Goal: Task Accomplishment & Management: Use online tool/utility

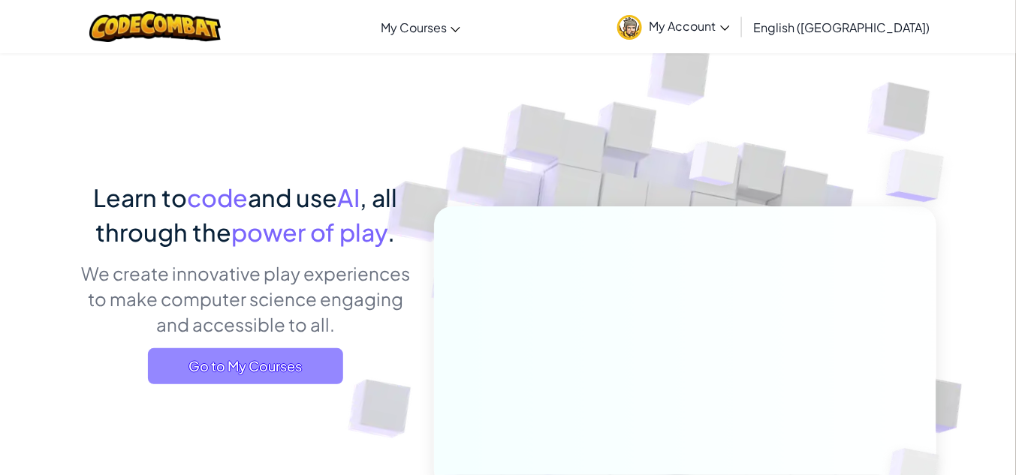
click at [250, 373] on span "Go to My Courses" at bounding box center [245, 366] width 195 height 36
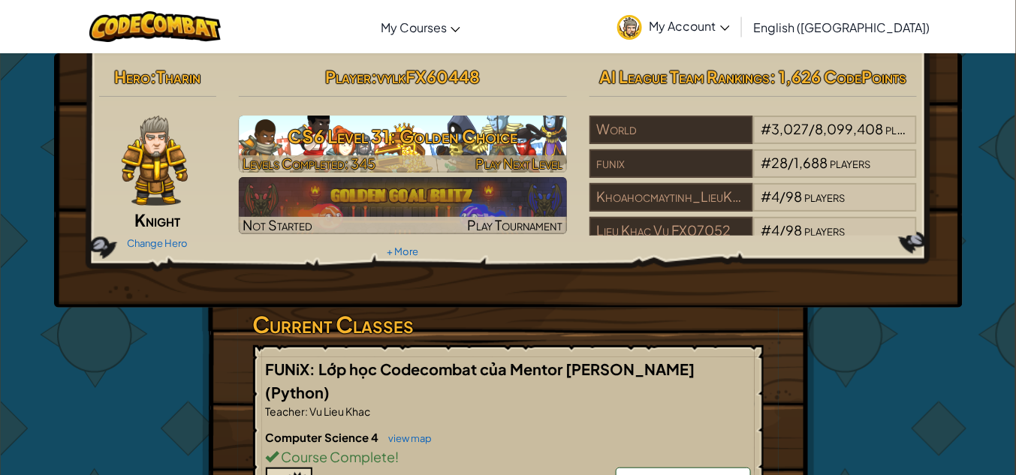
click at [417, 135] on h3 "CS6 Level 31: Golden Choice" at bounding box center [403, 136] width 328 height 34
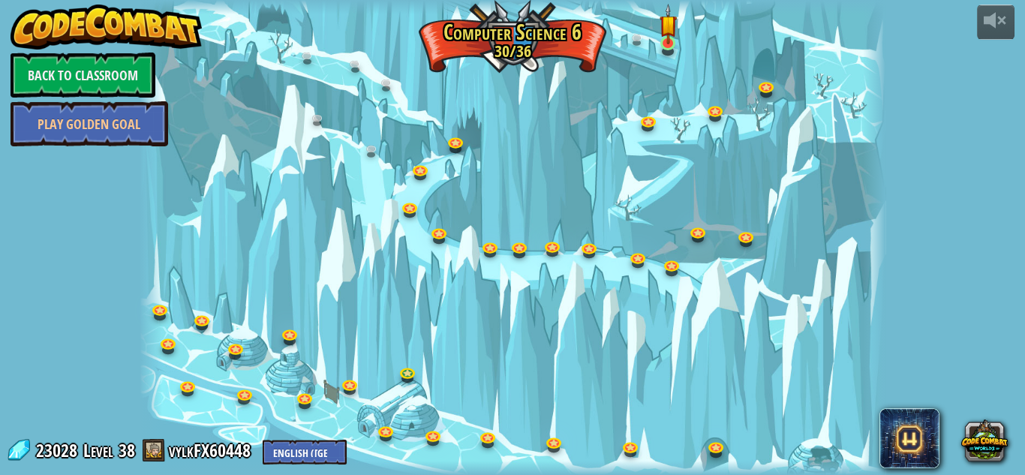
click at [669, 37] on img at bounding box center [669, 24] width 18 height 41
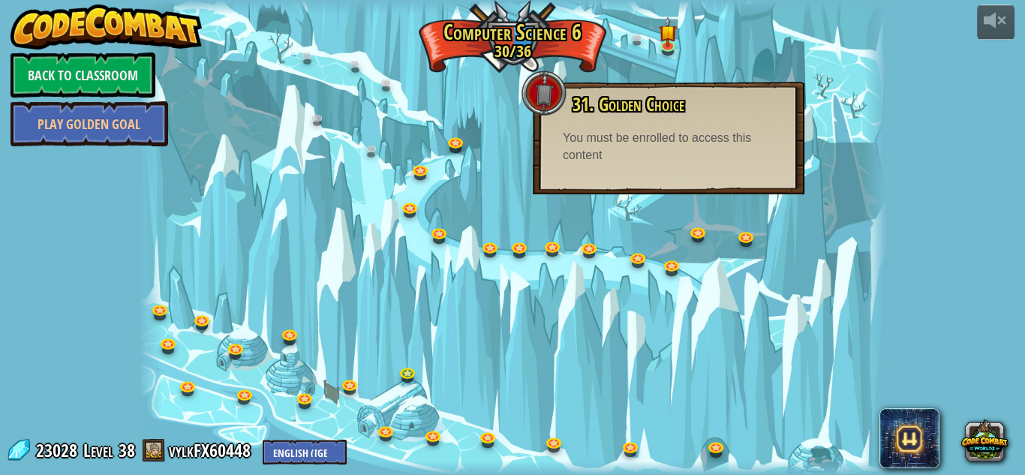
click at [402, 191] on div at bounding box center [513, 237] width 746 height 475
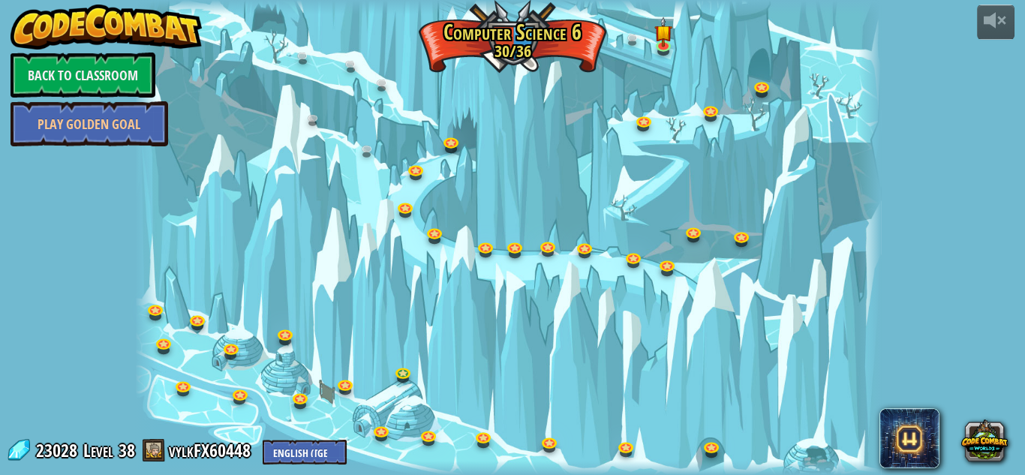
click at [790, 125] on div at bounding box center [508, 237] width 746 height 475
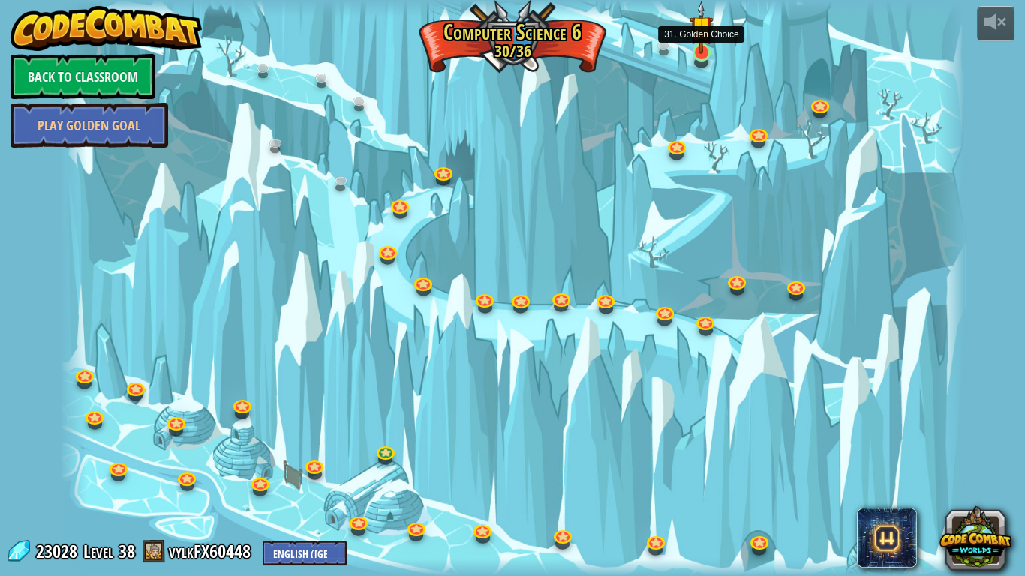
click at [700, 46] on img at bounding box center [701, 27] width 23 height 53
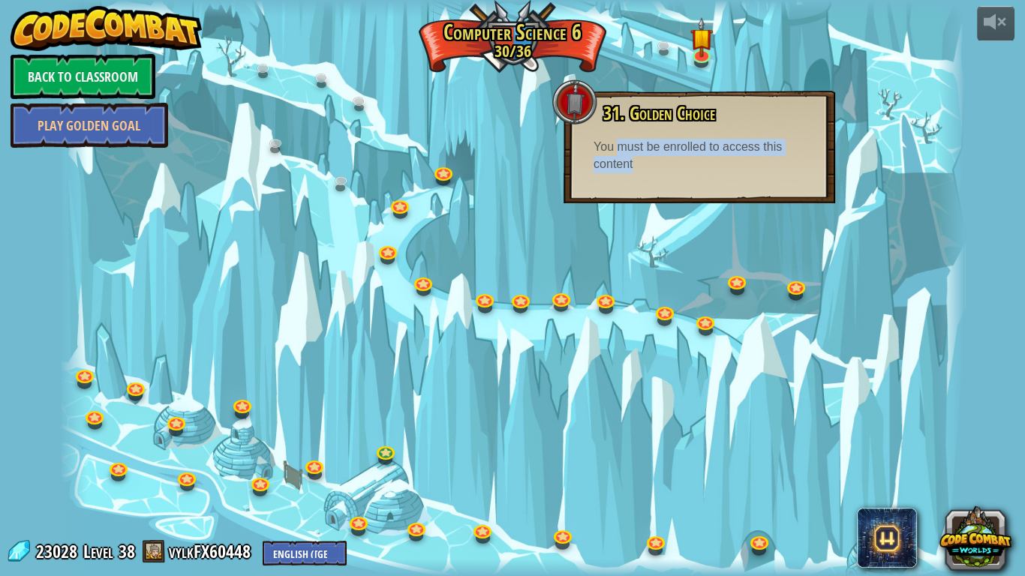
drag, startPoint x: 619, startPoint y: 154, endPoint x: 742, endPoint y: 173, distance: 123.9
click at [742, 173] on div "31. Golden Choice You have only one direction, but you always have a choice. Yo…" at bounding box center [700, 147] width 272 height 113
click at [727, 193] on div "31. Golden Choice You have only one direction, but you always have a choice. Yo…" at bounding box center [700, 147] width 272 height 113
click at [459, 159] on div at bounding box center [513, 288] width 906 height 576
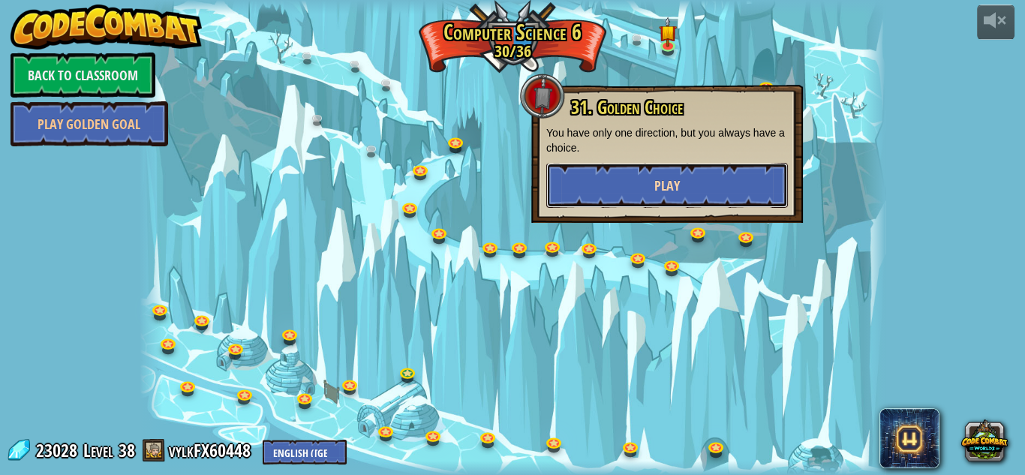
click at [673, 179] on span "Play" at bounding box center [668, 185] width 26 height 19
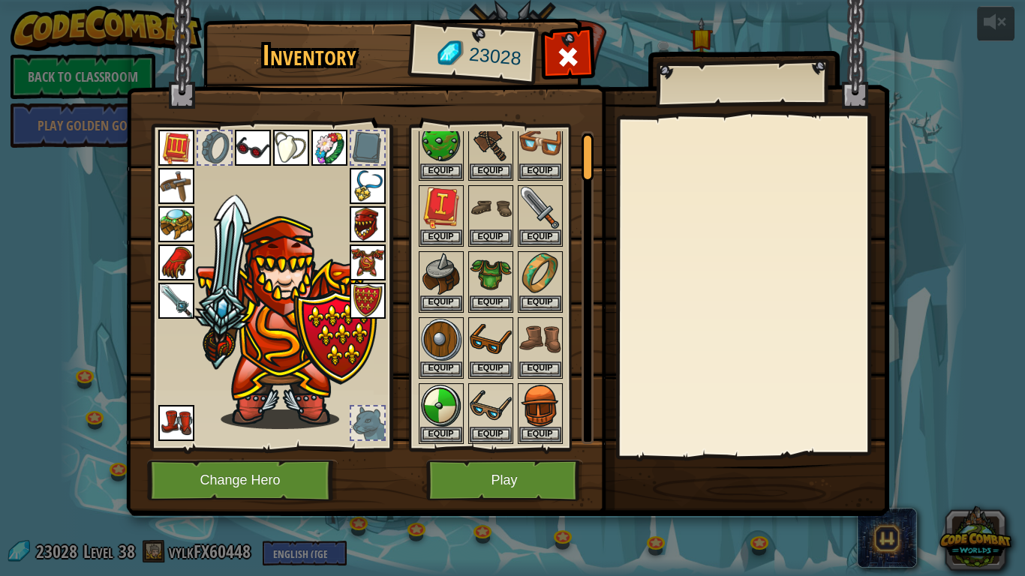
scroll to position [60, 0]
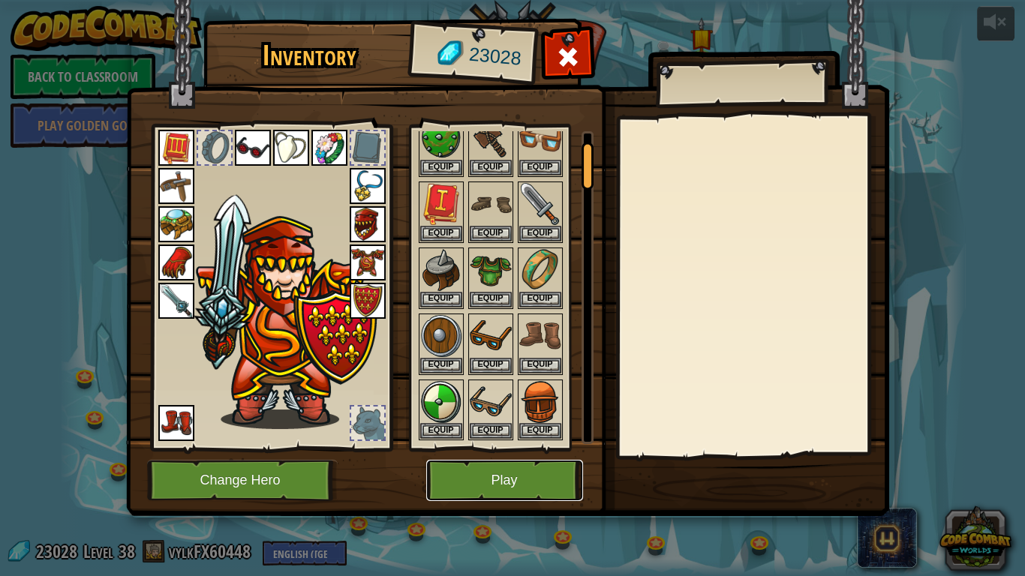
click at [513, 474] on button "Play" at bounding box center [504, 480] width 157 height 41
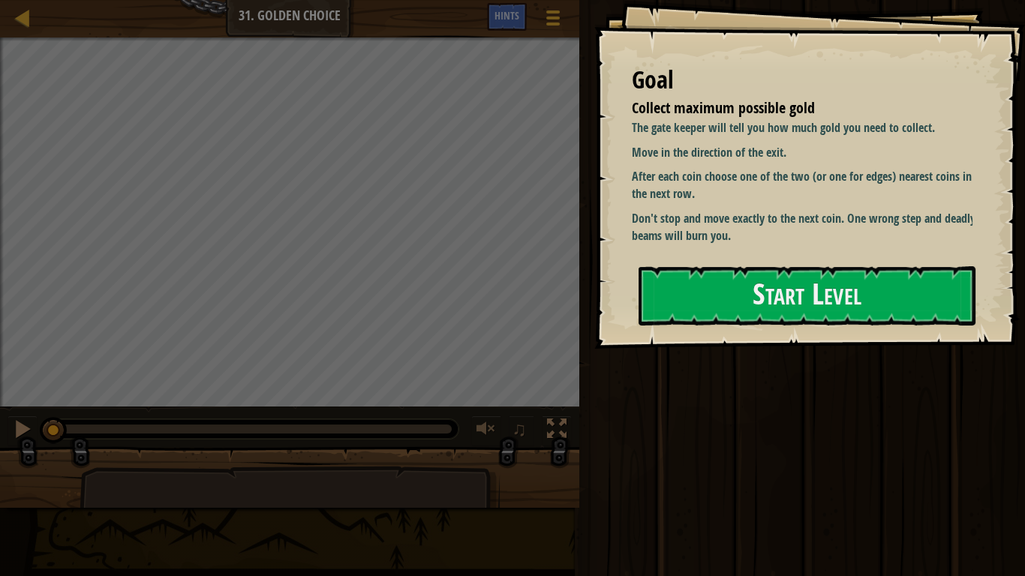
drag, startPoint x: 631, startPoint y: 105, endPoint x: 791, endPoint y: 191, distance: 181.7
click at [791, 191] on div "Goal Collect maximum possible gold The gate keeper will tell you how much gold …" at bounding box center [809, 174] width 431 height 349
drag, startPoint x: 729, startPoint y: 120, endPoint x: 782, endPoint y: 203, distance: 98.3
click at [814, 218] on div "The gate keeper will tell you how much gold you need to collect. Move in the di…" at bounding box center [807, 181] width 350 height 125
drag, startPoint x: 711, startPoint y: 106, endPoint x: 866, endPoint y: 257, distance: 216.6
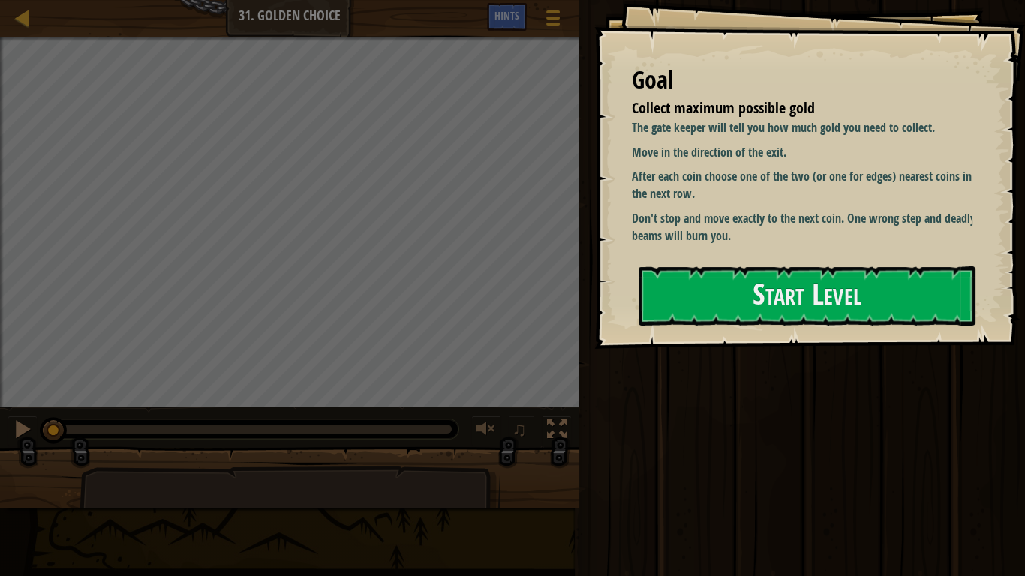
click at [889, 198] on div "Goal Collect maximum possible gold The gate keeper will tell you how much gold …" at bounding box center [809, 174] width 431 height 349
click at [875, 239] on p "Don't stop and move exactly to the next coin. One wrong step and deadly beams w…" at bounding box center [807, 227] width 350 height 35
click at [838, 295] on button "Start Level" at bounding box center [807, 295] width 337 height 59
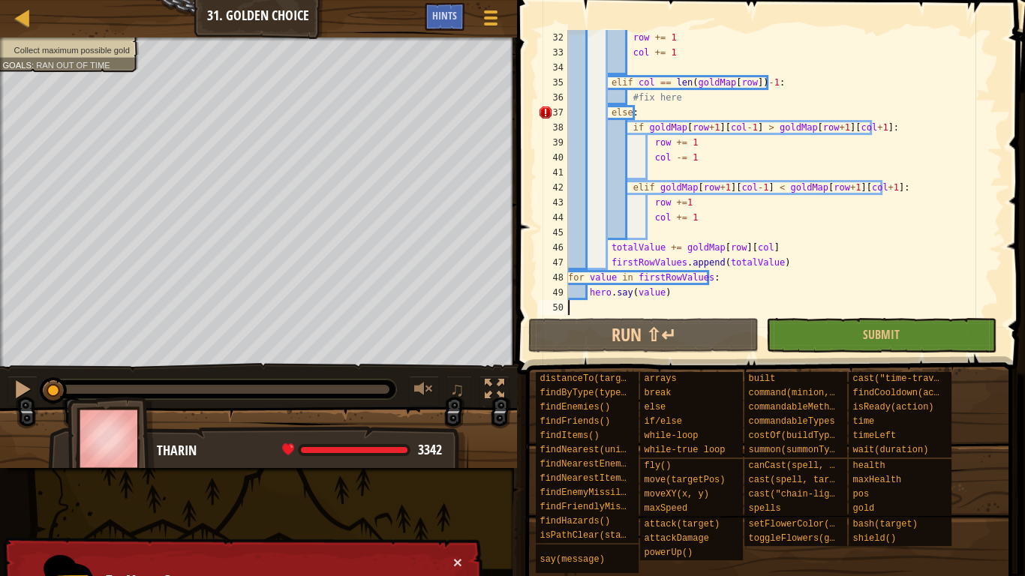
scroll to position [465, 0]
click at [689, 118] on div "row += 1 col += 1 elif col == len ( goldMap [ row ]) - 1 : #fix here else : if …" at bounding box center [779, 187] width 429 height 315
click at [689, 103] on div "row += 1 col += 1 elif col == len ( goldMap [ row ]) - 1 : #fix here else : if …" at bounding box center [779, 187] width 429 height 315
click at [675, 117] on div "row += 1 col += 1 elif col == len ( goldMap [ row ]) - 1 : #fix here else : if …" at bounding box center [779, 187] width 429 height 315
click at [683, 98] on div "row += 1 col += 1 elif col == len ( goldMap [ row ]) - 1 : #fix here else : if …" at bounding box center [779, 187] width 429 height 315
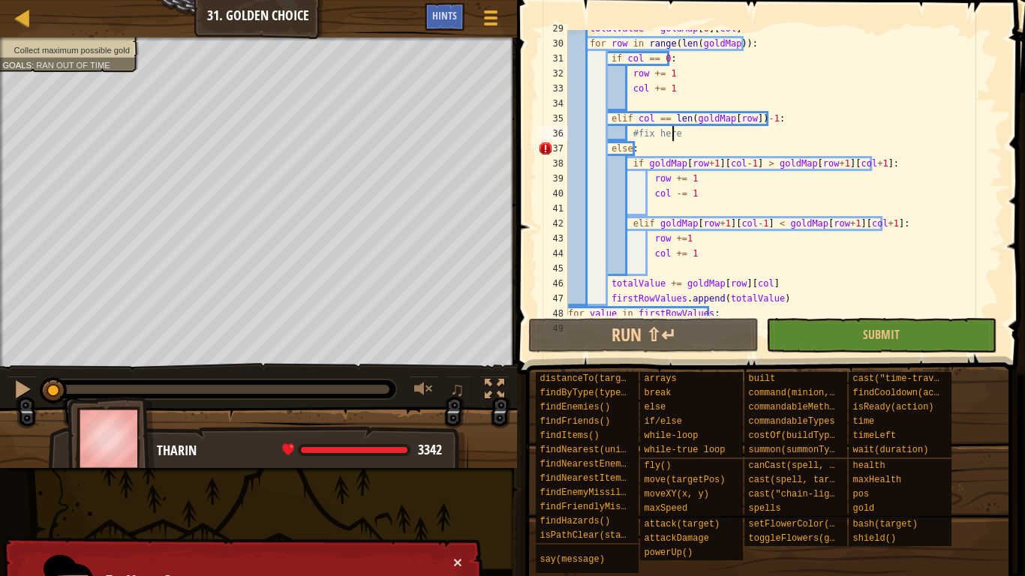
scroll to position [393, 0]
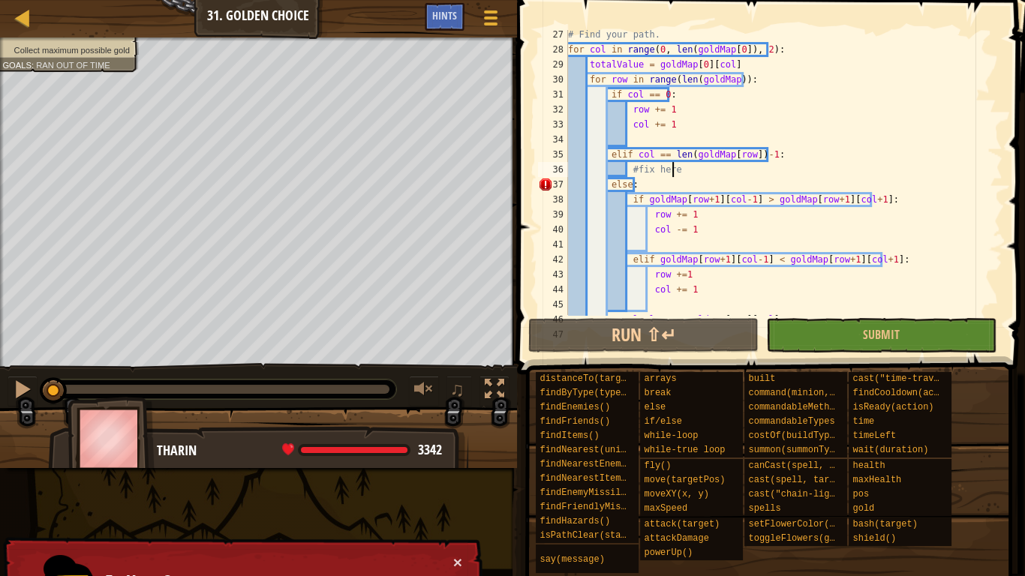
click at [689, 170] on div "# Find your path. for col in range ( 0 , len ( goldMap [ 0 ]) , 2 ) : totalValu…" at bounding box center [779, 184] width 429 height 315
drag, startPoint x: 627, startPoint y: 175, endPoint x: 676, endPoint y: 170, distance: 49.0
click at [676, 170] on div "# Find your path. for col in range ( 0 , len ( goldMap [ 0 ]) , 2 ) : totalValu…" at bounding box center [779, 184] width 429 height 315
click at [676, 170] on div "# Find your path. for col in range ( 0 , len ( goldMap [ 0 ]) , 2 ) : totalValu…" at bounding box center [779, 172] width 429 height 285
drag, startPoint x: 628, startPoint y: 166, endPoint x: 700, endPoint y: 168, distance: 72.1
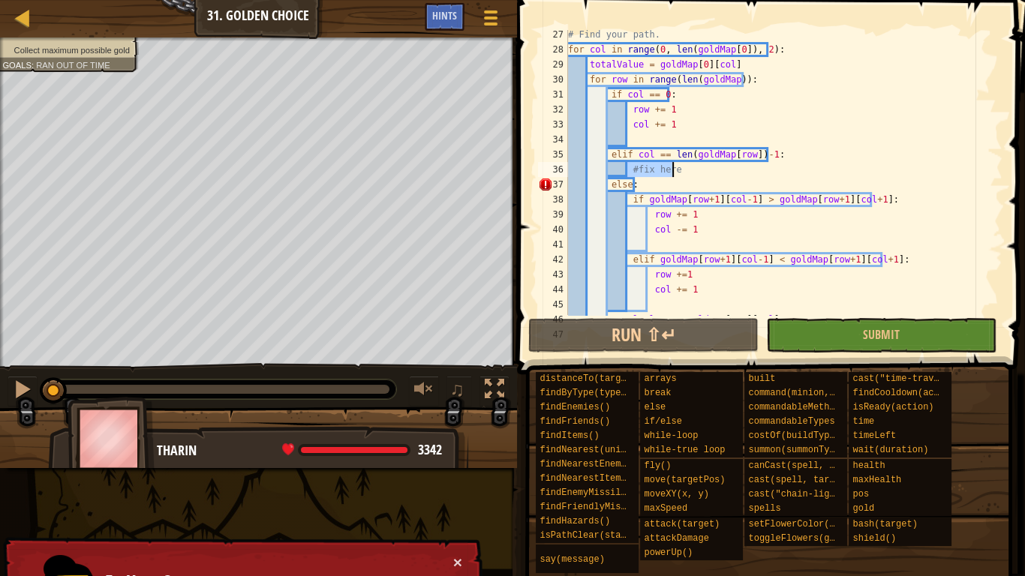
click at [700, 168] on div "# Find your path. for col in range ( 0 , len ( goldMap [ 0 ]) , 2 ) : totalValu…" at bounding box center [779, 184] width 429 height 315
click at [709, 175] on div "# Find your path. for col in range ( 0 , len ( goldMap [ 0 ]) , 2 ) : totalValu…" at bounding box center [779, 172] width 429 height 285
click at [712, 176] on div "# Find your path. for col in range ( 0 , len ( goldMap [ 0 ]) , 2 ) : totalValu…" at bounding box center [779, 184] width 429 height 315
click at [712, 177] on div "# Find your path. for col in range ( 0 , len ( goldMap [ 0 ]) , 2 ) : totalValu…" at bounding box center [779, 184] width 429 height 315
click at [718, 188] on div "# Find your path. for col in range ( 0 , len ( goldMap [ 0 ]) , 2 ) : totalValu…" at bounding box center [779, 184] width 429 height 315
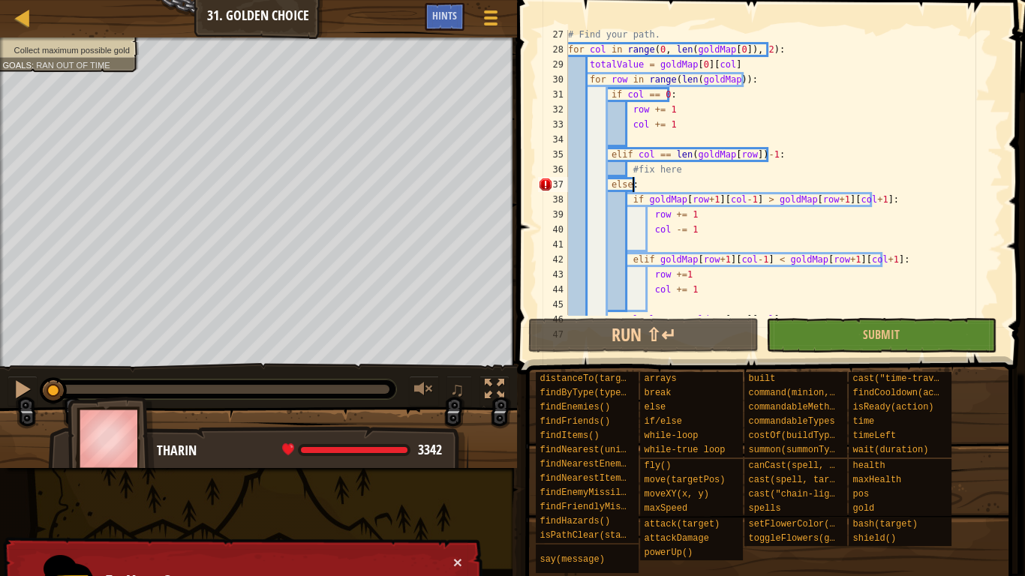
click at [706, 178] on div "# Find your path. for col in range ( 0 , len ( goldMap [ 0 ]) , 2 ) : totalValu…" at bounding box center [779, 184] width 429 height 315
click at [698, 170] on div "# Find your path. for col in range ( 0 , len ( goldMap [ 0 ]) , 2 ) : totalValu…" at bounding box center [779, 184] width 429 height 315
click at [700, 188] on div "# Find your path. for col in range ( 0 , len ( goldMap [ 0 ]) , 2 ) : totalValu…" at bounding box center [779, 184] width 429 height 315
click at [698, 165] on div "# Find your path. for col in range ( 0 , len ( goldMap [ 0 ]) , 2 ) : totalValu…" at bounding box center [779, 184] width 429 height 315
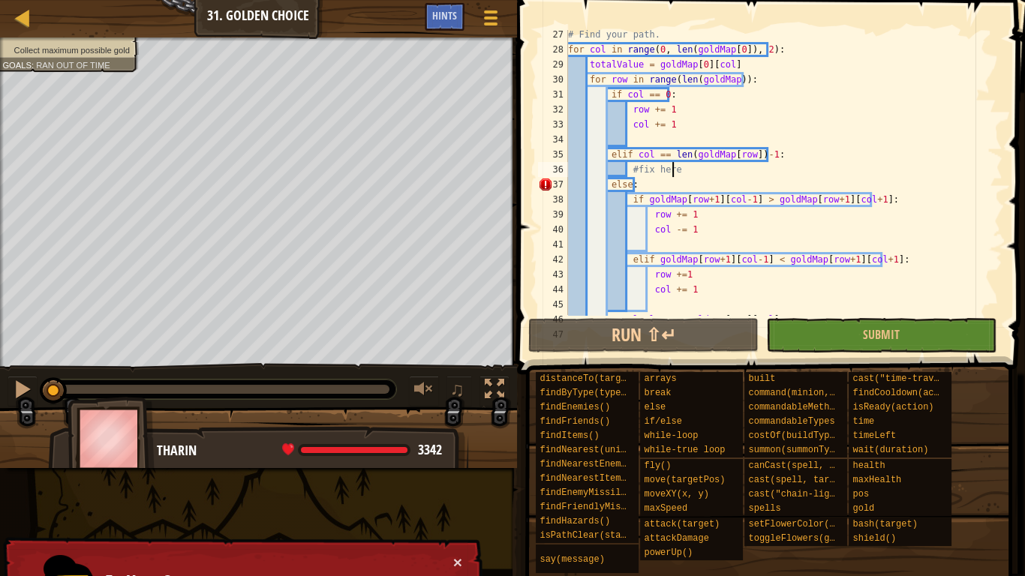
click at [709, 188] on div "# Find your path. for col in range ( 0 , len ( goldMap [ 0 ]) , 2 ) : totalValu…" at bounding box center [779, 184] width 429 height 315
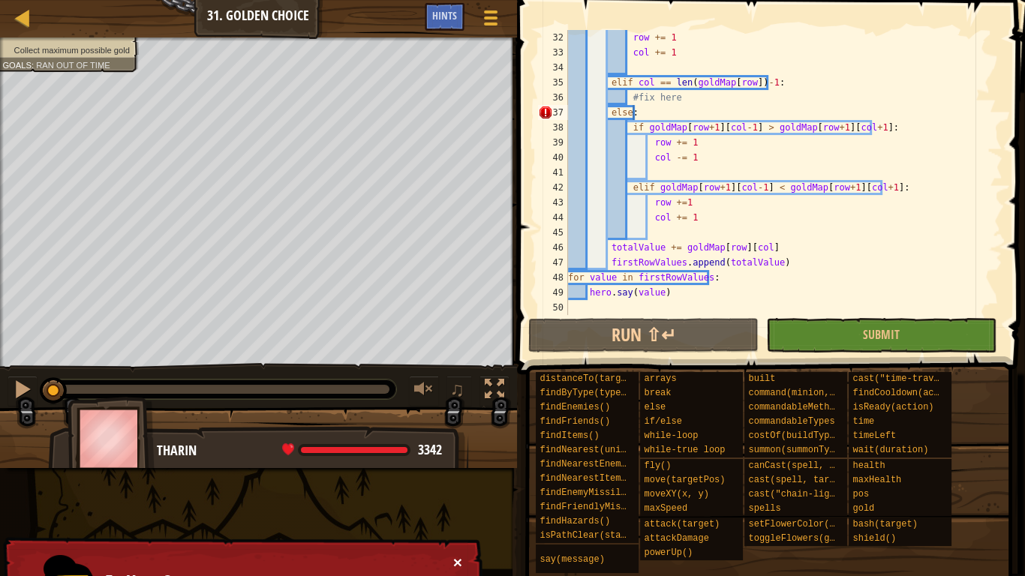
click at [460, 474] on button "×" at bounding box center [457, 563] width 9 height 16
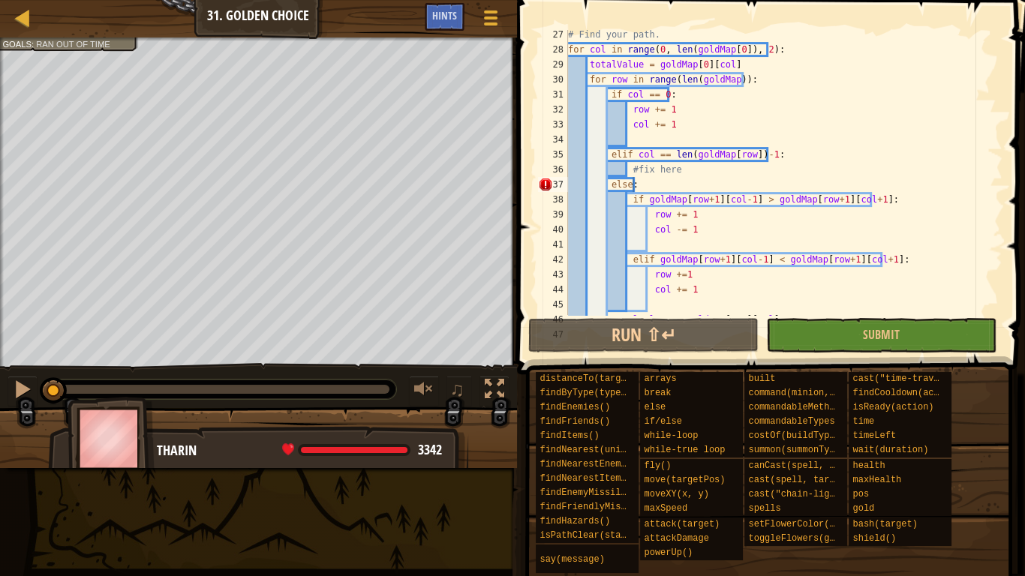
scroll to position [393, 0]
click at [735, 200] on div "# Find your path. for col in range ( 0 , len ( goldMap [ 0 ]) , 2 ) : totalValu…" at bounding box center [779, 184] width 429 height 315
click at [745, 204] on div "# Find your path. for col in range ( 0 , len ( goldMap [ 0 ]) , 2 ) : totalValu…" at bounding box center [779, 184] width 429 height 315
click at [745, 204] on div "# Find your path. for col in range ( 0 , len ( goldMap [ 0 ]) , 2 ) : totalValu…" at bounding box center [779, 172] width 429 height 285
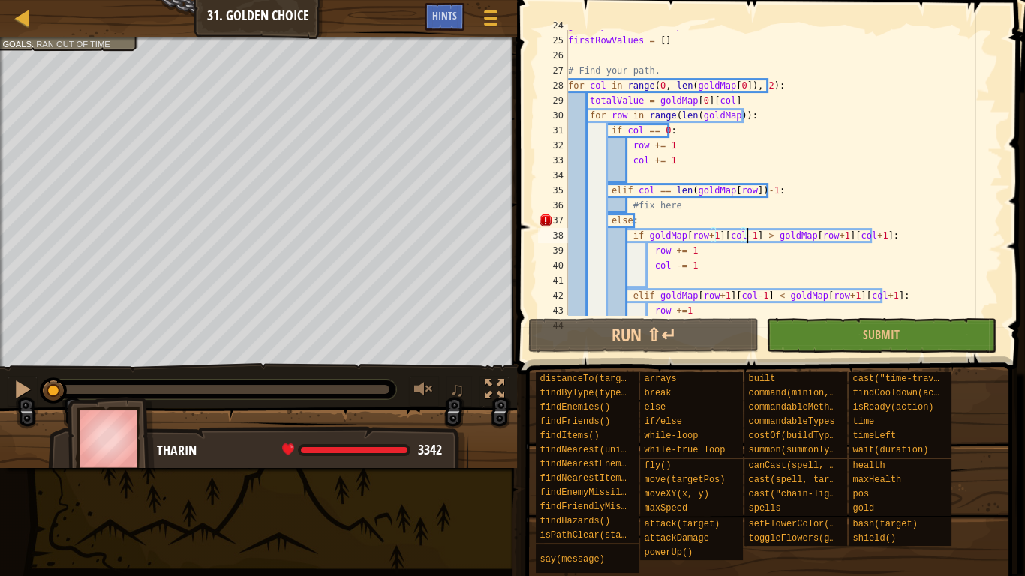
scroll to position [357, 0]
type textarea "for row in range(len(goldMap)):"
drag, startPoint x: 859, startPoint y: 110, endPoint x: 841, endPoint y: 130, distance: 26.6
drag, startPoint x: 841, startPoint y: 130, endPoint x: 735, endPoint y: 256, distance: 165.1
click at [786, 178] on div "goldMap = makeGoldMap ( hero . findItems ( )) firstRowValues = [ ] # Find your …" at bounding box center [779, 175] width 429 height 315
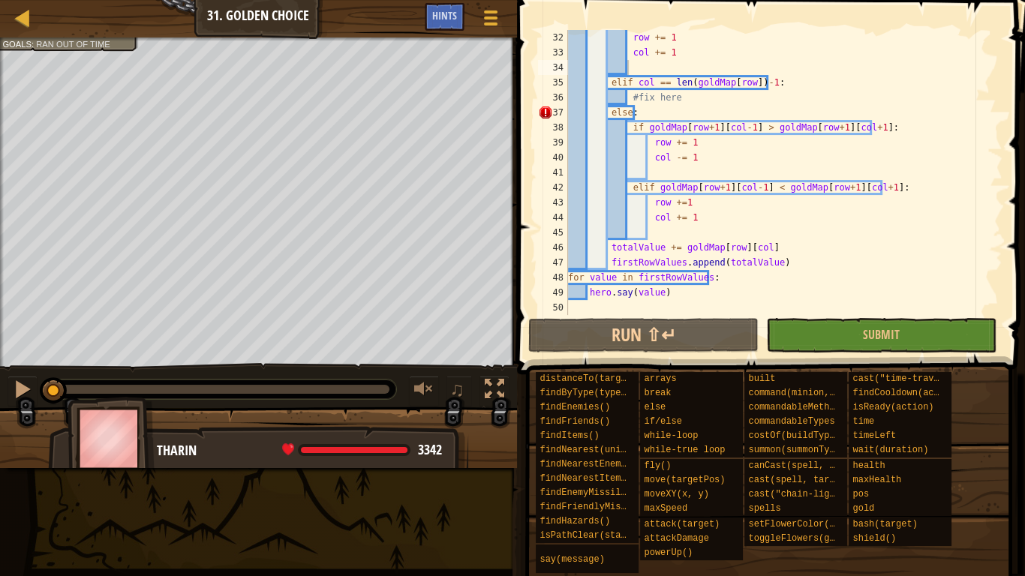
scroll to position [465, 0]
drag, startPoint x: 800, startPoint y: 274, endPoint x: 793, endPoint y: 251, distance: 24.4
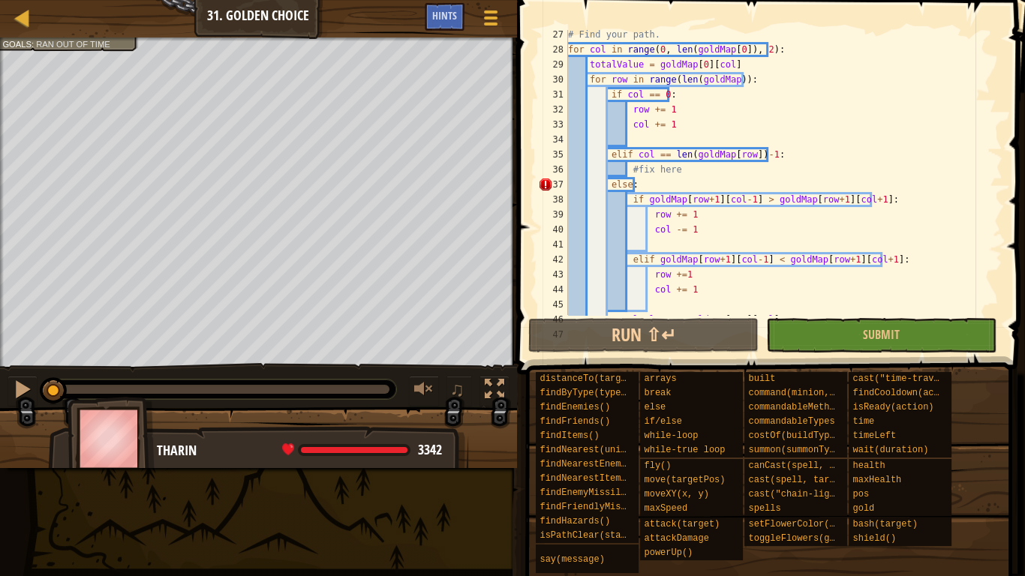
scroll to position [357, 0]
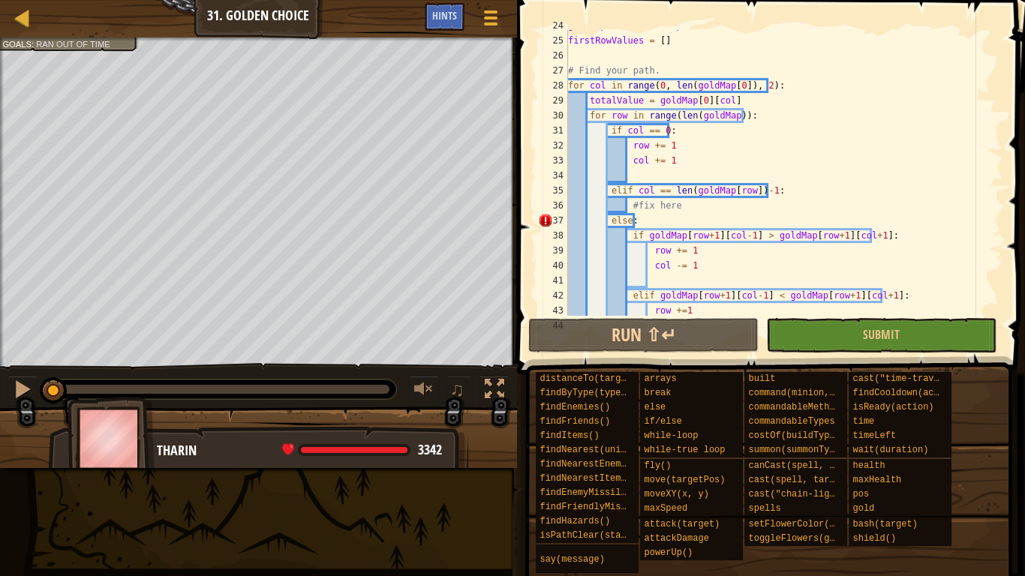
click at [791, 251] on div "goldMap = makeGoldMap ( hero . findItems ( )) firstRowValues = [ ] # Find your …" at bounding box center [779, 175] width 429 height 315
click at [787, 206] on div "goldMap = makeGoldMap ( hero . findItems ( )) firstRowValues = [ ] # Find your …" at bounding box center [779, 175] width 429 height 315
click at [796, 166] on div "goldMap = makeGoldMap ( hero . findItems ( )) firstRowValues = [ ] # Find your …" at bounding box center [779, 175] width 429 height 315
click at [794, 150] on div "goldMap = makeGoldMap ( hero . findItems ( )) firstRowValues = [ ] # Find your …" at bounding box center [779, 175] width 429 height 315
click at [791, 122] on div "goldMap = makeGoldMap ( hero . findItems ( )) firstRowValues = [ ] # Find your …" at bounding box center [779, 175] width 429 height 315
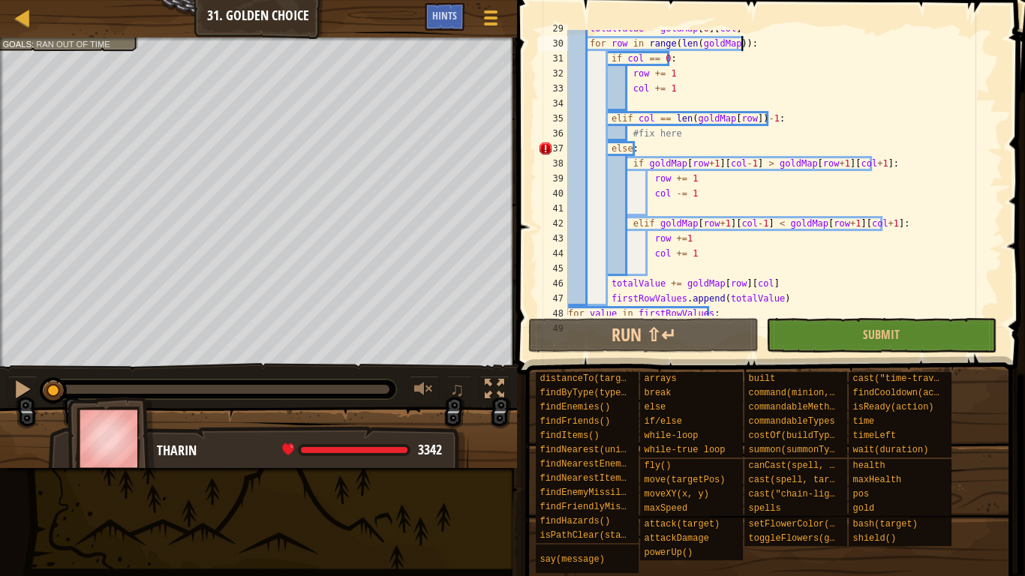
scroll to position [465, 0]
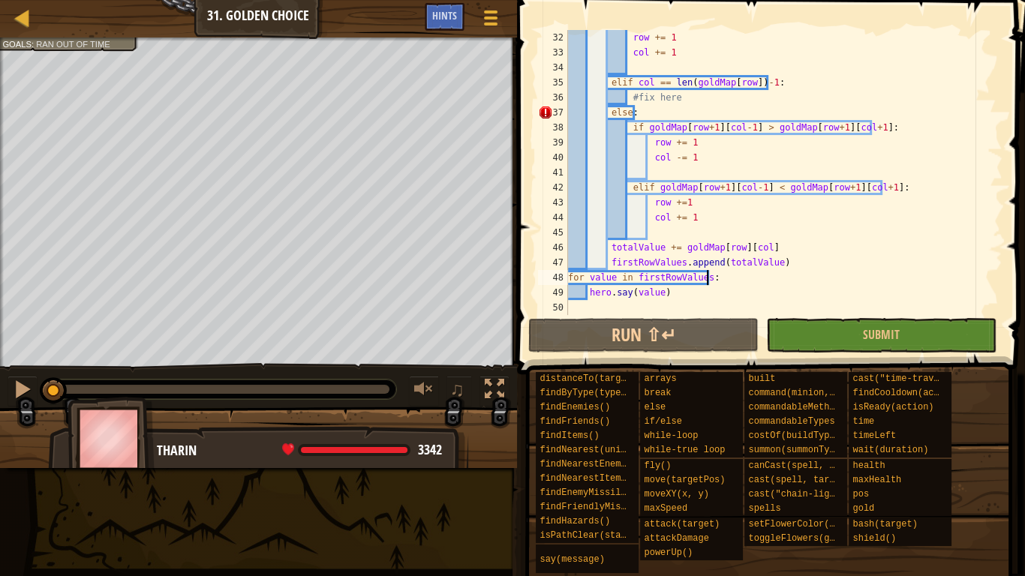
click at [808, 273] on div "row += 1 col += 1 elif col == len ( goldMap [ row ]) - 1 : #fix here else : if …" at bounding box center [779, 187] width 429 height 315
click at [766, 288] on div "row += 1 col += 1 elif col == len ( goldMap [ row ]) - 1 : #fix here else : if …" at bounding box center [779, 187] width 429 height 315
click at [781, 289] on div "row += 1 col += 1 elif col == len ( goldMap [ row ]) - 1 : #fix here else : if …" at bounding box center [779, 172] width 429 height 285
click at [777, 279] on div "row += 1 col += 1 elif col == len ( goldMap [ row ]) - 1 : #fix here else : if …" at bounding box center [779, 187] width 429 height 315
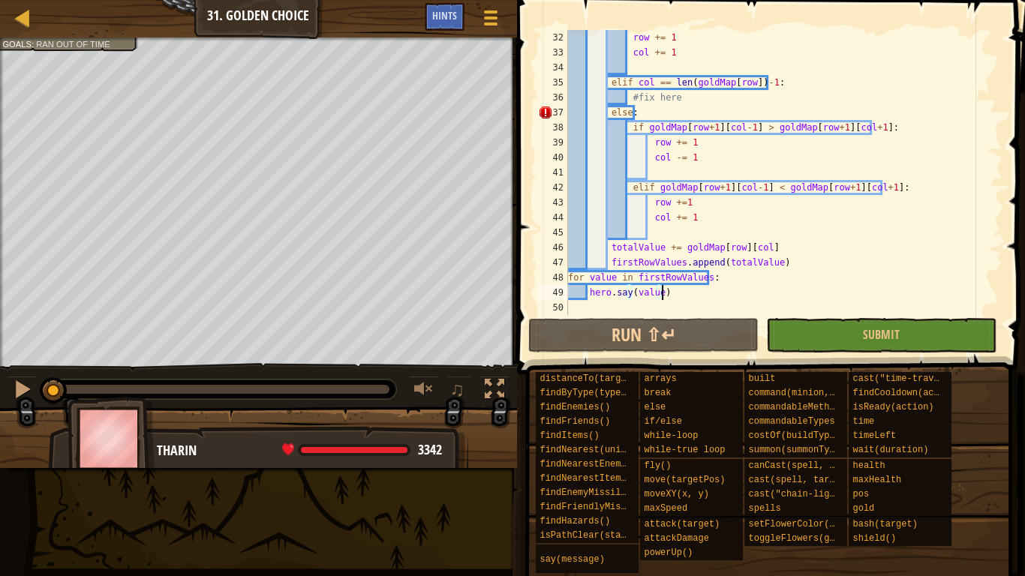
click at [777, 279] on div "row += 1 col += 1 elif col == len ( goldMap [ row ]) - 1 : #fix here else : if …" at bounding box center [779, 187] width 429 height 315
click at [777, 279] on div "row += 1 col += 1 elif col == len ( goldMap [ row ]) - 1 : #fix here else : if …" at bounding box center [779, 172] width 429 height 285
click at [98, 474] on div "Map Computer Science 6 31. Golden Choice Game Menu Done Hints 1 ההההההההההההההה…" at bounding box center [512, 288] width 1025 height 576
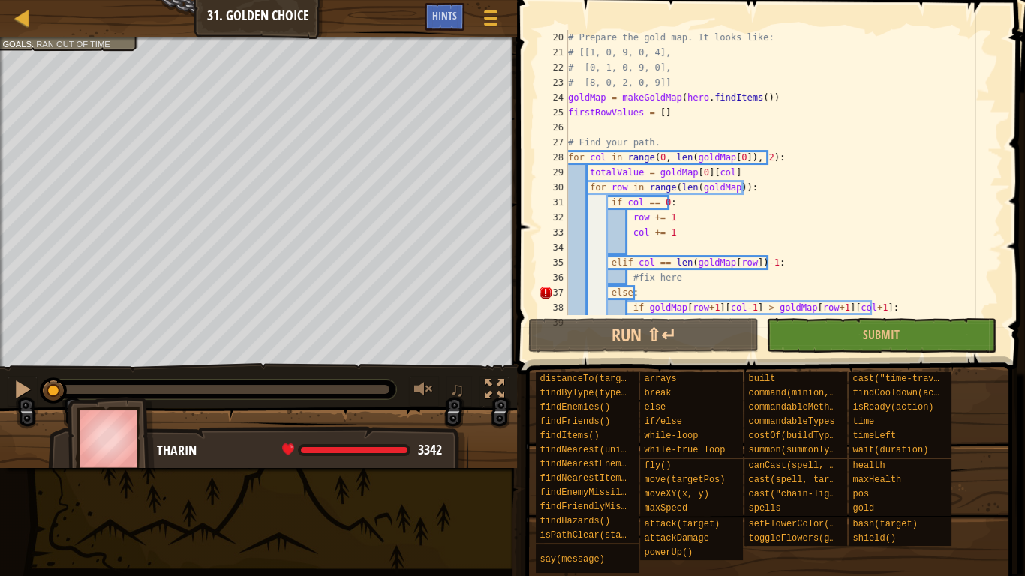
scroll to position [285, 0]
click at [706, 225] on div "# Prepare the gold map. It looks like: # [[1, 0, 9, 0, 4], # [0, 1, 0, 9, 0], #…" at bounding box center [779, 187] width 429 height 315
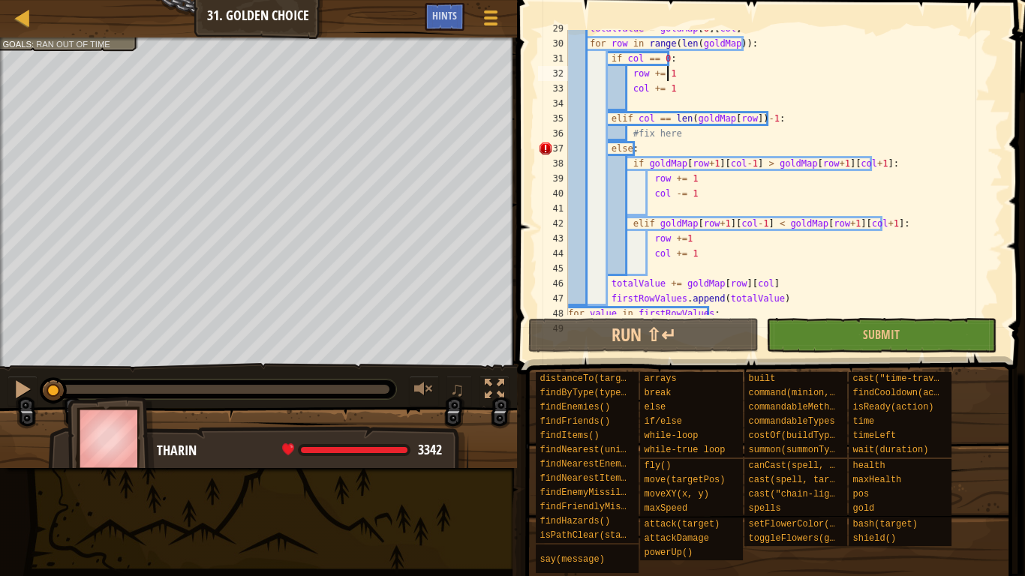
scroll to position [393, 0]
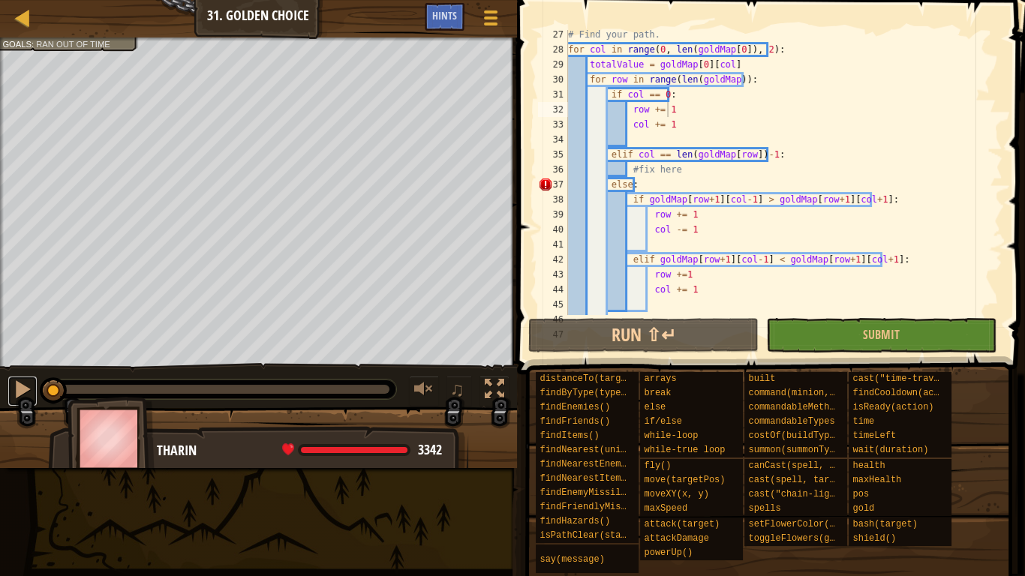
drag, startPoint x: 28, startPoint y: 385, endPoint x: 58, endPoint y: 373, distance: 32.3
click at [28, 385] on div at bounding box center [23, 390] width 20 height 20
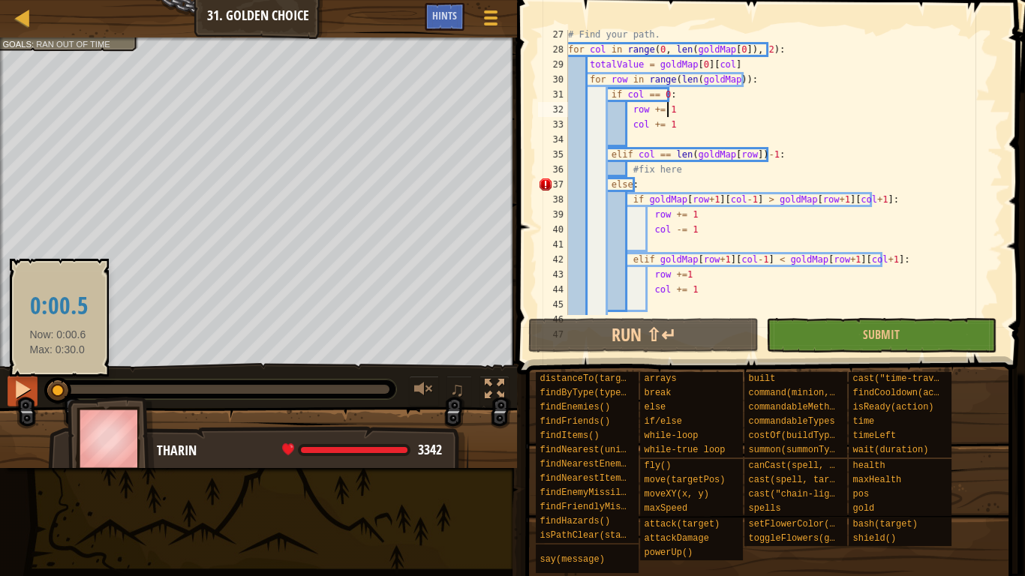
drag, startPoint x: 58, startPoint y: 391, endPoint x: 34, endPoint y: 393, distance: 24.1
click at [34, 393] on div "♫" at bounding box center [258, 385] width 517 height 45
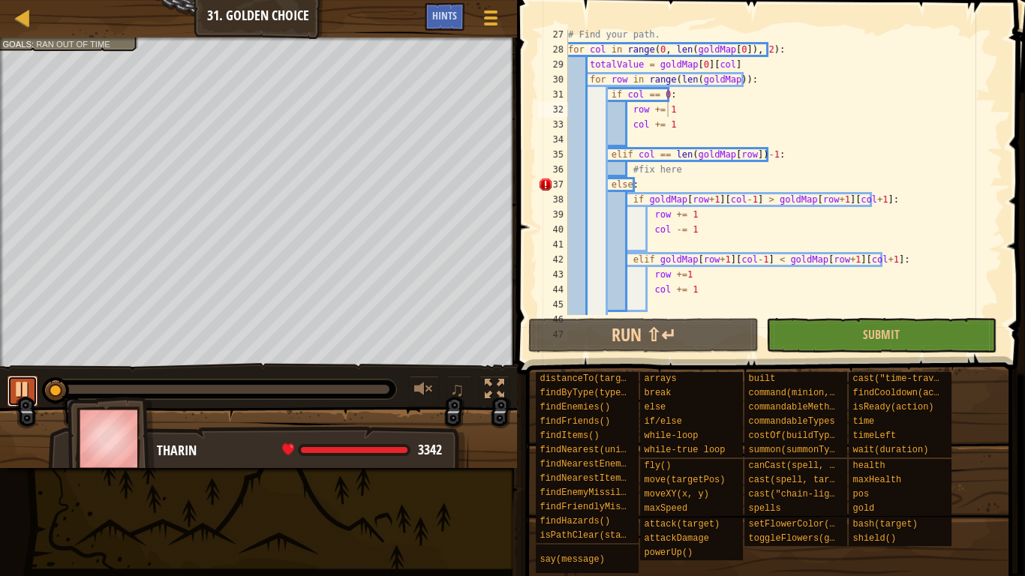
click at [18, 390] on div at bounding box center [23, 390] width 20 height 20
click at [18, 389] on div at bounding box center [23, 390] width 20 height 20
drag, startPoint x: 697, startPoint y: 230, endPoint x: 725, endPoint y: 233, distance: 27.9
click at [699, 231] on div "# Find your path. for col in range ( 0 , len ( goldMap [ 0 ]) , 2 ) : totalValu…" at bounding box center [779, 184] width 429 height 315
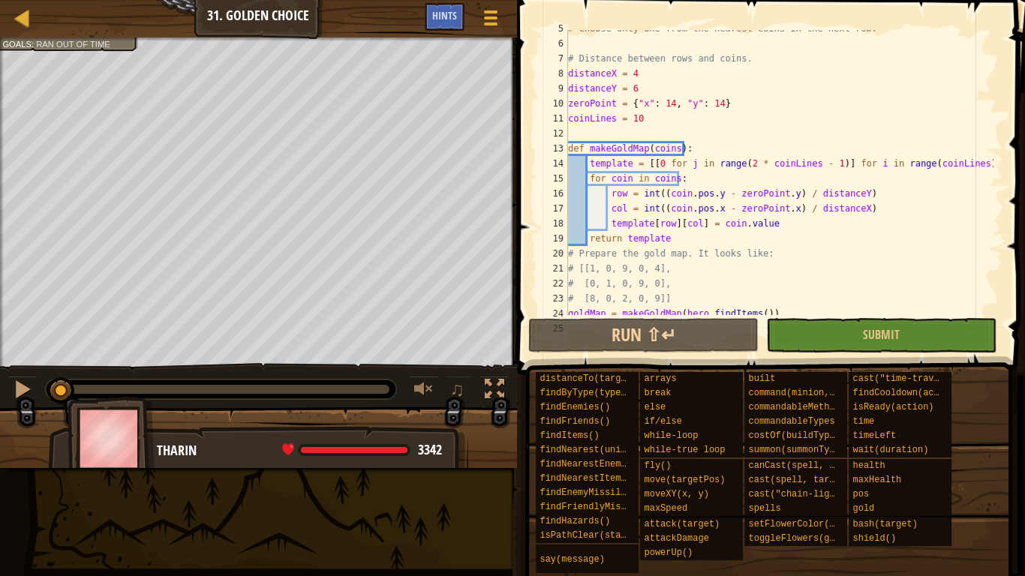
scroll to position [0, 0]
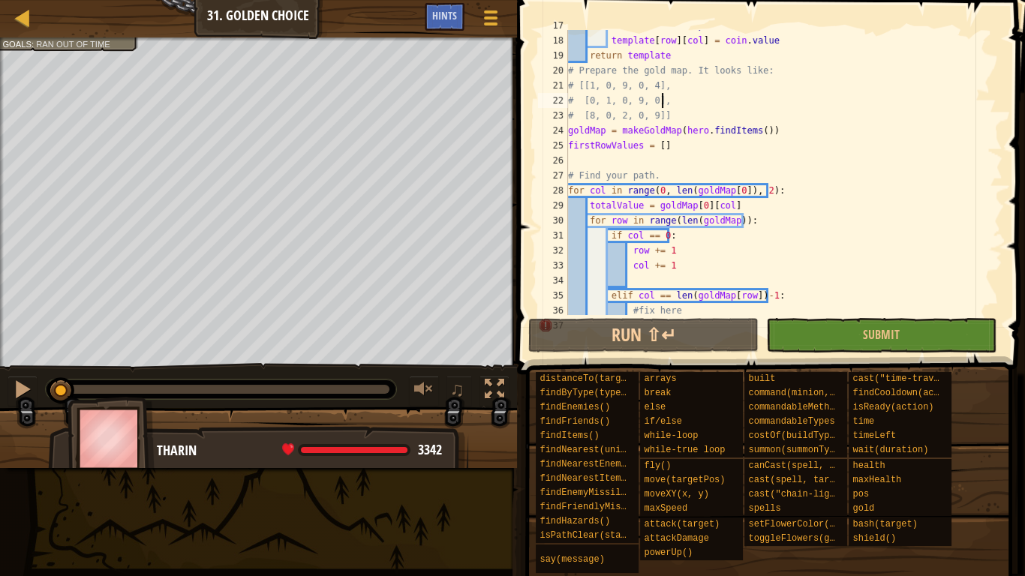
drag, startPoint x: 795, startPoint y: 212, endPoint x: 819, endPoint y: 253, distance: 47.1
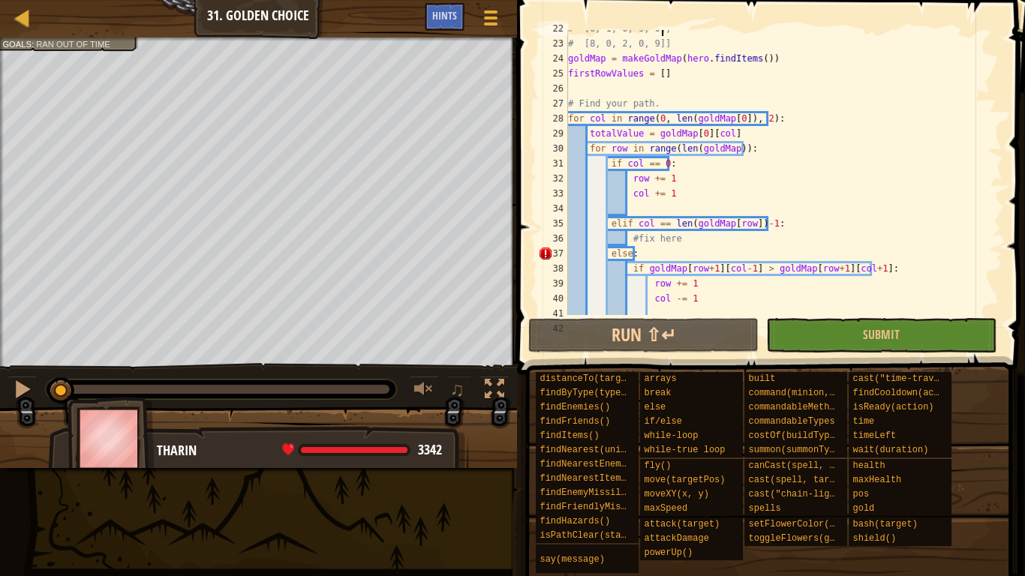
type textarea "#fix here"
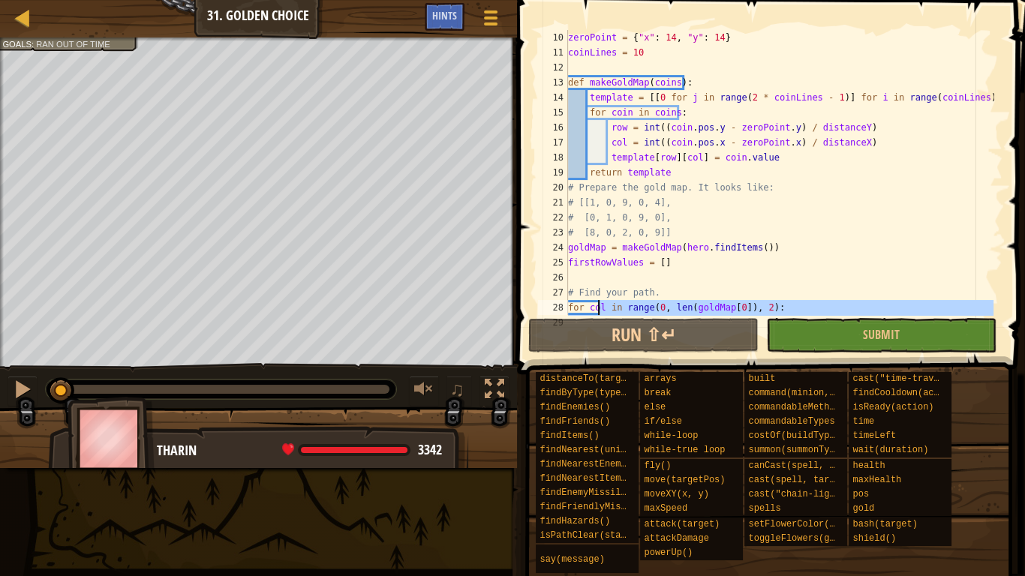
scroll to position [210, 0]
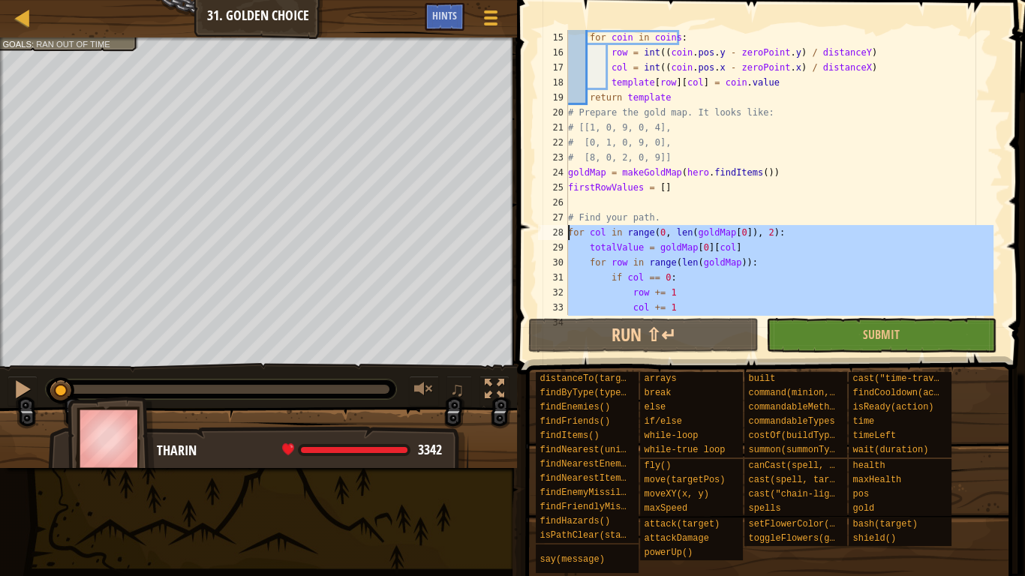
drag, startPoint x: 775, startPoint y: 263, endPoint x: 550, endPoint y: 233, distance: 227.3
click at [550, 233] on div "15 16 17 18 19 20 21 22 23 24 25 26 27 28 29 30 31 32 33 34 for coin in coins :…" at bounding box center [769, 172] width 468 height 285
type textarea "for col in range(0, len(goldMap[0]), 2): totalValue = goldMap[0][col]"
drag, startPoint x: 697, startPoint y: 208, endPoint x: 690, endPoint y: 213, distance: 8.6
click at [697, 208] on div "for coin in coins : row = int (( coin . pos . y - zeroPoint . y ) / distanceY )…" at bounding box center [779, 187] width 429 height 315
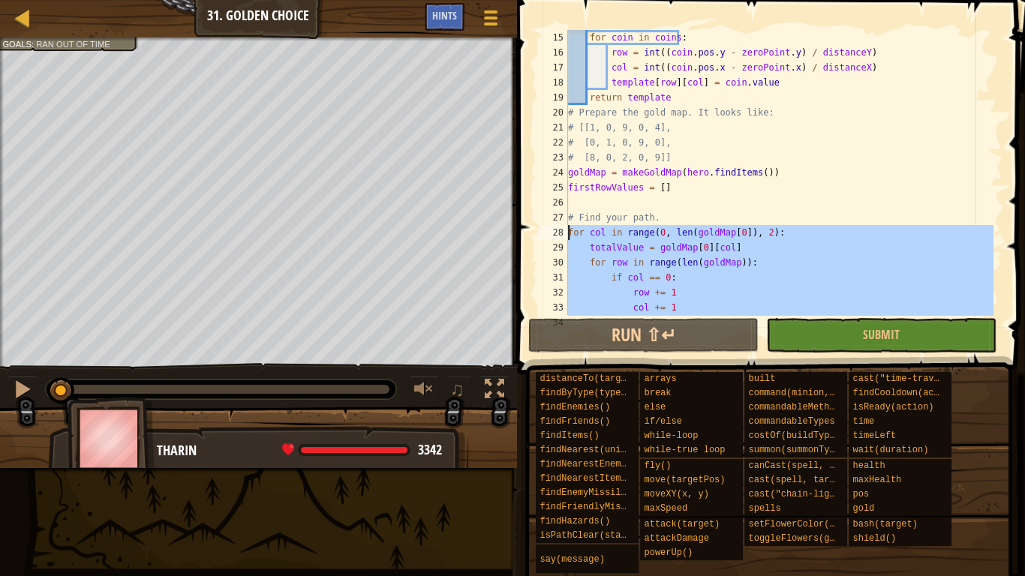
click at [697, 208] on div "for coin in coins : row = int (( coin . pos . y - zeroPoint . y ) / distanceY )…" at bounding box center [779, 187] width 429 height 315
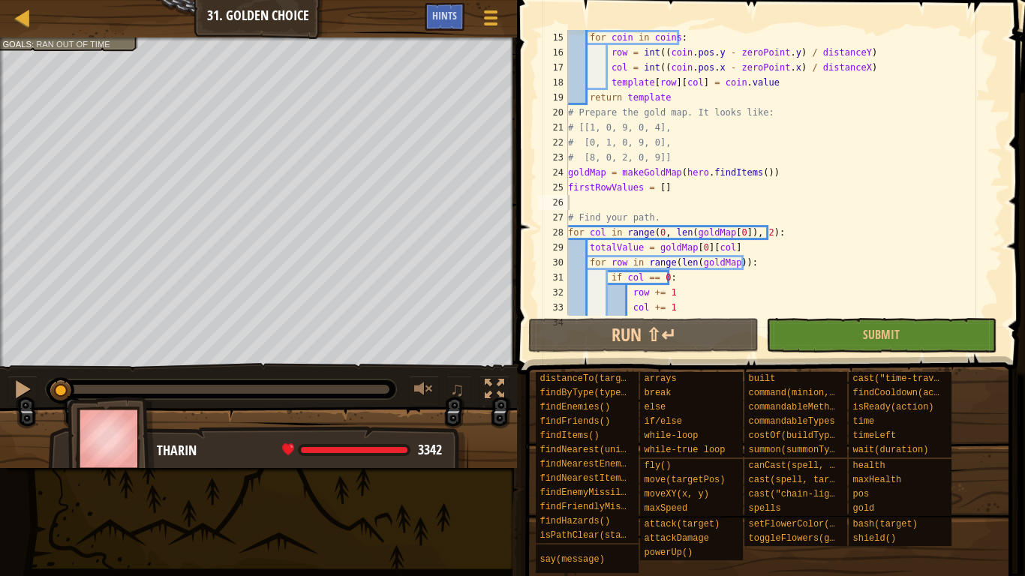
scroll to position [246, 0]
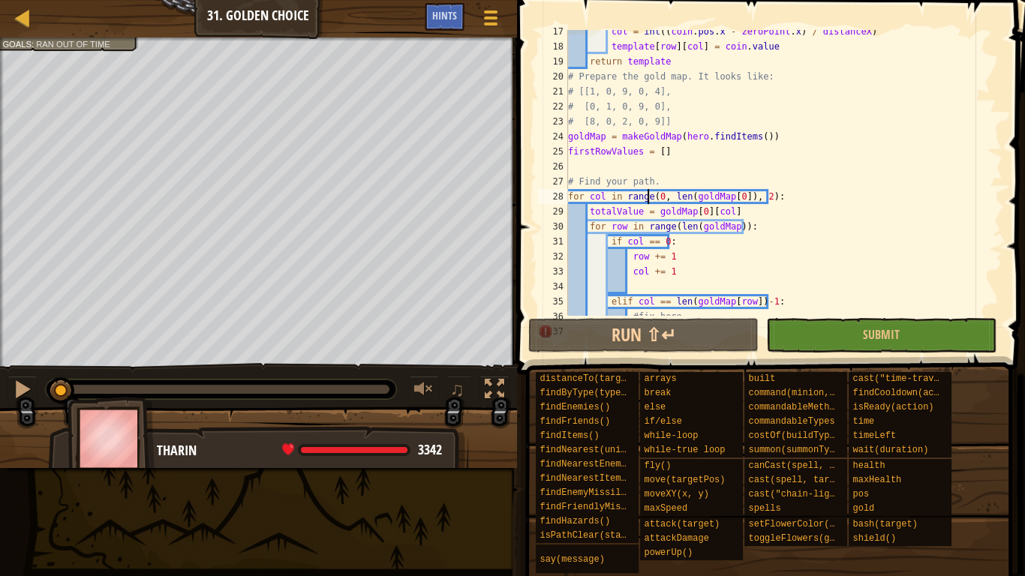
click at [649, 201] on div "col = int (( coin . pos . x - zeroPoint . x ) / distanceX ) template [ row ] [ …" at bounding box center [779, 181] width 429 height 315
type textarea "col += 1"
click at [588, 147] on div "col = int (( coin . pos . x - zeroPoint . x ) / distanceX ) template [ row ] [ …" at bounding box center [779, 181] width 429 height 315
click at [605, 155] on div "col = int (( coin . pos . x - zeroPoint . x ) / distanceX ) template [ row ] [ …" at bounding box center [779, 181] width 429 height 315
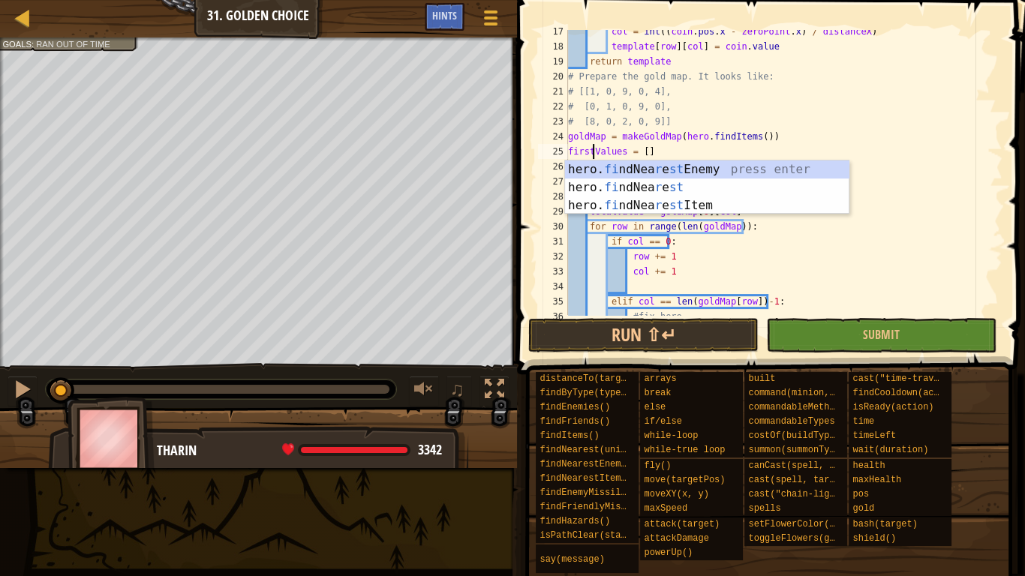
scroll to position [7, 2]
drag, startPoint x: 695, startPoint y: 104, endPoint x: 711, endPoint y: 99, distance: 16.4
click at [703, 101] on div "col = int (( coin . pos . x - zeroPoint . x ) / distanceX ) template [ row ] [ …" at bounding box center [779, 181] width 429 height 315
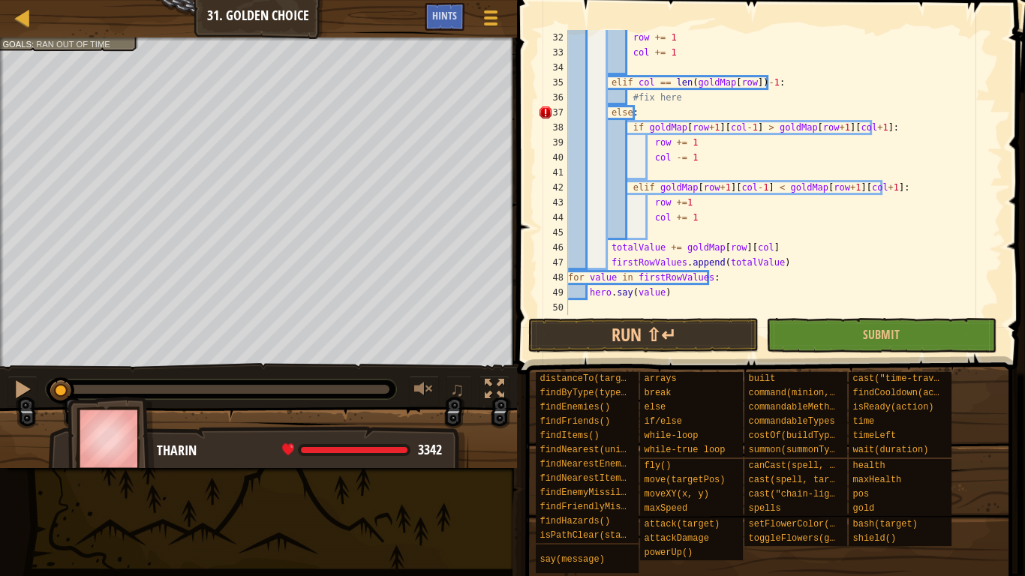
scroll to position [465, 0]
click at [672, 279] on div "row += 1 col += 1 elif col == len ( goldMap [ row ]) - 1 : #fix here else : if …" at bounding box center [779, 187] width 429 height 315
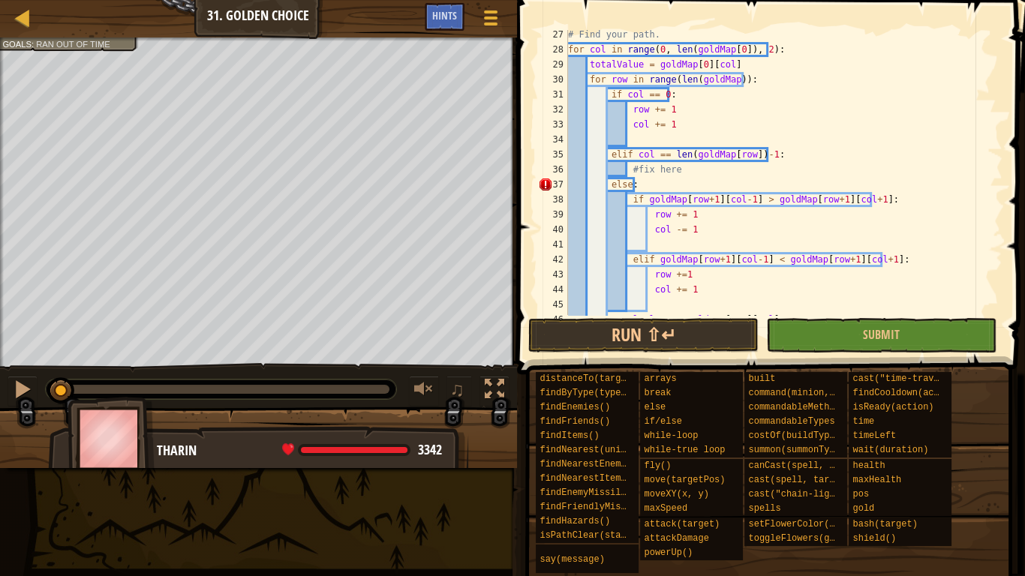
scroll to position [357, 0]
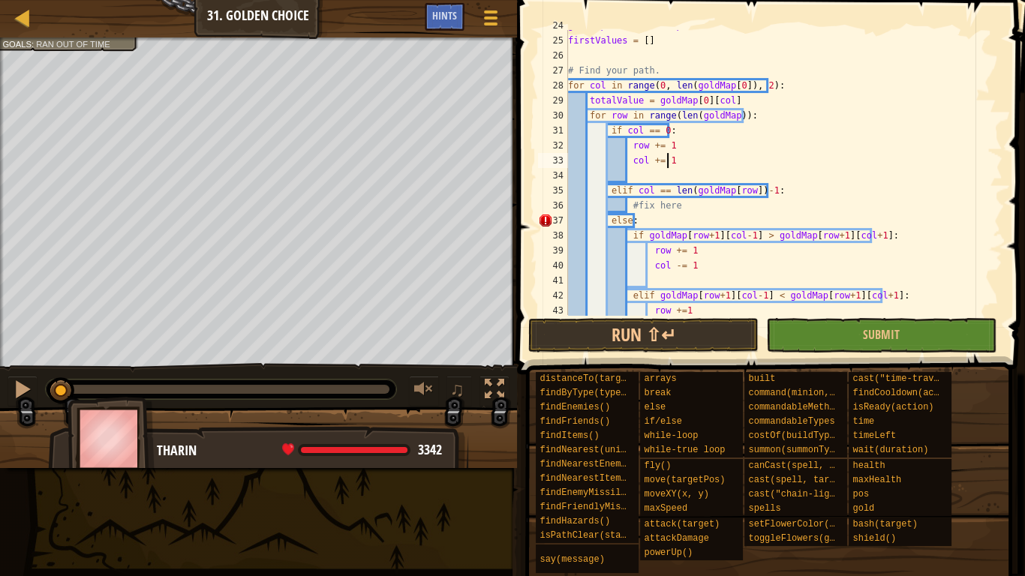
click at [752, 155] on div "goldMap = makeGoldMap ( hero . findItems ( )) firstValues = [ ] # Find your pat…" at bounding box center [779, 175] width 429 height 315
click at [741, 137] on div "goldMap = makeGoldMap ( hero . findItems ( )) firstValues = [ ] # Find your pat…" at bounding box center [779, 175] width 429 height 315
click at [739, 152] on div "goldMap = makeGoldMap ( hero . findItems ( )) firstValues = [ ] # Find your pat…" at bounding box center [779, 175] width 429 height 315
type textarea "row += 1"
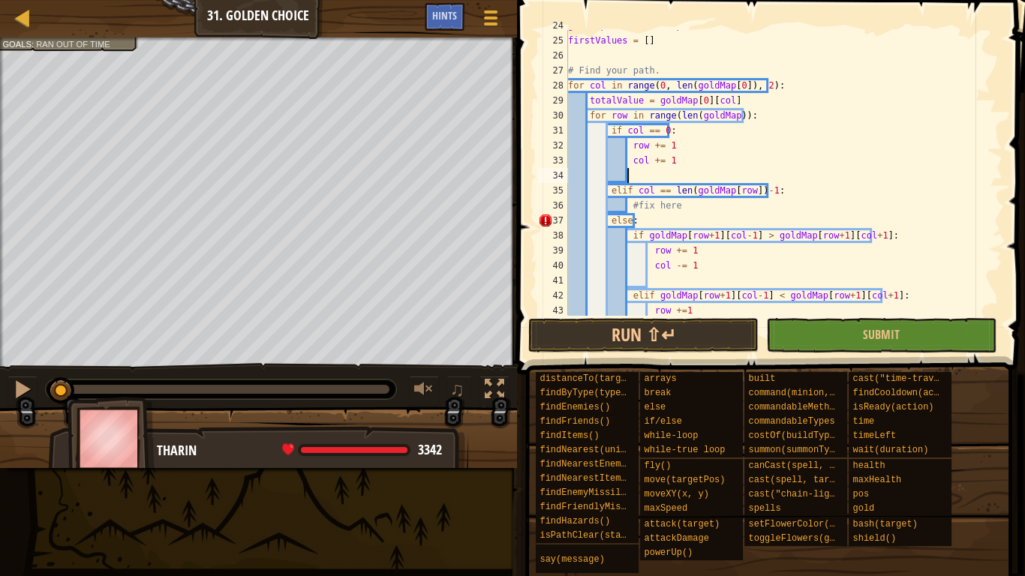
click at [727, 173] on div "goldMap = makeGoldMap ( hero . findItems ( )) firstValues = [ ] # Find your pat…" at bounding box center [779, 175] width 429 height 315
click at [725, 155] on div "goldMap = makeGoldMap ( hero . findItems ( )) firstValues = [ ] # Find your pat…" at bounding box center [779, 175] width 429 height 315
click at [724, 146] on div "goldMap = makeGoldMap ( hero . findItems ( )) firstValues = [ ] # Find your pat…" at bounding box center [779, 175] width 429 height 315
drag, startPoint x: 718, startPoint y: 135, endPoint x: 715, endPoint y: 161, distance: 25.7
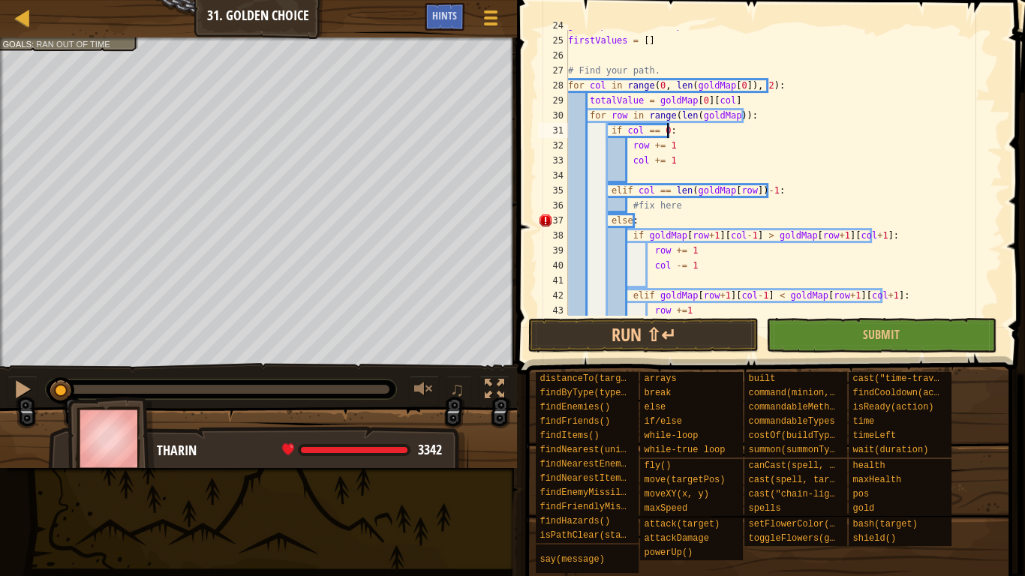
click at [718, 136] on div "goldMap = makeGoldMap ( hero . findItems ( )) firstValues = [ ] # Find your pat…" at bounding box center [779, 175] width 429 height 315
click at [715, 161] on div "goldMap = makeGoldMap ( hero . findItems ( )) firstValues = [ ] # Find your pat…" at bounding box center [779, 175] width 429 height 315
click at [715, 163] on div "goldMap = makeGoldMap ( hero . findItems ( )) firstValues = [ ] # Find your pat…" at bounding box center [779, 175] width 429 height 315
click at [717, 144] on div "goldMap = makeGoldMap ( hero . findItems ( )) firstValues = [ ] # Find your pat…" at bounding box center [779, 175] width 429 height 315
click at [717, 139] on div "goldMap = makeGoldMap ( hero . findItems ( )) firstValues = [ ] # Find your pat…" at bounding box center [779, 175] width 429 height 315
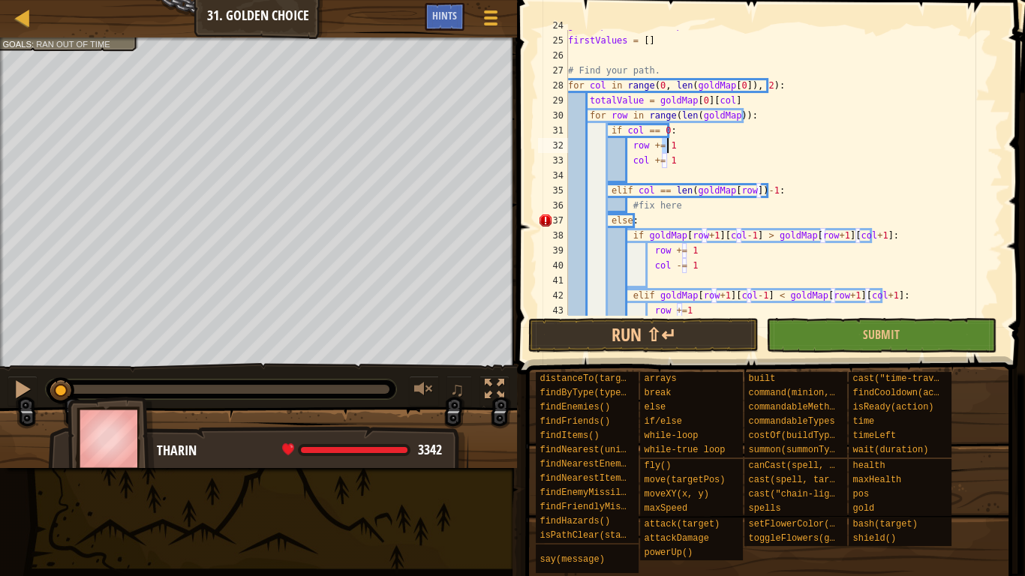
click at [717, 139] on div "goldMap = makeGoldMap ( hero . findItems ( )) firstValues = [ ] # Find your pat…" at bounding box center [779, 175] width 429 height 315
click at [712, 136] on div "goldMap = makeGoldMap ( hero . findItems ( )) firstValues = [ ] # Find your pat…" at bounding box center [779, 175] width 429 height 315
click at [711, 154] on div "goldMap = makeGoldMap ( hero . findItems ( )) firstValues = [ ] # Find your pat…" at bounding box center [779, 175] width 429 height 315
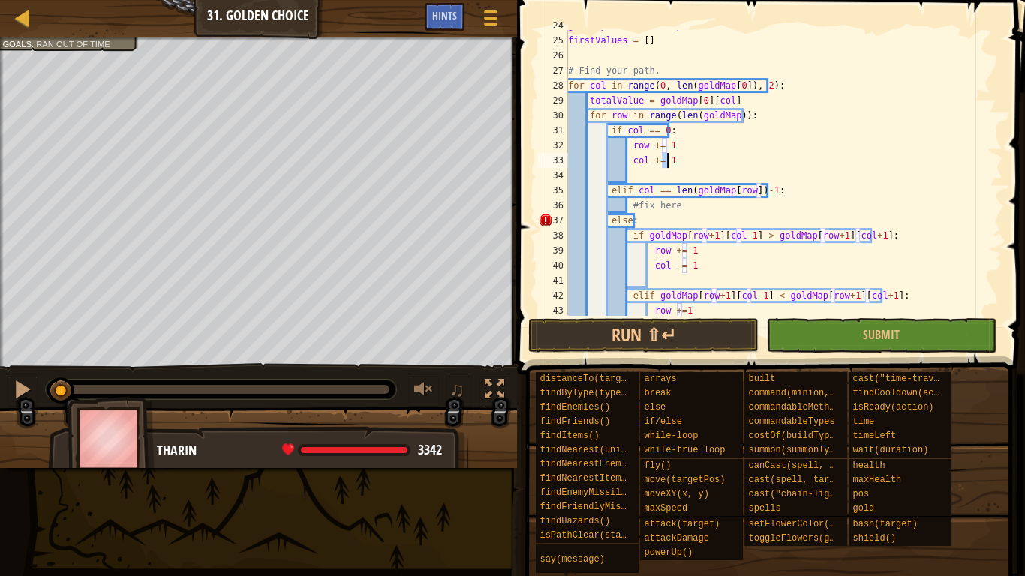
click at [751, 148] on div "goldMap = makeGoldMap ( hero . findItems ( )) firstValues = [ ] # Find your pat…" at bounding box center [779, 175] width 429 height 315
click at [763, 124] on div "goldMap = makeGoldMap ( hero . findItems ( )) firstValues = [ ] # Find your pat…" at bounding box center [779, 175] width 429 height 315
click at [764, 118] on div "goldMap = makeGoldMap ( hero . findItems ( )) firstValues = [ ] # Find your pat…" at bounding box center [779, 175] width 429 height 315
click at [767, 104] on div "goldMap = makeGoldMap ( hero . findItems ( )) firstValues = [ ] # Find your pat…" at bounding box center [779, 175] width 429 height 315
click at [782, 89] on div "goldMap = makeGoldMap ( hero . findItems ( )) firstValues = [ ] # Find your pat…" at bounding box center [779, 175] width 429 height 315
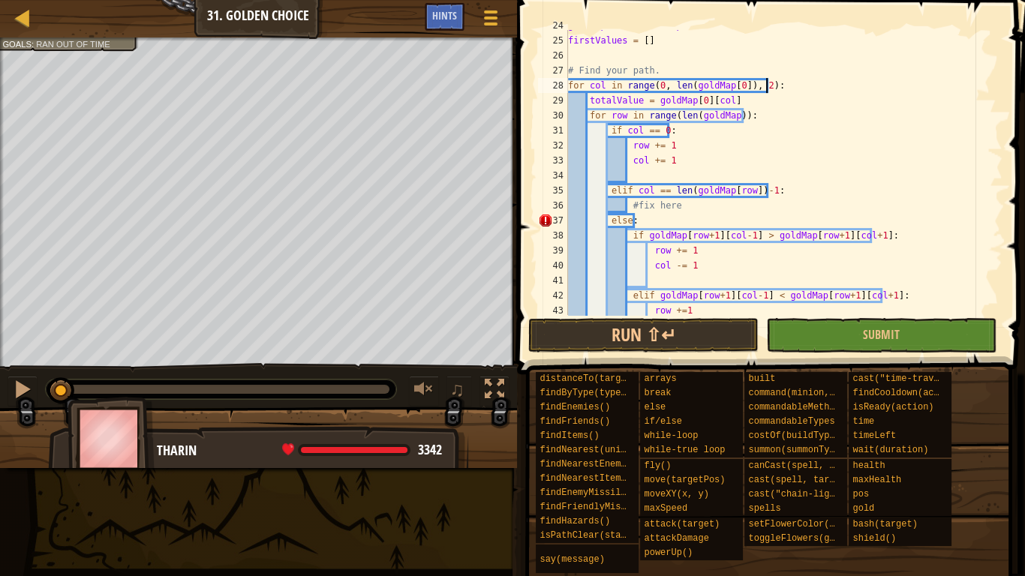
scroll to position [7, 0]
drag, startPoint x: 782, startPoint y: 89, endPoint x: 737, endPoint y: 166, distance: 89.5
click at [737, 166] on div "goldMap = makeGoldMap ( hero . findItems ( )) firstValues = [ ] # Find your pat…" at bounding box center [779, 175] width 429 height 315
click at [772, 130] on div "goldMap = makeGoldMap ( hero . findItems ( )) firstValues = [ ] # Find your pat…" at bounding box center [779, 175] width 429 height 315
click at [788, 108] on div "goldMap = makeGoldMap ( hero . findItems ( )) firstValues = [ ] # Find your pat…" at bounding box center [779, 175] width 429 height 315
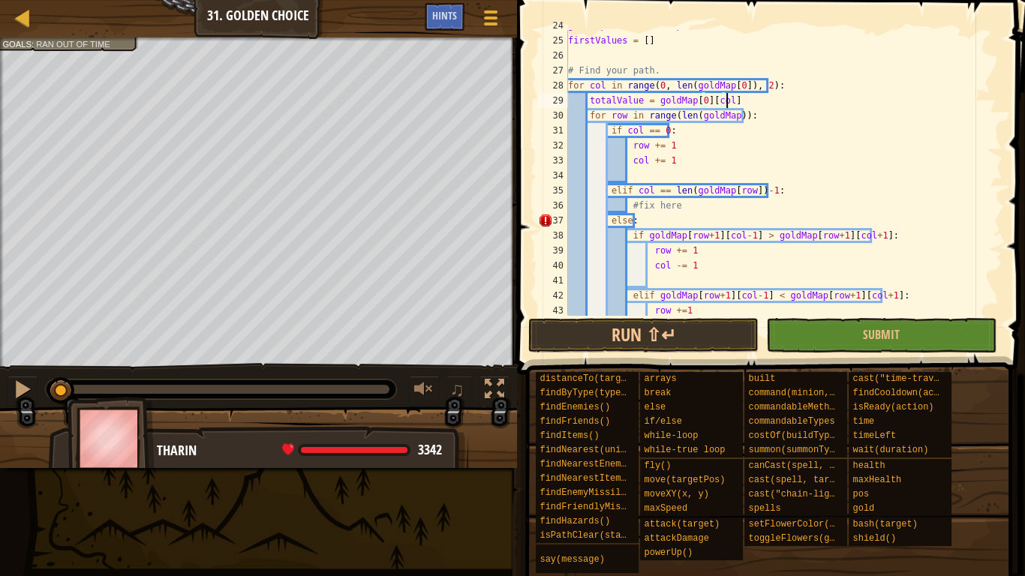
click at [793, 120] on div "goldMap = makeGoldMap ( hero . findItems ( )) firstValues = [ ] # Find your pat…" at bounding box center [779, 175] width 429 height 315
click at [789, 115] on div "goldMap = makeGoldMap ( hero . findItems ( )) firstValues = [ ] # Find your pat…" at bounding box center [779, 175] width 429 height 315
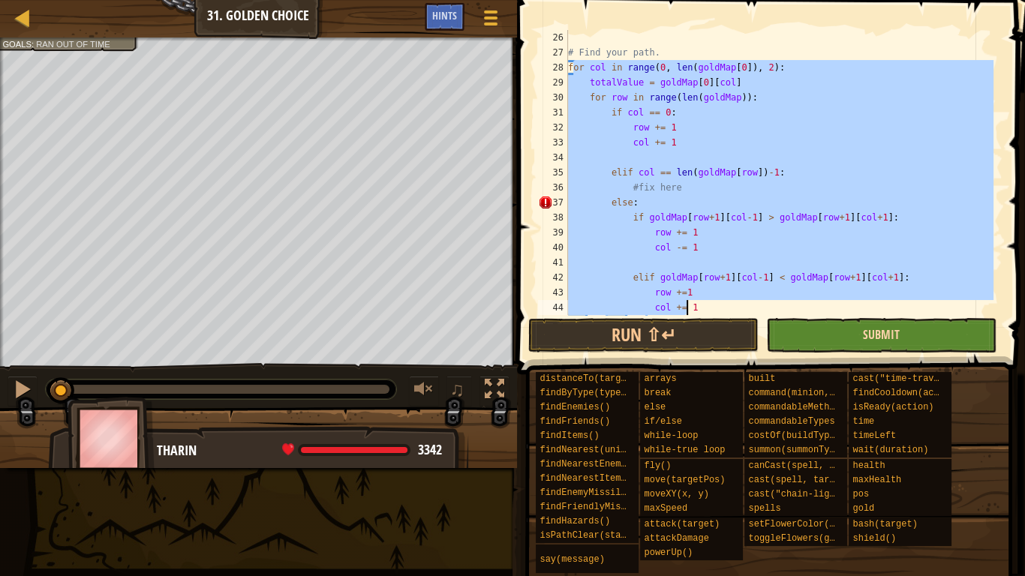
scroll to position [465, 0]
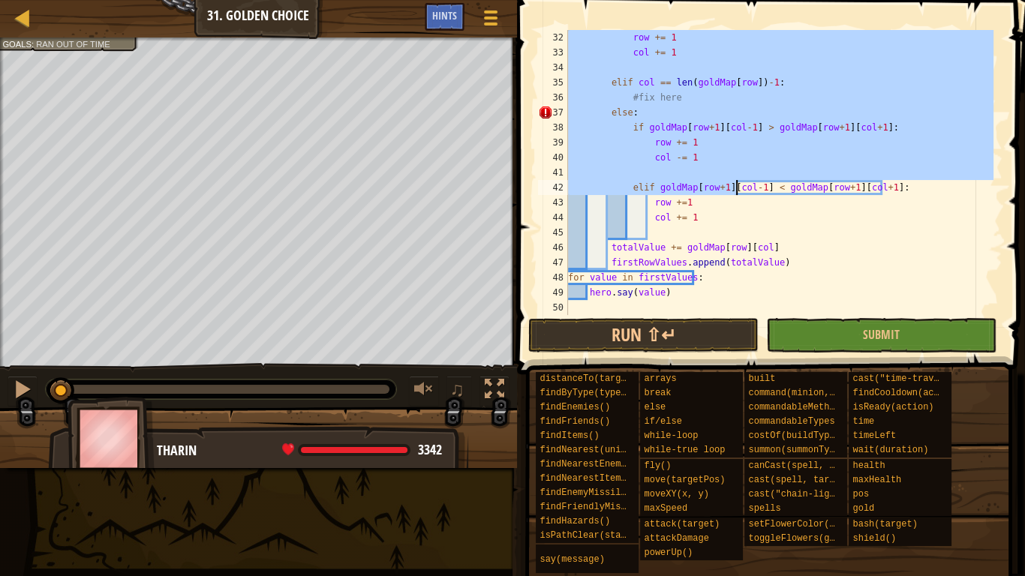
drag, startPoint x: 572, startPoint y: 85, endPoint x: 724, endPoint y: 122, distance: 156.0
click at [724, 122] on div "row += 1 col += 1 elif col == len ( goldMap [ row ]) - 1 : #fix here else : if …" at bounding box center [779, 187] width 429 height 315
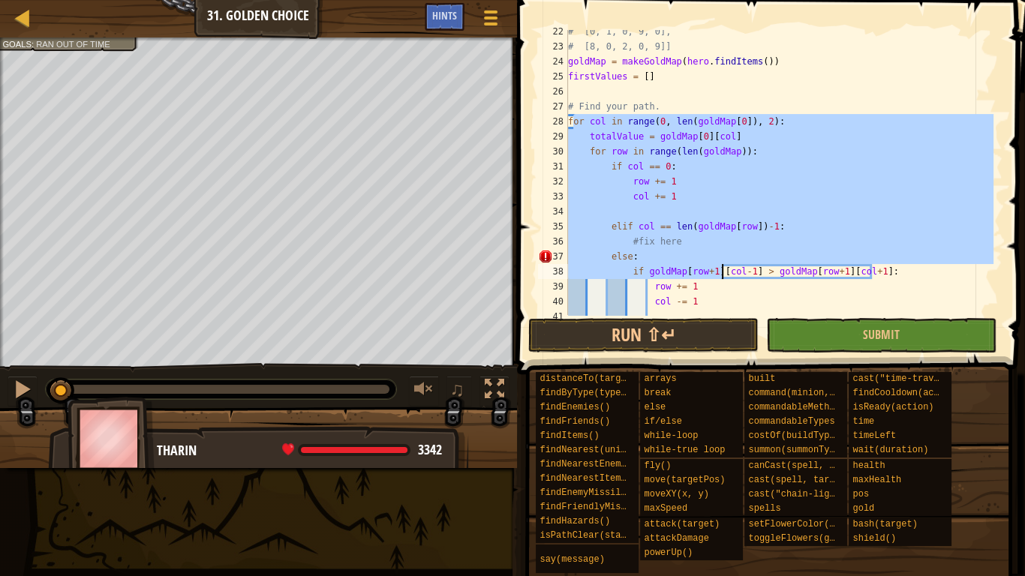
scroll to position [249, 0]
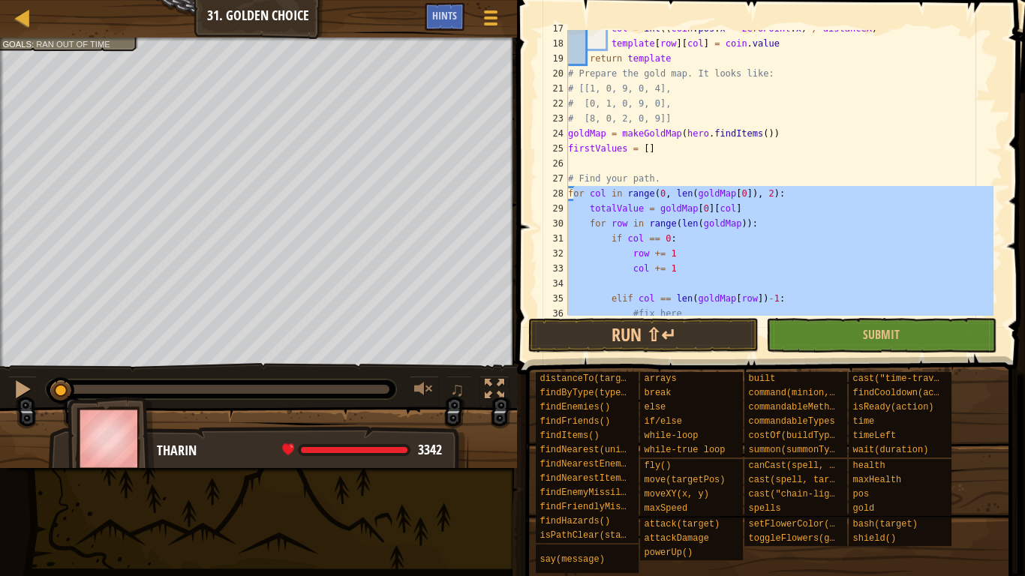
click at [748, 194] on div "col = int (( coin . pos . x - zeroPoint . x ) / distanceX ) template [ row ] [ …" at bounding box center [779, 172] width 429 height 285
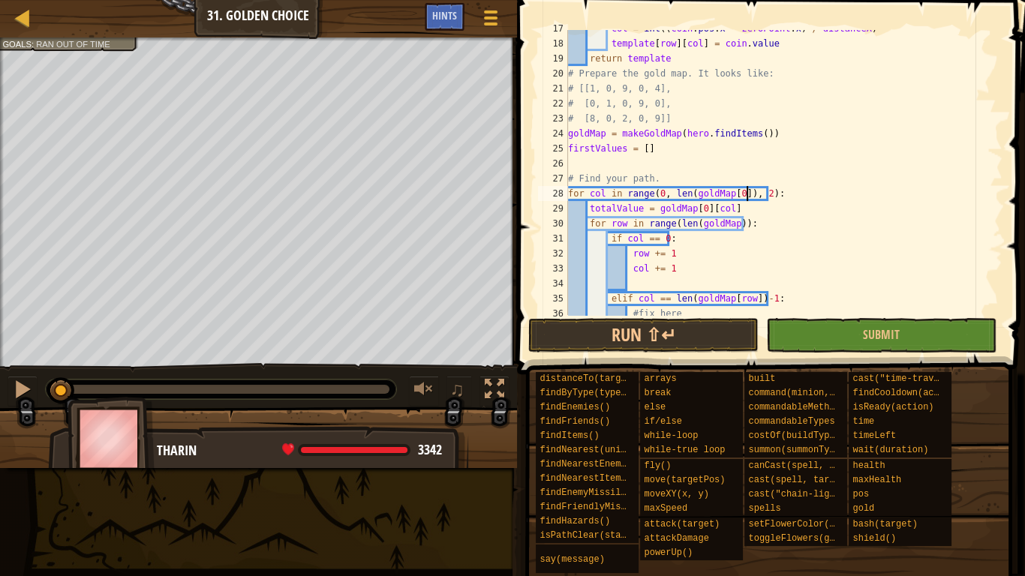
click at [739, 210] on div "col = int (( coin . pos . x - zeroPoint . x ) / distanceX ) template [ row ] [ …" at bounding box center [779, 178] width 429 height 315
click at [614, 211] on div "col = int (( coin . pos . x - zeroPoint . x ) / distanceX ) template [ row ] [ …" at bounding box center [779, 178] width 429 height 315
click at [608, 201] on div "col = int (( coin . pos . x - zeroPoint . x ) / distanceX ) template [ row ] [ …" at bounding box center [779, 178] width 429 height 315
type textarea "for col in range(0, len(goldMap[0]), 2):"
click at [608, 201] on div "col = int (( coin . pos . x - zeroPoint . x ) / distanceX ) template [ row ] [ …" at bounding box center [779, 178] width 429 height 315
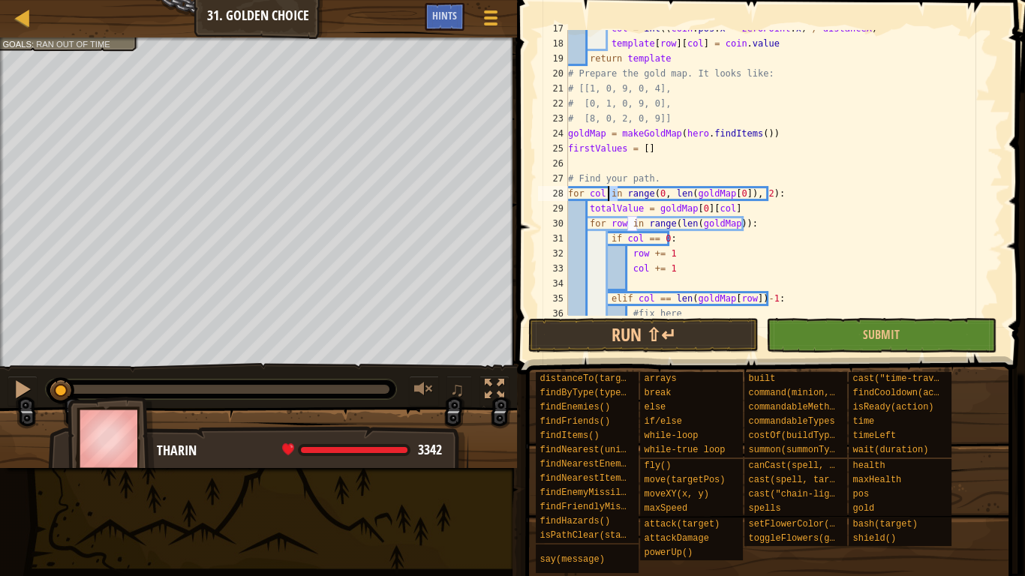
click at [602, 201] on div "col = int (( coin . pos . x - zeroPoint . x ) / distanceX ) template [ row ] [ …" at bounding box center [779, 178] width 429 height 315
click at [603, 200] on div "col = int (( coin . pos . x - zeroPoint . x ) / distanceX ) template [ row ] [ …" at bounding box center [779, 172] width 429 height 285
click at [731, 171] on div "col = int (( coin . pos . x - zeroPoint . x ) / distanceX ) template [ row ] [ …" at bounding box center [779, 178] width 429 height 315
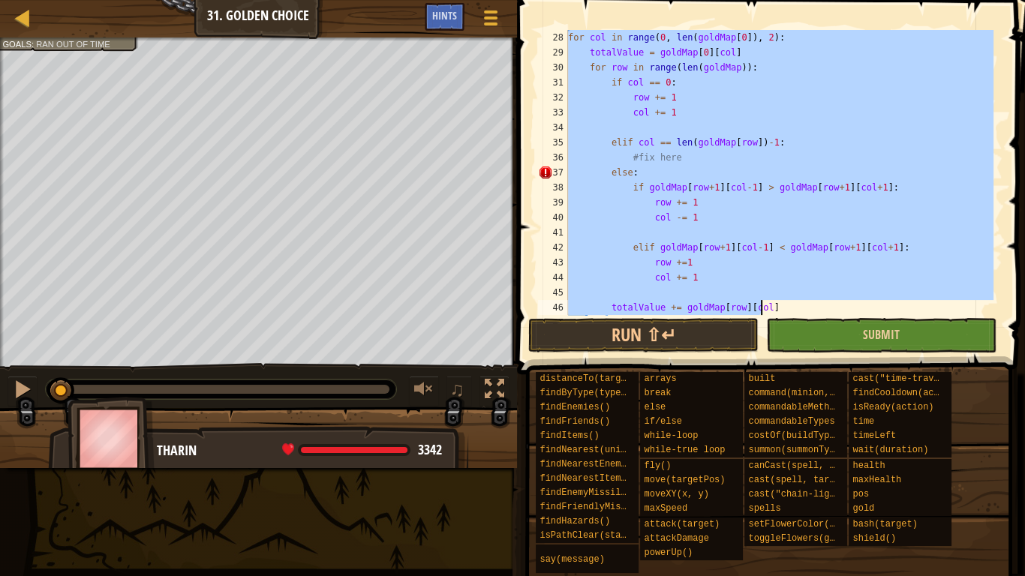
scroll to position [465, 0]
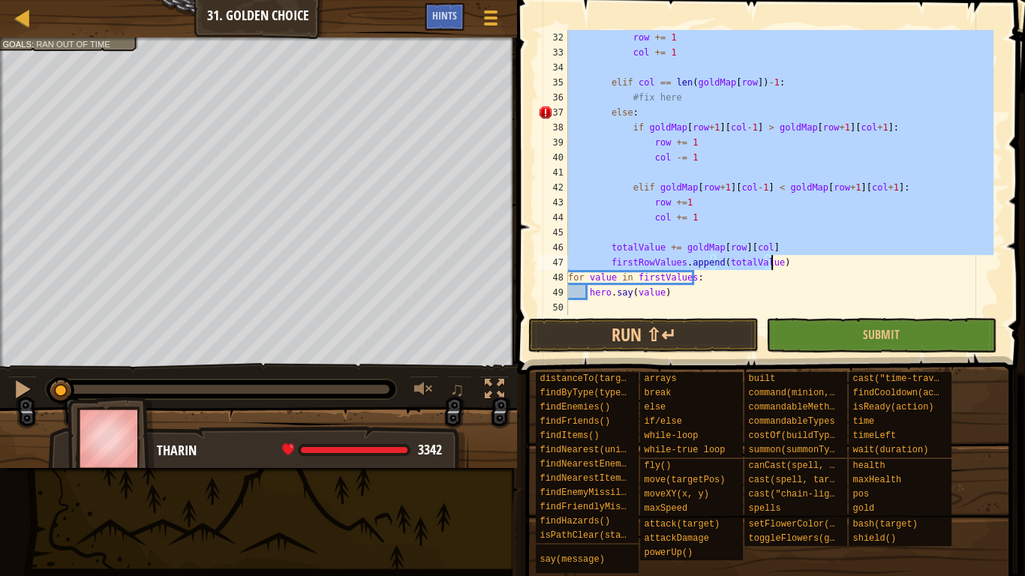
drag, startPoint x: 569, startPoint y: 82, endPoint x: 854, endPoint y: 258, distance: 335.4
click at [854, 258] on div "row += 1 col += 1 elif col == len ( goldMap [ row ]) - 1 : #fix here else : if …" at bounding box center [779, 187] width 429 height 315
click at [829, 264] on div "row += 1 col += 1 elif col == len ( goldMap [ row ]) - 1 : #fix here else : if …" at bounding box center [779, 172] width 429 height 285
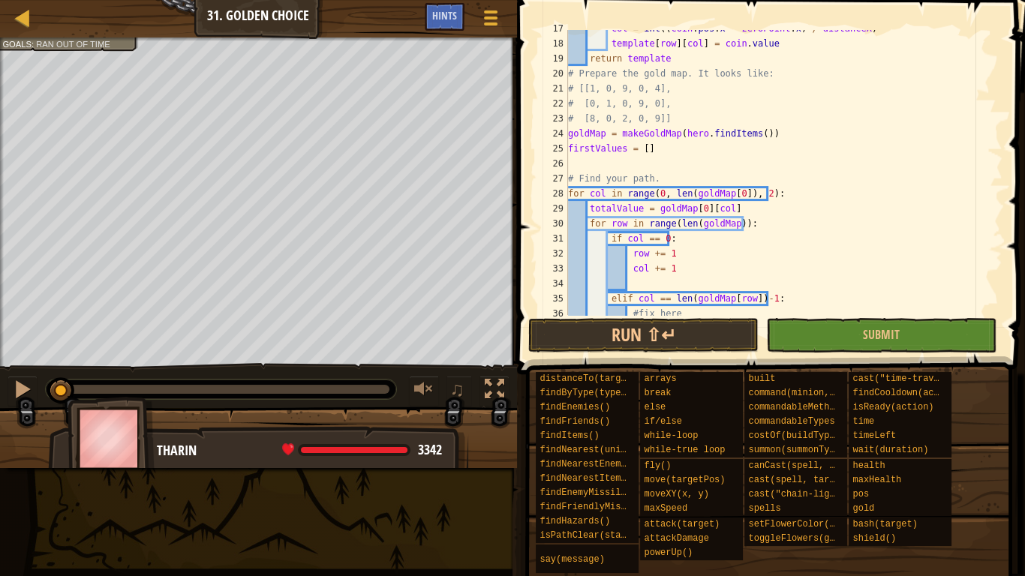
scroll to position [213, 0]
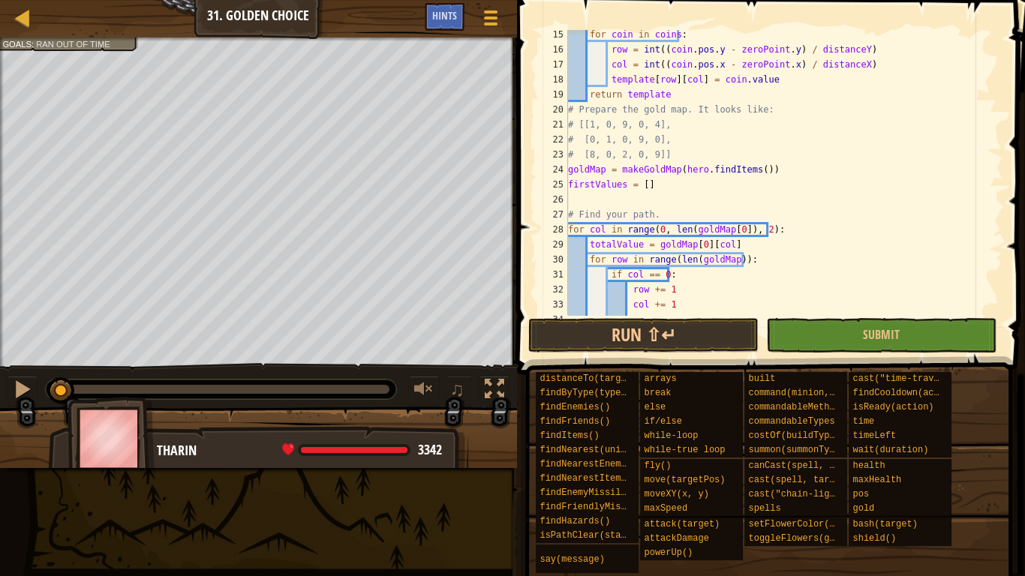
click at [589, 228] on div "for coin in coins : row = int (( coin . pos . y - zeroPoint . y ) / distanceY )…" at bounding box center [779, 184] width 429 height 315
click at [760, 229] on div "for coin in coins : row = int (( coin . pos . y - zeroPoint . y ) / distanceY )…" at bounding box center [779, 184] width 429 height 315
click at [745, 213] on div "for coin in coins : row = int (( coin . pos . y - zeroPoint . y ) / distanceY )…" at bounding box center [779, 184] width 429 height 315
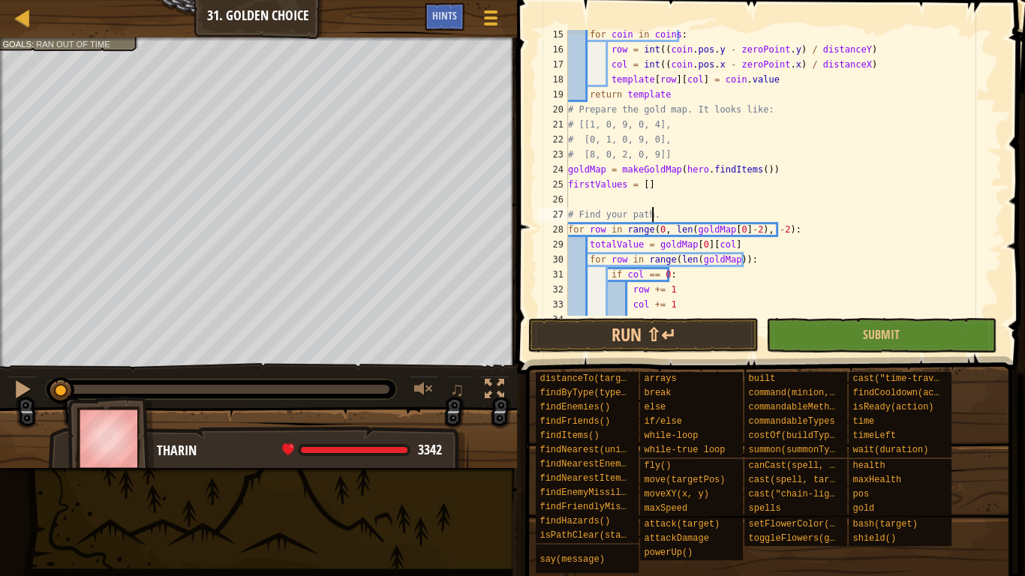
scroll to position [7, 6]
click at [793, 239] on div "for coin in coins : row = int (( coin . pos . y - zeroPoint . y ) / distanceY )…" at bounding box center [779, 184] width 429 height 315
click at [804, 215] on div "for coin in coins : row = int (( coin . pos . y - zeroPoint . y ) / distanceY )…" at bounding box center [779, 184] width 429 height 315
click at [814, 225] on div "for coin in coins : row = int (( coin . pos . y - zeroPoint . y ) / distanceY )…" at bounding box center [779, 184] width 429 height 315
click at [751, 231] on div "for coin in coins : row = int (( coin . pos . y - zeroPoint . y ) / distanceY )…" at bounding box center [779, 184] width 429 height 315
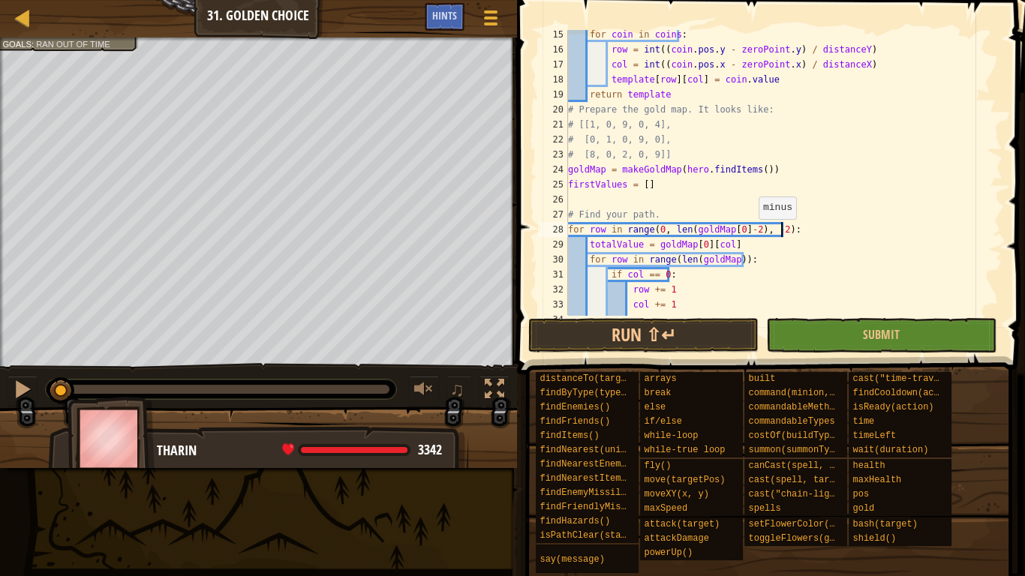
click at [751, 231] on div "for coin in coins : row = int (( coin . pos . y - zeroPoint . y ) / distanceY )…" at bounding box center [779, 184] width 429 height 315
type textarea "col += 1"
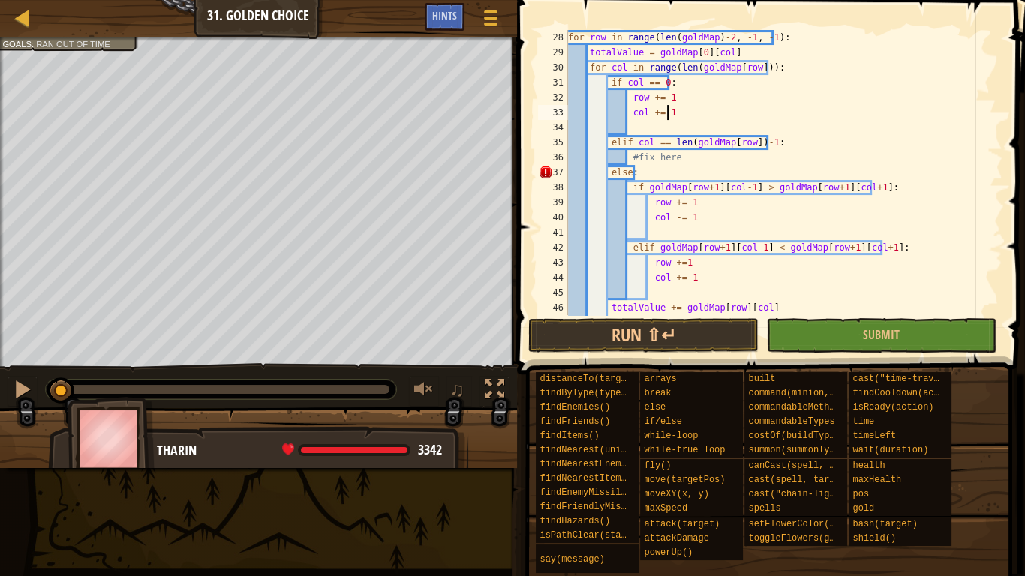
scroll to position [333, 0]
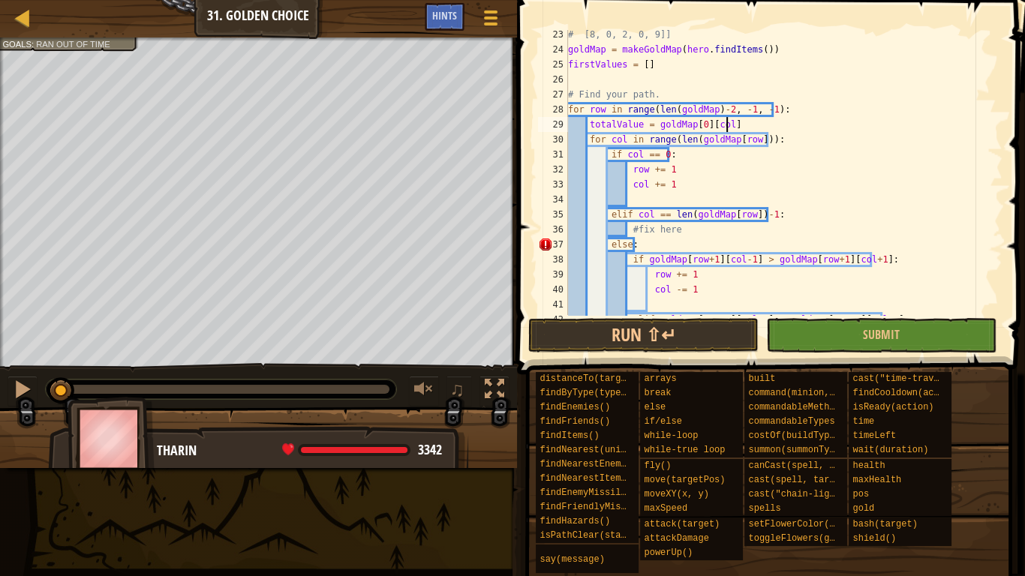
click at [730, 127] on div "# [8, 0, 2, 0, 9]] goldMap = makeGoldMap ( hero . findItems ( )) firstValues = …" at bounding box center [779, 184] width 429 height 315
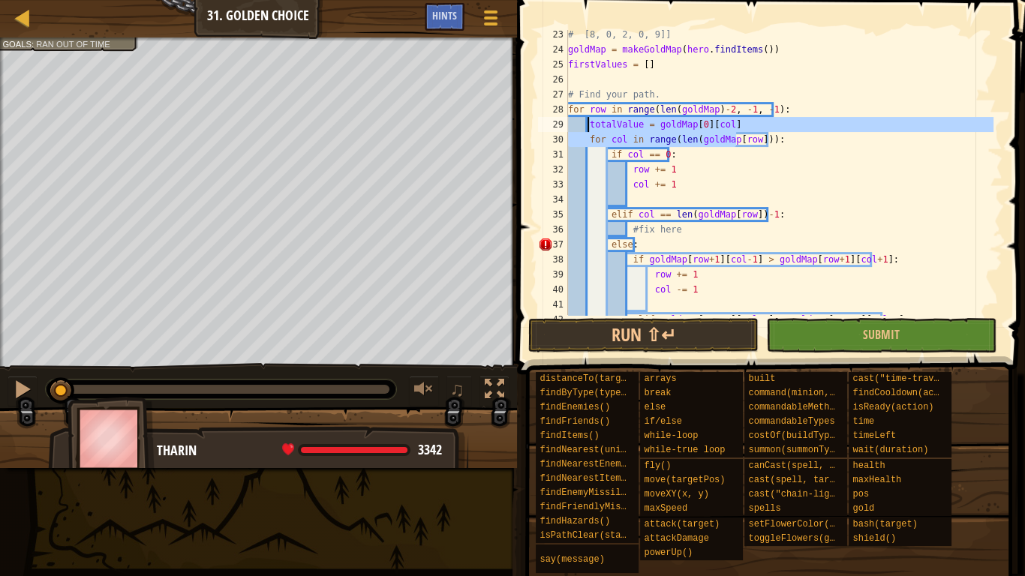
drag, startPoint x: 735, startPoint y: 134, endPoint x: 590, endPoint y: 129, distance: 144.9
click at [590, 129] on div "# [8, 0, 2, 0, 9]] goldMap = makeGoldMap ( hero . findItems ( )) firstValues = …" at bounding box center [779, 184] width 429 height 315
click at [594, 129] on div "# [8, 0, 2, 0, 9]] goldMap = makeGoldMap ( hero . findItems ( )) firstValues = …" at bounding box center [779, 172] width 429 height 285
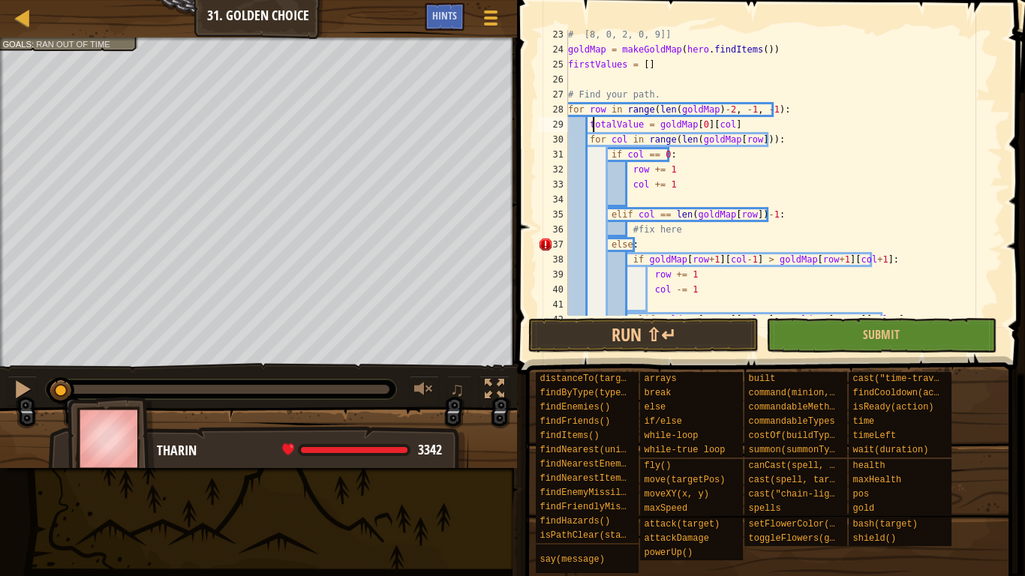
click at [637, 122] on div "# [8, 0, 2, 0, 9]] goldMap = makeGoldMap ( hero . findItems ( )) firstValues = …" at bounding box center [779, 184] width 429 height 315
click at [755, 160] on div "# [8, 0, 2, 0, 9]] goldMap = makeGoldMap ( hero . findItems ( )) firstValues = …" at bounding box center [779, 184] width 429 height 315
click at [672, 187] on div "# [8, 0, 2, 0, 9]] goldMap = makeGoldMap ( hero . findItems ( )) firstValues = …" at bounding box center [779, 184] width 429 height 315
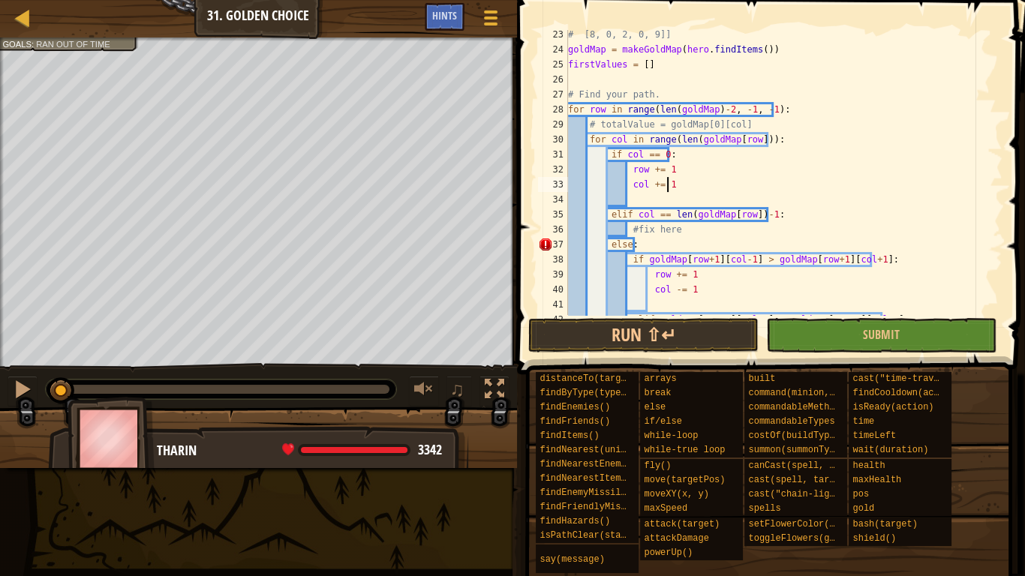
click at [689, 170] on div "# [8, 0, 2, 0, 9]] goldMap = makeGoldMap ( hero . findItems ( )) firstValues = …" at bounding box center [779, 184] width 429 height 315
click at [489, 15] on div at bounding box center [490, 18] width 20 height 22
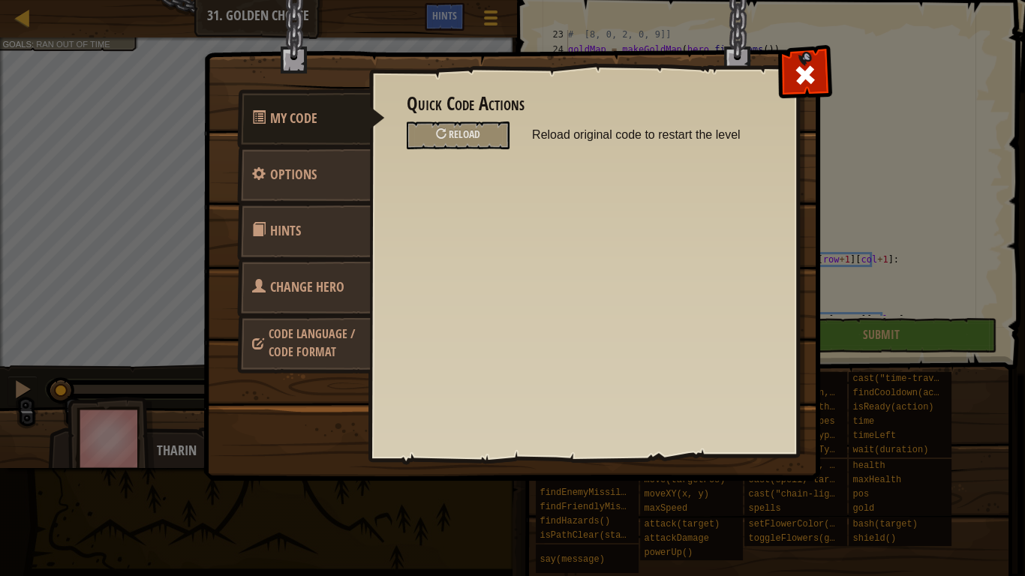
drag, startPoint x: 820, startPoint y: 69, endPoint x: 805, endPoint y: 80, distance: 18.3
click at [818, 69] on div at bounding box center [804, 71] width 47 height 47
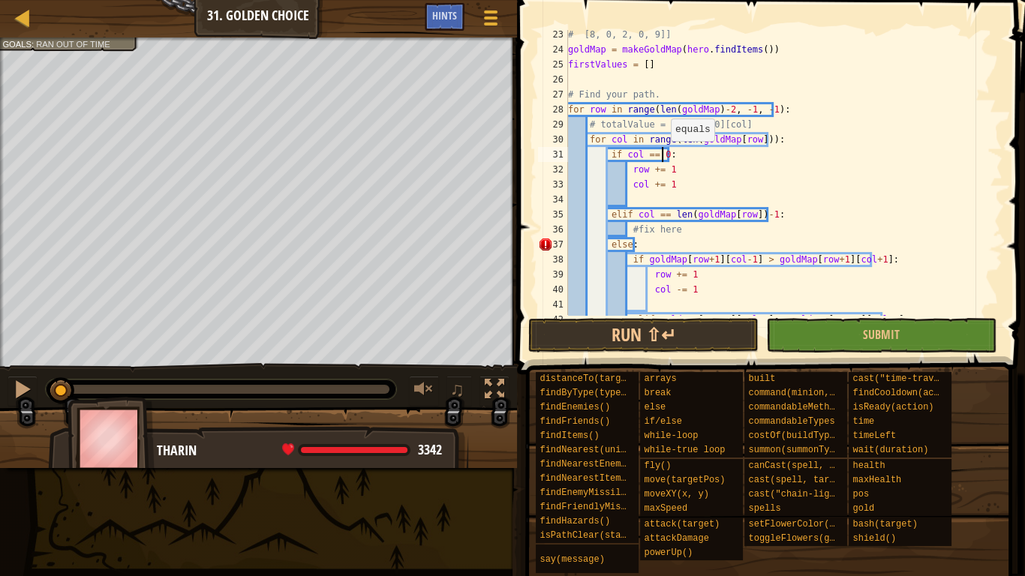
click at [663, 153] on div "# [8, 0, 2, 0, 9]] goldMap = makeGoldMap ( hero . findItems ( )) firstValues = …" at bounding box center [779, 184] width 429 height 315
type textarea "col += 1"
type textarea "elif col == len(goldMap[row])-1:"
type textarea "col += 1"
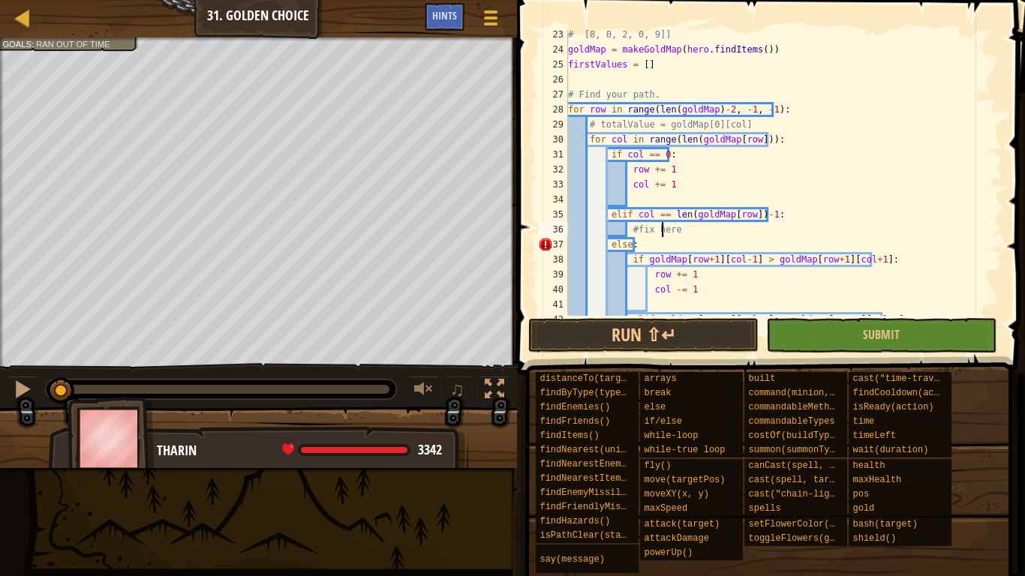
click at [724, 238] on div "# [8, 0, 2, 0, 9]] goldMap = makeGoldMap ( hero . findItems ( )) firstValues = …" at bounding box center [779, 184] width 429 height 315
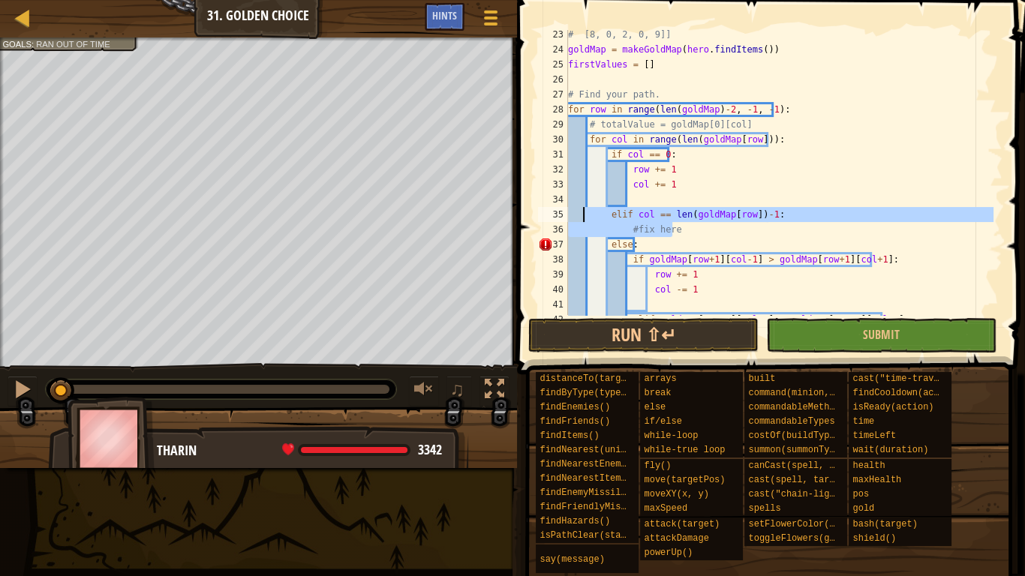
drag, startPoint x: 712, startPoint y: 233, endPoint x: 582, endPoint y: 212, distance: 131.4
click at [582, 212] on div "# [8, 0, 2, 0, 9]] goldMap = makeGoldMap ( hero . findItems ( )) firstValues = …" at bounding box center [779, 184] width 429 height 315
type textarea "elif col == len(goldMap[row])-1: #fix here"
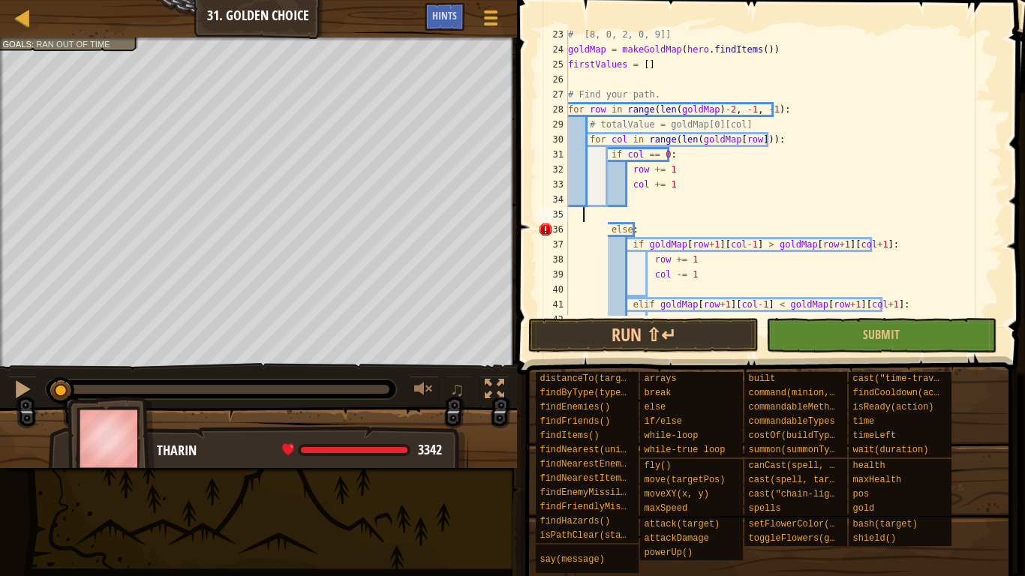
scroll to position [7, 0]
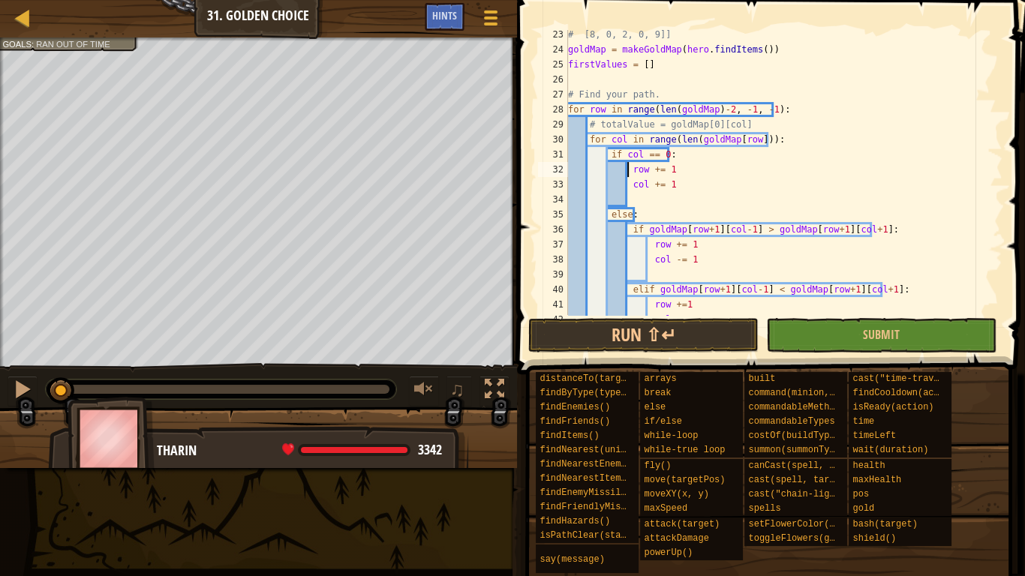
type textarea "col += 1"
click at [743, 156] on div "# [8, 0, 2, 0, 9]] goldMap = makeGoldMap ( hero . findItems ( )) firstValues = …" at bounding box center [779, 184] width 429 height 315
click at [751, 134] on div "# [8, 0, 2, 0, 9]] goldMap = makeGoldMap ( hero . findItems ( )) firstValues = …" at bounding box center [779, 184] width 429 height 315
click at [736, 174] on div "# [8, 0, 2, 0, 9]] goldMap = makeGoldMap ( hero . findItems ( )) firstValues = …" at bounding box center [779, 184] width 429 height 315
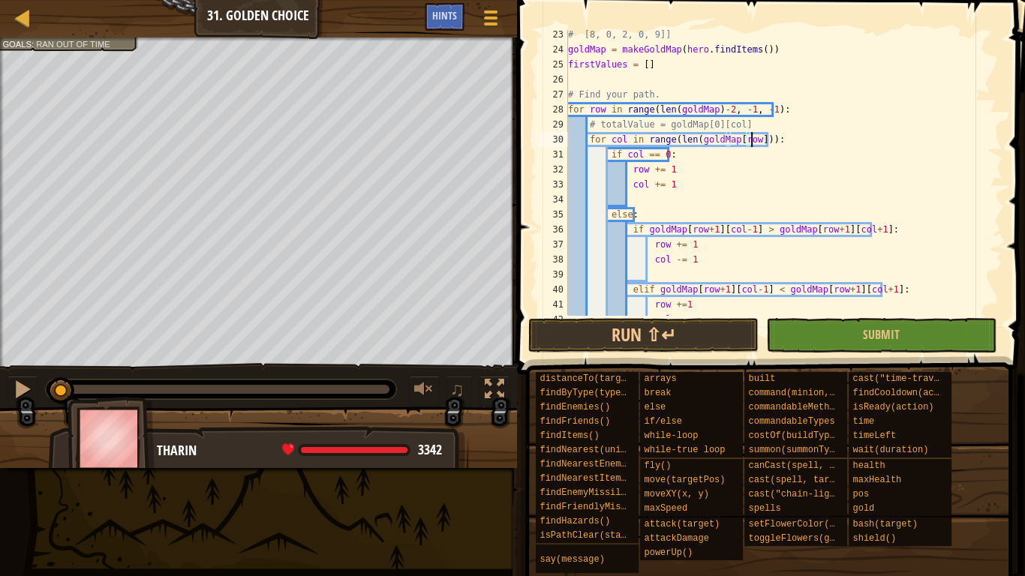
type textarea "row += 1"
click at [748, 199] on div "# [8, 0, 2, 0, 9]] goldMap = makeGoldMap ( hero . findItems ( )) firstValues = …" at bounding box center [779, 184] width 429 height 315
click at [740, 189] on div "# [8, 0, 2, 0, 9]] goldMap = makeGoldMap ( hero . findItems ( )) firstValues = …" at bounding box center [779, 184] width 429 height 315
click at [718, 212] on div "# [8, 0, 2, 0, 9]] goldMap = makeGoldMap ( hero . findItems ( )) firstValues = …" at bounding box center [779, 184] width 429 height 315
type textarea "else:"
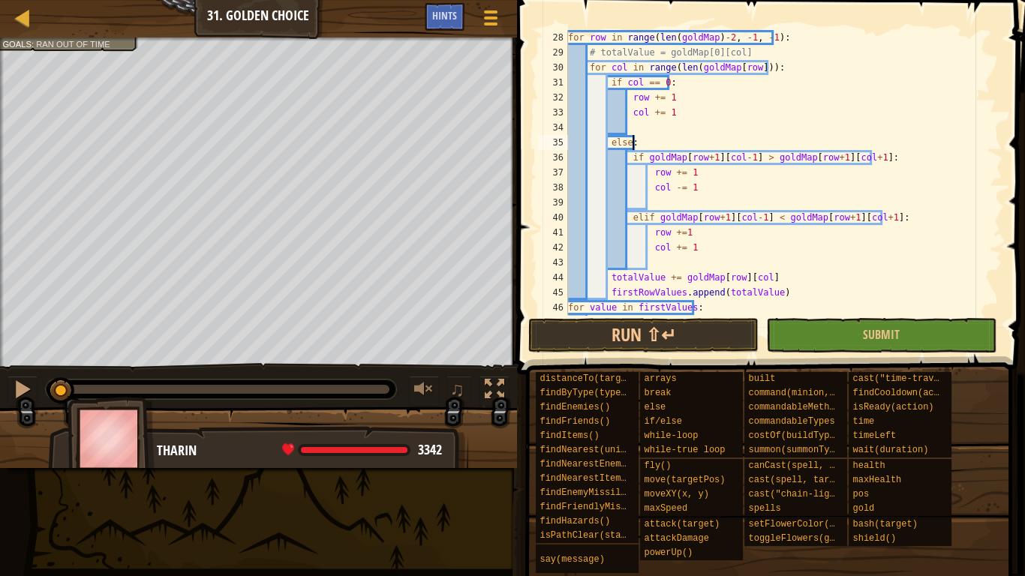
scroll to position [435, 0]
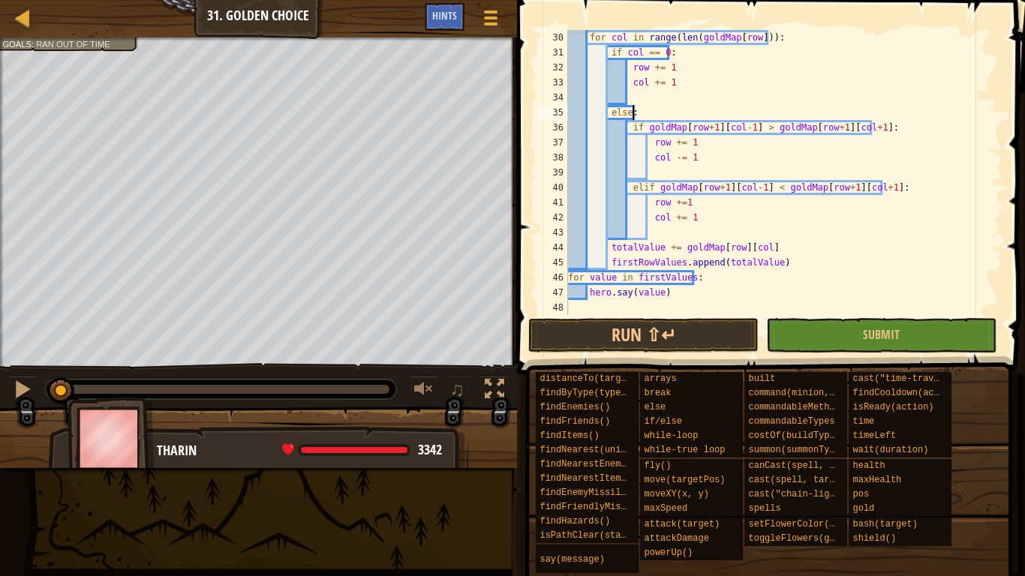
click at [679, 95] on div "for col in range ( len ( goldMap [ row ])) : if col == 0 : row += 1 col += 1 el…" at bounding box center [779, 187] width 429 height 315
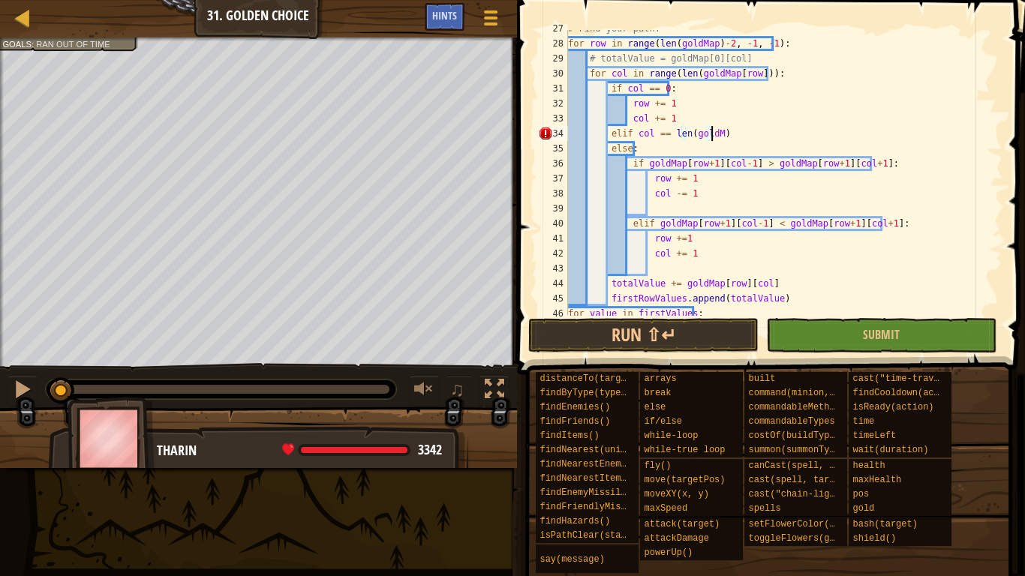
scroll to position [7, 12]
type textarea "elif col == len(goldMap) - 1:"
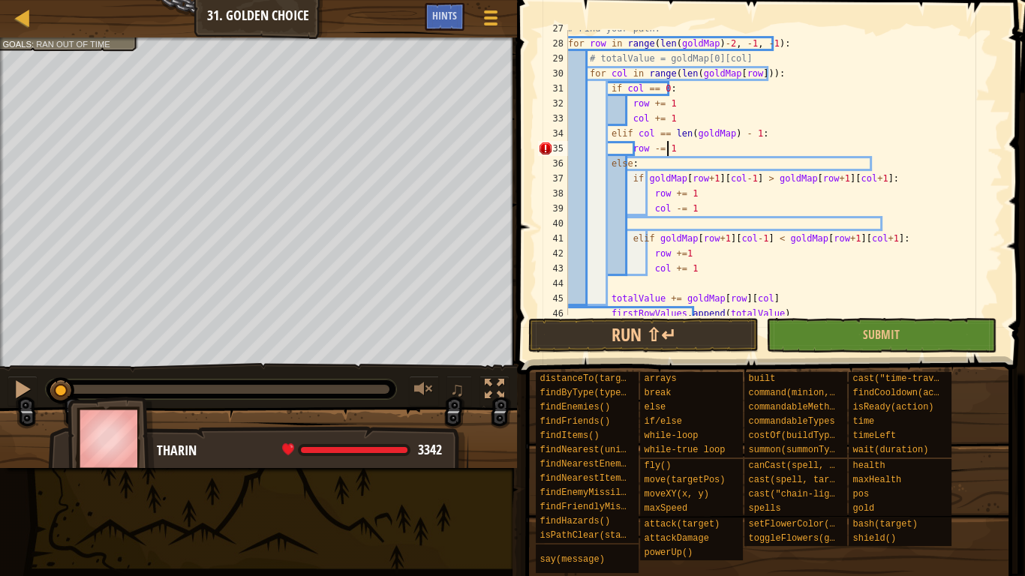
scroll to position [7, 7]
type textarea "row -= 1"
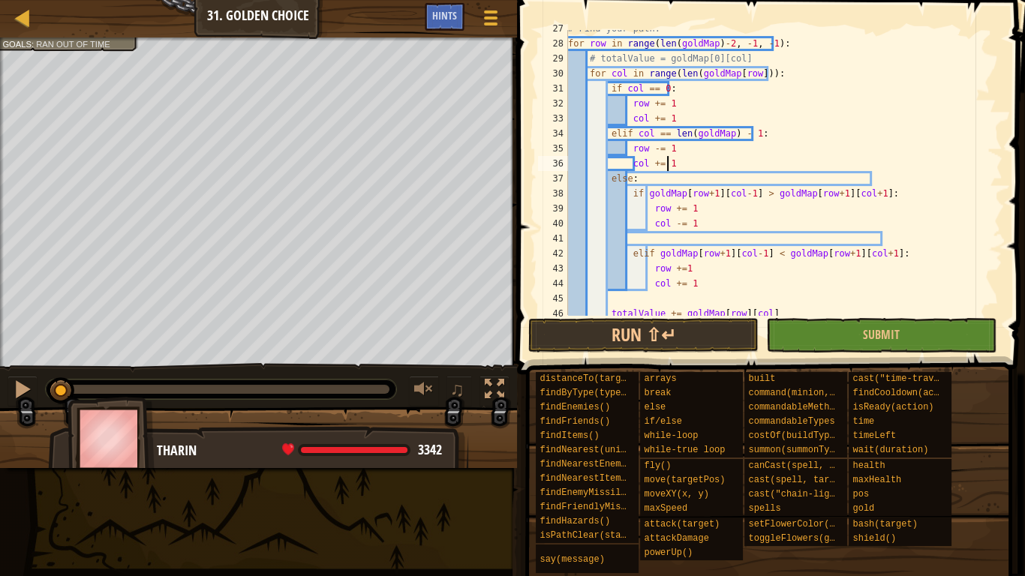
scroll to position [7, 4]
type textarea "col -= 1"
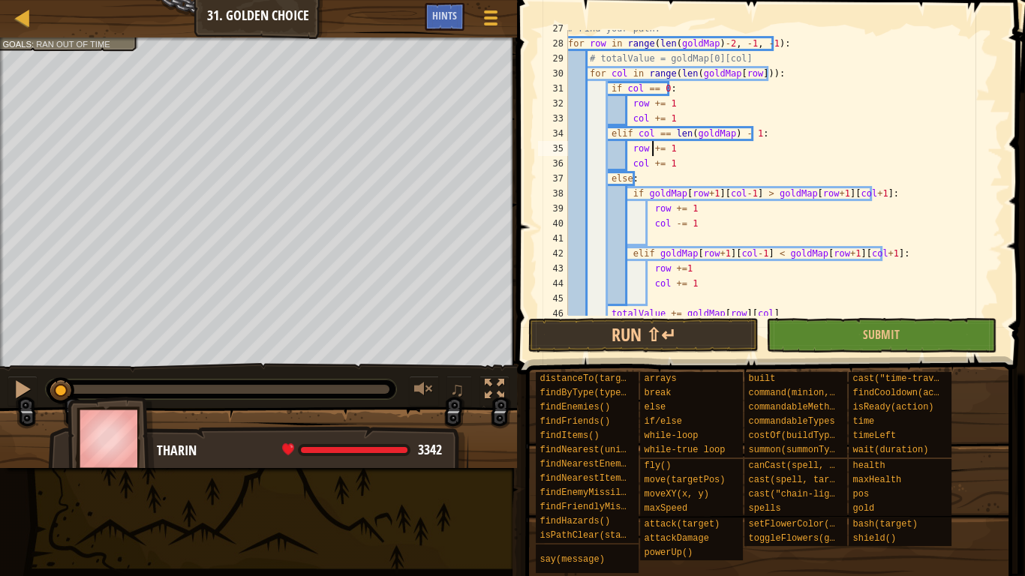
scroll to position [7, 7]
click at [670, 164] on div "# Find your path. for row in range ( len ( goldMap ) - 2 , - 1 , - 1 ) : # tota…" at bounding box center [779, 178] width 429 height 315
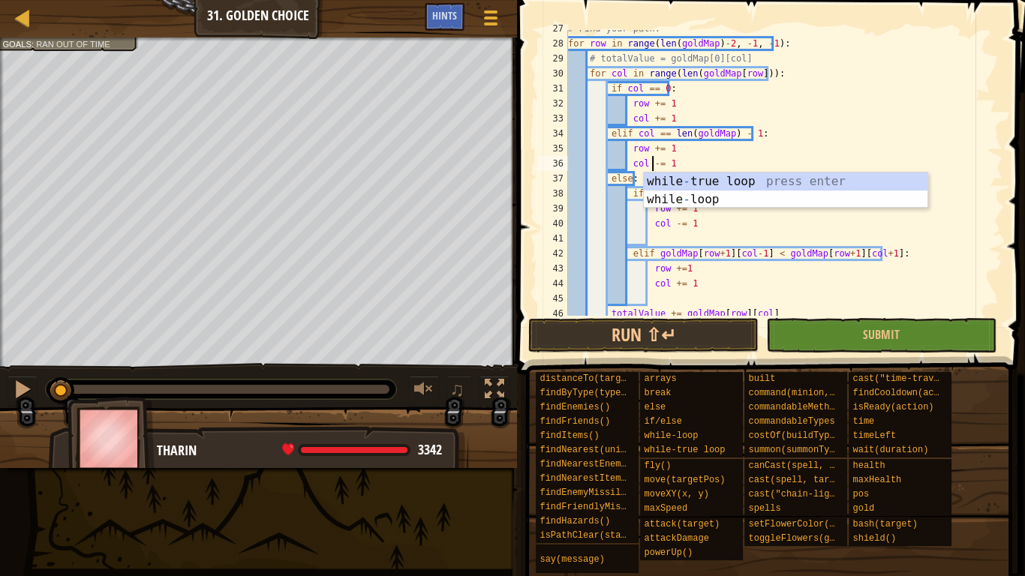
scroll to position [7, 0]
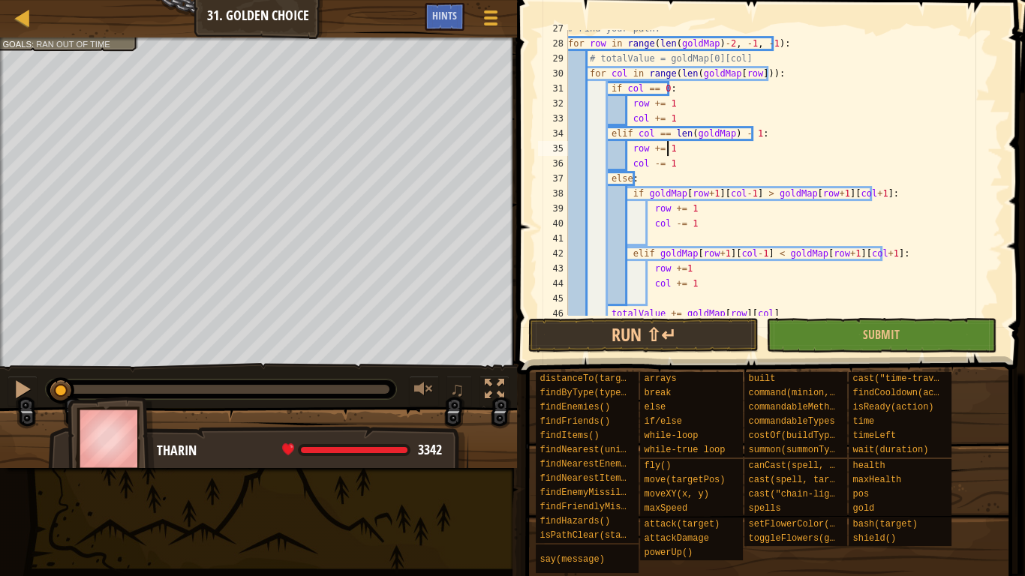
drag, startPoint x: 965, startPoint y: 146, endPoint x: 742, endPoint y: 142, distance: 223.7
click at [742, 142] on div "# Find your path. for row in range ( len ( goldMap ) - 2 , - 1 , - 1 ) : # tota…" at bounding box center [779, 178] width 429 height 315
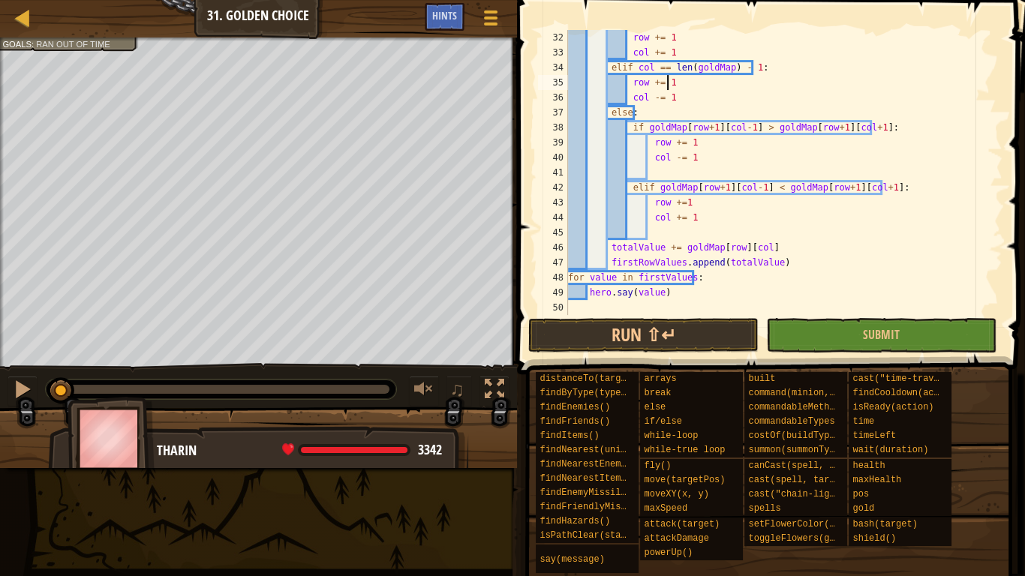
click at [716, 92] on div "row += 1 col += 1 elif col == len ( goldMap ) - 1 : row += 1 col -= 1 else : if…" at bounding box center [779, 187] width 429 height 315
type textarea "col -= 1"
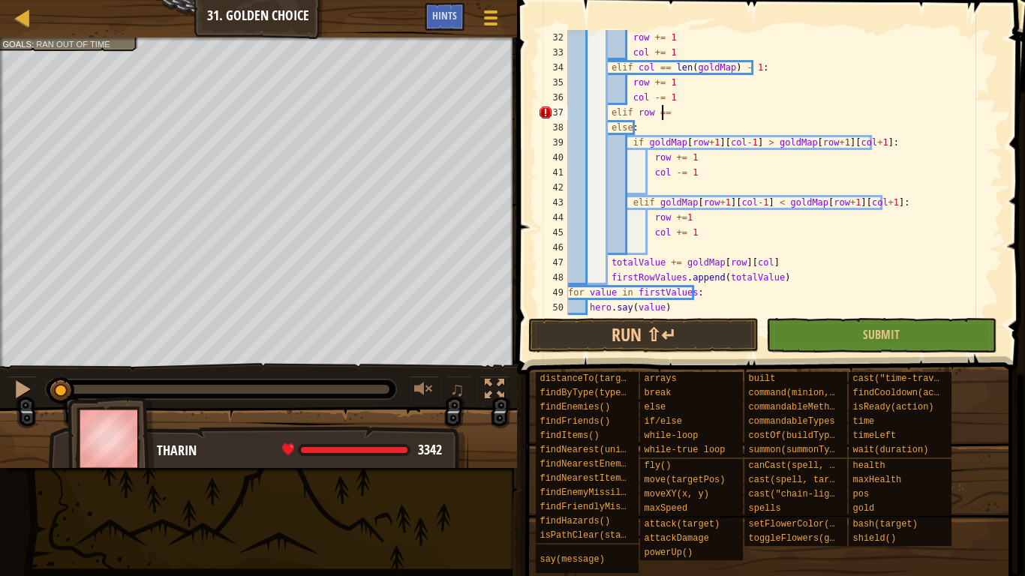
scroll to position [7, 7]
type textarea "elif row == 0:"
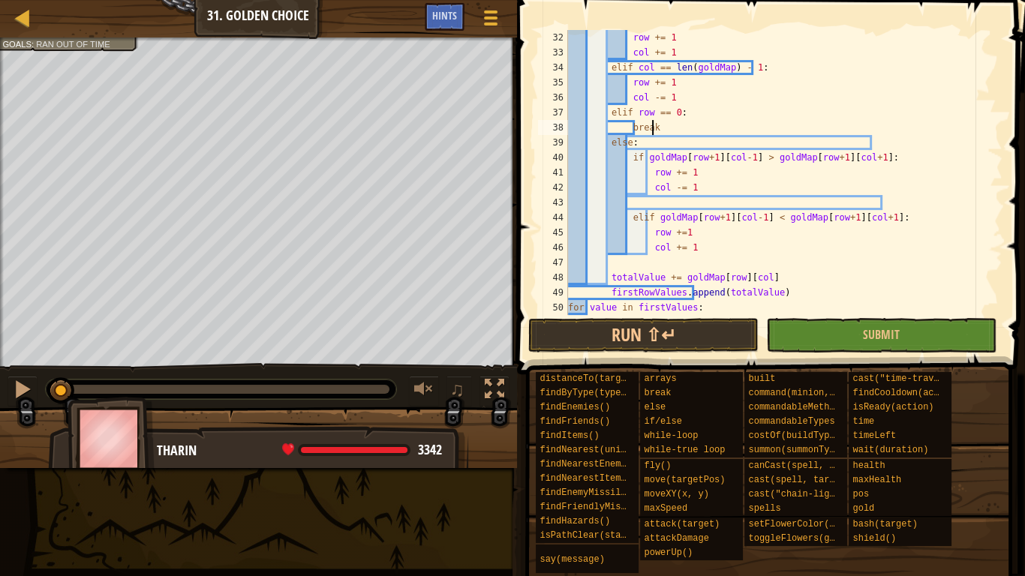
scroll to position [7, 4]
type textarea "col -= 1"
type textarea "col += 1"
type textarea "totalValue += goldMap[row][col]"
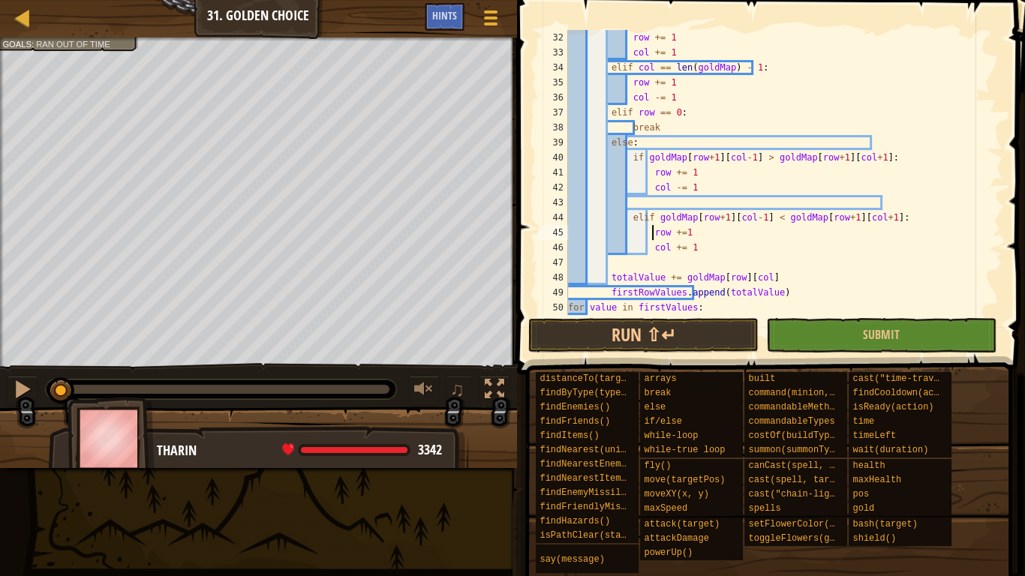
type textarea "elif goldMap[row+1][col-1] < goldMap[row+1][col+1]:"
type textarea "col -= 1"
type textarea "col += 1"
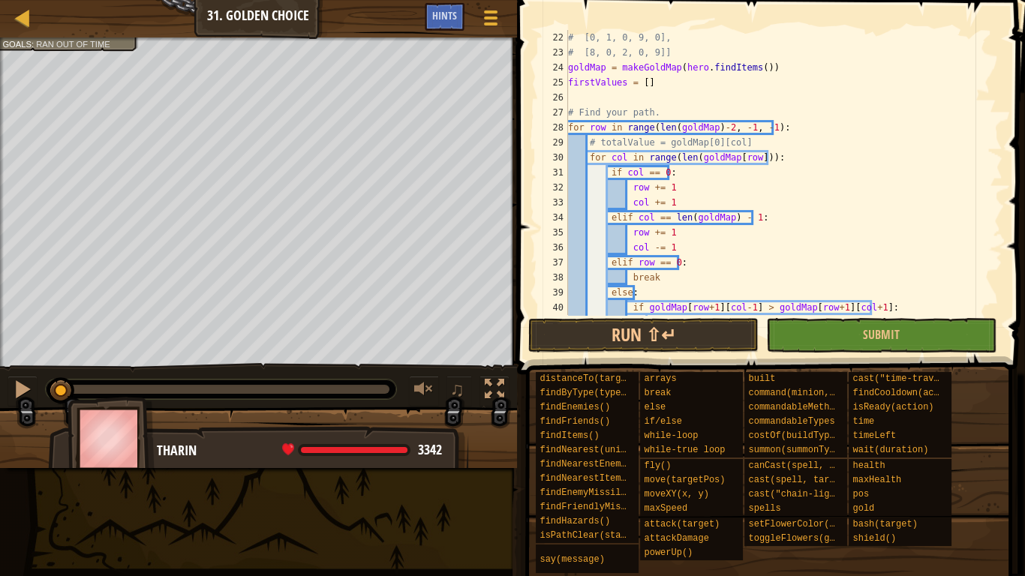
scroll to position [351, 0]
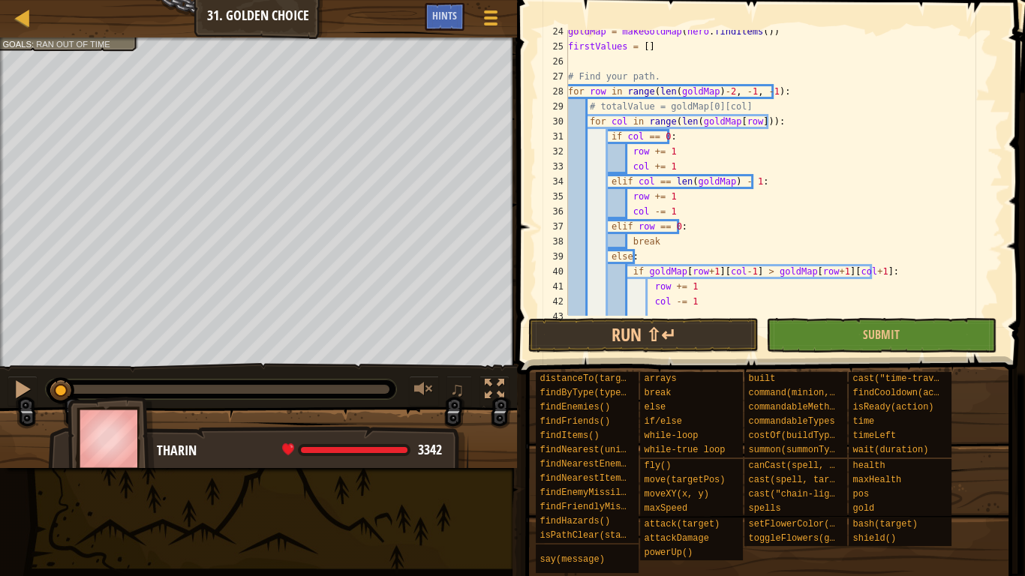
click at [749, 122] on div "goldMap = makeGoldMap ( hero . findItems ( )) firstValues = [ ] # Find your pat…" at bounding box center [779, 181] width 429 height 315
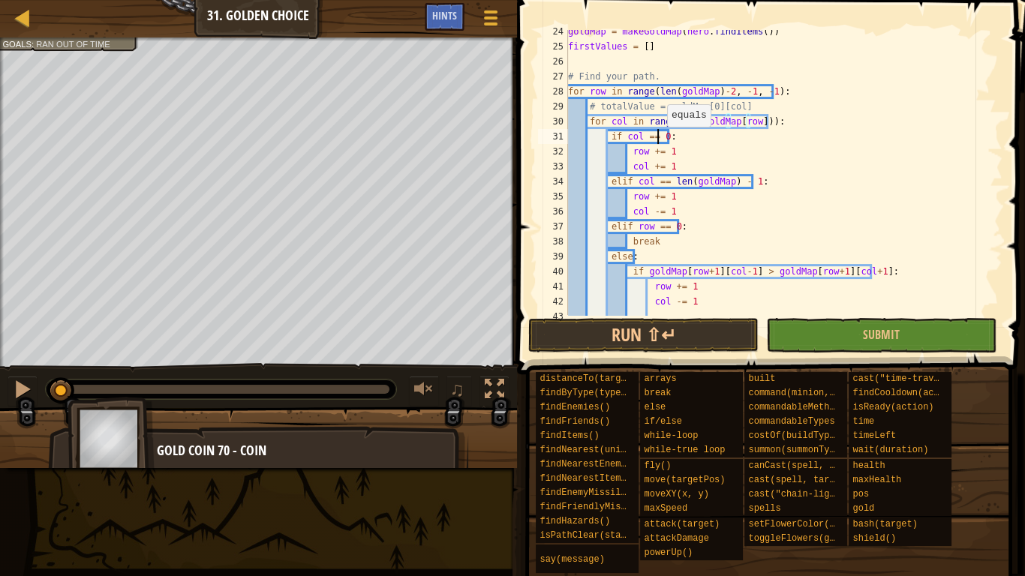
drag, startPoint x: 659, startPoint y: 135, endPoint x: 682, endPoint y: 140, distance: 23.0
click at [661, 135] on div "goldMap = makeGoldMap ( hero . findItems ( )) firstValues = [ ] # Find your pat…" at bounding box center [779, 181] width 429 height 315
click at [772, 167] on div "goldMap = makeGoldMap ( hero . findItems ( )) firstValues = [ ] # Find your pat…" at bounding box center [779, 181] width 429 height 315
click at [713, 220] on div "goldMap = makeGoldMap ( hero . findItems ( )) firstValues = [ ] # Find your pat…" at bounding box center [779, 181] width 429 height 315
click at [686, 241] on div "goldMap = makeGoldMap ( hero . findItems ( )) firstValues = [ ] # Find your pat…" at bounding box center [779, 181] width 429 height 315
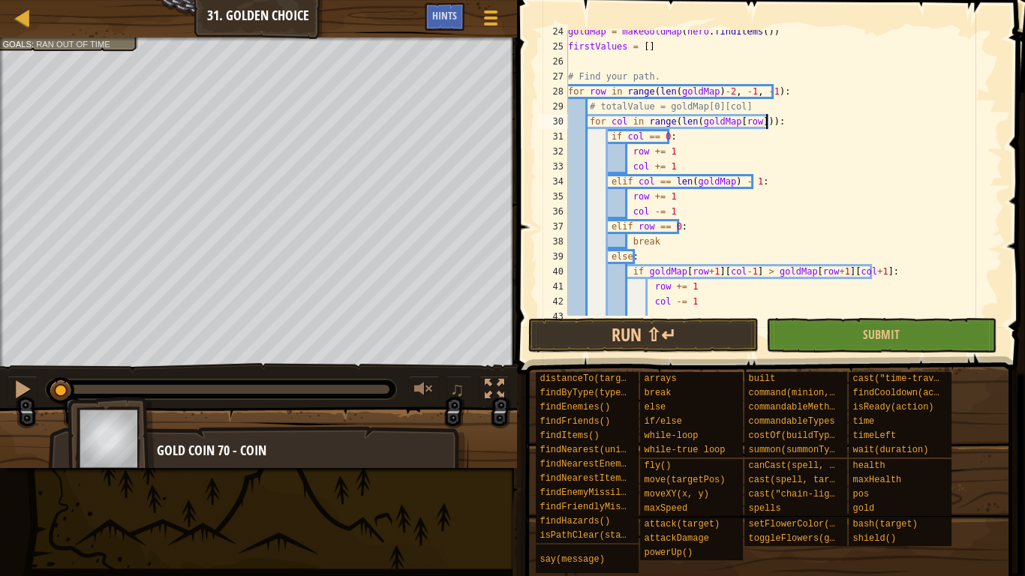
click at [796, 119] on div "goldMap = makeGoldMap ( hero . findItems ( )) firstValues = [ ] # Find your pat…" at bounding box center [779, 181] width 429 height 315
click at [755, 153] on div "goldMap = makeGoldMap ( hero . findItems ( )) firstValues = [ ] # Find your pat…" at bounding box center [779, 181] width 429 height 315
type textarea "break"
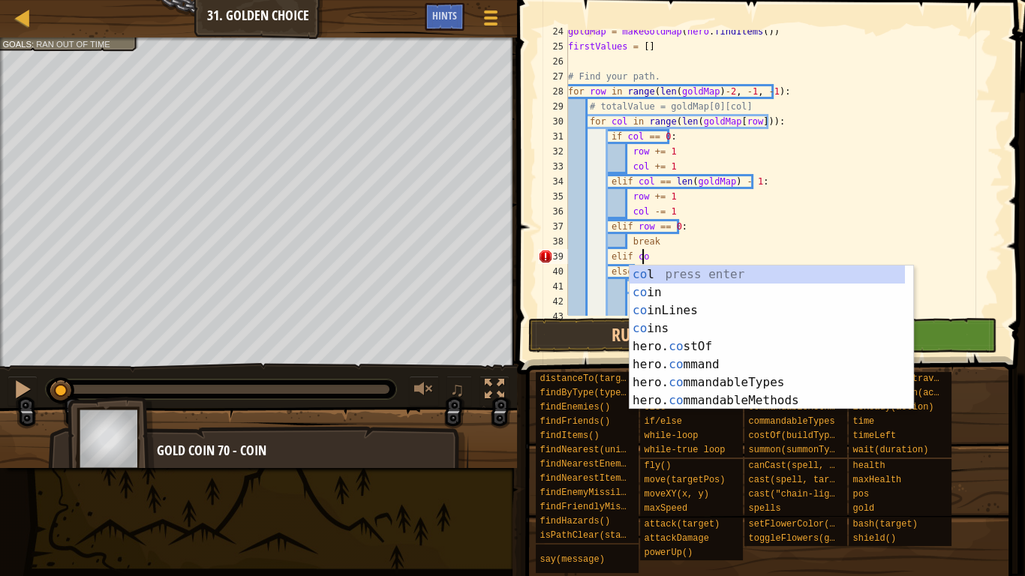
scroll to position [7, 5]
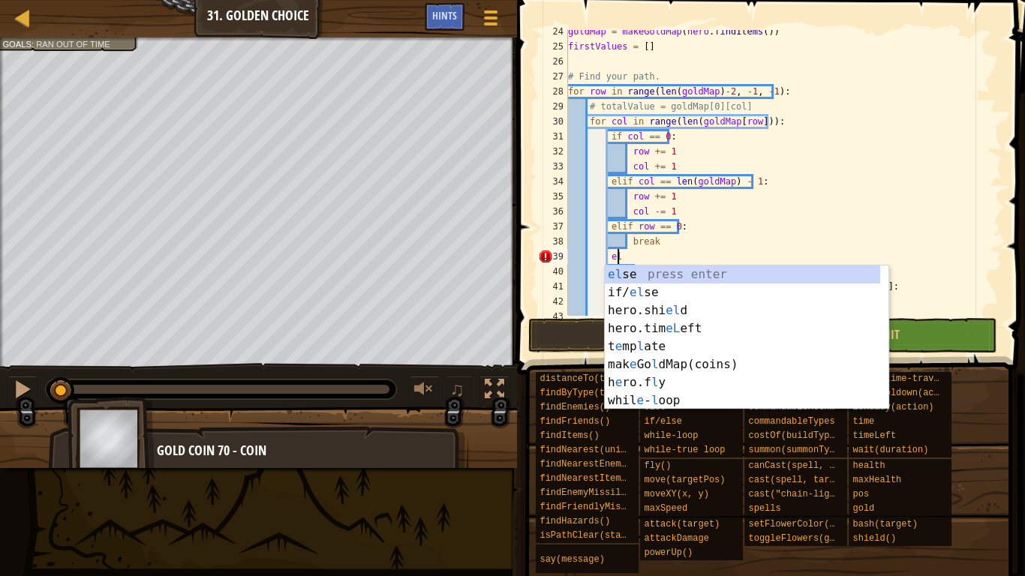
type textarea "e"
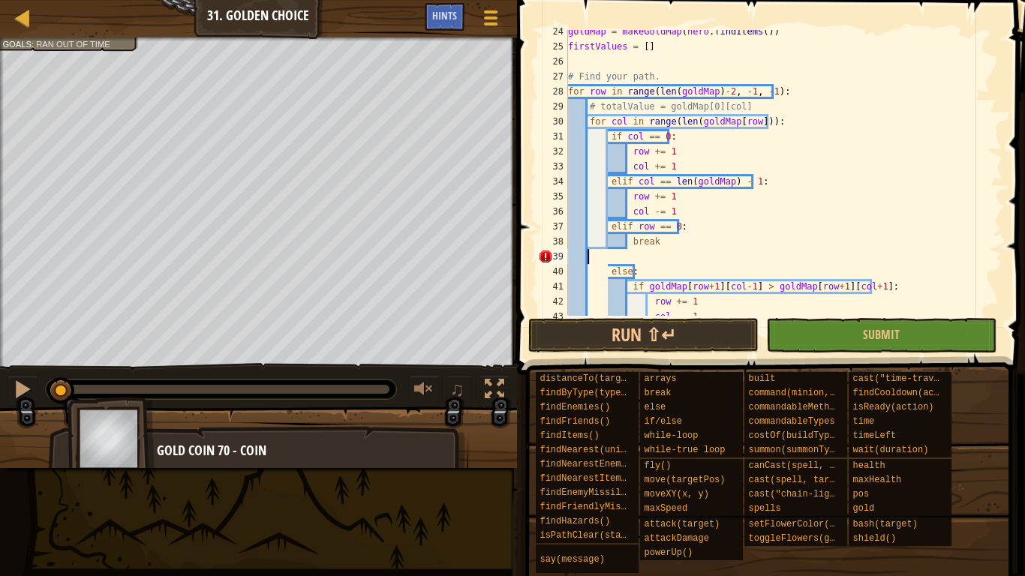
scroll to position [7, 0]
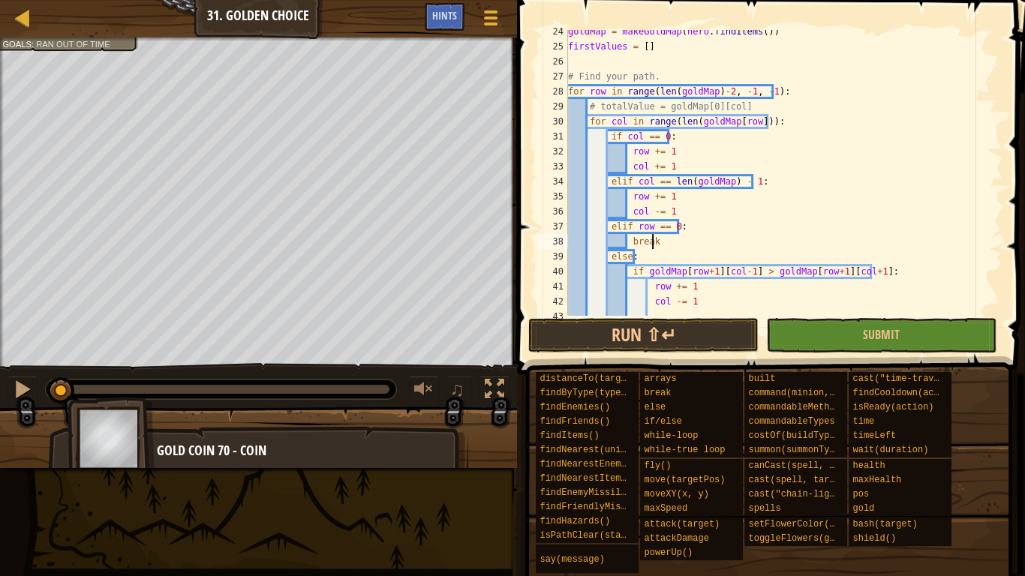
click at [787, 119] on div "goldMap = makeGoldMap ( hero . findItems ( )) firstValues = [ ] # Find your pat…" at bounding box center [779, 181] width 429 height 315
type textarea "for col in range(len(goldMap[row])):"
click at [787, 119] on div "goldMap = makeGoldMap ( hero . findItems ( )) firstValues = [ ] # Find your pat…" at bounding box center [779, 172] width 429 height 285
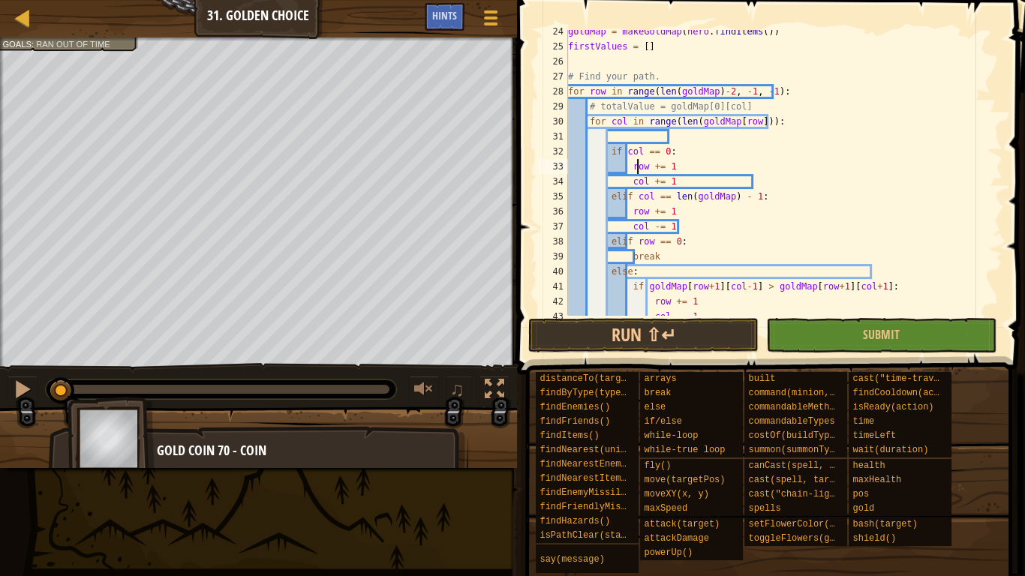
click at [769, 158] on div "goldMap = makeGoldMap ( hero . findItems ( )) firstValues = [ ] # Find your pat…" at bounding box center [779, 181] width 429 height 315
click at [749, 179] on div "goldMap = makeGoldMap ( hero . findItems ( )) firstValues = [ ] # Find your pat…" at bounding box center [779, 181] width 429 height 315
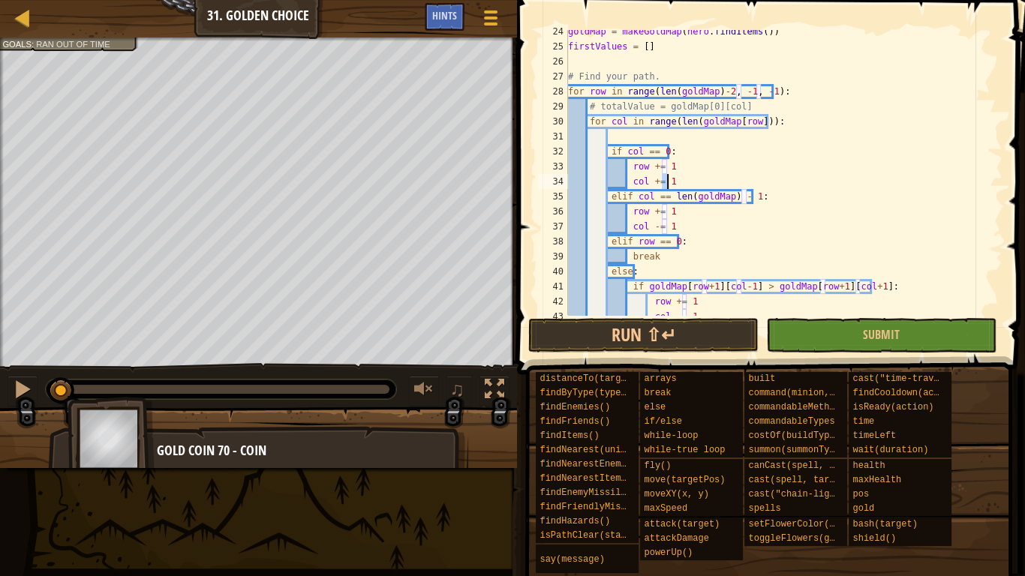
click at [718, 175] on div "goldMap = makeGoldMap ( hero . findItems ( )) firstValues = [ ] # Find your pat…" at bounding box center [779, 172] width 429 height 285
click at [718, 175] on div "goldMap = makeGoldMap ( hero . findItems ( )) firstValues = [ ] # Find your pat…" at bounding box center [779, 181] width 429 height 315
click at [700, 166] on div "goldMap = makeGoldMap ( hero . findItems ( )) firstValues = [ ] # Find your pat…" at bounding box center [779, 181] width 429 height 315
type textarea "row += 1"
click at [734, 131] on div "goldMap = makeGoldMap ( hero . findItems ( )) firstValues = [ ] # Find your pat…" at bounding box center [779, 181] width 429 height 315
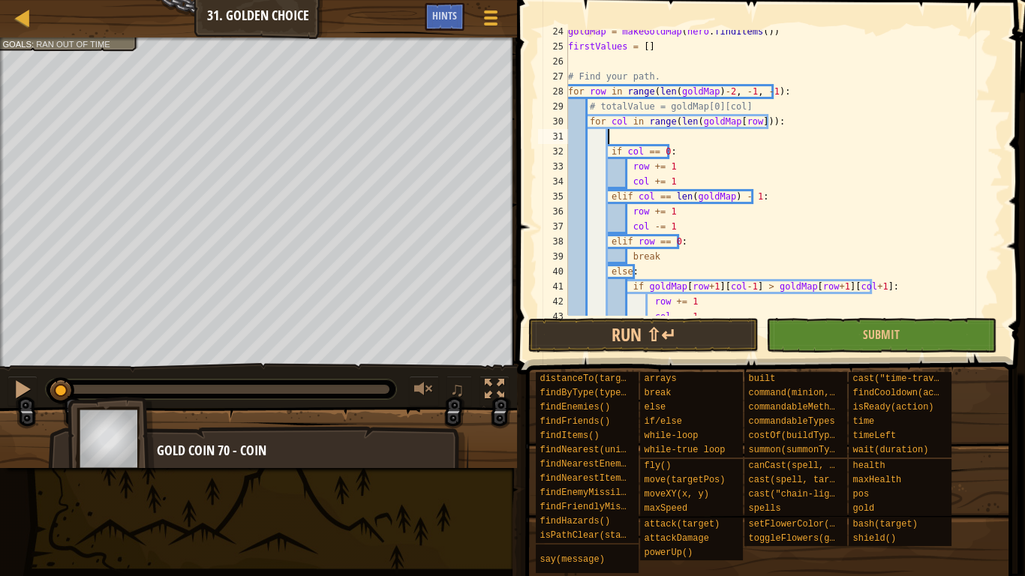
drag, startPoint x: 734, startPoint y: 131, endPoint x: 685, endPoint y: 137, distance: 49.1
click at [685, 137] on div "goldMap = makeGoldMap ( hero . findItems ( )) firstValues = [ ] # Find your pat…" at bounding box center [779, 181] width 429 height 315
click at [685, 137] on div "goldMap = makeGoldMap ( hero . findItems ( )) firstValues = [ ] # Find your pat…" at bounding box center [779, 172] width 429 height 285
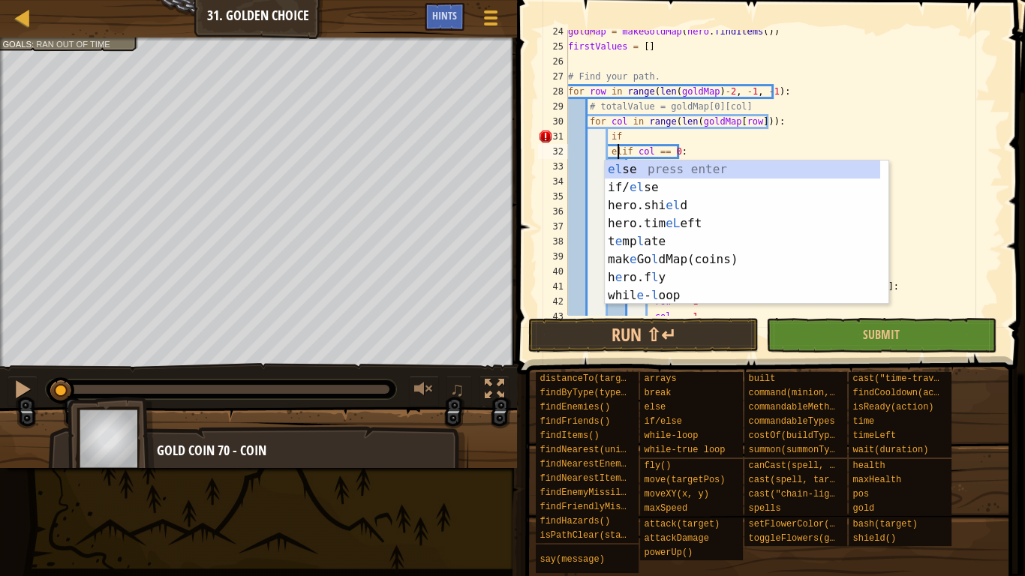
click at [683, 134] on div "goldMap = makeGoldMap ( hero . findItems ( )) firstValues = [ ] # Find your pat…" at bounding box center [779, 181] width 429 height 315
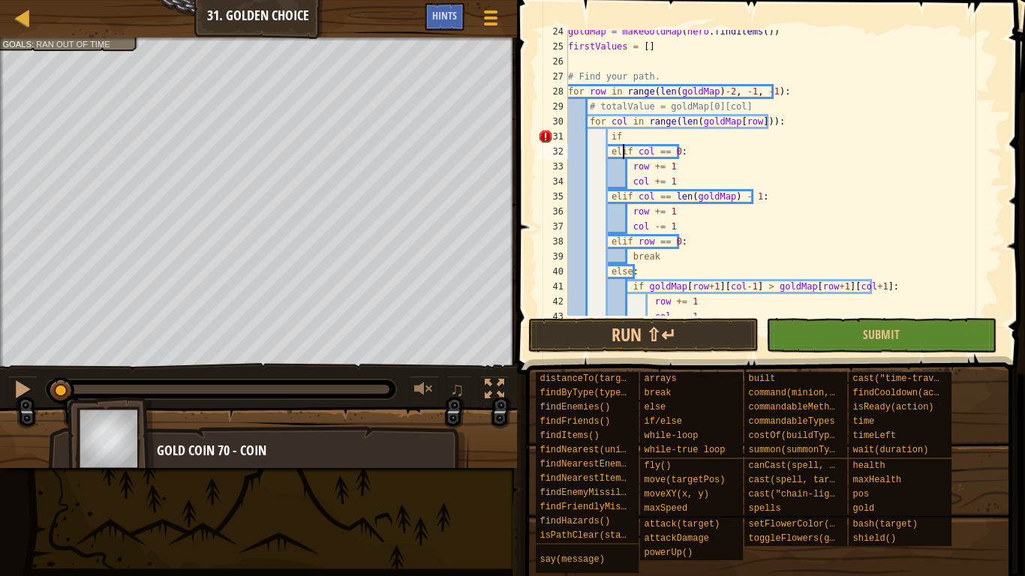
scroll to position [423, 0]
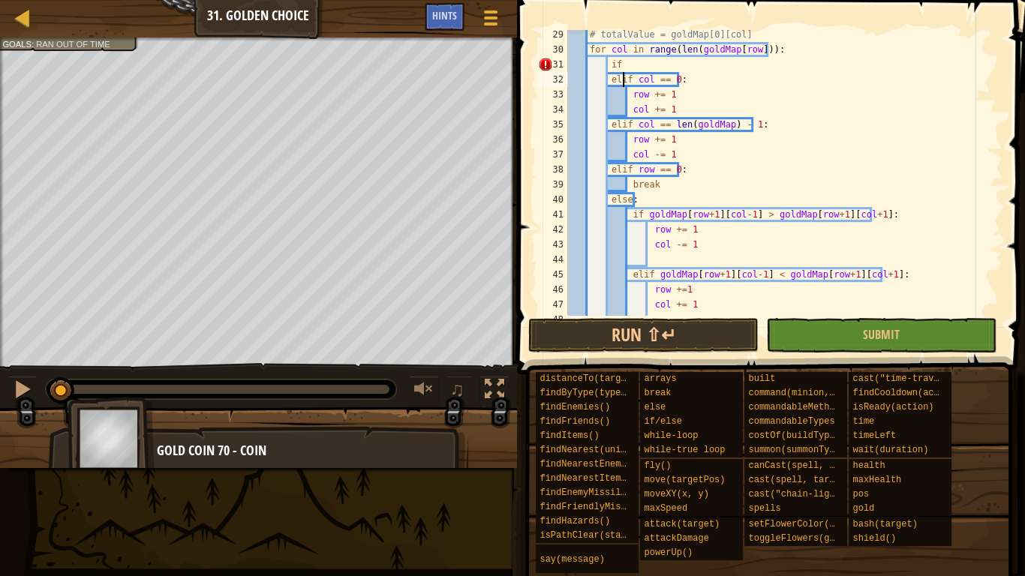
click at [628, 65] on div "# totalValue = goldMap[0][col] for col in range ( len ( goldMap [ row ])) : if …" at bounding box center [779, 184] width 429 height 315
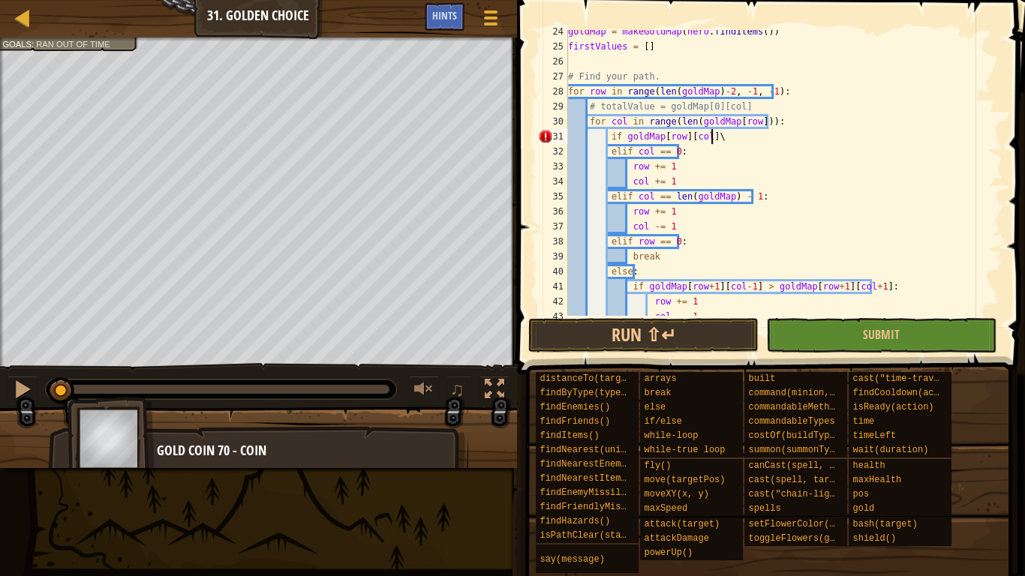
scroll to position [7, 11]
type textarea "if goldMap[row][col] == 0:"
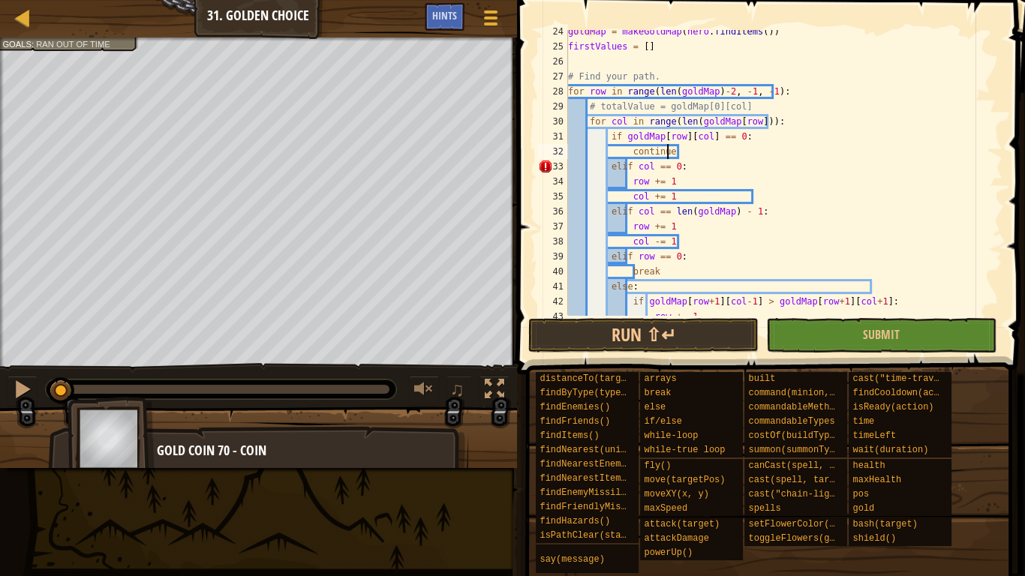
scroll to position [7, 7]
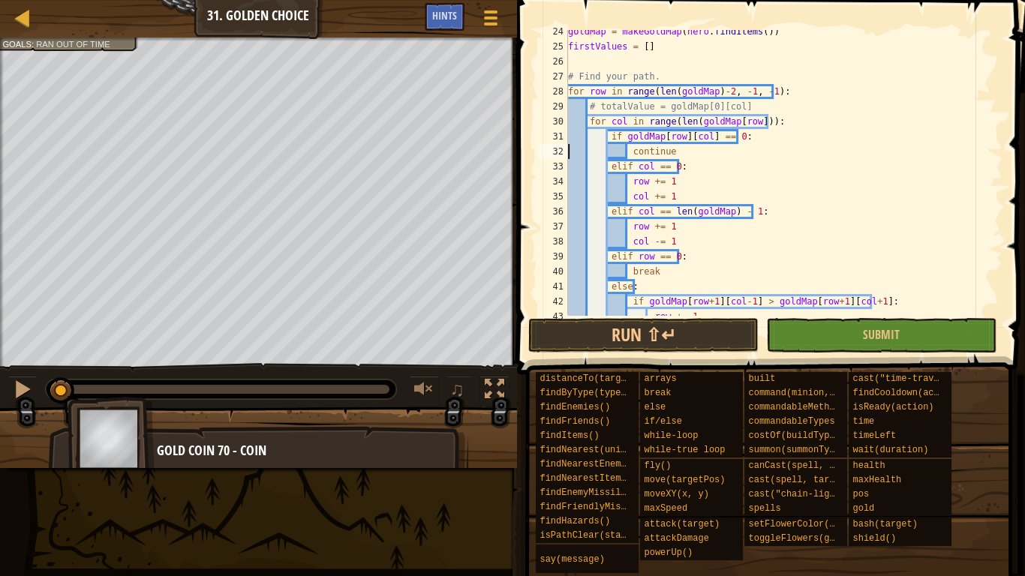
type textarea "if goldMap[row][col] == 0:"
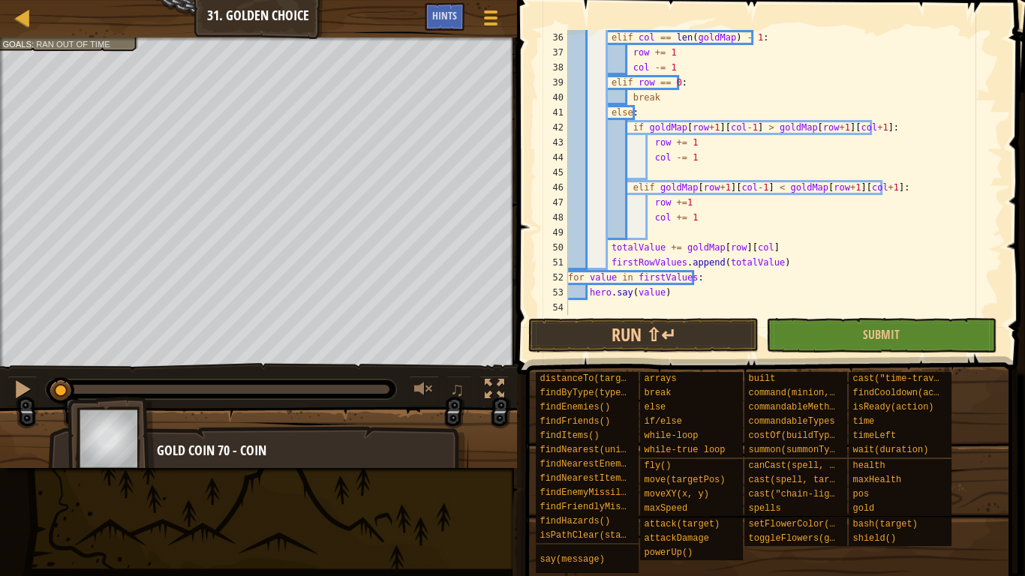
click at [870, 227] on div "elif col == len ( goldMap ) - 1 : row += 1 col -= 1 elif row == 0 : break else …" at bounding box center [779, 187] width 429 height 315
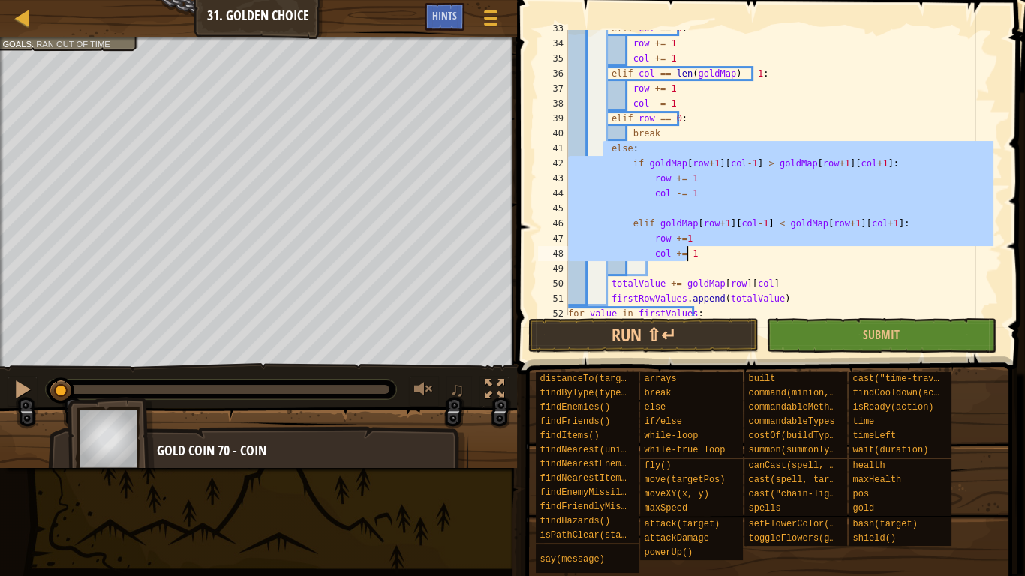
drag, startPoint x: 605, startPoint y: 153, endPoint x: 827, endPoint y: 250, distance: 242.4
click at [827, 250] on div "elif col == 0 : row += 1 col += 1 elif col == len ( goldMap ) - 1 : row += 1 co…" at bounding box center [779, 178] width 429 height 315
click at [844, 248] on div "elif col == 0 : row += 1 col += 1 elif col == len ( goldMap ) - 1 : row += 1 co…" at bounding box center [779, 172] width 429 height 285
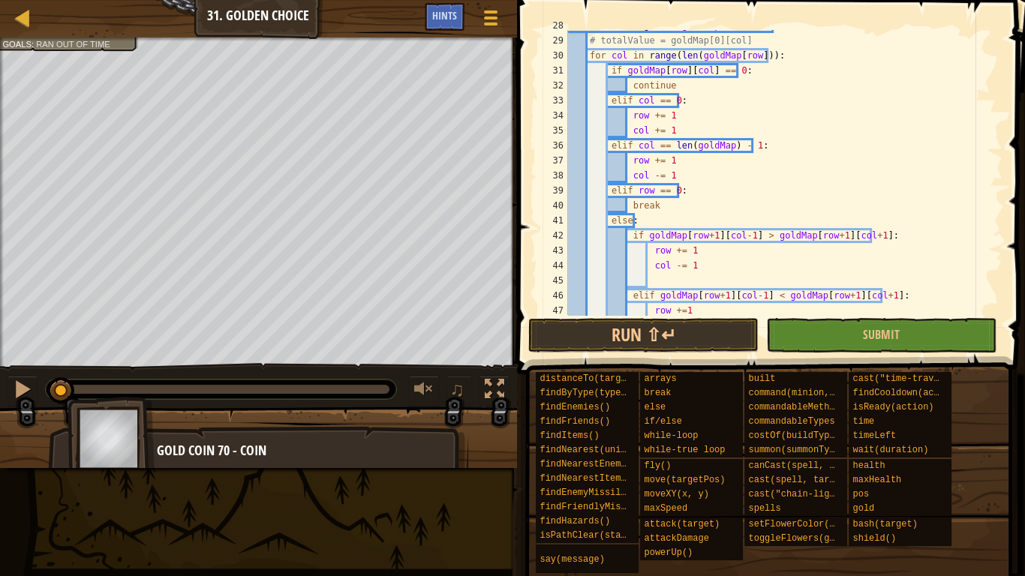
scroll to position [381, 0]
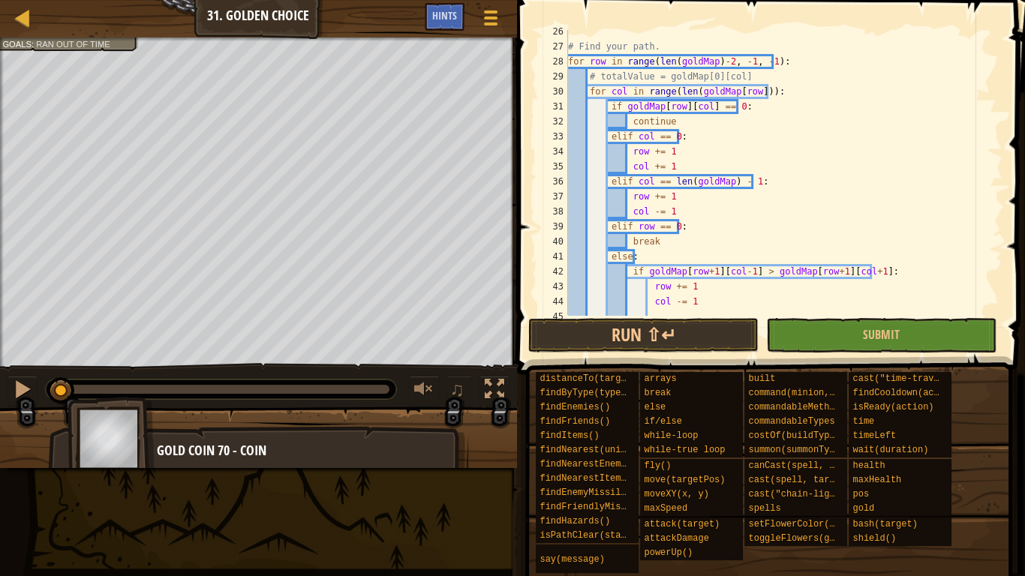
click at [700, 122] on div "# Find your path. for row in range ( len ( goldMap ) - 2 , - 1 , - 1 ) : # tota…" at bounding box center [779, 181] width 429 height 315
click at [716, 143] on div "# Find your path. for row in range ( len ( goldMap ) - 2 , - 1 , - 1 ) : # tota…" at bounding box center [779, 181] width 429 height 315
click at [701, 250] on div "# Find your path. for row in range ( len ( goldMap ) - 2 , - 1 , - 1 ) : # tota…" at bounding box center [779, 181] width 429 height 315
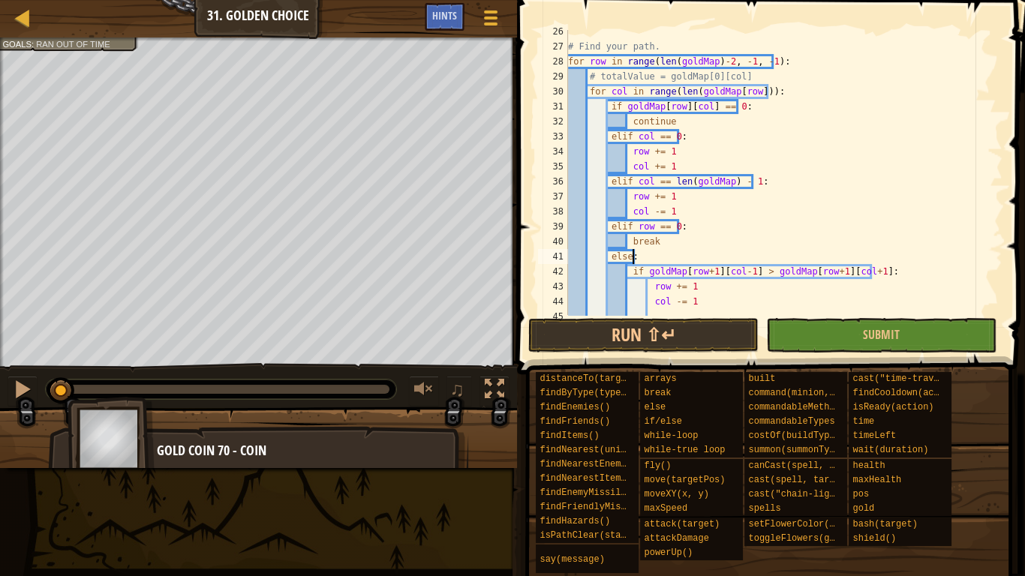
click at [686, 241] on div "# Find your path. for row in range ( len ( goldMap ) - 2 , - 1 , - 1 ) : # tota…" at bounding box center [779, 181] width 429 height 315
type textarea "b"
type textarea "p"
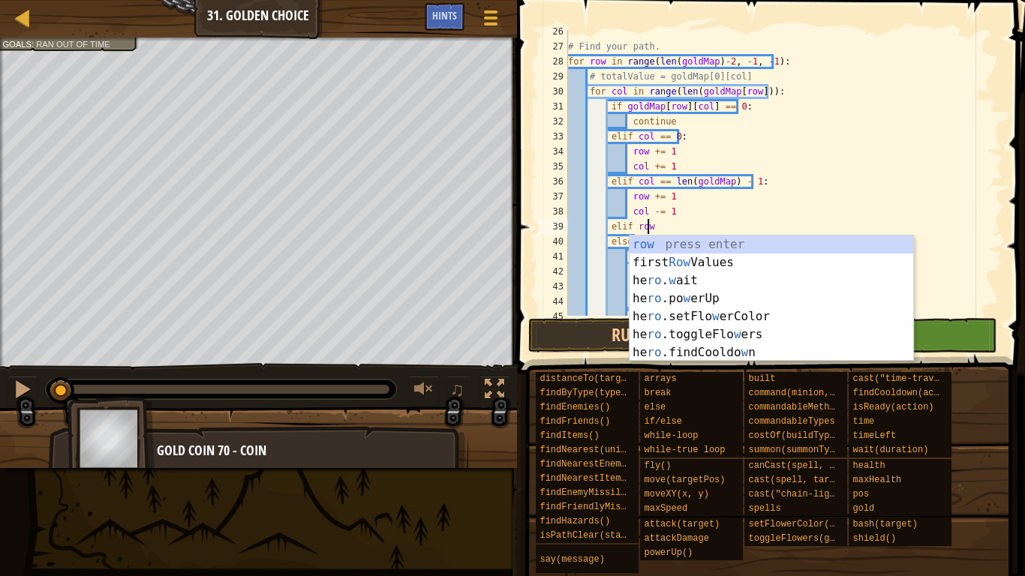
type textarea "e"
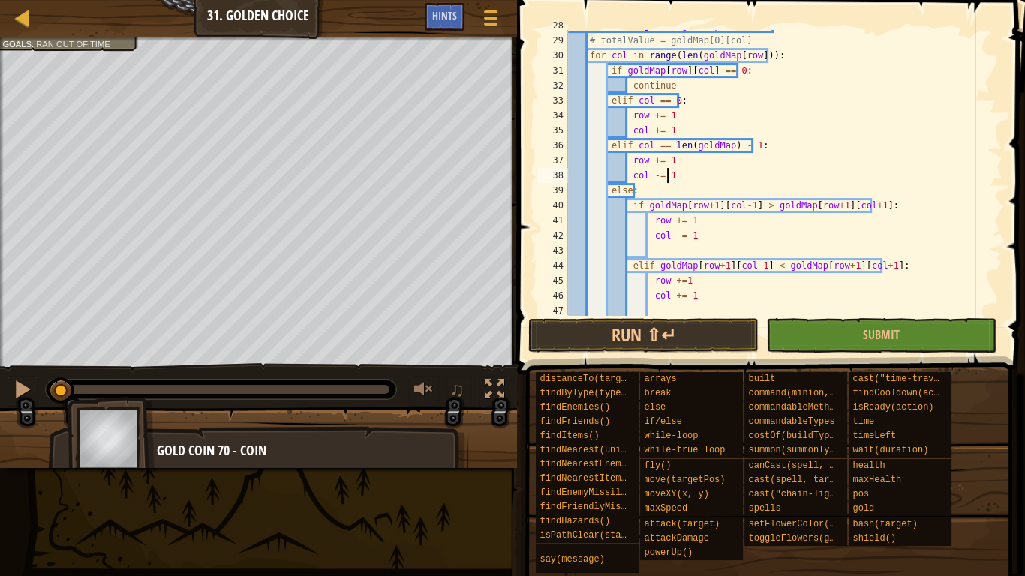
scroll to position [495, 0]
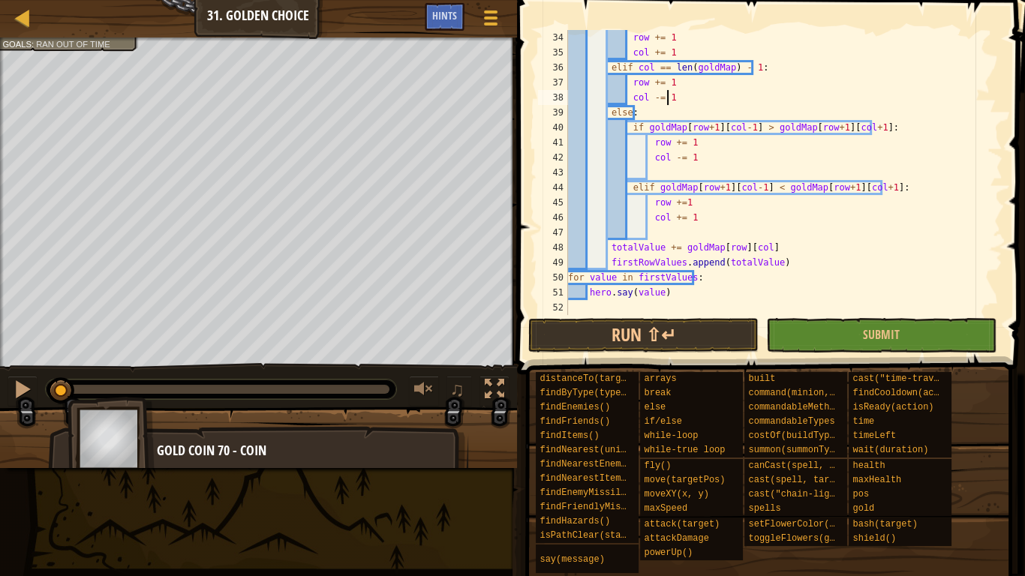
click at [721, 215] on div "row += 1 col += 1 elif col == len ( goldMap ) - 1 : row += 1 col -= 1 else : if…" at bounding box center [779, 187] width 429 height 315
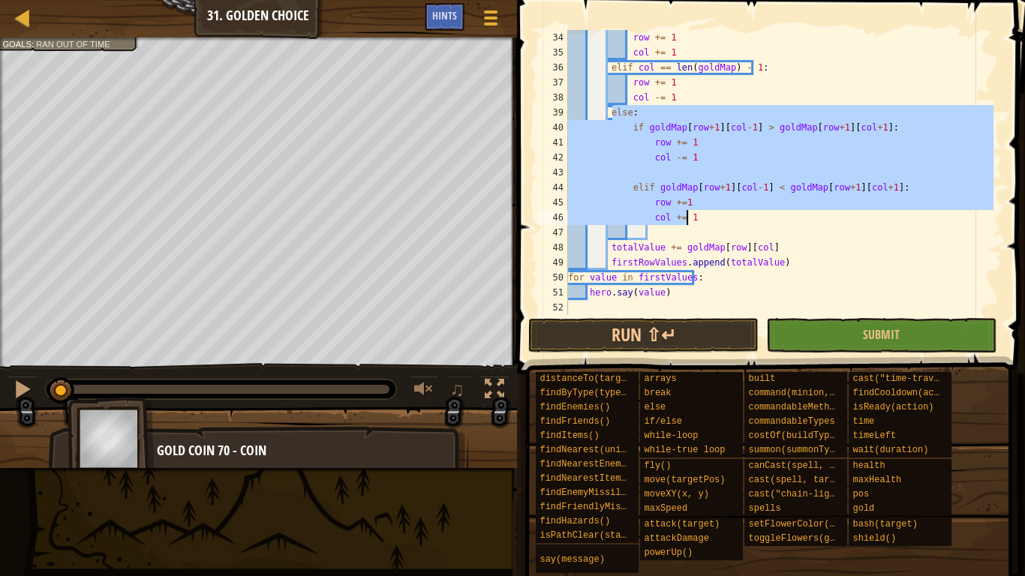
drag, startPoint x: 612, startPoint y: 110, endPoint x: 784, endPoint y: 215, distance: 201.7
click at [784, 215] on div "row += 1 col += 1 elif col == len ( goldMap ) - 1 : row += 1 col -= 1 else : if…" at bounding box center [779, 187] width 429 height 315
type textarea "row +=1 col += 1"
click at [781, 239] on div "row += 1 col += 1 elif col == len ( goldMap ) - 1 : row += 1 col -= 1 else : if…" at bounding box center [779, 187] width 429 height 315
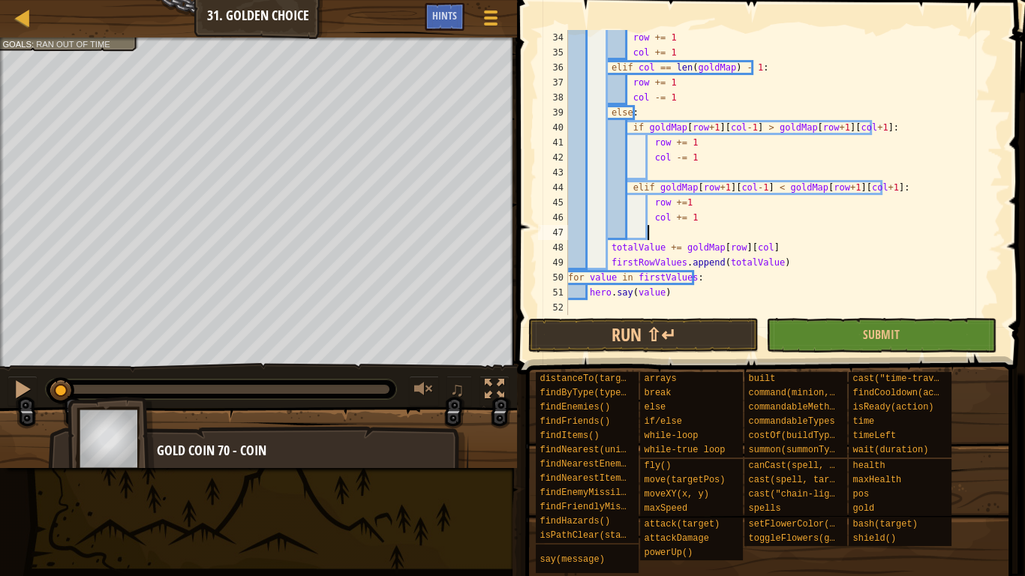
click at [631, 244] on div "row += 1 col += 1 elif col == len ( goldMap ) - 1 : row += 1 col -= 1 else : if…" at bounding box center [779, 187] width 429 height 315
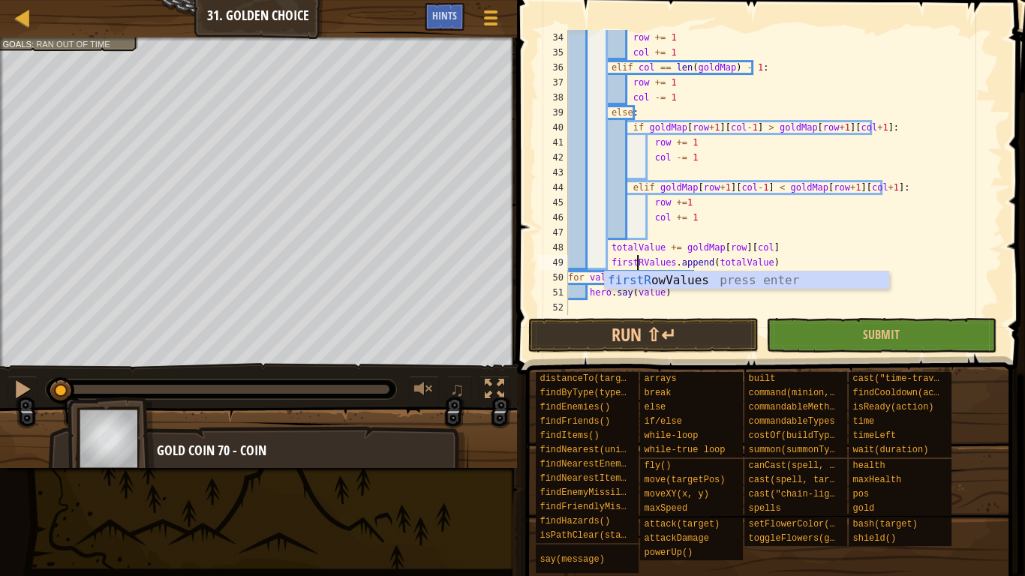
type textarea "firstValues.append(totalValue)"
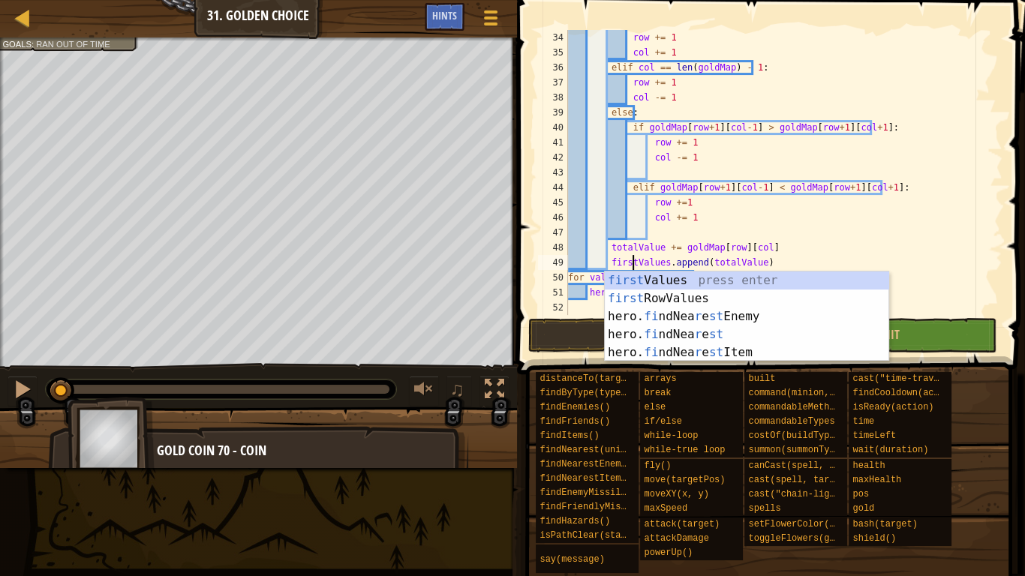
click at [871, 172] on div "row += 1 col += 1 elif col == len ( goldMap ) - 1 : row += 1 col -= 1 else : if…" at bounding box center [779, 187] width 429 height 315
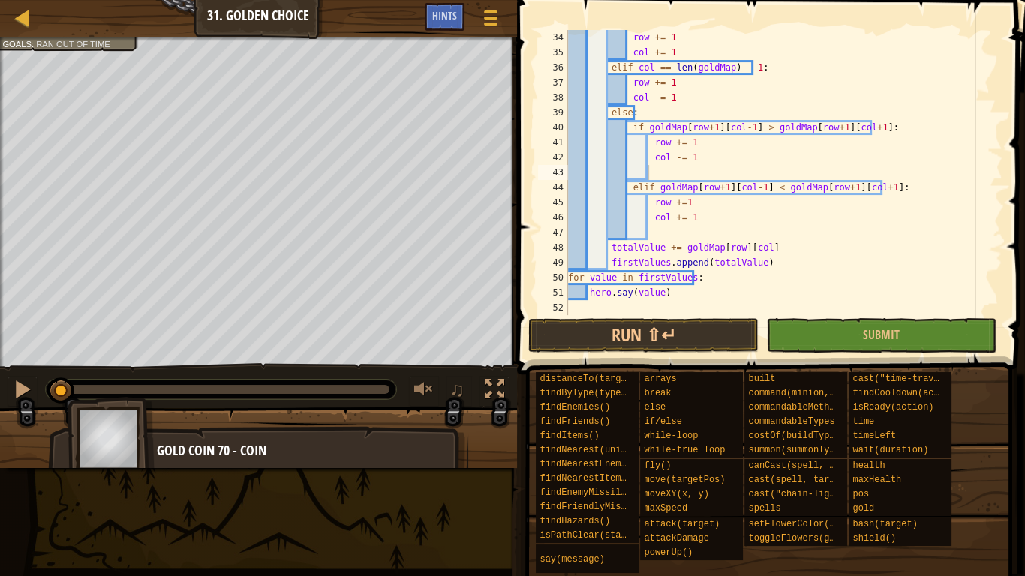
click at [704, 228] on div "row += 1 col += 1 elif col == len ( goldMap ) - 1 : row += 1 col -= 1 else : if…" at bounding box center [779, 187] width 429 height 315
click at [683, 170] on div "row += 1 col += 1 elif col == len ( goldMap ) - 1 : row += 1 col -= 1 else : if…" at bounding box center [779, 187] width 429 height 315
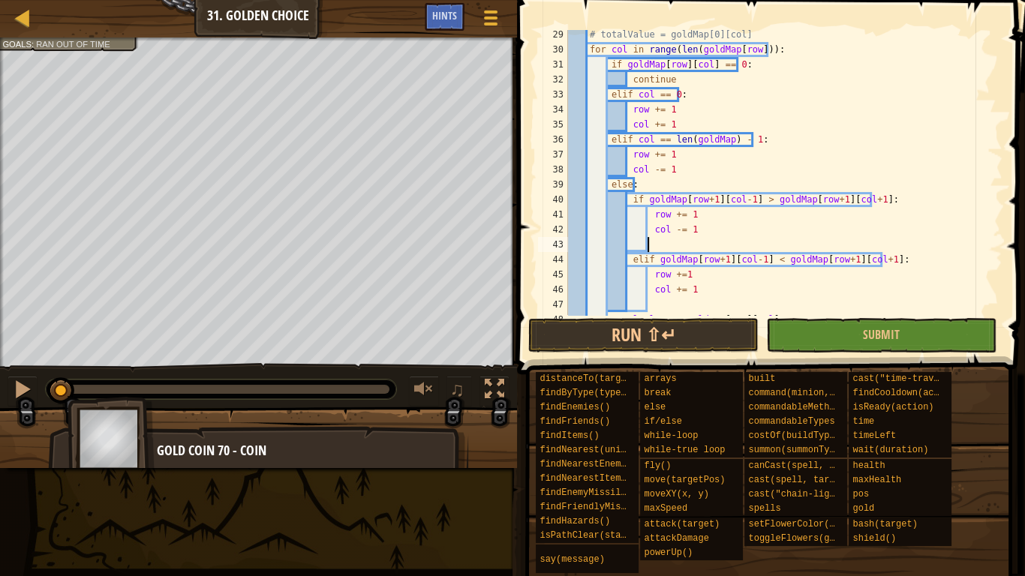
scroll to position [315, 0]
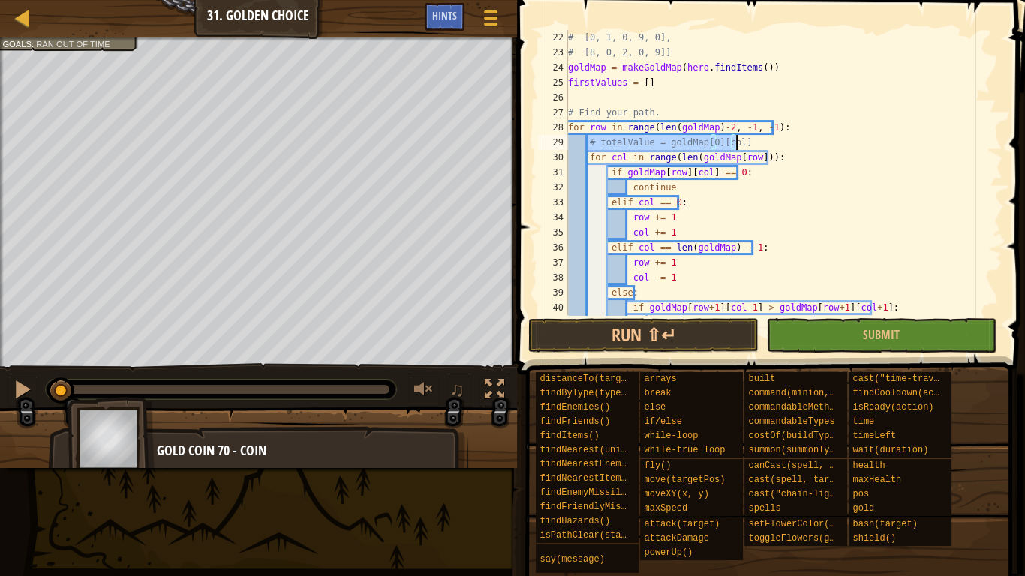
drag, startPoint x: 587, startPoint y: 143, endPoint x: 747, endPoint y: 138, distance: 160.0
click at [747, 138] on div "# [0, 1, 0, 9, 0], # [8, 0, 2, 0, 9]] goldMap = makeGoldMap ( hero . findItems …" at bounding box center [779, 187] width 429 height 315
type textarea "# totalValue = goldMap[0][col]"
click at [796, 154] on div "# [0, 1, 0, 9, 0], # [8, 0, 2, 0, 9]] goldMap = makeGoldMap ( hero . findItems …" at bounding box center [779, 187] width 429 height 315
type textarea "for col in range(len(goldMap[row])):"
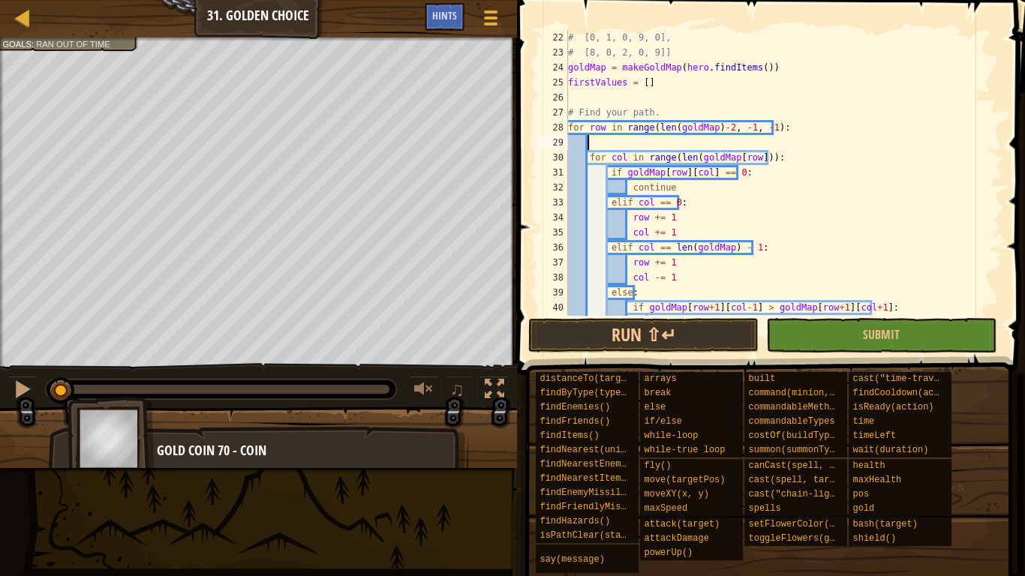
click at [694, 146] on div "# [0, 1, 0, 9, 0], # [8, 0, 2, 0, 9]] goldMap = makeGoldMap ( hero . findItems …" at bounding box center [779, 187] width 429 height 315
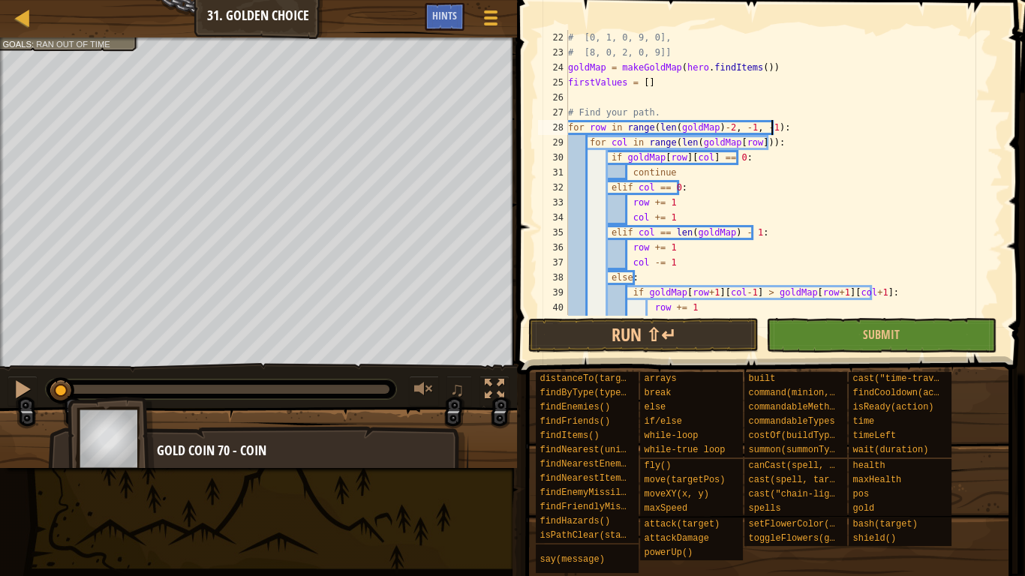
click at [800, 151] on div "# [0, 1, 0, 9, 0], # [8, 0, 2, 0, 9]] goldMap = makeGoldMap ( hero . findItems …" at bounding box center [779, 187] width 429 height 315
click at [793, 140] on div "# [0, 1, 0, 9, 0], # [8, 0, 2, 0, 9]] goldMap = makeGoldMap ( hero . findItems …" at bounding box center [779, 187] width 429 height 315
click at [799, 150] on div "# [0, 1, 0, 9, 0], # [8, 0, 2, 0, 9]] goldMap = makeGoldMap ( hero . findItems …" at bounding box center [779, 187] width 429 height 315
click at [792, 153] on div "# [0, 1, 0, 9, 0], # [8, 0, 2, 0, 9]] goldMap = makeGoldMap ( hero . findItems …" at bounding box center [779, 187] width 429 height 315
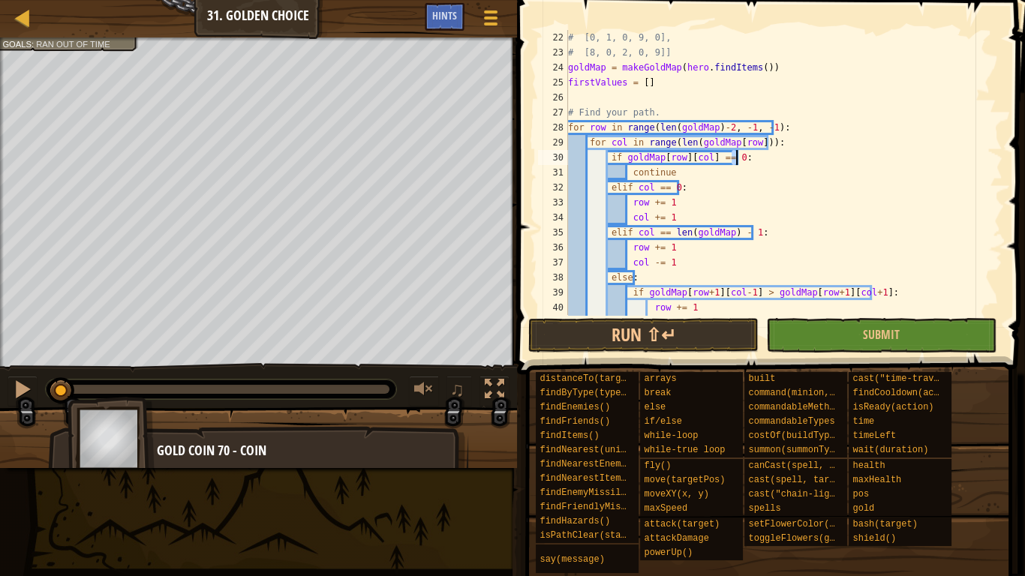
click at [633, 202] on div "# [0, 1, 0, 9, 0], # [8, 0, 2, 0, 9]] goldMap = makeGoldMap ( hero . findItems …" at bounding box center [779, 187] width 429 height 315
click at [699, 172] on div "# [0, 1, 0, 9, 0], # [8, 0, 2, 0, 9]] goldMap = makeGoldMap ( hero . findItems …" at bounding box center [779, 187] width 429 height 315
click at [626, 215] on div "# [0, 1, 0, 9, 0], # [8, 0, 2, 0, 9]] goldMap = makeGoldMap ( hero . findItems …" at bounding box center [779, 187] width 429 height 315
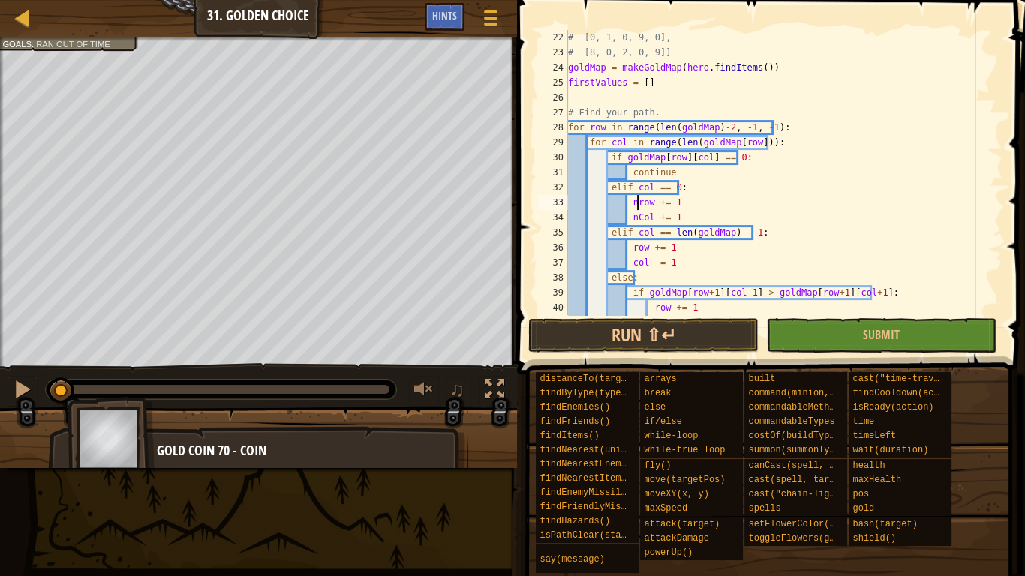
click at [639, 203] on div "# [0, 1, 0, 9, 0], # [8, 0, 2, 0, 9]] goldMap = makeGoldMap ( hero . findItems …" at bounding box center [779, 187] width 429 height 315
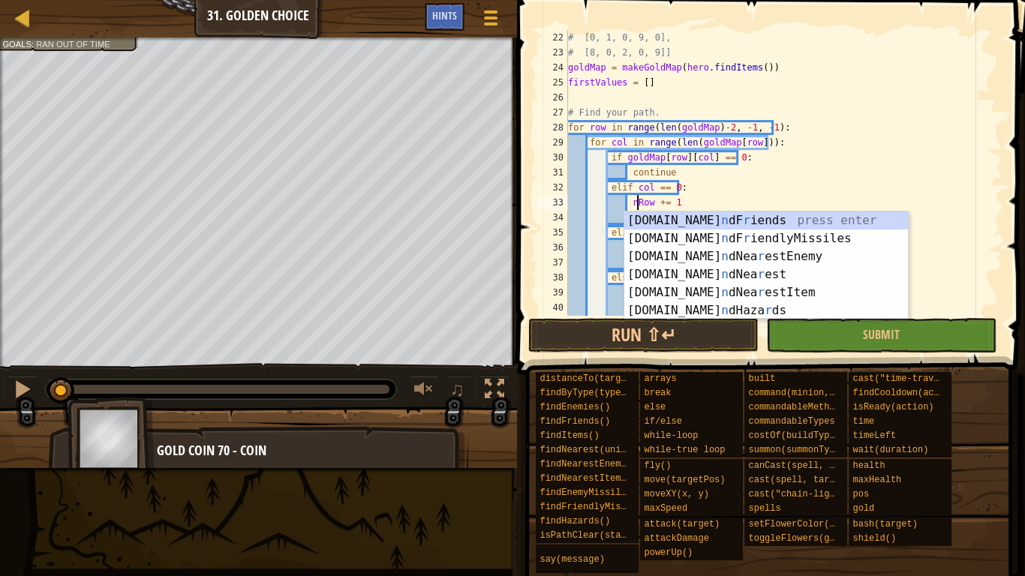
click at [760, 190] on div "# [0, 1, 0, 9, 0], # [8, 0, 2, 0, 9]] goldMap = makeGoldMap ( hero . findItems …" at bounding box center [779, 187] width 429 height 315
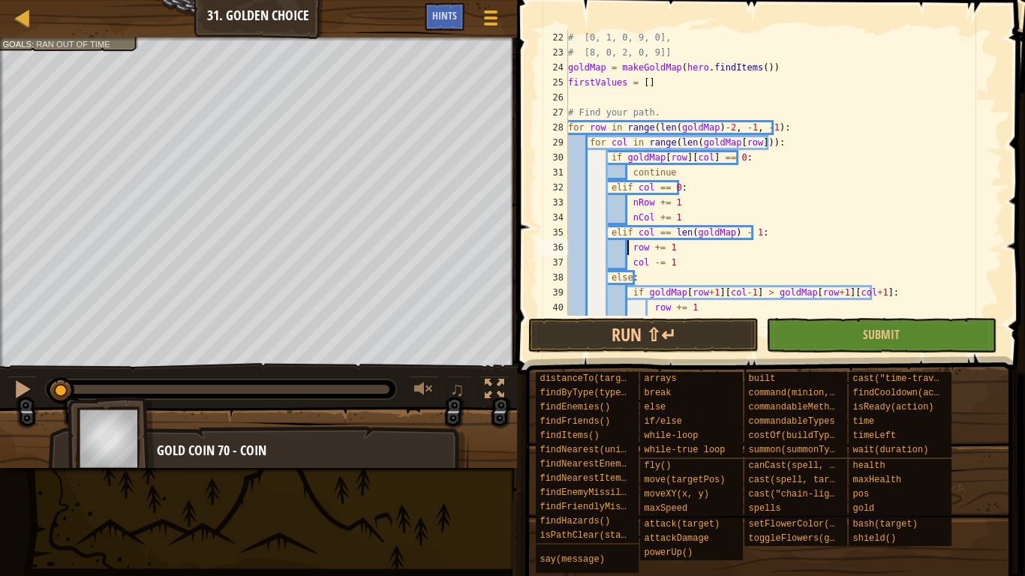
click at [629, 249] on div "# [0, 1, 0, 9, 0], # [8, 0, 2, 0, 9]] goldMap = makeGoldMap ( hero . findItems …" at bounding box center [779, 187] width 429 height 315
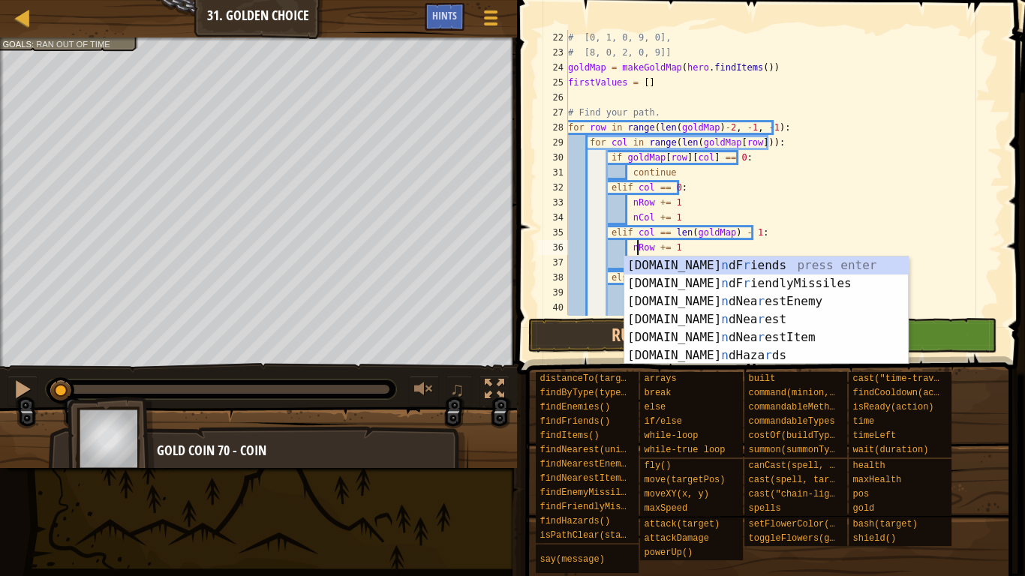
click at [814, 214] on div "# [0, 1, 0, 9, 0], # [8, 0, 2, 0, 9]] goldMap = makeGoldMap ( hero . findItems …" at bounding box center [779, 187] width 429 height 315
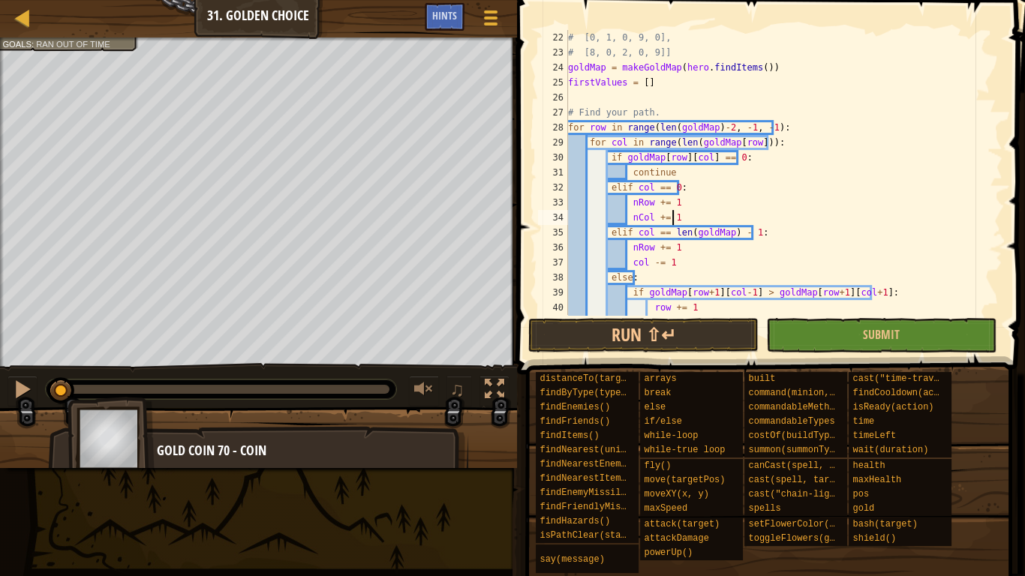
click at [670, 203] on div "# [0, 1, 0, 9, 0], # [8, 0, 2, 0, 9]] goldMap = makeGoldMap ( hero . findItems …" at bounding box center [779, 187] width 429 height 315
click at [666, 200] on div "# [0, 1, 0, 9, 0], # [8, 0, 2, 0, 9]] goldMap = makeGoldMap ( hero . findItems …" at bounding box center [779, 172] width 429 height 285
click at [666, 200] on div "# [0, 1, 0, 9, 0], # [8, 0, 2, 0, 9]] goldMap = makeGoldMap ( hero . findItems …" at bounding box center [779, 187] width 429 height 315
click at [630, 202] on div "# [0, 1, 0, 9, 0], # [8, 0, 2, 0, 9]] goldMap = makeGoldMap ( hero . findItems …" at bounding box center [779, 187] width 429 height 315
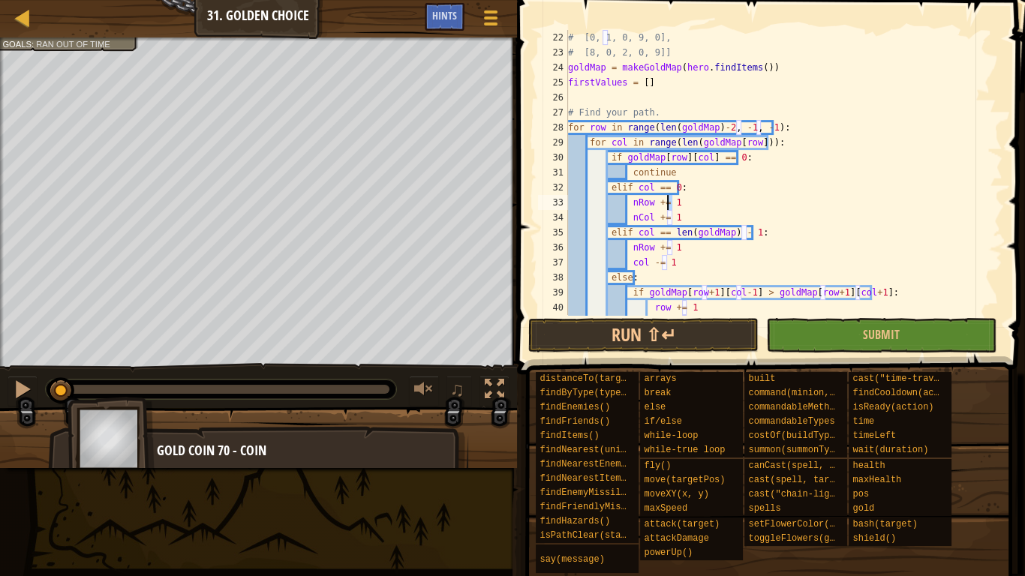
click at [630, 202] on div "# [0, 1, 0, 9, 0], # [8, 0, 2, 0, 9]] goldMap = makeGoldMap ( hero . findItems …" at bounding box center [779, 187] width 429 height 315
click at [640, 203] on div "# [0, 1, 0, 9, 0], # [8, 0, 2, 0, 9]] goldMap = makeGoldMap ( hero . findItems …" at bounding box center [779, 172] width 429 height 285
click at [631, 203] on div "# [0, 1, 0, 9, 0], # [8, 0, 2, 0, 9]] goldMap = makeGoldMap ( hero . findItems …" at bounding box center [779, 187] width 429 height 315
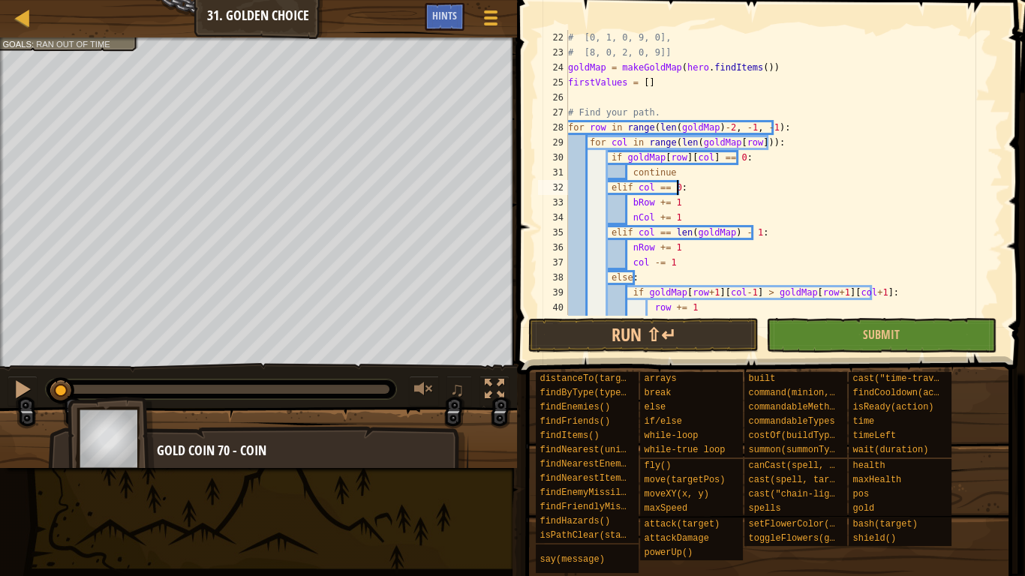
click at [733, 193] on div "# [0, 1, 0, 9, 0], # [8, 0, 2, 0, 9]] goldMap = makeGoldMap ( hero . findItems …" at bounding box center [779, 187] width 429 height 315
click at [643, 224] on div "# [0, 1, 0, 9, 0], # [8, 0, 2, 0, 9]] goldMap = makeGoldMap ( hero . findItems …" at bounding box center [779, 187] width 429 height 315
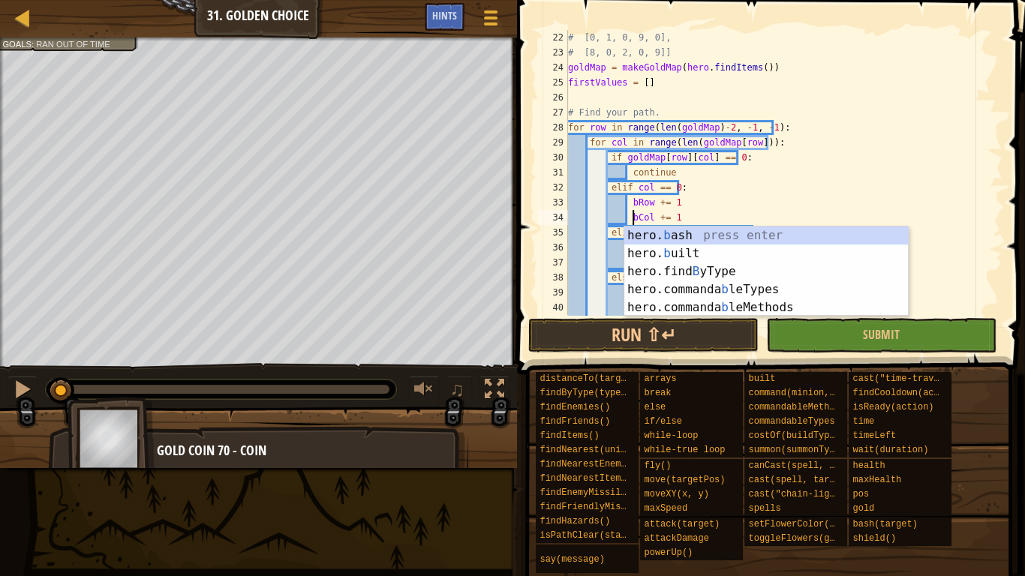
scroll to position [7, 6]
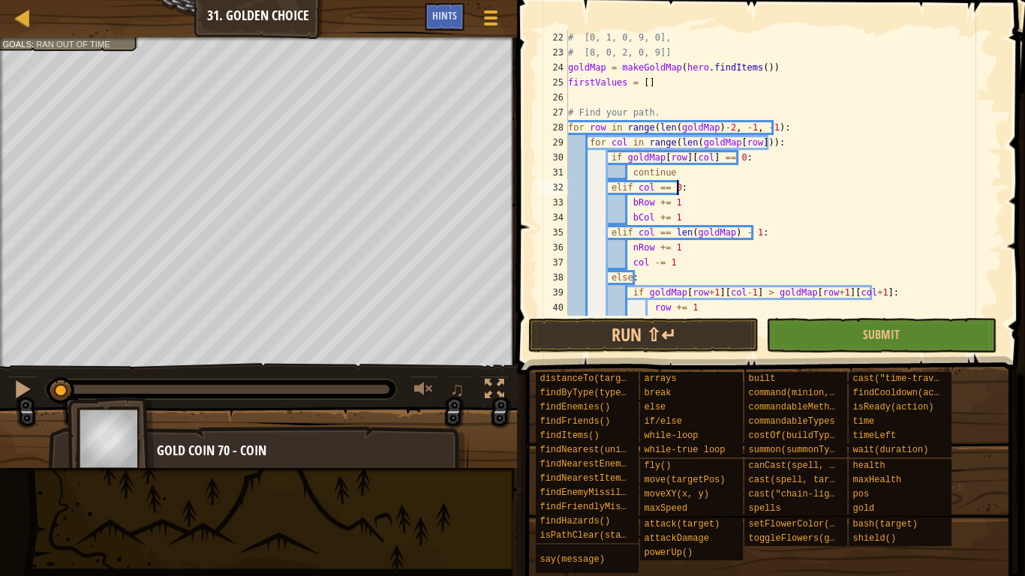
click at [691, 187] on div "# [0, 1, 0, 9, 0], # [8, 0, 2, 0, 9]] goldMap = makeGoldMap ( hero . findItems …" at bounding box center [779, 187] width 429 height 315
click at [676, 215] on div "# [0, 1, 0, 9, 0], # [8, 0, 2, 0, 9]] goldMap = makeGoldMap ( hero . findItems …" at bounding box center [779, 187] width 429 height 315
type textarea "bCol += 1"
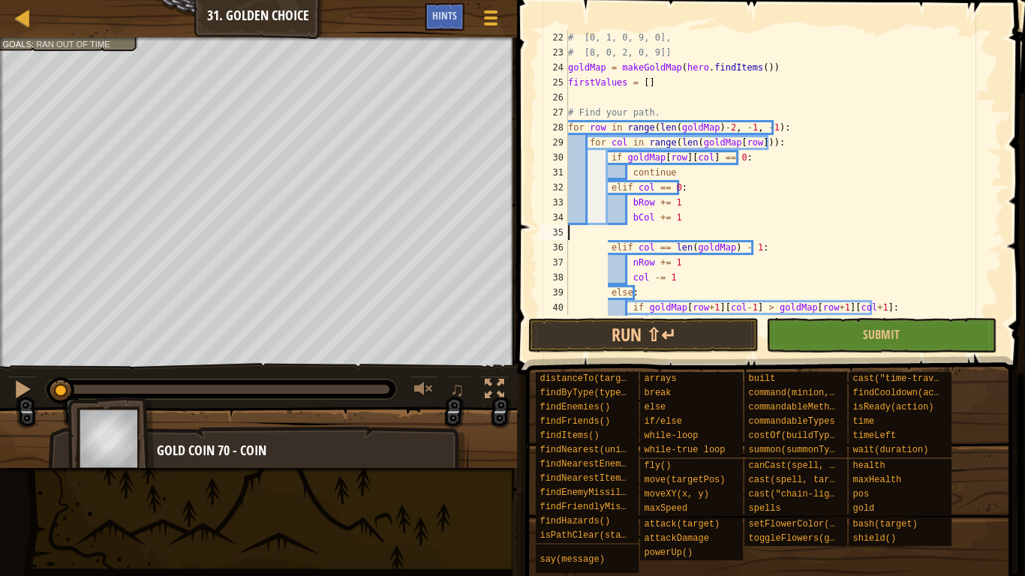
scroll to position [7, 0]
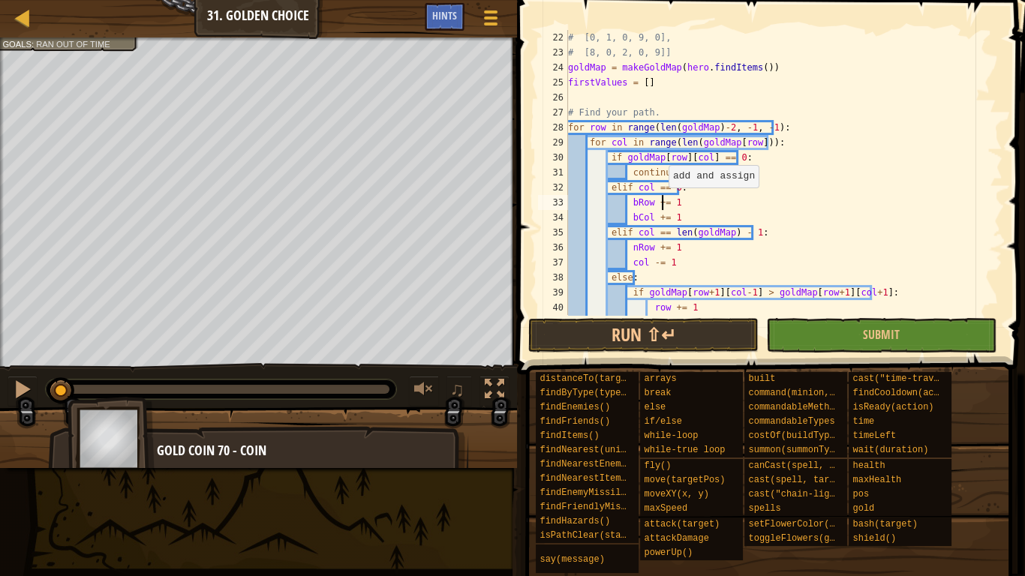
click at [661, 203] on div "# [0, 1, 0, 9, 0], # [8, 0, 2, 0, 9]] goldMap = makeGoldMap ( hero . findItems …" at bounding box center [779, 187] width 429 height 315
click at [721, 182] on div "# [0, 1, 0, 9, 0], # [8, 0, 2, 0, 9]] goldMap = makeGoldMap ( hero . findItems …" at bounding box center [779, 187] width 429 height 315
click at [751, 203] on div "# [0, 1, 0, 9, 0], # [8, 0, 2, 0, 9]] goldMap = makeGoldMap ( hero . findItems …" at bounding box center [779, 187] width 429 height 315
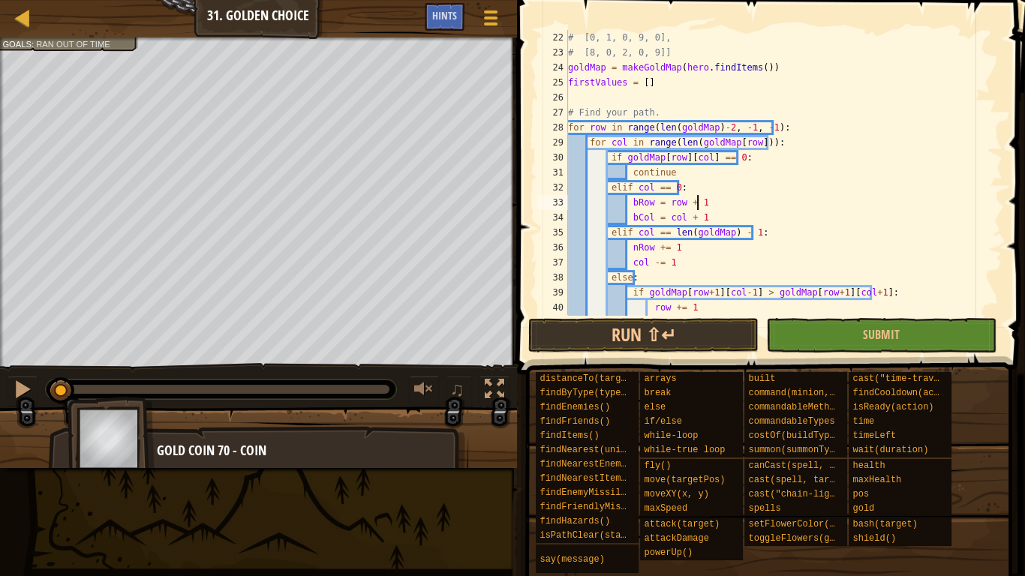
click at [746, 223] on div "# [0, 1, 0, 9, 0], # [8, 0, 2, 0, 9]] goldMap = makeGoldMap ( hero . findItems …" at bounding box center [779, 187] width 429 height 315
click at [781, 234] on div "# [0, 1, 0, 9, 0], # [8, 0, 2, 0, 9]] goldMap = makeGoldMap ( hero . findItems …" at bounding box center [779, 187] width 429 height 315
click at [646, 253] on div "# [0, 1, 0, 9, 0], # [8, 0, 2, 0, 9]] goldMap = makeGoldMap ( hero . findItems …" at bounding box center [779, 187] width 429 height 315
click at [628, 260] on div "# [0, 1, 0, 9, 0], # [8, 0, 2, 0, 9]] goldMap = makeGoldMap ( hero . findItems …" at bounding box center [779, 187] width 429 height 315
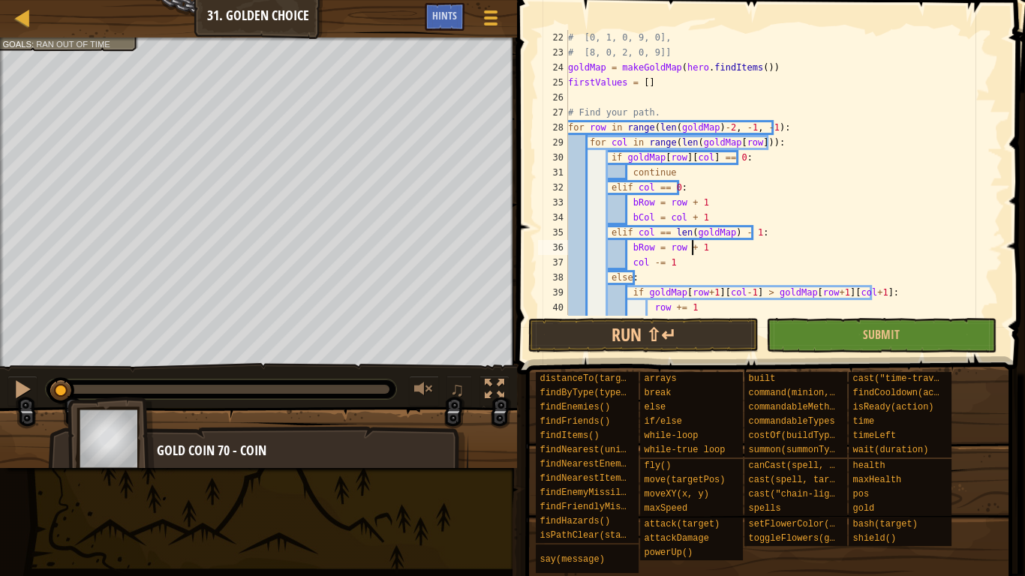
click at [628, 260] on div "# [0, 1, 0, 9, 0], # [8, 0, 2, 0, 9]] goldMap = makeGoldMap ( hero . findItems …" at bounding box center [779, 187] width 429 height 315
click at [760, 228] on div "# [0, 1, 0, 9, 0], # [8, 0, 2, 0, 9]] goldMap = makeGoldMap ( hero . findItems …" at bounding box center [779, 187] width 429 height 315
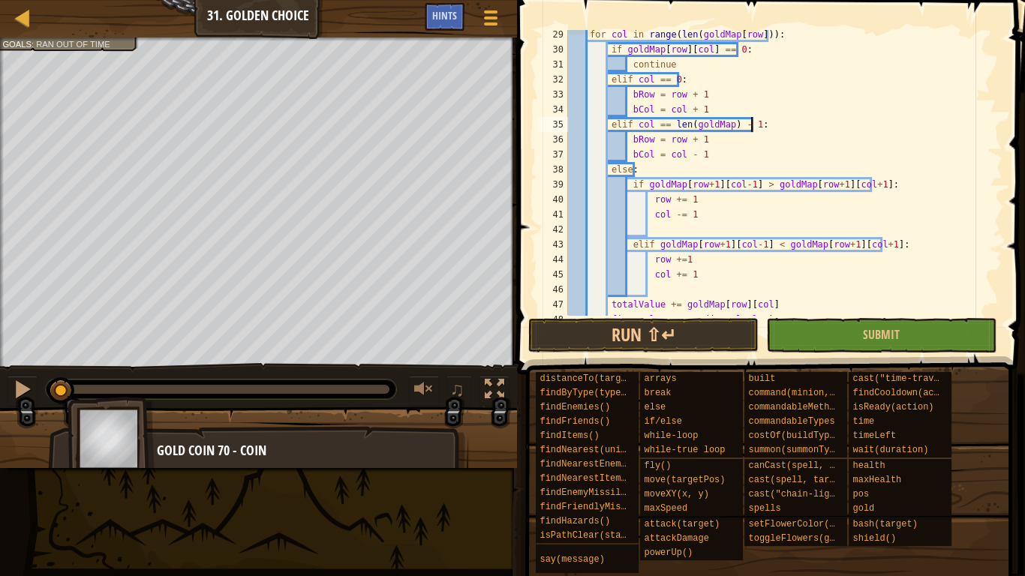
scroll to position [459, 0]
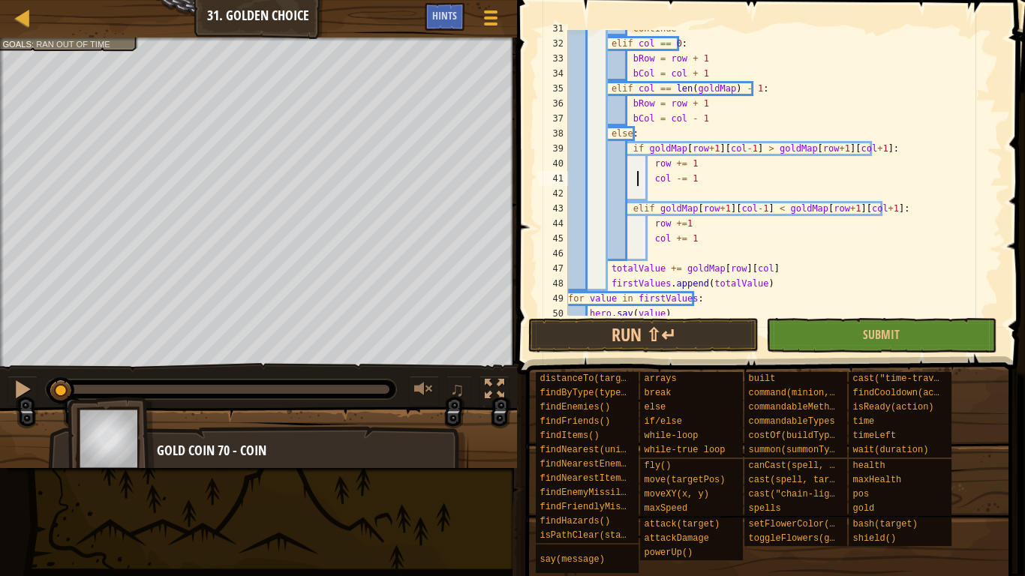
click at [636, 173] on div "continue elif col == 0 : bRow = row + 1 bCol = col + 1 elif col == len ( goldMa…" at bounding box center [779, 178] width 429 height 315
click at [771, 203] on div "continue elif col == 0 : bRow = row + 1 bCol = col + 1 elif col == len ( goldMa…" at bounding box center [779, 178] width 429 height 315
click at [652, 161] on div "continue elif col == 0 : bRow = row + 1 bCol = col + 1 elif col == len ( goldMa…" at bounding box center [779, 178] width 429 height 315
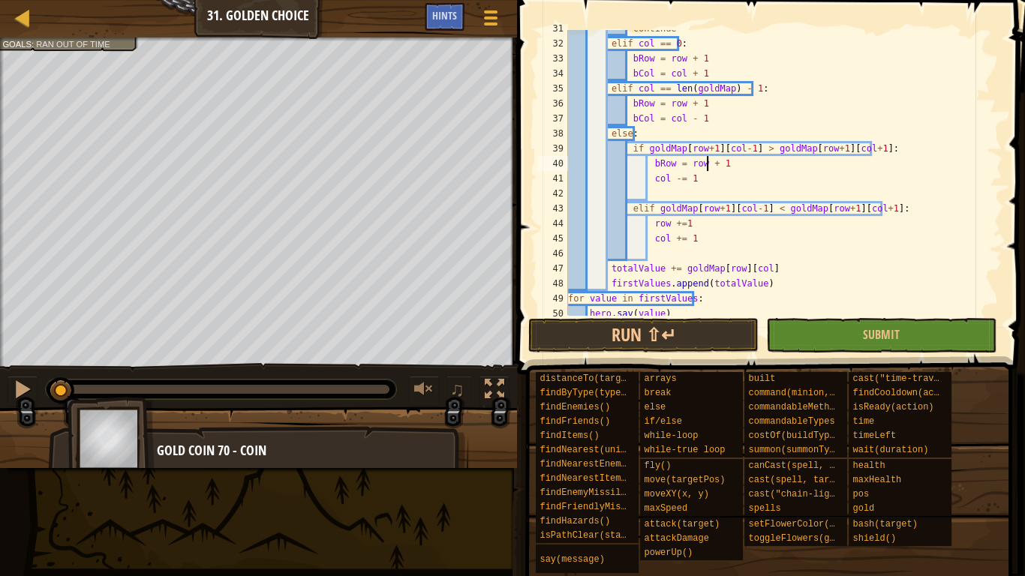
scroll to position [7, 11]
drag, startPoint x: 653, startPoint y: 174, endPoint x: 661, endPoint y: 168, distance: 9.6
click at [652, 174] on div "continue elif col == 0 : bRow = row + 1 bCol = col + 1 elif col == len ( goldMa…" at bounding box center [779, 178] width 429 height 315
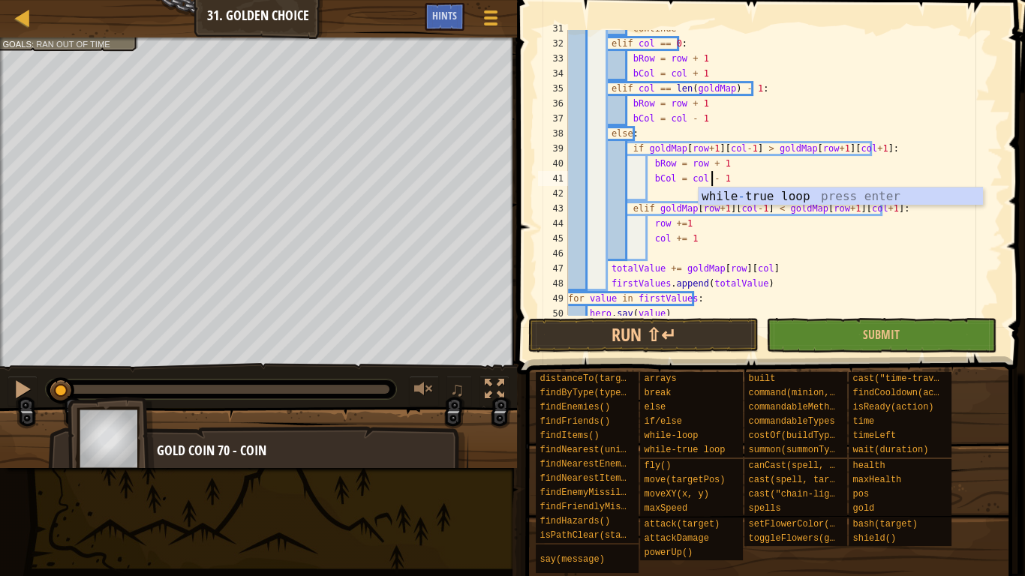
drag, startPoint x: 645, startPoint y: 232, endPoint x: 660, endPoint y: 233, distance: 15.1
click at [646, 232] on div "continue elif col == 0 : bRow = row + 1 bCol = col + 1 elif col == len ( goldMa…" at bounding box center [779, 178] width 429 height 315
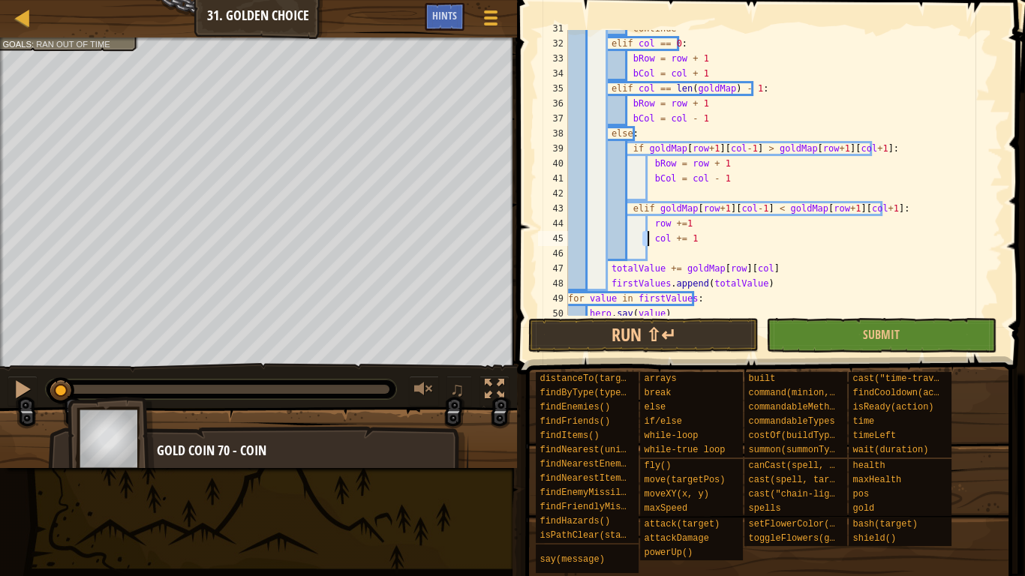
click at [649, 224] on div "continue elif col == 0 : bRow = row + 1 bCol = col + 1 elif col == len ( goldMa…" at bounding box center [779, 178] width 429 height 315
click at [650, 243] on div "continue elif col == 0 : bRow = row + 1 bCol = col + 1 elif col == len ( goldMa…" at bounding box center [779, 178] width 429 height 315
drag, startPoint x: 650, startPoint y: 243, endPoint x: 706, endPoint y: 225, distance: 58.4
click at [650, 243] on div "continue elif col == 0 : bRow = row + 1 bCol = col + 1 elif col == len ( goldMa…" at bounding box center [779, 178] width 429 height 315
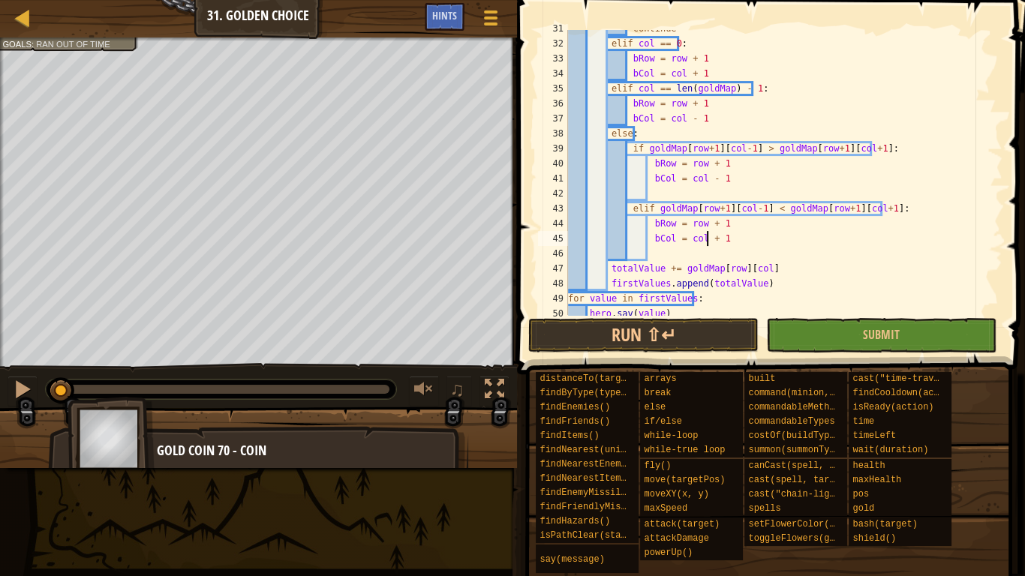
click at [651, 271] on div "continue elif col == 0 : bRow = row + 1 bCol = col + 1 elif col == len ( goldMa…" at bounding box center [779, 178] width 429 height 315
click at [798, 271] on div "continue elif col == 0 : bRow = row + 1 bCol = col + 1 elif col == len ( goldMa…" at bounding box center [779, 178] width 429 height 315
type textarea "goldMap[row][col] += goldMap[bRow][bCol]"
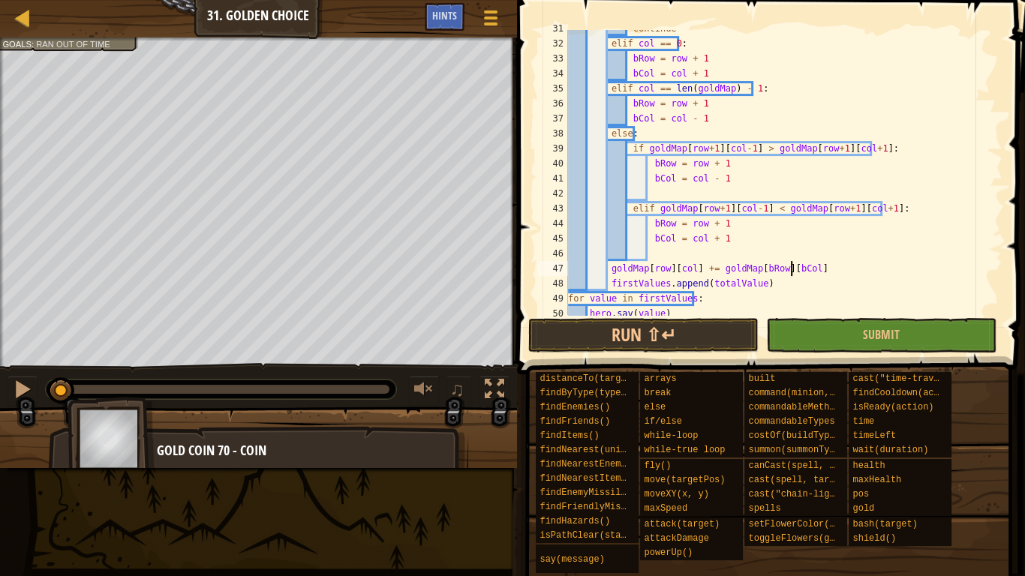
click at [866, 252] on div "continue elif col == 0 : bRow = row + 1 bCol = col + 1 elif col == len ( goldMa…" at bounding box center [779, 178] width 429 height 315
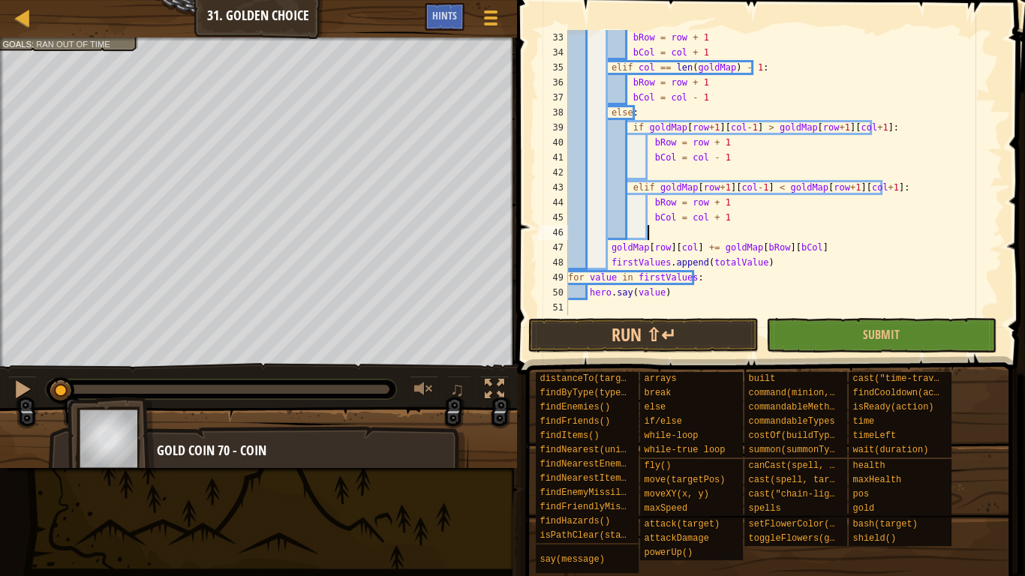
click at [754, 267] on div "bRow = row + 1 bCol = col + 1 elif col == len ( goldMap ) - 1 : bRow = row + 1 …" at bounding box center [779, 187] width 429 height 315
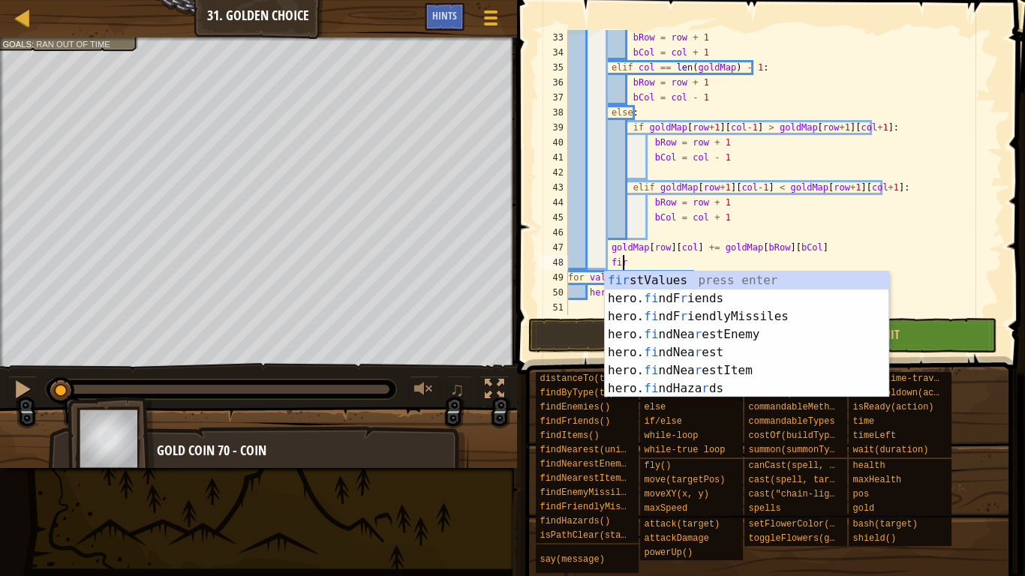
type textarea "f"
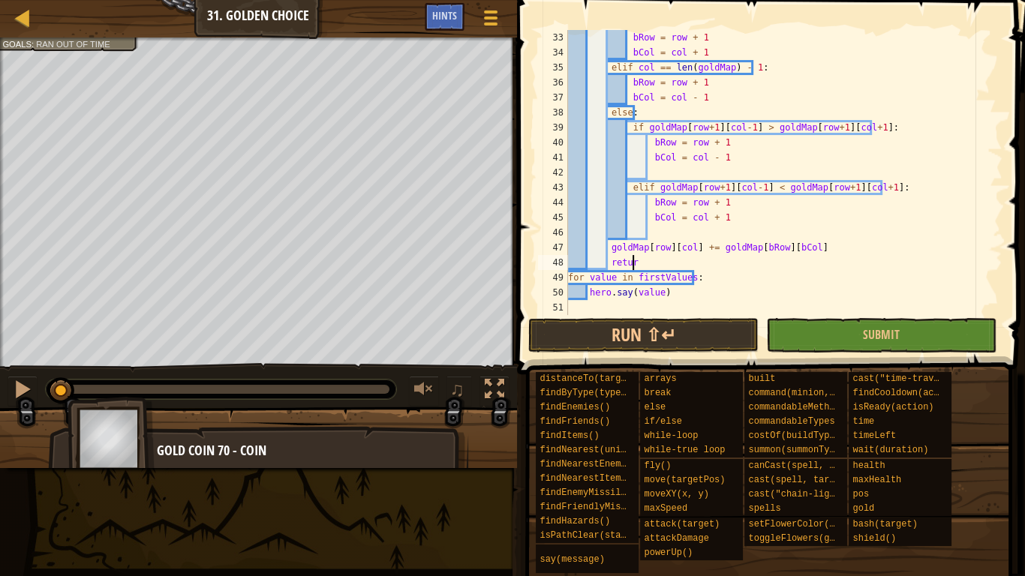
scroll to position [7, 5]
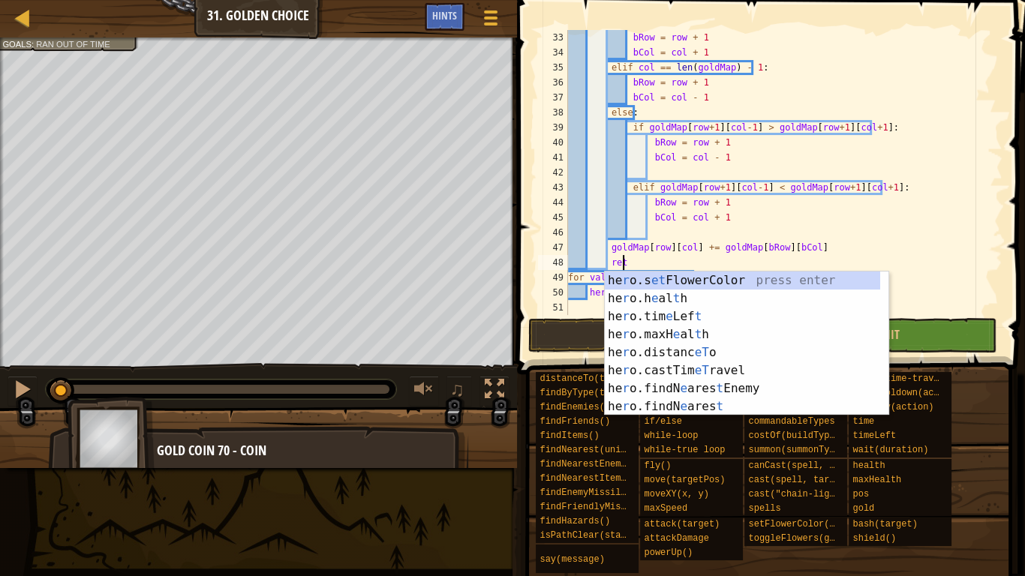
type textarea "r"
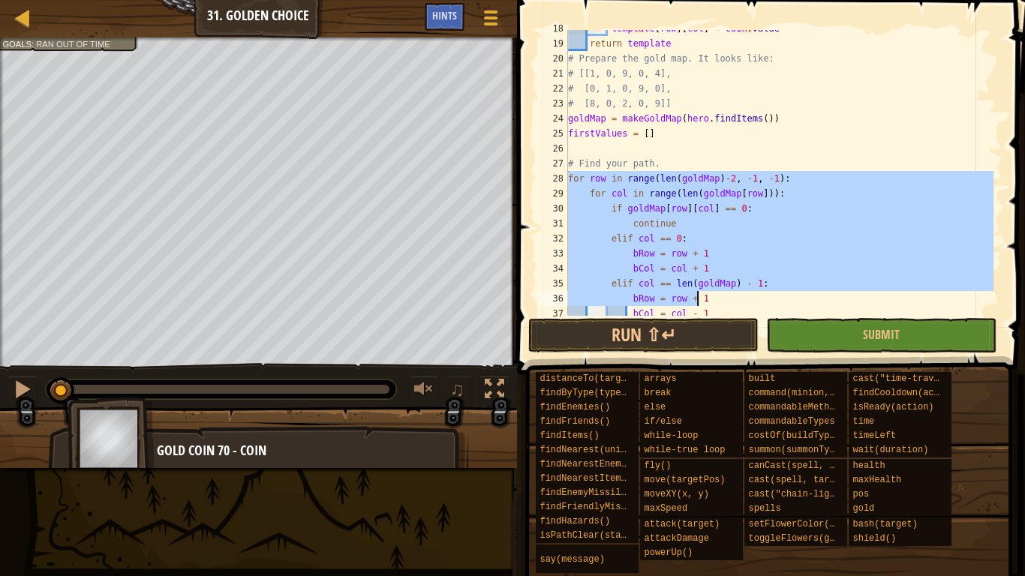
scroll to position [480, 0]
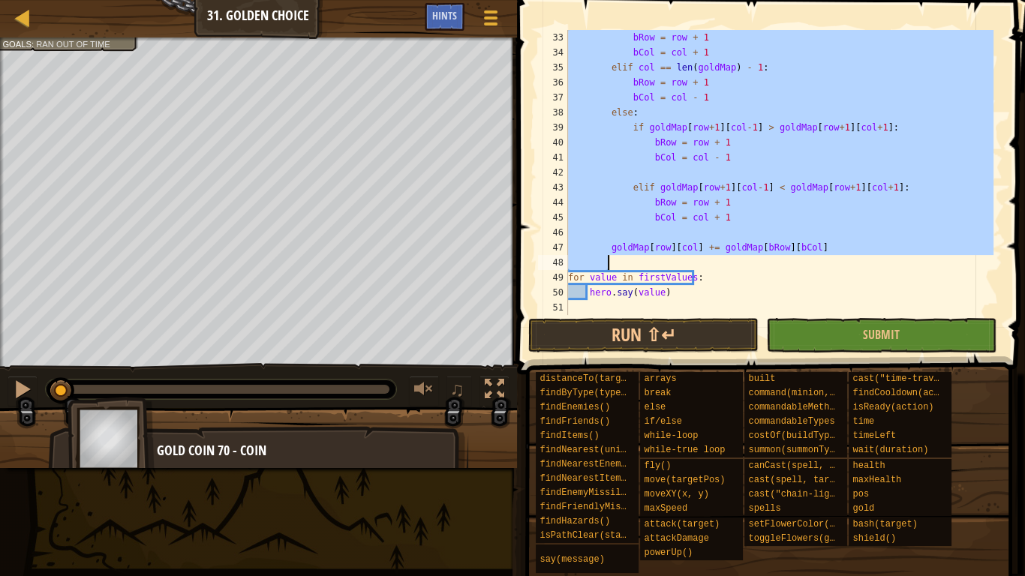
drag, startPoint x: 569, startPoint y: 179, endPoint x: 830, endPoint y: 266, distance: 275.1
click at [830, 266] on div "bRow = row + 1 bCol = col + 1 elif col == len ( goldMap ) - 1 : bRow = row + 1 …" at bounding box center [779, 187] width 429 height 315
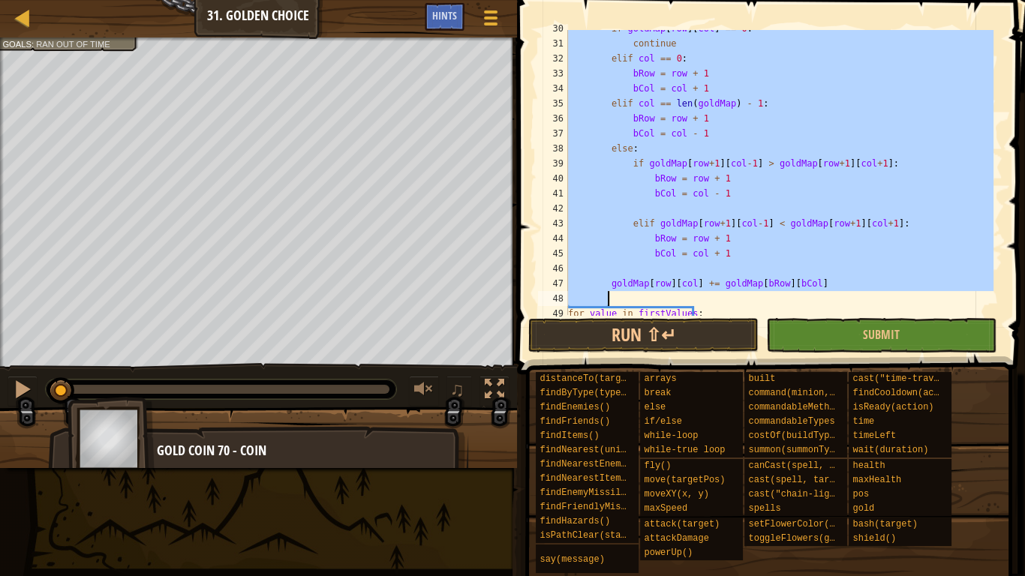
type textarea "goldMap[row][col] += goldMap[bRow][bCol]"
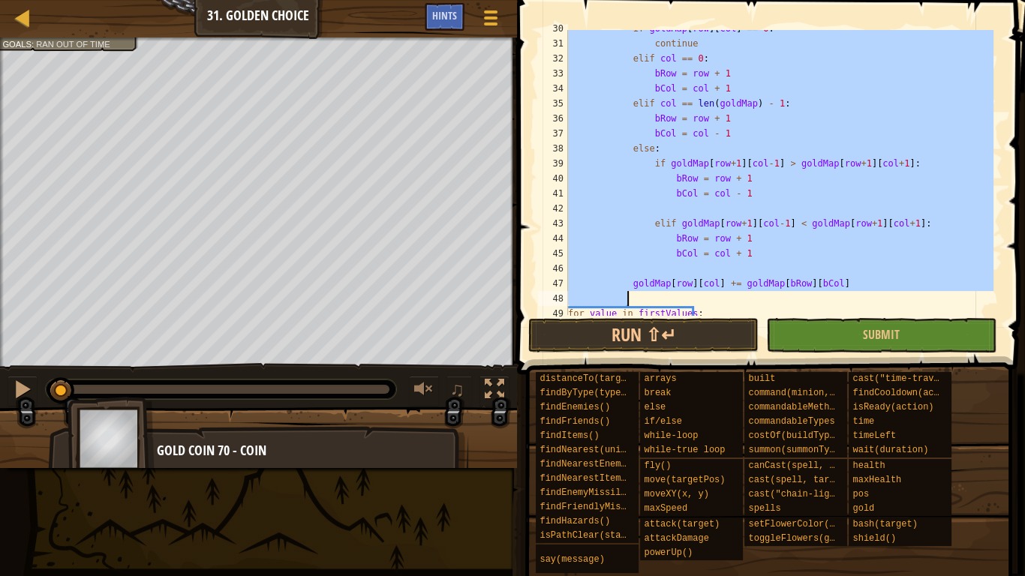
scroll to position [300, 0]
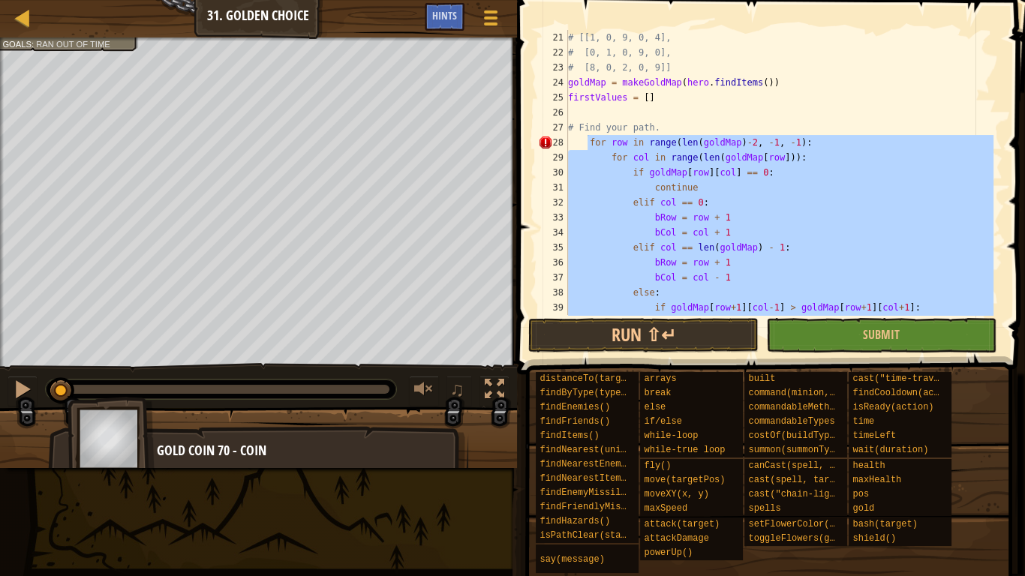
click at [694, 117] on div "# [[1, 0, 9, 0, 4], # [0, 1, 0, 9, 0], # [8, 0, 2, 0, 9]] goldMap = makeGoldMap…" at bounding box center [779, 187] width 429 height 315
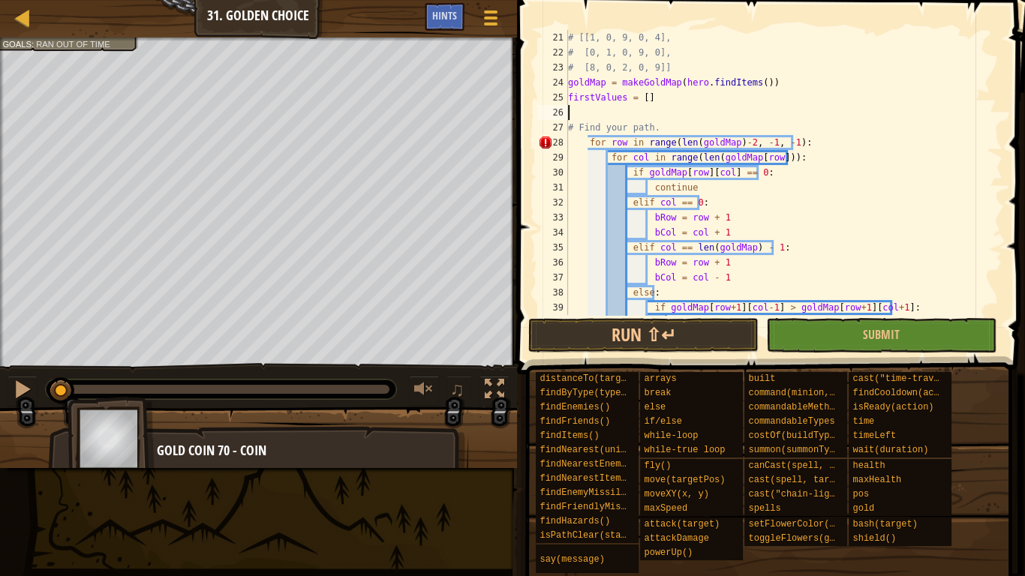
click at [702, 119] on div "# [[1, 0, 9, 0, 4], # [0, 1, 0, 9, 0], # [8, 0, 2, 0, 9]] goldMap = makeGoldMap…" at bounding box center [779, 187] width 429 height 315
click at [706, 127] on div "# [[1, 0, 9, 0, 4], # [0, 1, 0, 9, 0], # [8, 0, 2, 0, 9]] goldMap = makeGoldMap…" at bounding box center [779, 187] width 429 height 315
type textarea "# Find your path."
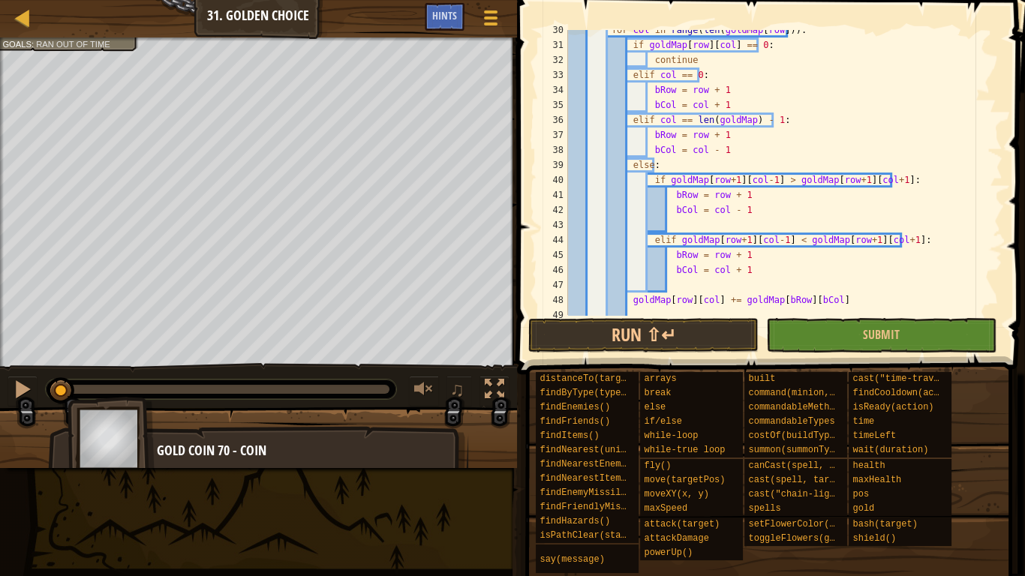
scroll to position [495, 0]
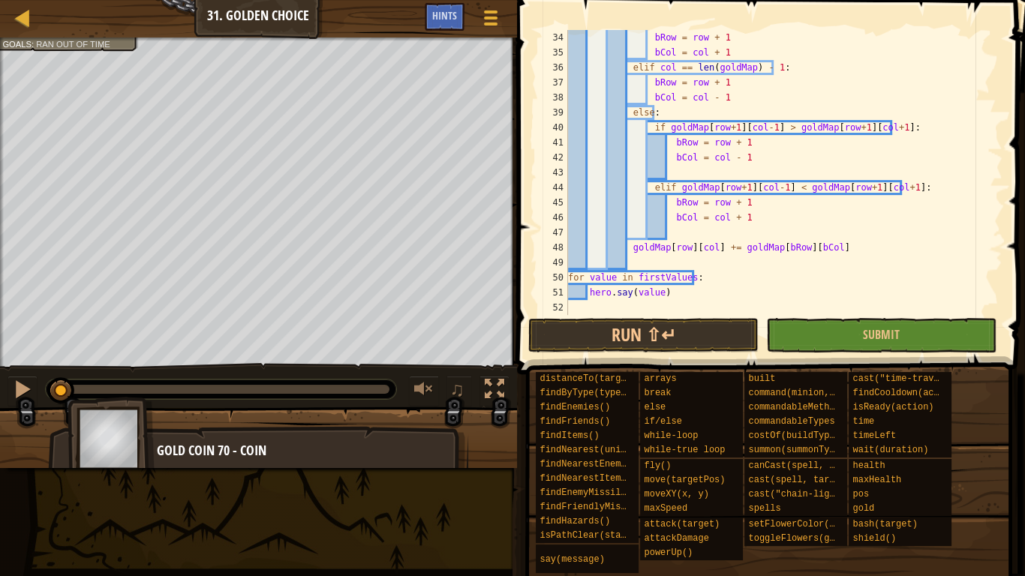
click at [682, 251] on div "bRow = row + 1 bCol = col + 1 elif col == len ( goldMap ) - 1 : bRow = row + 1 …" at bounding box center [779, 187] width 429 height 315
type textarea "goldMap[row][col] += goldMap[bRow][bCol]"
click at [682, 251] on div "bRow = row + 1 bCol = col + 1 elif col == len ( goldMap ) - 1 : bRow = row + 1 …" at bounding box center [779, 187] width 429 height 315
click at [692, 259] on div "bRow = row + 1 bCol = col + 1 elif col == len ( goldMap ) - 1 : bRow = row + 1 …" at bounding box center [779, 187] width 429 height 315
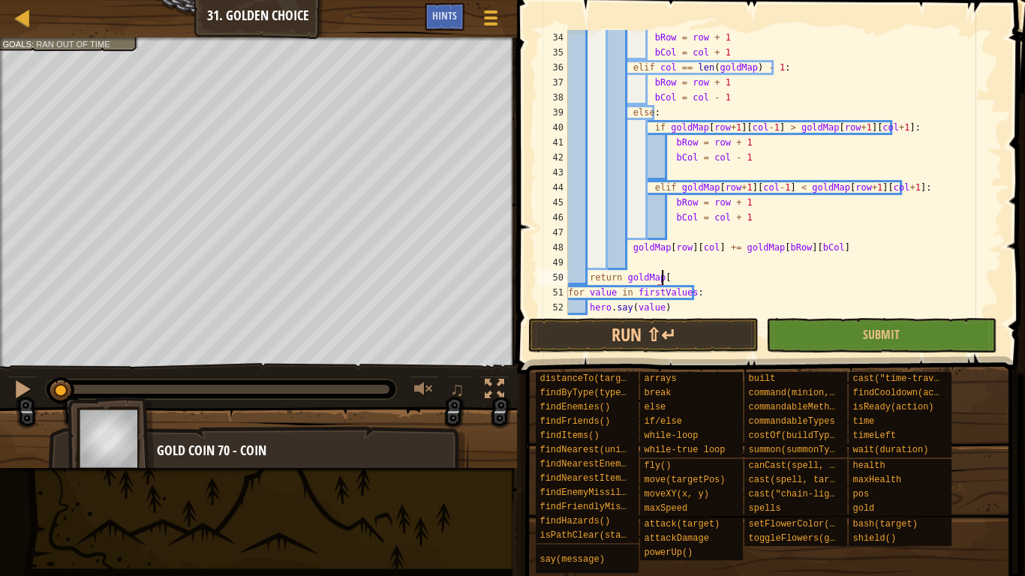
type textarea "return goldMap"
click at [731, 264] on div "bRow = row + 1 bCol = col + 1 elif col == len ( goldMap ) - 1 : bRow = row + 1 …" at bounding box center [779, 187] width 429 height 315
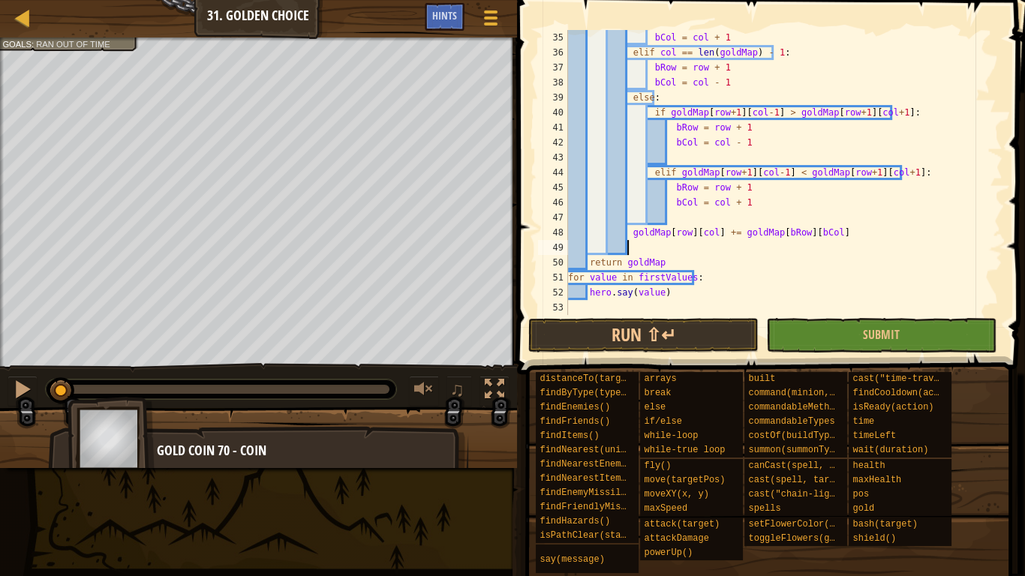
scroll to position [510, 0]
click at [686, 292] on div "bCol = col + 1 elif col == len ( goldMap ) - 1 : bRow = row + 1 bCol = col - 1 …" at bounding box center [779, 187] width 429 height 315
click at [655, 279] on div "bCol = col + 1 elif col == len ( goldMap ) - 1 : bRow = row + 1 bCol = col - 1 …" at bounding box center [779, 187] width 429 height 315
type textarea "for value in firstValues:"
click at [655, 279] on div "bCol = col + 1 elif col == len ( goldMap ) - 1 : bRow = row + 1 bCol = col - 1 …" at bounding box center [779, 187] width 429 height 315
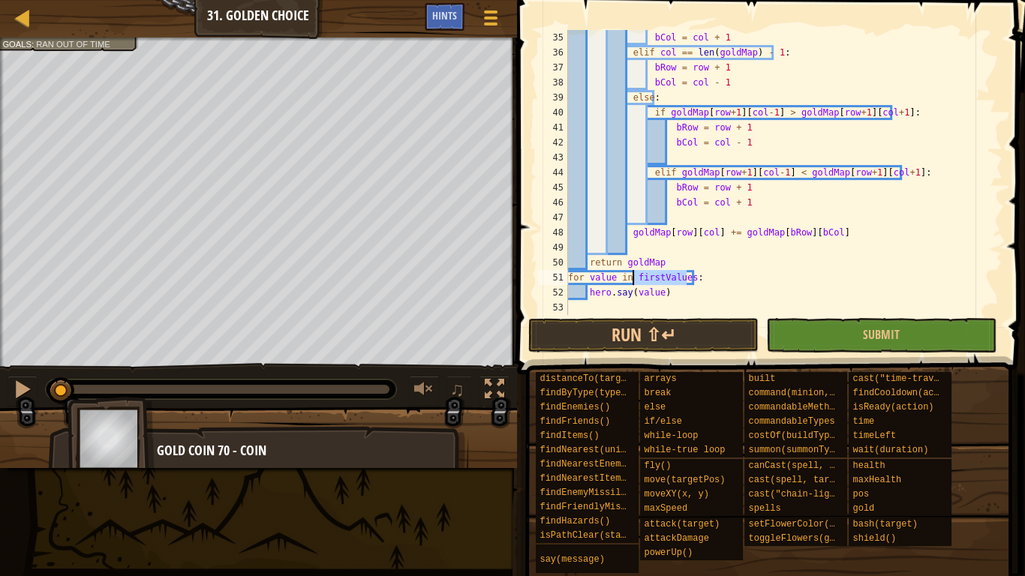
drag, startPoint x: 688, startPoint y: 301, endPoint x: 673, endPoint y: 296, distance: 15.2
click at [688, 301] on div "bCol = col + 1 elif col == len ( goldMap ) - 1 : bRow = row + 1 bCol = col - 1 …" at bounding box center [779, 187] width 429 height 315
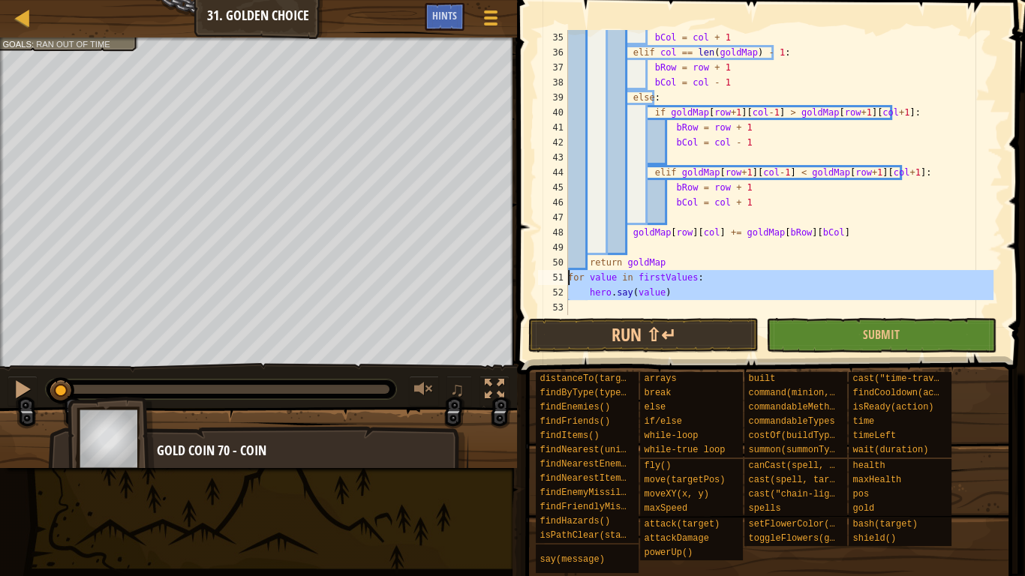
drag, startPoint x: 673, startPoint y: 296, endPoint x: 537, endPoint y: 284, distance: 136.4
click at [537, 284] on div "35 36 37 38 39 40 41 42 43 44 45 46 47 48 49 50 51 52 53 bCol = col + 1 elif co…" at bounding box center [769, 172] width 468 height 285
type textarea "for value in firstValues: hero.say(value)"
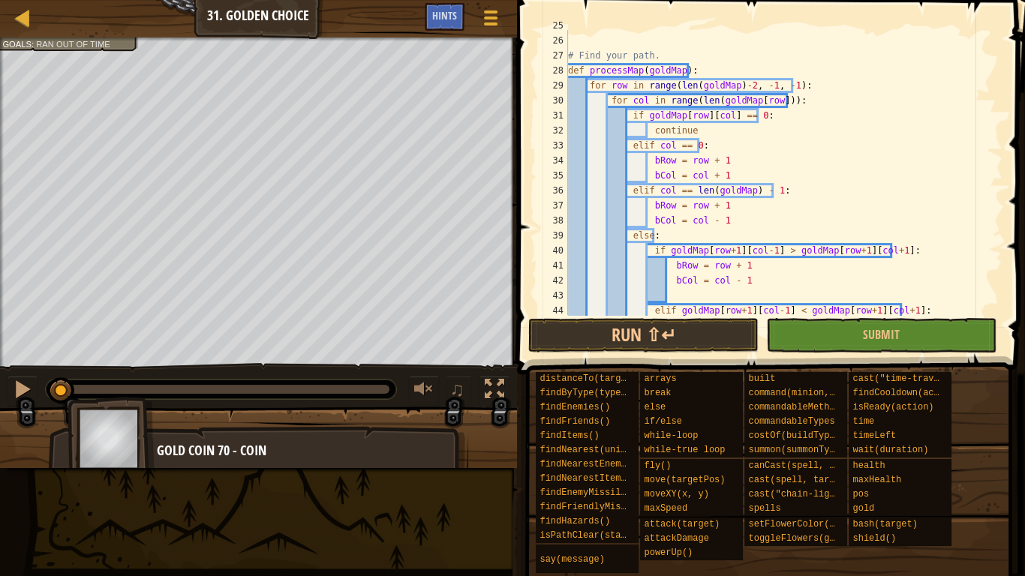
scroll to position [480, 0]
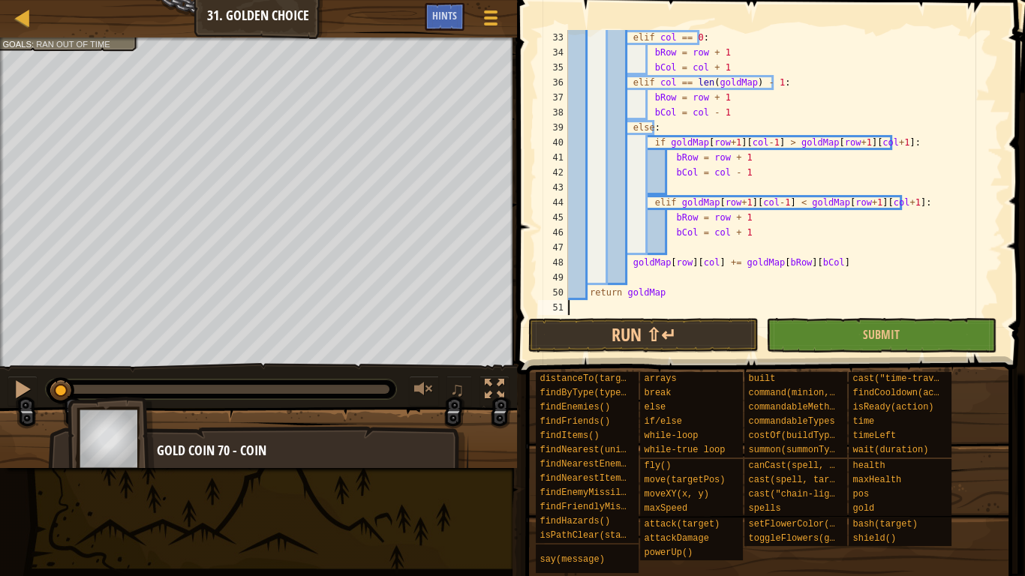
type textarea "d"
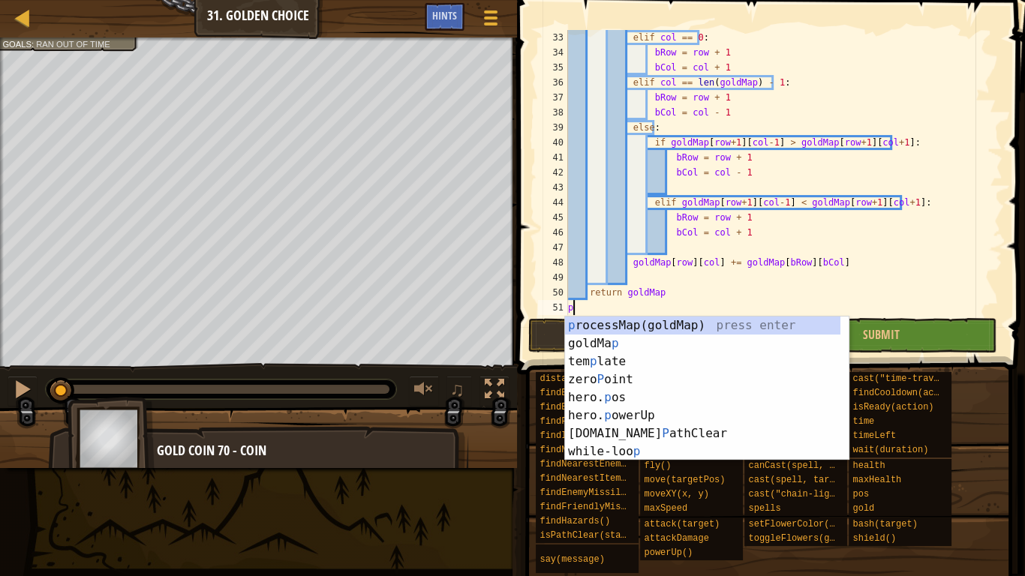
scroll to position [7, 0]
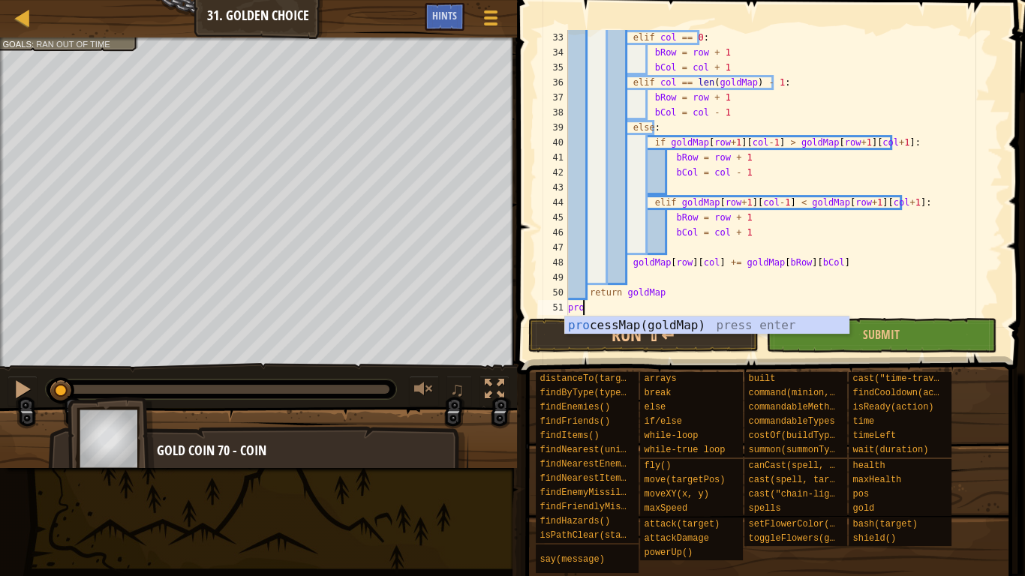
type textarea "processMap(goldMap)"
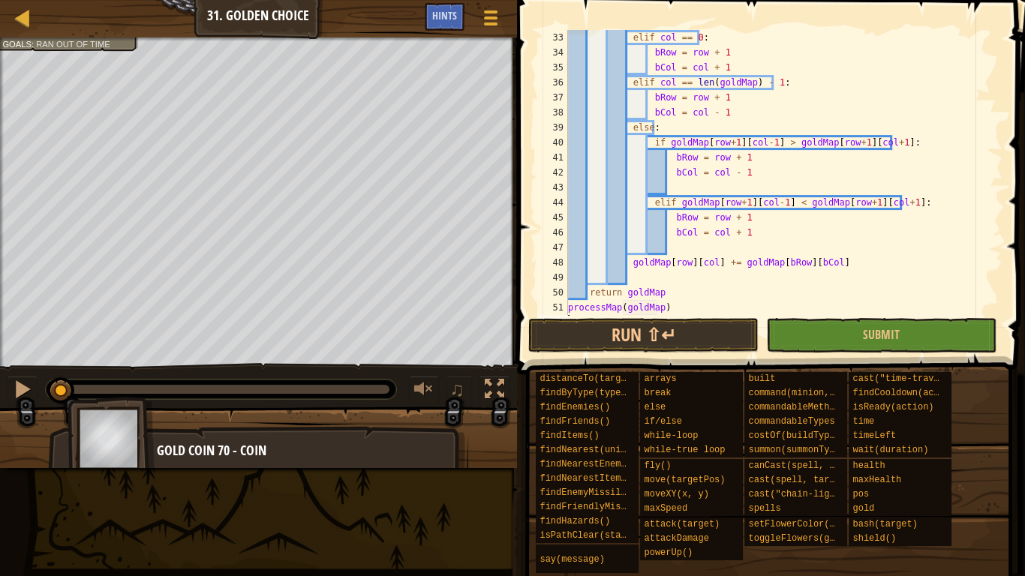
scroll to position [510, 0]
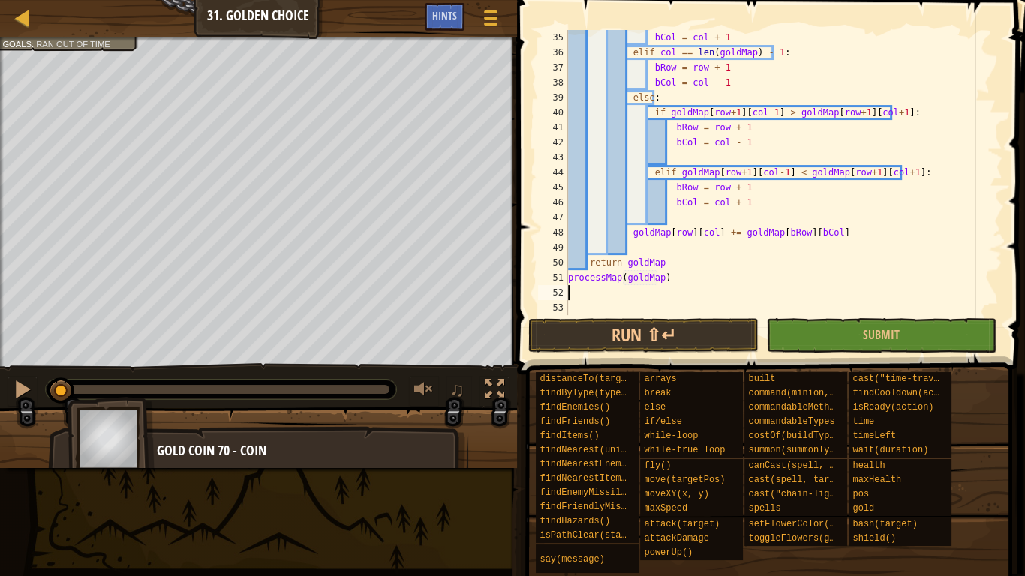
click at [566, 279] on div "51" at bounding box center [553, 277] width 30 height 15
type textarea "processMap(goldMap)"
click at [566, 279] on div "51" at bounding box center [553, 277] width 30 height 15
click at [567, 279] on div "bCol = col + 1 elif col == len ( goldMap ) - 1 : bRow = row + 1 bCol = col - 1 …" at bounding box center [779, 187] width 429 height 315
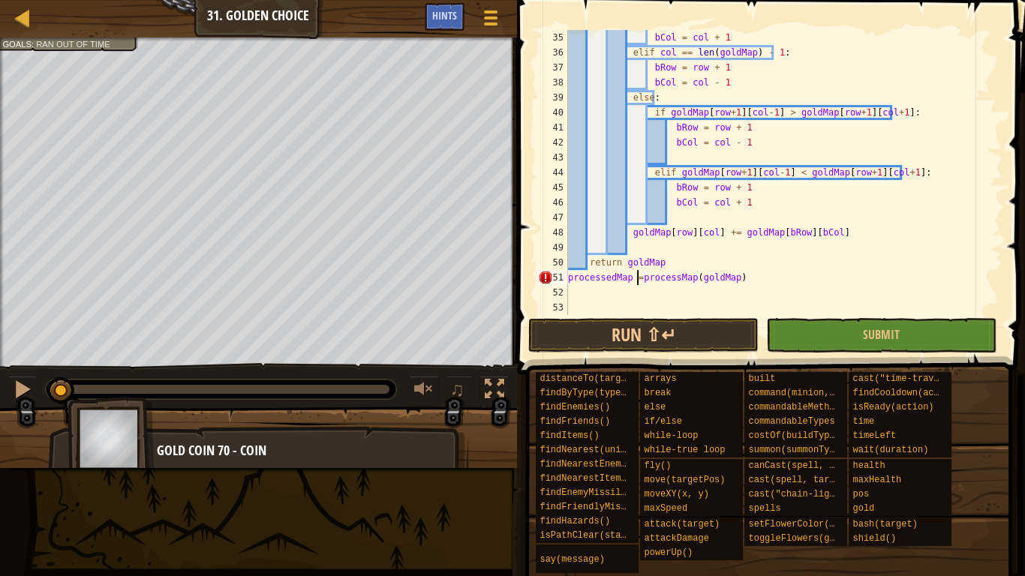
type textarea "processedMap = processMap(goldMap)"
click at [751, 299] on div "bCol = col + 1 elif col == len ( goldMap ) - 1 : bRow = row + 1 bCol = col - 1 …" at bounding box center [779, 187] width 429 height 315
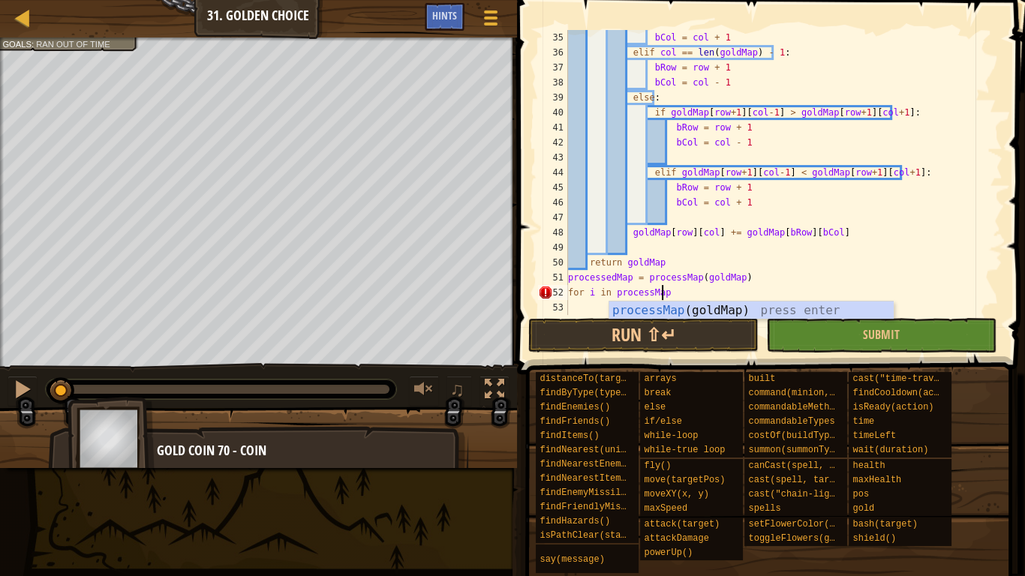
scroll to position [7, 7]
type textarea "for i in processMap[0]"
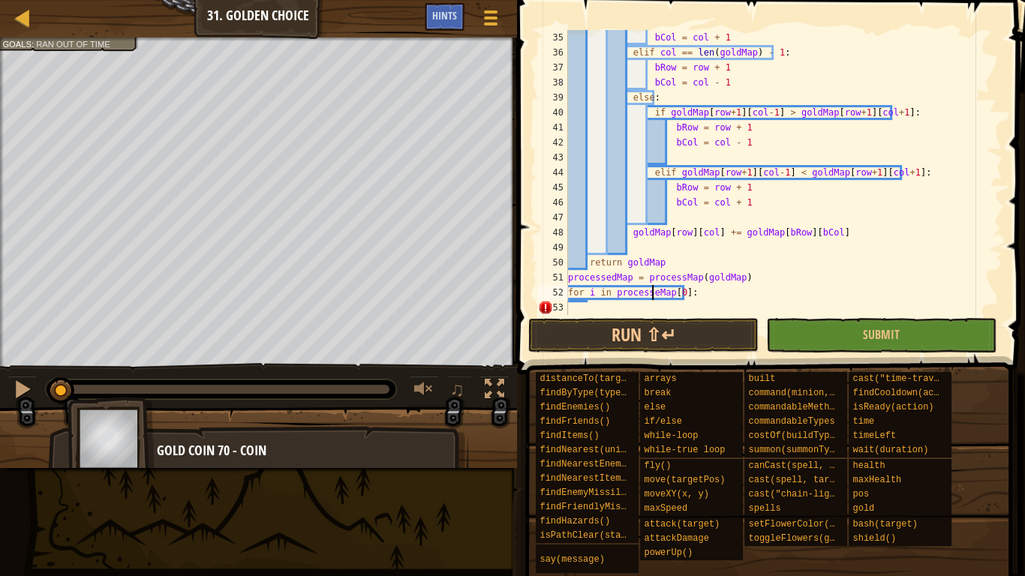
type textarea "for i in processedMap[0]:"
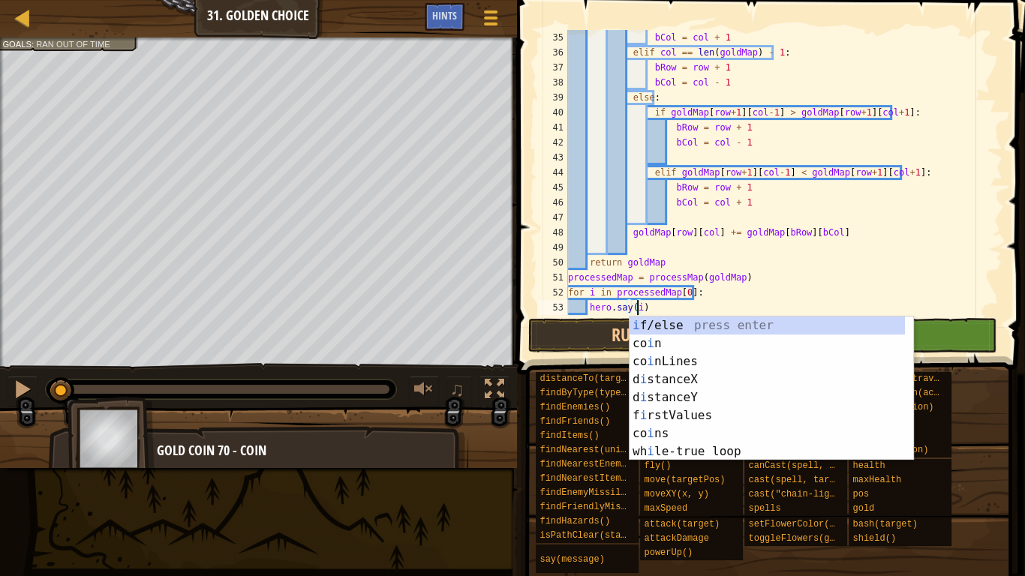
click at [812, 291] on div "bCol = col + 1 elif col == len ( goldMap ) - 1 : bRow = row + 1 bCol = col - 1 …" at bounding box center [779, 187] width 429 height 315
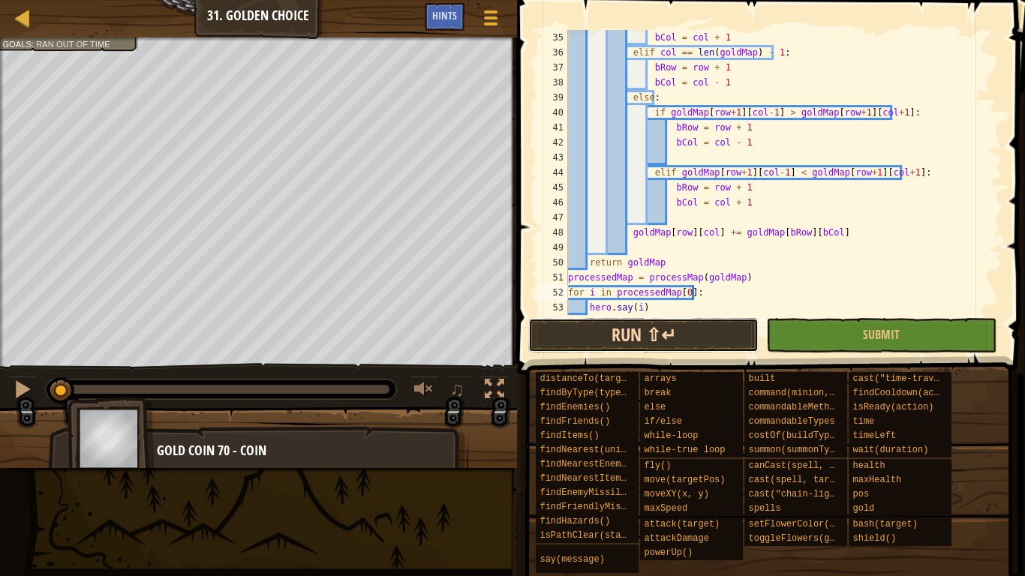
click at [678, 336] on button "Run ⇧↵" at bounding box center [643, 335] width 230 height 35
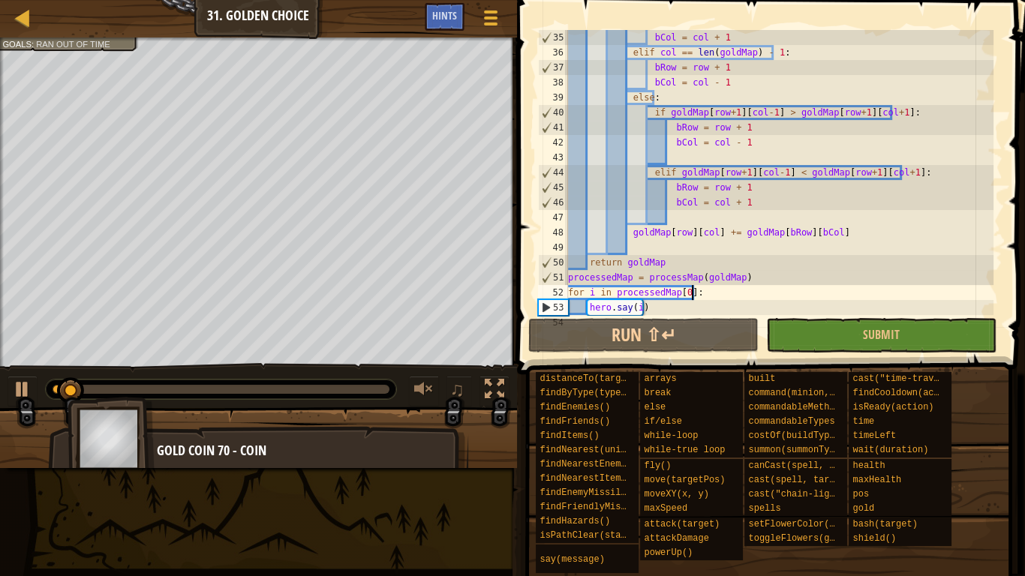
click at [592, 296] on div "bCol = col + 1 elif col == len ( goldMap ) - 1 : bRow = row + 1 bCol = col - 1 …" at bounding box center [779, 187] width 429 height 315
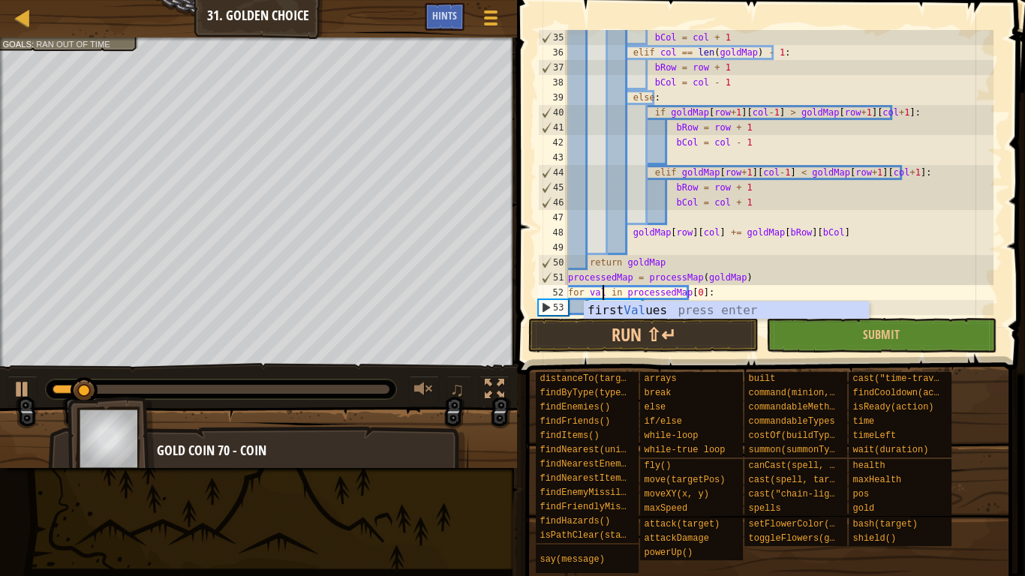
type textarea "for value in processedMap[0]:"
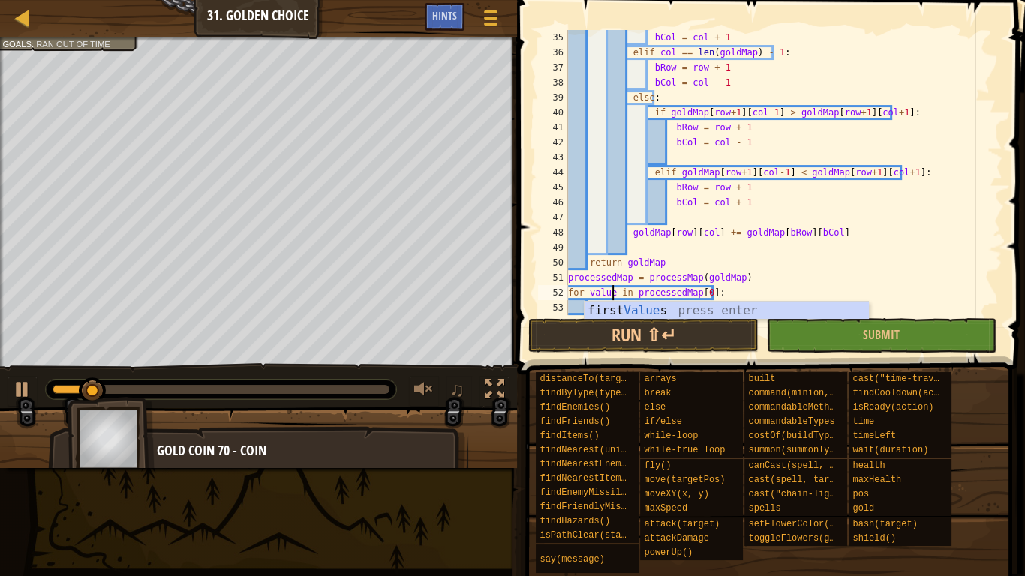
click at [695, 251] on div "bCol = col + 1 elif col == len ( goldMap ) - 1 : bRow = row + 1 bCol = col - 1 …" at bounding box center [779, 187] width 429 height 315
click at [636, 303] on div "bCol = col + 1 elif col == len ( goldMap ) - 1 : bRow = row + 1 bCol = col - 1 …" at bounding box center [779, 187] width 429 height 315
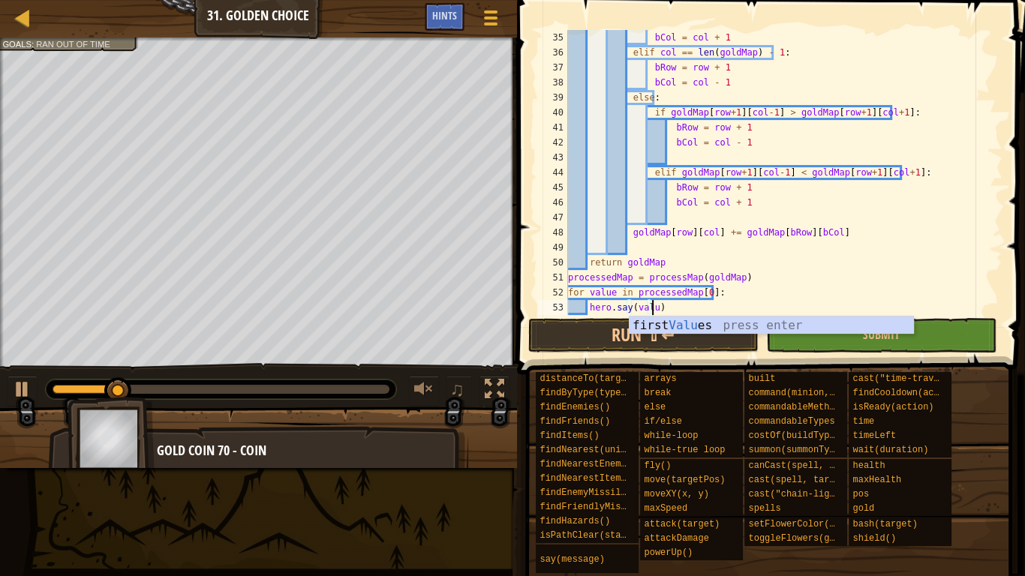
scroll to position [7, 7]
click at [694, 303] on div "bCol = col + 1 elif col == len ( goldMap ) - 1 : bRow = row + 1 bCol = col - 1 …" at bounding box center [779, 187] width 429 height 315
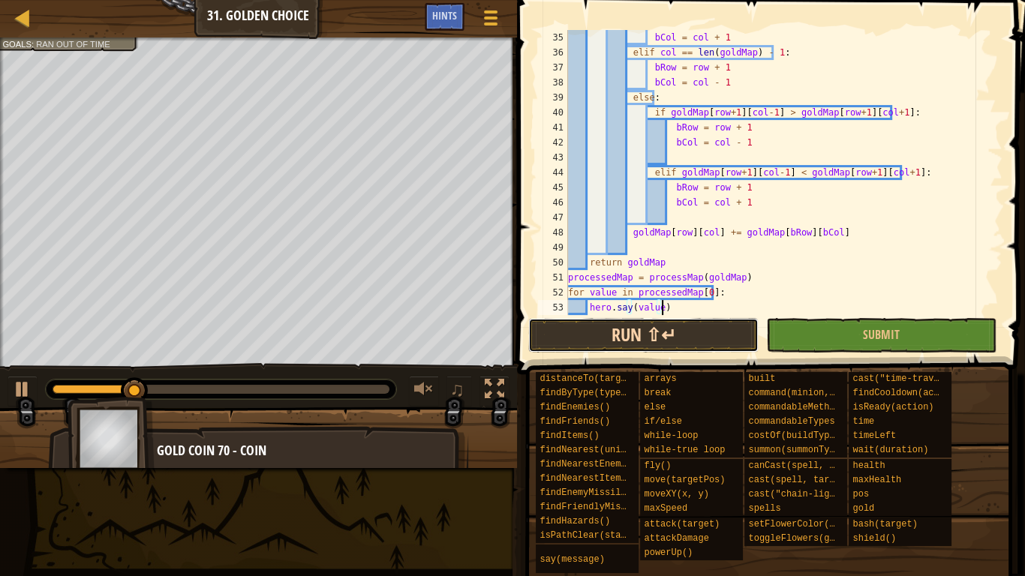
click at [657, 336] on button "Run ⇧↵" at bounding box center [643, 335] width 230 height 35
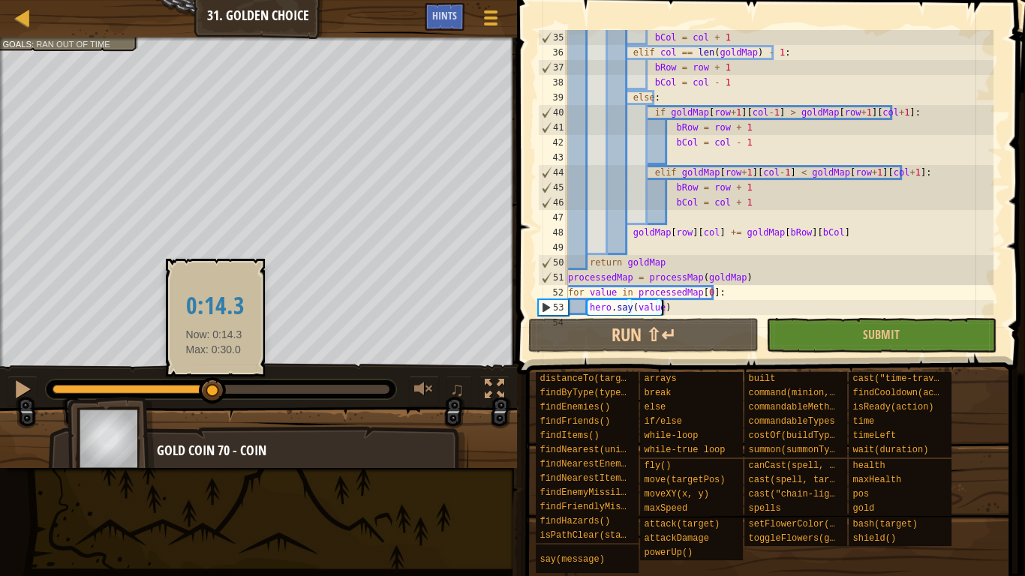
drag, startPoint x: 92, startPoint y: 390, endPoint x: 214, endPoint y: 392, distance: 122.4
click at [213, 392] on div at bounding box center [133, 389] width 161 height 9
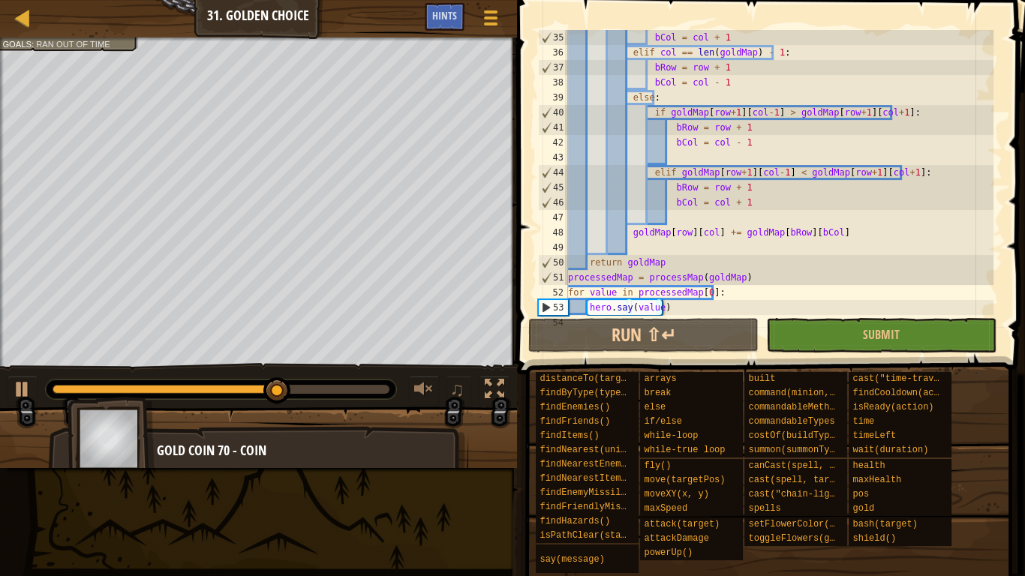
drag, startPoint x: 298, startPoint y: 383, endPoint x: 326, endPoint y: 393, distance: 29.7
click at [326, 393] on div at bounding box center [221, 390] width 351 height 20
drag, startPoint x: 314, startPoint y: 392, endPoint x: 387, endPoint y: 423, distance: 79.0
click at [387, 423] on div "Collect maximum possible gold Goals : Ran out of time ♫ Gold Coin 70 - coin x: …" at bounding box center [512, 253] width 1025 height 431
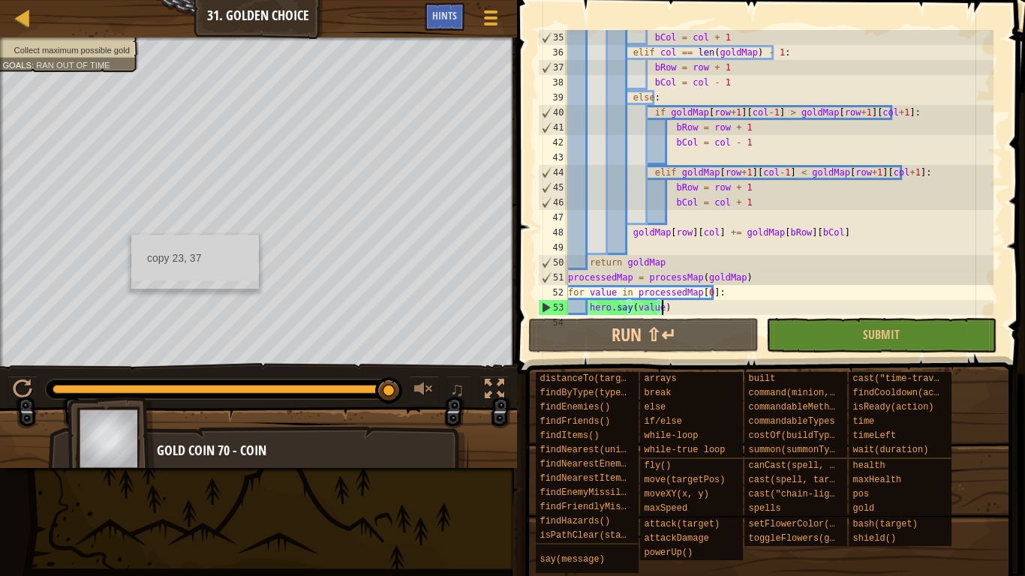
click at [669, 143] on div "bCol = col + 1 elif col == len ( goldMap ) - 1 : bRow = row + 1 bCol = col - 1 …" at bounding box center [779, 187] width 429 height 315
type textarea "bCol = col - 1"
click at [695, 253] on div "bCol = col + 1 elif col == len ( goldMap ) - 1 : bRow = row + 1 bCol = col - 1 …" at bounding box center [779, 187] width 429 height 315
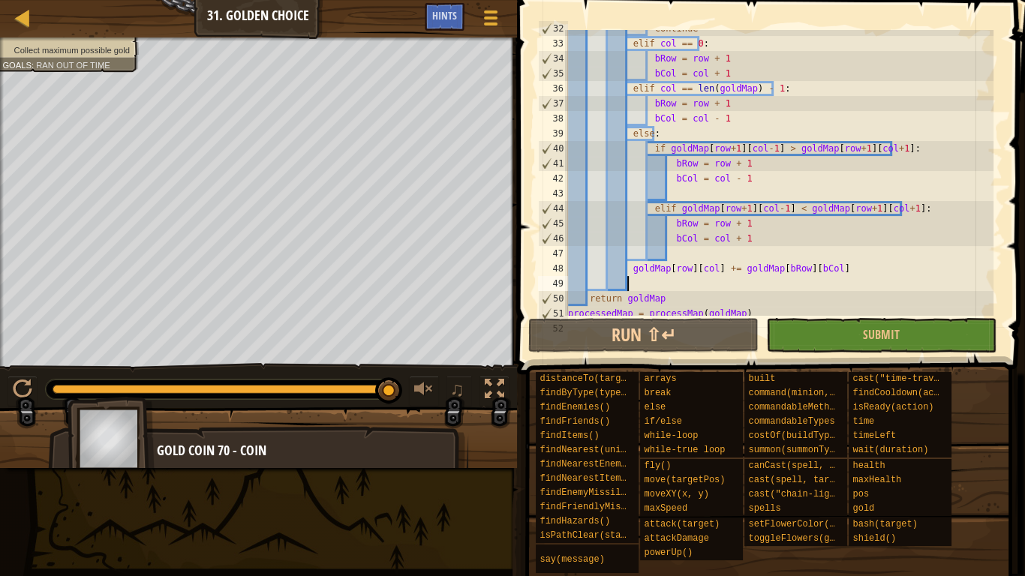
scroll to position [525, 0]
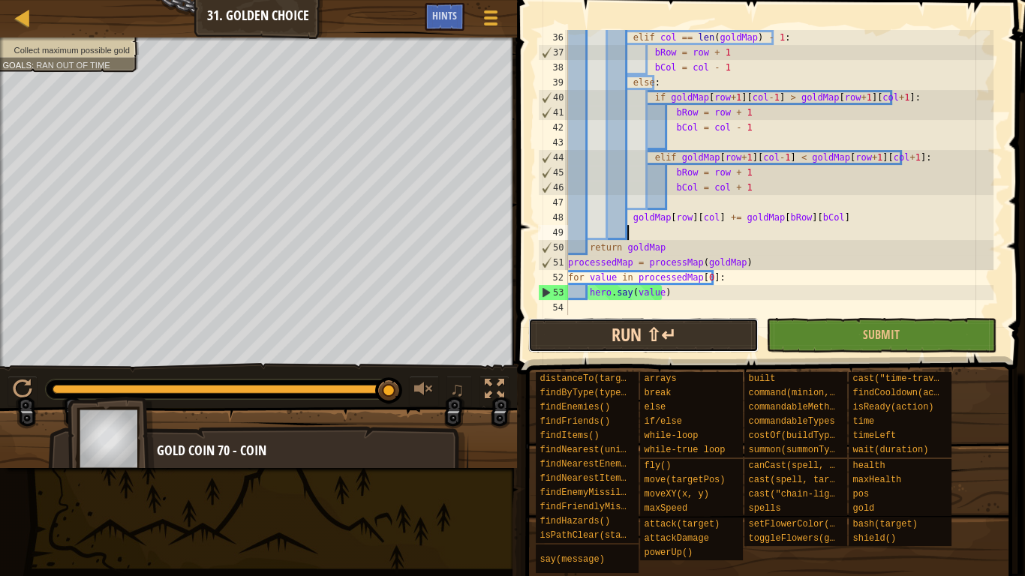
click at [676, 331] on button "Run ⇧↵" at bounding box center [643, 335] width 230 height 35
drag, startPoint x: 237, startPoint y: 402, endPoint x: 214, endPoint y: 396, distance: 23.9
click at [217, 398] on div "♫" at bounding box center [258, 385] width 517 height 45
drag, startPoint x: 214, startPoint y: 396, endPoint x: 184, endPoint y: 396, distance: 30.0
click at [207, 396] on div at bounding box center [221, 390] width 351 height 20
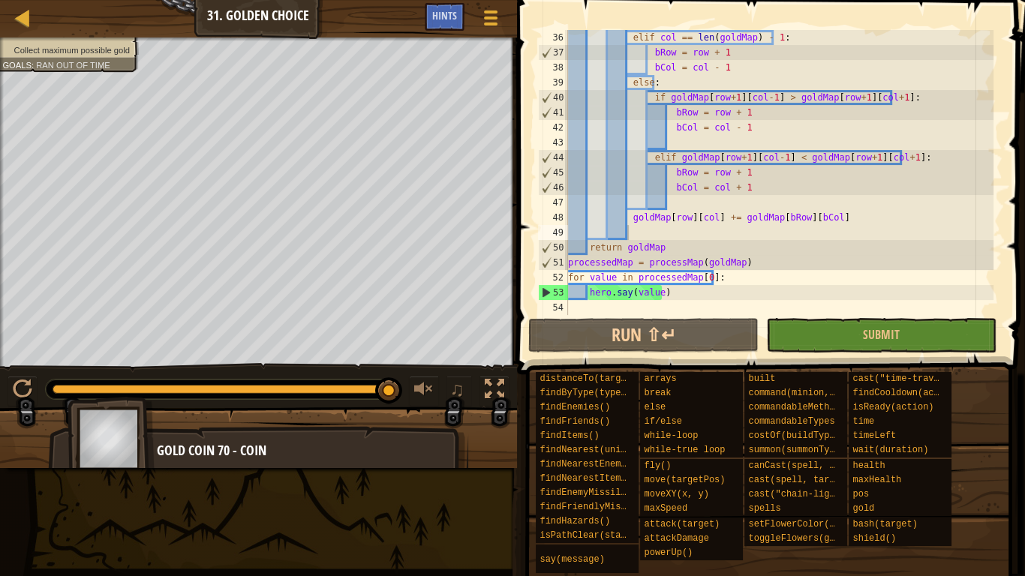
click at [187, 396] on div at bounding box center [221, 390] width 351 height 20
click at [177, 394] on div at bounding box center [221, 390] width 351 height 20
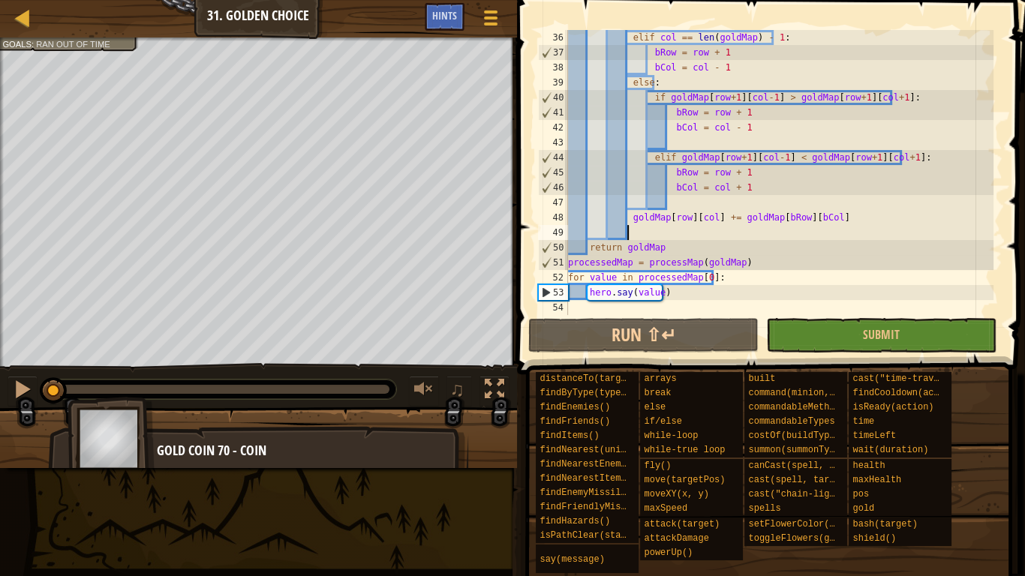
drag, startPoint x: 176, startPoint y: 388, endPoint x: 20, endPoint y: 375, distance: 156.7
click at [20, 375] on div "♫" at bounding box center [258, 385] width 517 height 45
click at [819, 280] on div "elif col == len ( goldMap ) - 1 : bRow = row + 1 bCol = col - 1 else : if goldM…" at bounding box center [779, 187] width 429 height 315
click at [826, 267] on div "elif col == len ( goldMap ) - 1 : bRow = row + 1 bCol = col - 1 else : if goldM…" at bounding box center [779, 187] width 429 height 315
click at [817, 285] on div "elif col == len ( goldMap ) - 1 : bRow = row + 1 bCol = col - 1 else : if goldM…" at bounding box center [779, 187] width 429 height 315
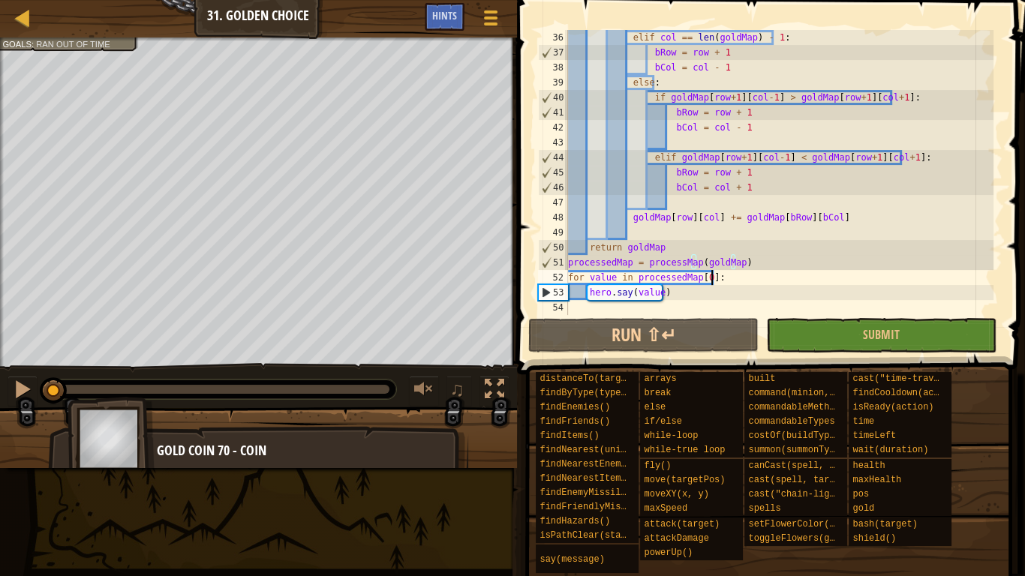
click at [817, 285] on div "elif col == len ( goldMap ) - 1 : bRow = row + 1 bCol = col - 1 else : if goldM…" at bounding box center [779, 187] width 429 height 315
click at [810, 293] on div "elif col == len ( goldMap ) - 1 : bRow = row + 1 bCol = col - 1 else : if goldM…" at bounding box center [779, 187] width 429 height 315
click at [810, 294] on div "elif col == len ( goldMap ) - 1 : bRow = row + 1 bCol = col - 1 else : if goldM…" at bounding box center [779, 187] width 429 height 315
click at [807, 299] on div "elif col == len ( goldMap ) - 1 : bRow = row + 1 bCol = col - 1 else : if goldM…" at bounding box center [779, 172] width 429 height 285
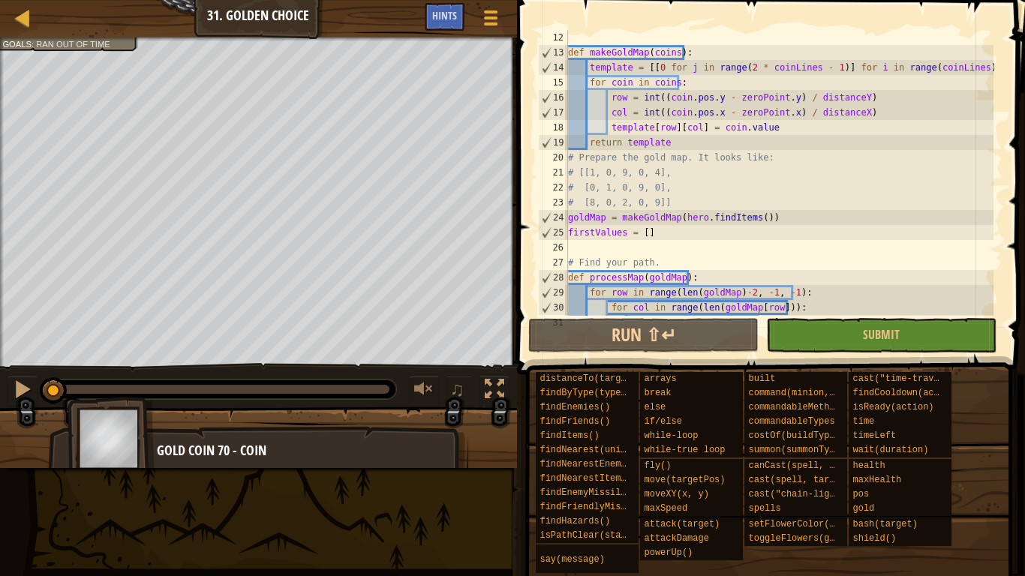
scroll to position [129, 0]
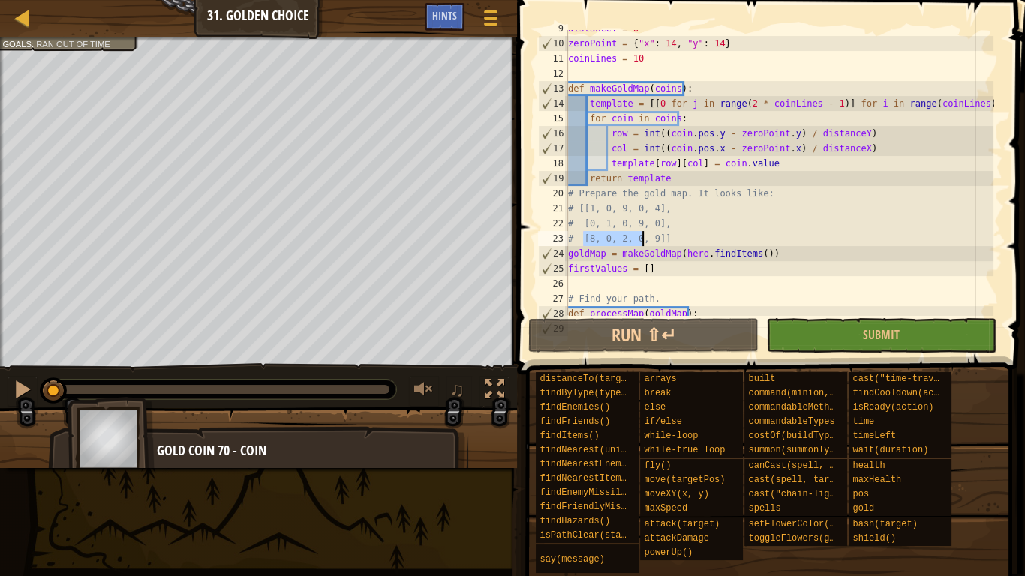
drag, startPoint x: 583, startPoint y: 236, endPoint x: 650, endPoint y: 232, distance: 67.0
click at [650, 232] on div "distanceY = 6 zeroPoint = { "x" : 14 , "y" : 14 } coinLines = 10 def makeGoldMa…" at bounding box center [779, 178] width 429 height 315
type textarea "# [8, 0, 2, 0, 9]]"
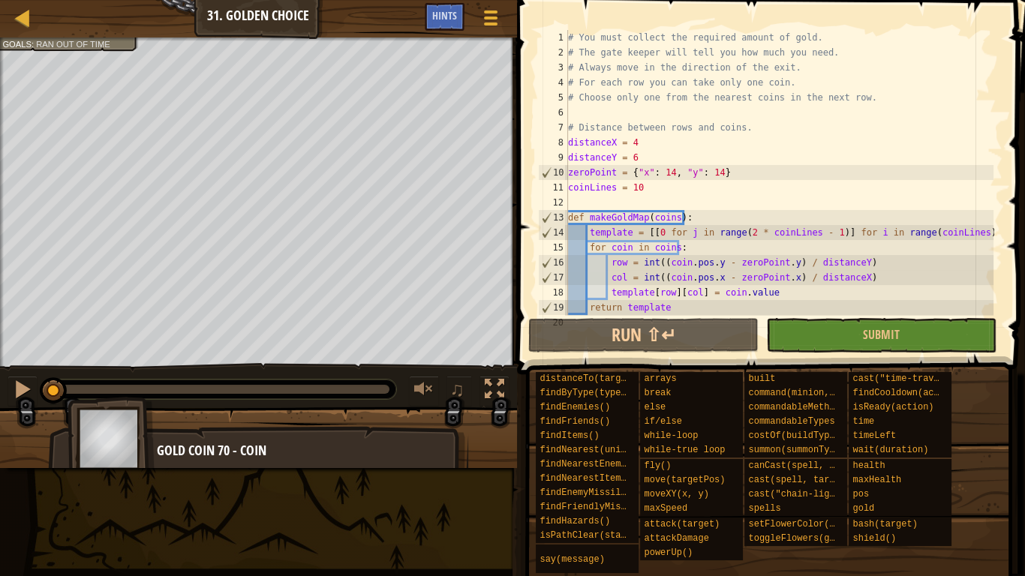
click at [757, 206] on div "# You must collect the required amount of gold. # The gate keeper will tell you…" at bounding box center [779, 187] width 429 height 315
click at [824, 50] on div "# You must collect the required amount of gold. # The gate keeper will tell you…" at bounding box center [779, 187] width 429 height 315
click at [815, 37] on div "# You must collect the required amount of gold. # The gate keeper will tell you…" at bounding box center [779, 187] width 429 height 315
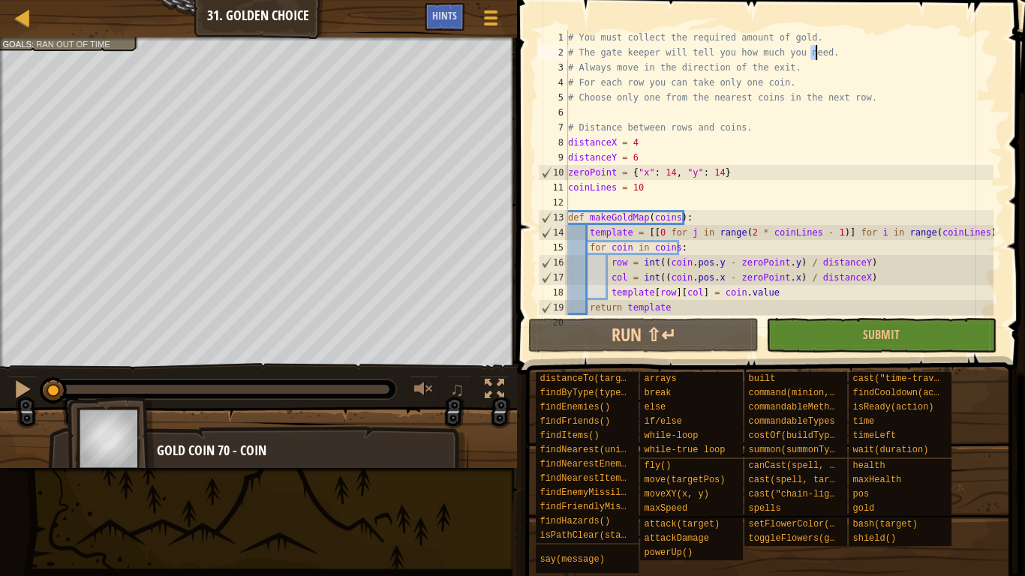
click at [815, 37] on div "# You must collect the required amount of gold. # The gate keeper will tell you…" at bounding box center [779, 187] width 429 height 315
click at [819, 67] on div "# You must collect the required amount of gold. # The gate keeper will tell you…" at bounding box center [779, 187] width 429 height 315
click at [822, 81] on div "# You must collect the required amount of gold. # The gate keeper will tell you…" at bounding box center [779, 187] width 429 height 315
click at [886, 80] on div "# You must collect the required amount of gold. # The gate keeper will tell you…" at bounding box center [779, 187] width 429 height 315
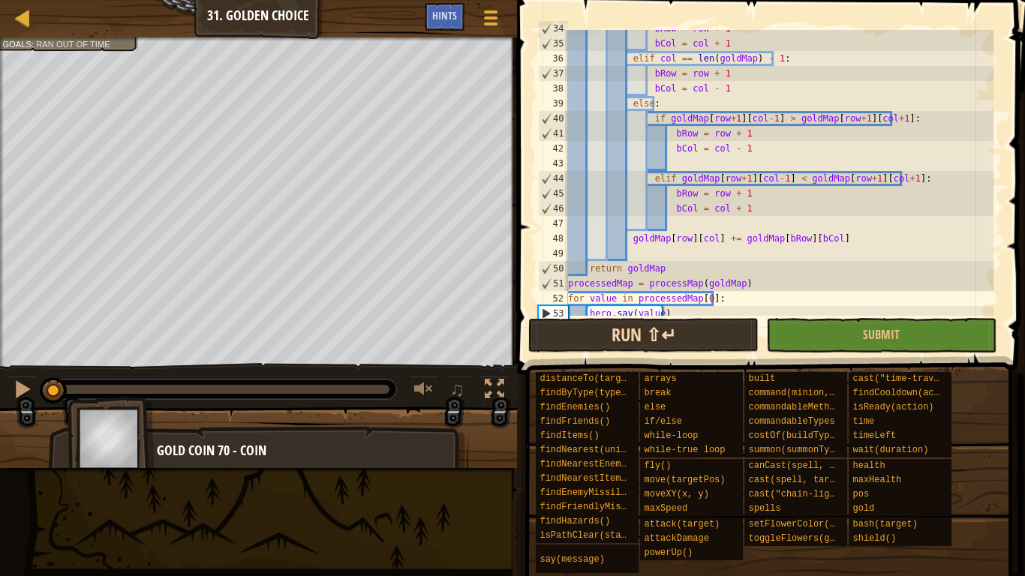
scroll to position [525, 0]
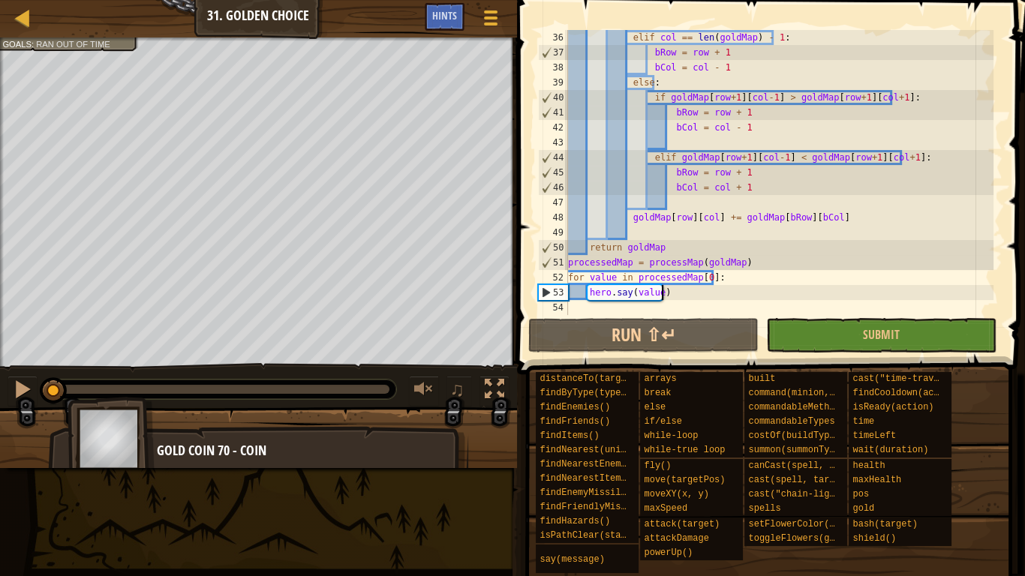
click at [758, 290] on div "elif col == len ( goldMap ) - 1 : bRow = row + 1 bCol = col - 1 else : if goldM…" at bounding box center [779, 187] width 429 height 315
type textarea "hero.say(value)"
click at [758, 290] on div "elif col == len ( goldMap ) - 1 : bRow = row + 1 bCol = col - 1 else : if goldM…" at bounding box center [779, 187] width 429 height 315
click at [759, 290] on div "elif col == len ( goldMap ) - 1 : bRow = row + 1 bCol = col - 1 else : if goldM…" at bounding box center [779, 172] width 429 height 285
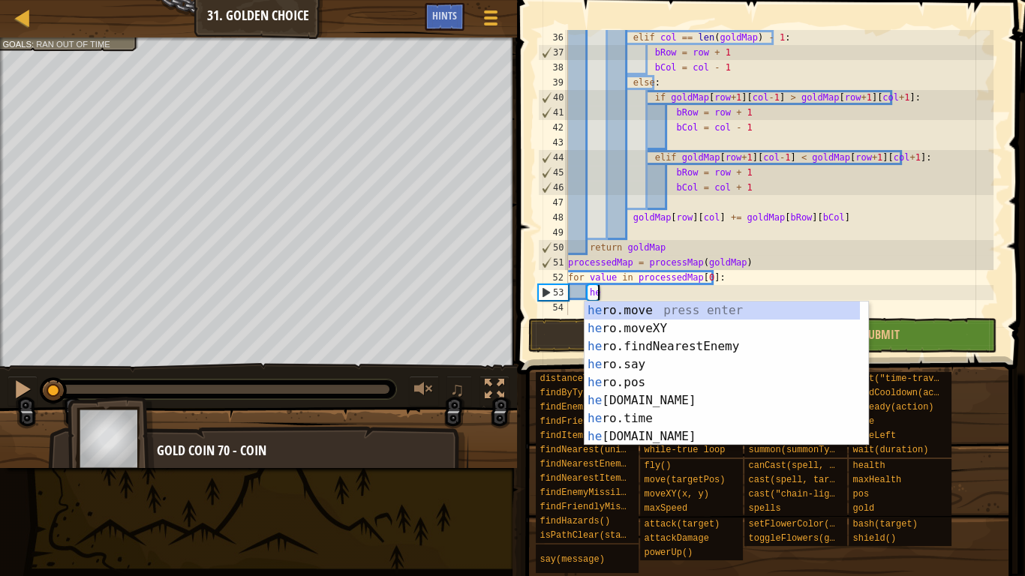
type textarea "h"
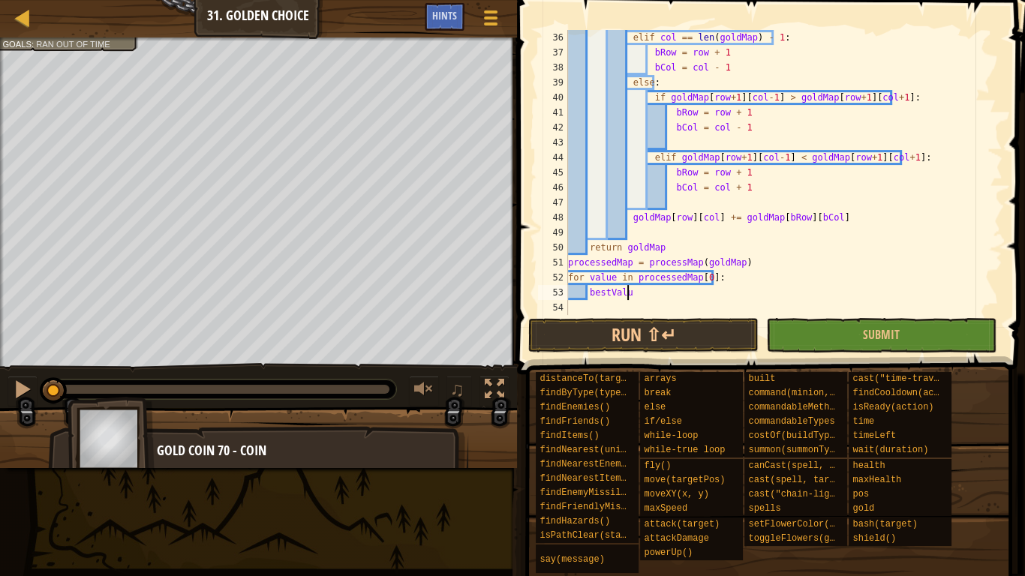
scroll to position [7, 4]
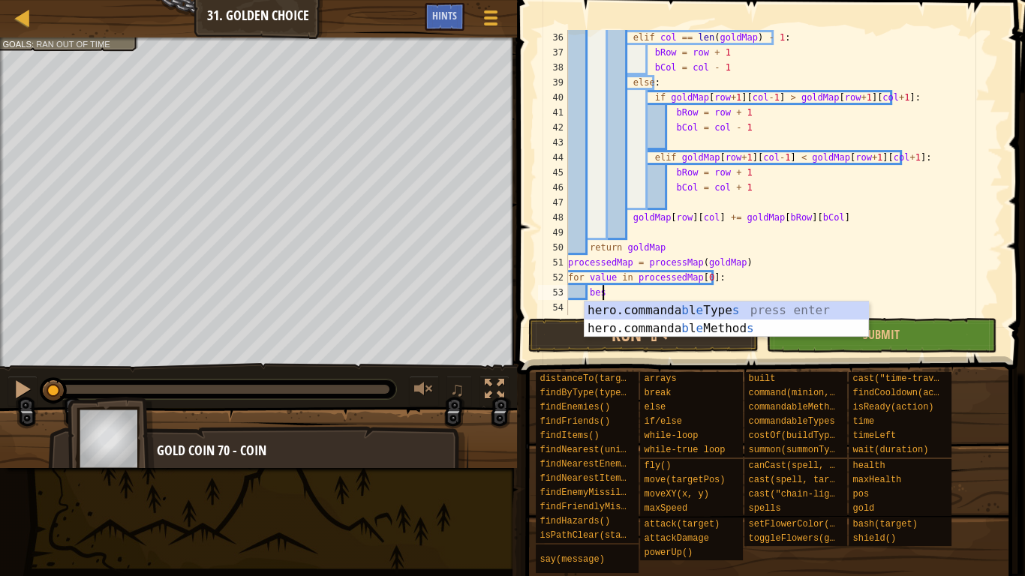
type textarea "b"
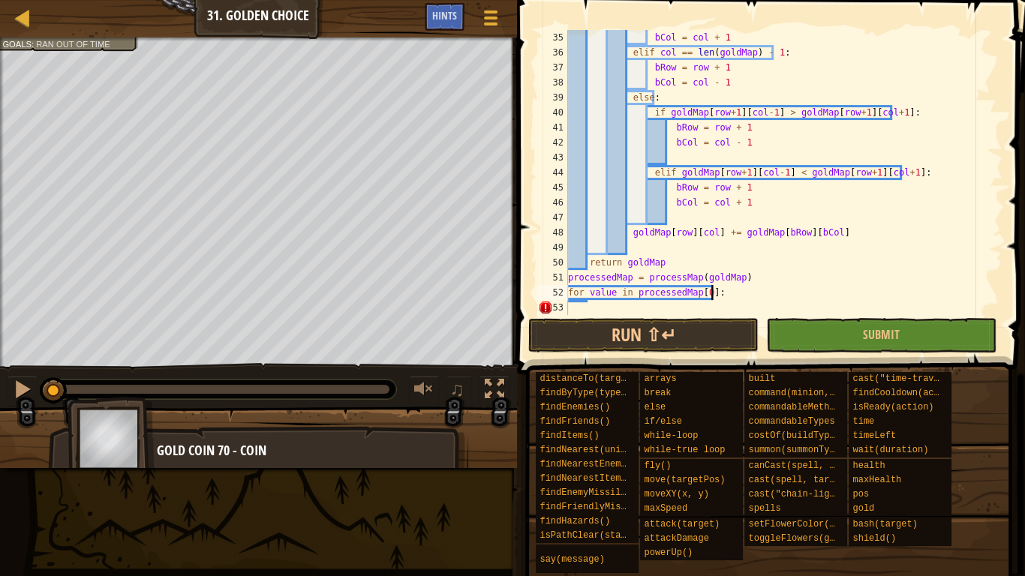
scroll to position [510, 0]
type textarea "for value in processedMap[0]:"
click at [766, 296] on div "bCol = col + 1 elif col == len ( goldMap ) - 1 : bRow = row + 1 bCol = col - 1 …" at bounding box center [779, 187] width 429 height 315
click at [766, 296] on div "bCol = col + 1 elif col == len ( goldMap ) - 1 : bRow = row + 1 bCol = col - 1 …" at bounding box center [779, 172] width 429 height 285
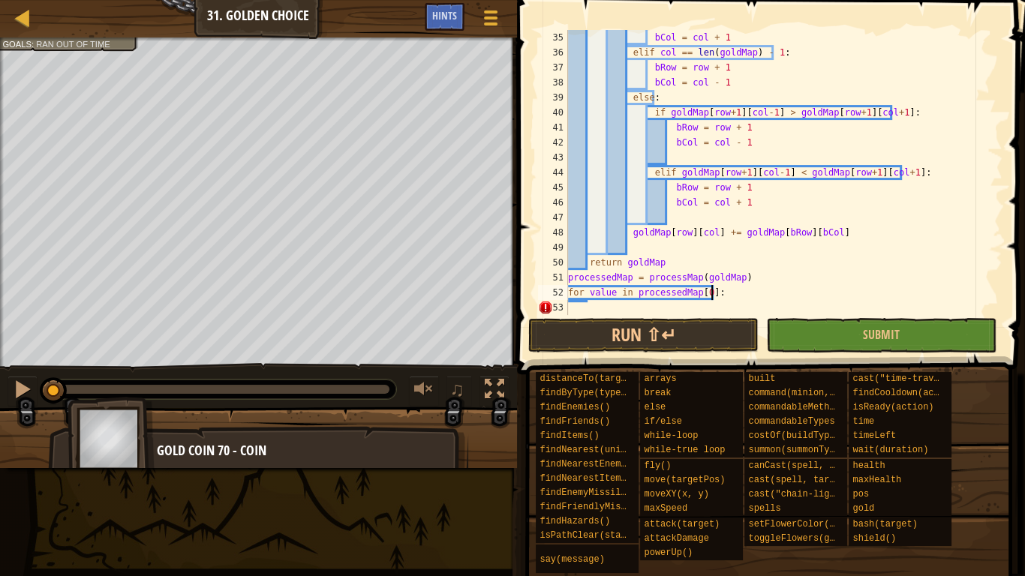
click at [798, 286] on div "bCol = col + 1 elif col == len ( goldMap ) - 1 : bRow = row + 1 bCol = col - 1 …" at bounding box center [779, 187] width 429 height 315
click at [793, 305] on div "bCol = col + 1 elif col == len ( goldMap ) - 1 : bRow = row + 1 bCol = col - 1 …" at bounding box center [779, 187] width 429 height 315
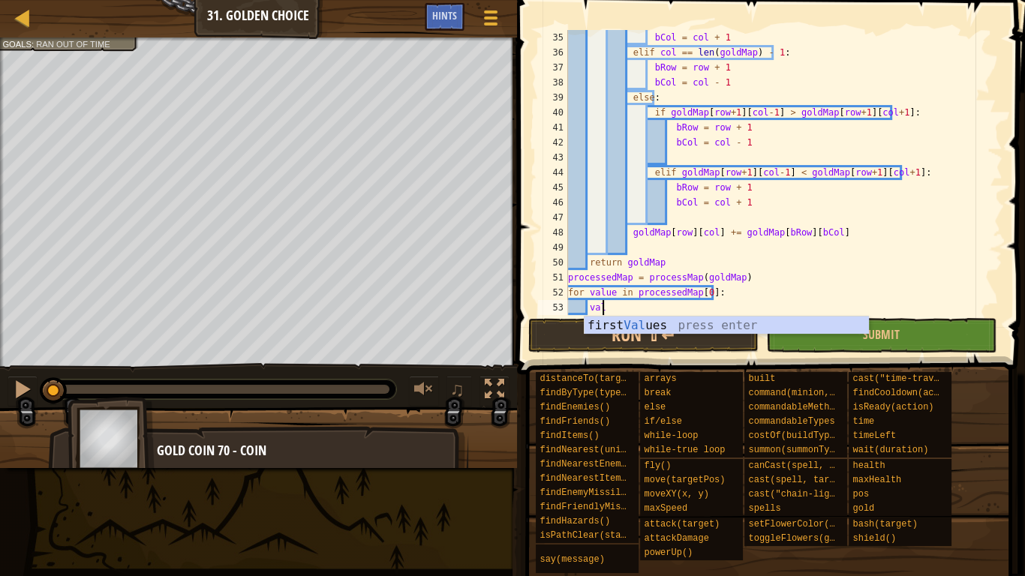
type textarea "v"
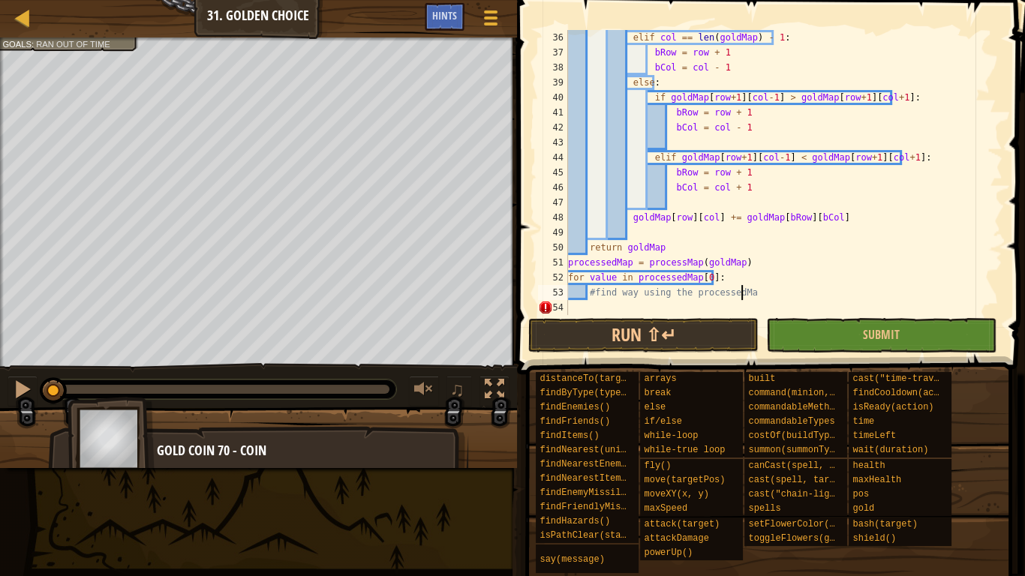
scroll to position [7, 14]
type textarea "#find way using the processedMap"
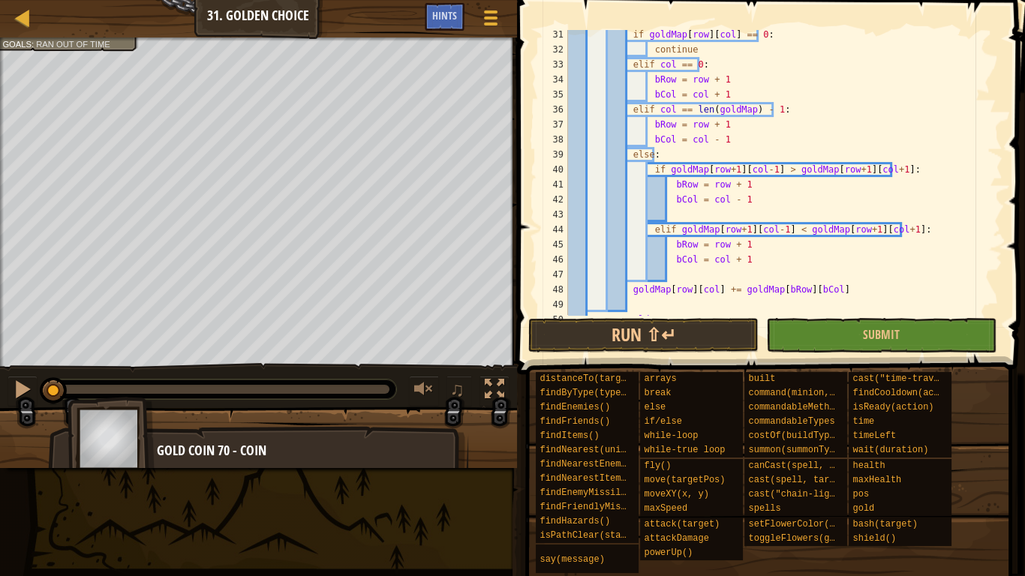
scroll to position [540, 0]
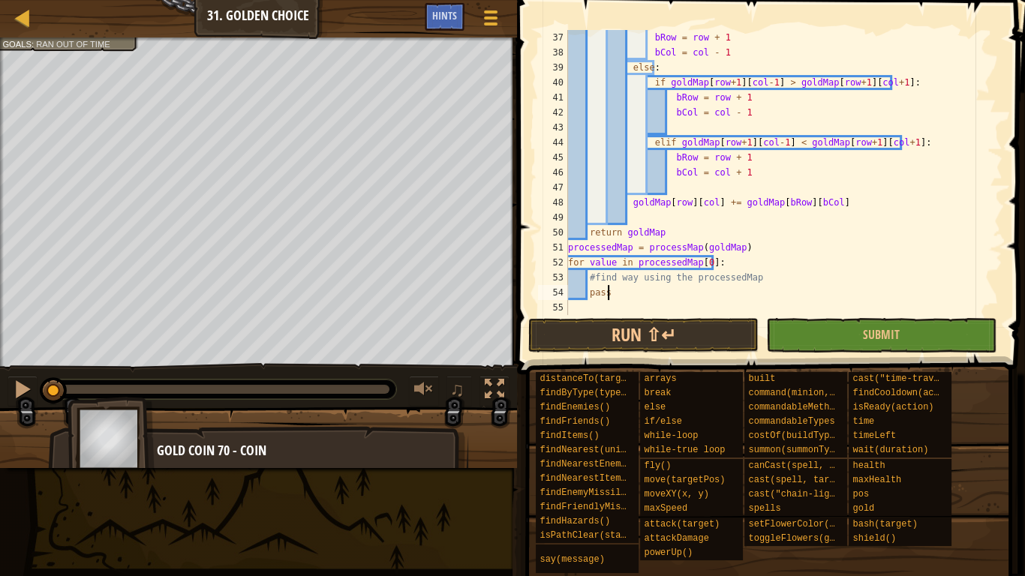
click at [751, 275] on div "bRow = row + 1 bCol = col - 1 else : if goldMap [ row + 1 ] [ col - 1 ] > goldM…" at bounding box center [779, 187] width 429 height 315
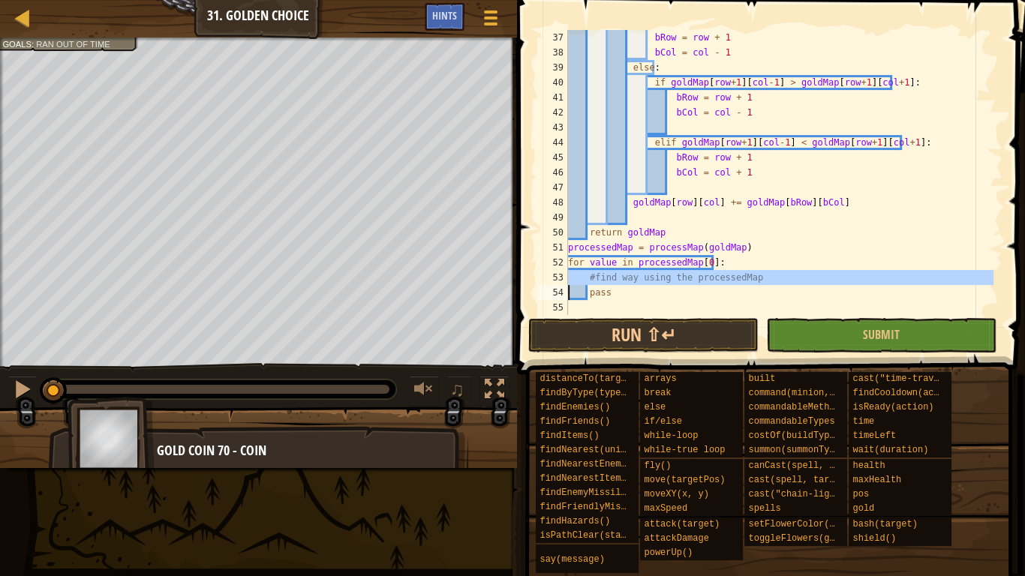
click at [751, 275] on div "bRow = row + 1 bCol = col - 1 else : if goldMap [ row + 1 ] [ col - 1 ] > goldM…" at bounding box center [779, 187] width 429 height 315
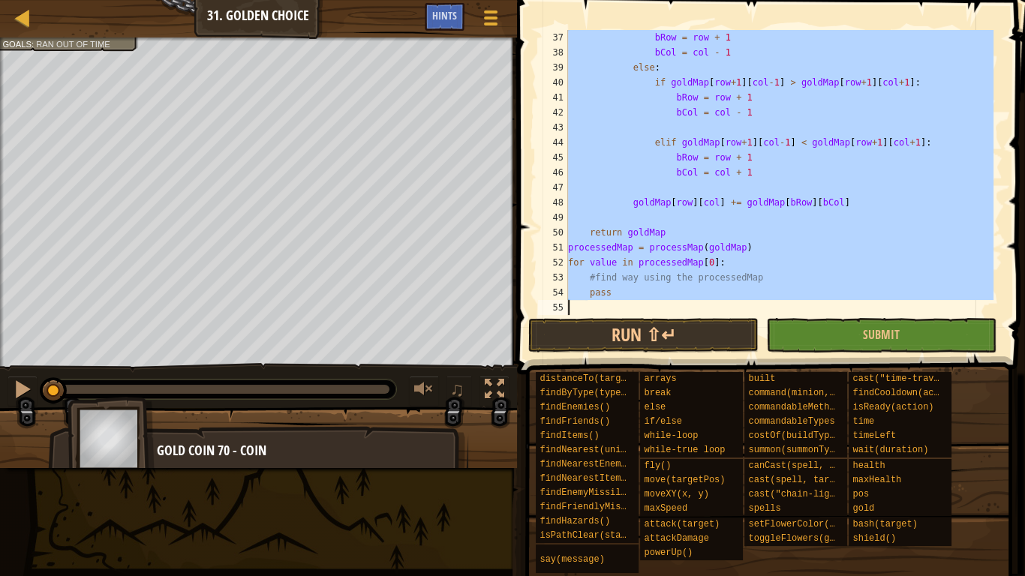
click at [751, 275] on div "bRow = row + 1 bCol = col - 1 else : if goldMap [ row + 1 ] [ col - 1 ] > goldM…" at bounding box center [779, 187] width 429 height 315
type textarea "#find way using the processedMap"
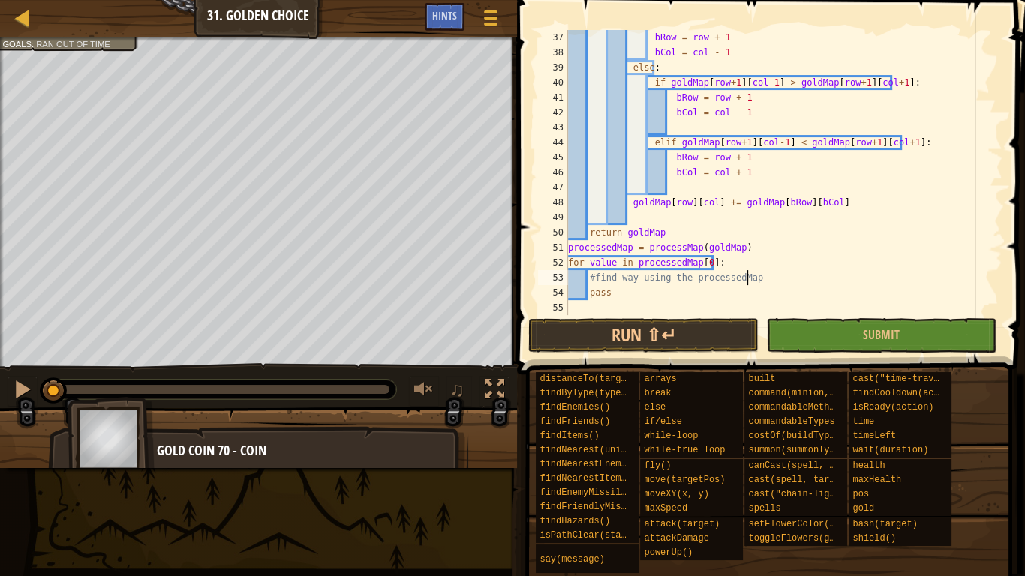
type textarea "#find way using the processedMap"
type textarea "#2 functions. one for the first column, one for the processedMap to find way"
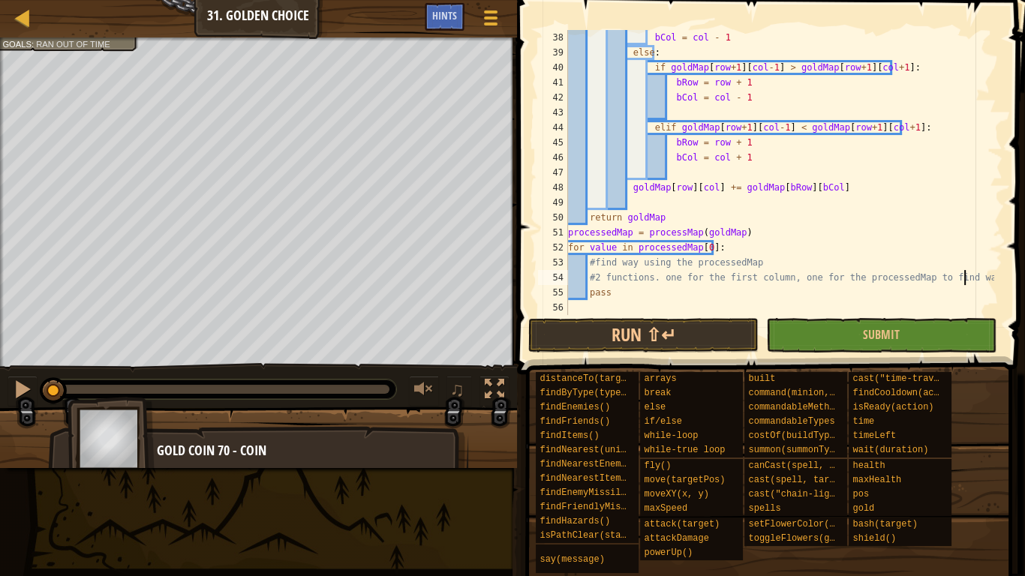
scroll to position [555, 0]
type textarea "#2 functions. one for the first column, one for the processedMap to find way"
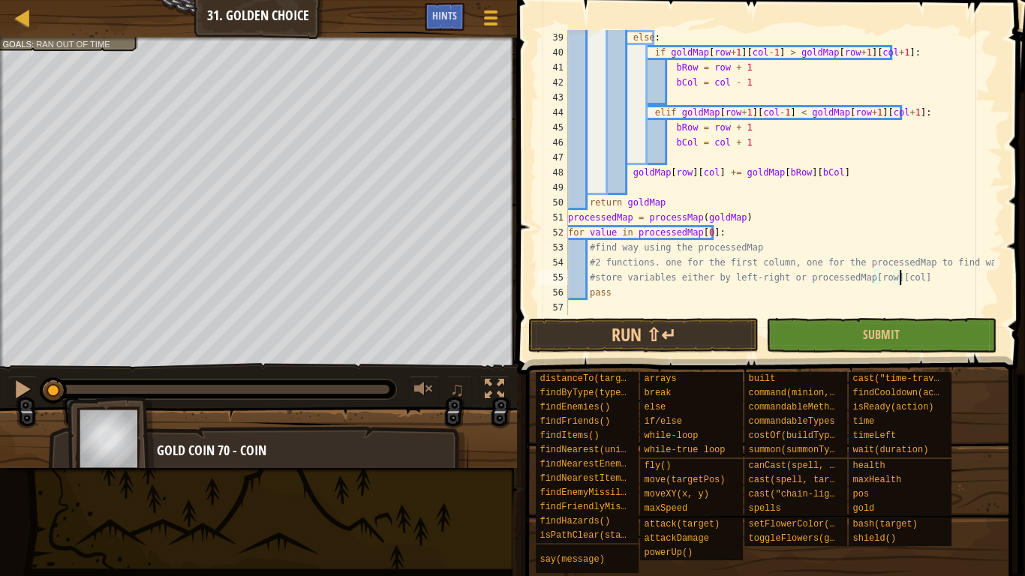
scroll to position [570, 0]
click at [883, 234] on div "else : if goldMap [ row + 1 ] [ col - 1 ] > goldMap [ row + 1 ] [ col + 1 ] : b…" at bounding box center [779, 187] width 429 height 315
click at [889, 238] on div "else : if goldMap [ row + 1 ] [ col - 1 ] > goldMap [ row + 1 ] [ col + 1 ] : b…" at bounding box center [779, 187] width 429 height 315
click at [921, 246] on div "else : if goldMap [ row + 1 ] [ col - 1 ] > goldMap [ row + 1 ] [ col + 1 ] : b…" at bounding box center [779, 187] width 429 height 315
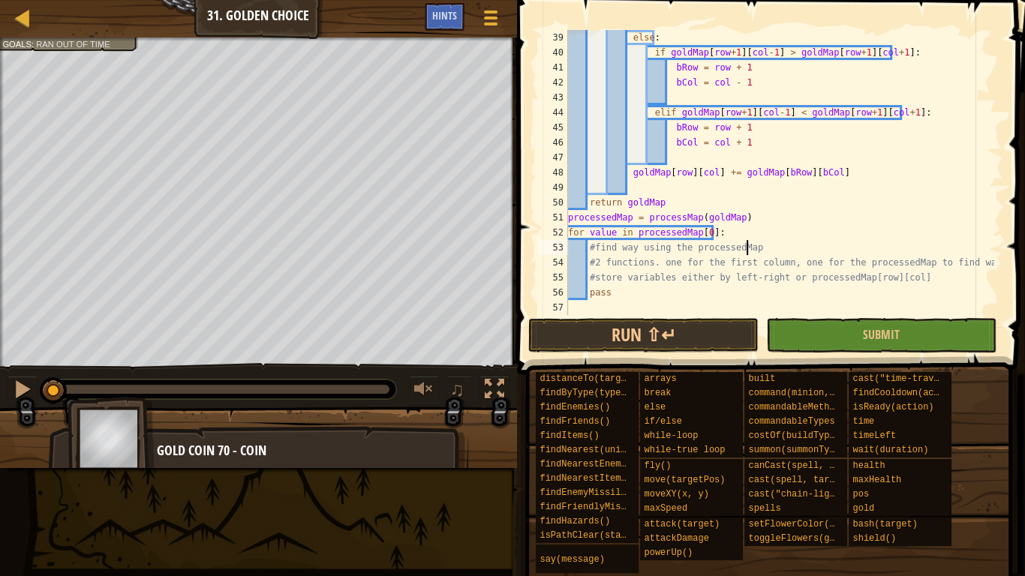
drag, startPoint x: 962, startPoint y: 260, endPoint x: 973, endPoint y: 267, distance: 13.1
click at [963, 260] on div "else : if goldMap [ row + 1 ] [ col - 1 ] > goldMap [ row + 1 ] [ col + 1 ] : b…" at bounding box center [779, 187] width 429 height 315
click at [980, 273] on div "else : if goldMap [ row + 1 ] [ col - 1 ] > goldMap [ row + 1 ] [ col + 1 ] : b…" at bounding box center [779, 187] width 429 height 315
click at [955, 281] on div "else : if goldMap [ row + 1 ] [ col - 1 ] > goldMap [ row + 1 ] [ col + 1 ] : b…" at bounding box center [779, 187] width 429 height 315
click at [977, 263] on div "else : if goldMap [ row + 1 ] [ col - 1 ] > goldMap [ row + 1 ] [ col + 1 ] : b…" at bounding box center [779, 187] width 429 height 315
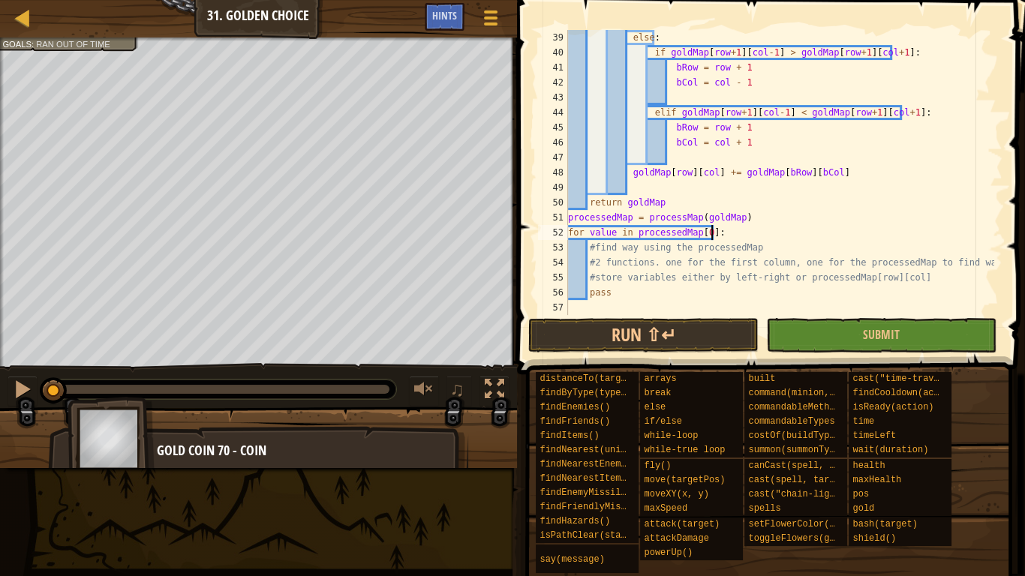
click at [897, 227] on div "else : if goldMap [ row + 1 ] [ col - 1 ] > goldMap [ row + 1 ] [ col + 1 ] : b…" at bounding box center [779, 187] width 429 height 315
click at [919, 241] on div "else : if goldMap [ row + 1 ] [ col - 1 ] > goldMap [ row + 1 ] [ col + 1 ] : b…" at bounding box center [779, 187] width 429 height 315
click at [963, 260] on div "else : if goldMap [ row + 1 ] [ col - 1 ] > goldMap [ row + 1 ] [ col + 1 ] : b…" at bounding box center [779, 187] width 429 height 315
click at [962, 261] on div "else : if goldMap [ row + 1 ] [ col - 1 ] > goldMap [ row + 1 ] [ col + 1 ] : b…" at bounding box center [779, 187] width 429 height 315
click at [951, 278] on div "else : if goldMap [ row + 1 ] [ col - 1 ] > goldMap [ row + 1 ] [ col + 1 ] : b…" at bounding box center [779, 187] width 429 height 315
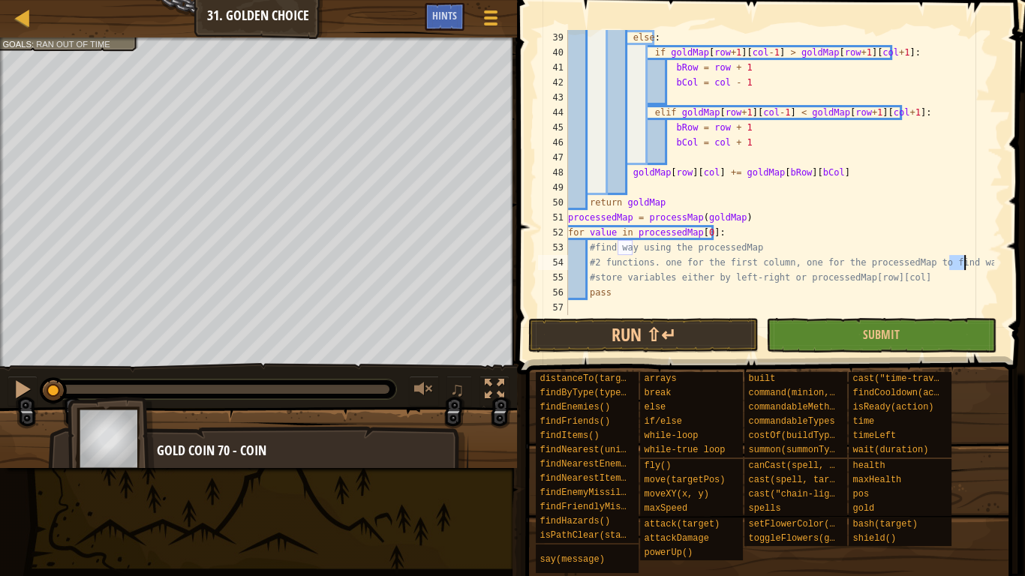
click at [949, 278] on div "else : if goldMap [ row + 1 ] [ col - 1 ] > goldMap [ row + 1 ] [ col + 1 ] : b…" at bounding box center [779, 187] width 429 height 315
click at [967, 281] on div "else : if goldMap [ row + 1 ] [ col - 1 ] > goldMap [ row + 1 ] [ col + 1 ] : b…" at bounding box center [779, 172] width 429 height 285
click at [980, 260] on div "else : if goldMap [ row + 1 ] [ col - 1 ] > goldMap [ row + 1 ] [ col + 1 ] : b…" at bounding box center [779, 187] width 429 height 315
click at [862, 251] on div "else : if goldMap [ row + 1 ] [ col - 1 ] > goldMap [ row + 1 ] [ col + 1 ] : b…" at bounding box center [779, 187] width 429 height 315
click at [877, 254] on div "else : if goldMap [ row + 1 ] [ col - 1 ] > goldMap [ row + 1 ] [ col + 1 ] : b…" at bounding box center [779, 187] width 429 height 315
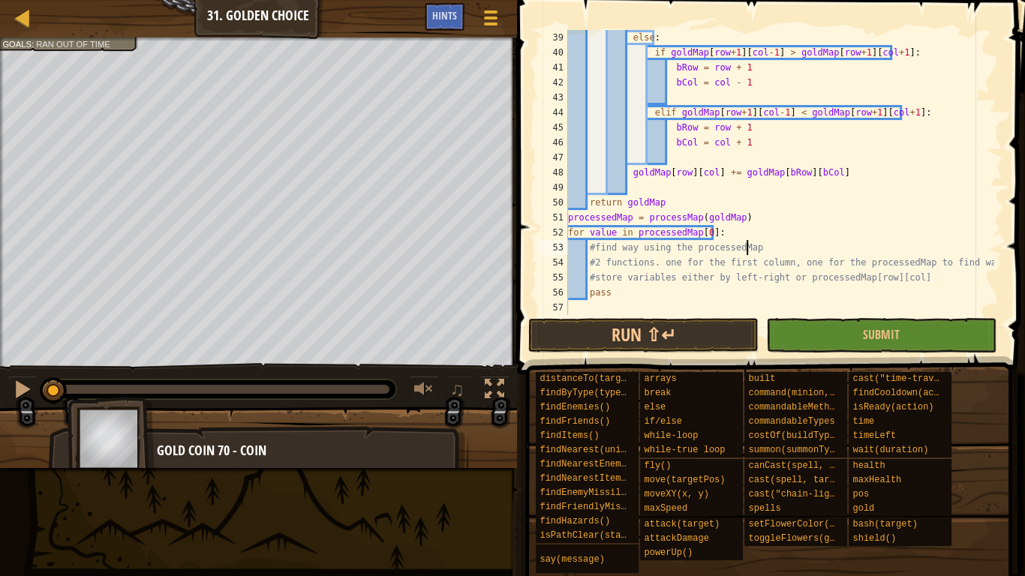
click at [898, 261] on div "else : if goldMap [ row + 1 ] [ col - 1 ] > goldMap [ row + 1 ] [ col + 1 ] : b…" at bounding box center [779, 187] width 429 height 315
click at [966, 267] on div "else : if goldMap [ row + 1 ] [ col - 1 ] > goldMap [ row + 1 ] [ col + 1 ] : b…" at bounding box center [779, 187] width 429 height 315
click at [953, 283] on div "else : if goldMap [ row + 1 ] [ col - 1 ] > goldMap [ row + 1 ] [ col + 1 ] : b…" at bounding box center [779, 187] width 429 height 315
click at [980, 270] on div "else : if goldMap [ row + 1 ] [ col - 1 ] > goldMap [ row + 1 ] [ col + 1 ] : b…" at bounding box center [779, 187] width 429 height 315
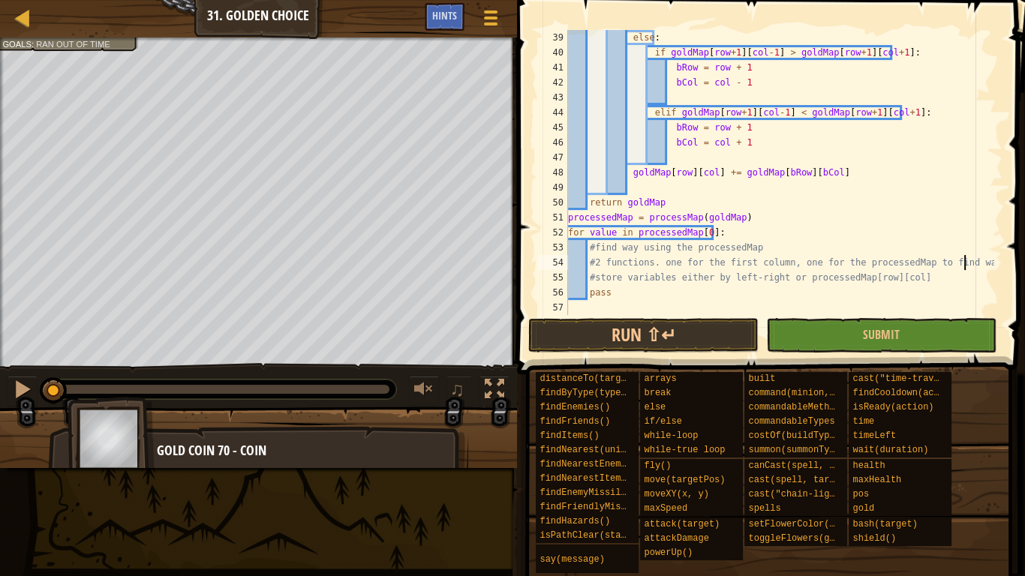
click at [947, 280] on div "else : if goldMap [ row + 1 ] [ col - 1 ] > goldMap [ row + 1 ] [ col + 1 ] : b…" at bounding box center [779, 187] width 429 height 315
type textarea "#store variables either by left-right or processedMap[row][col]"
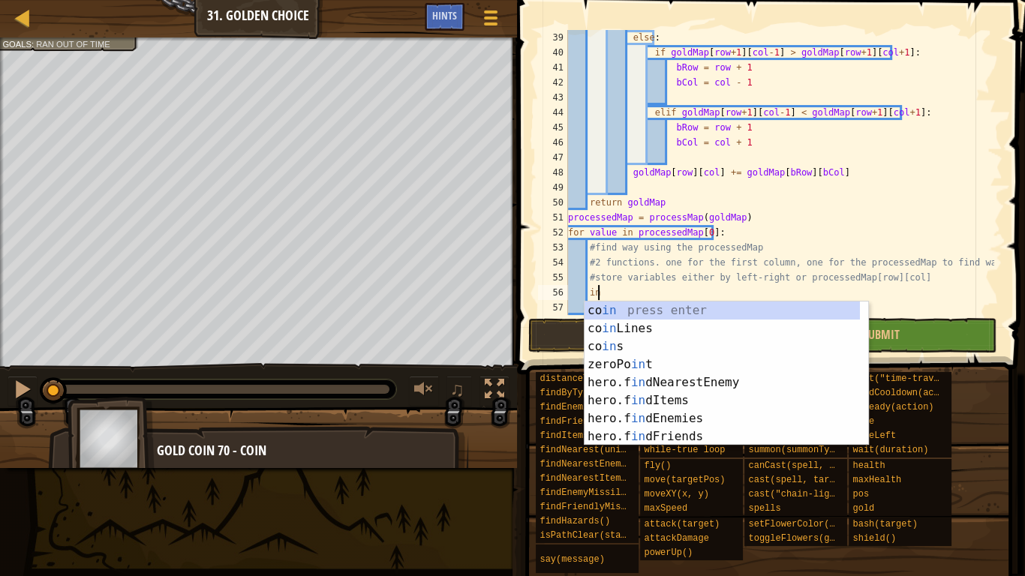
type textarea "i"
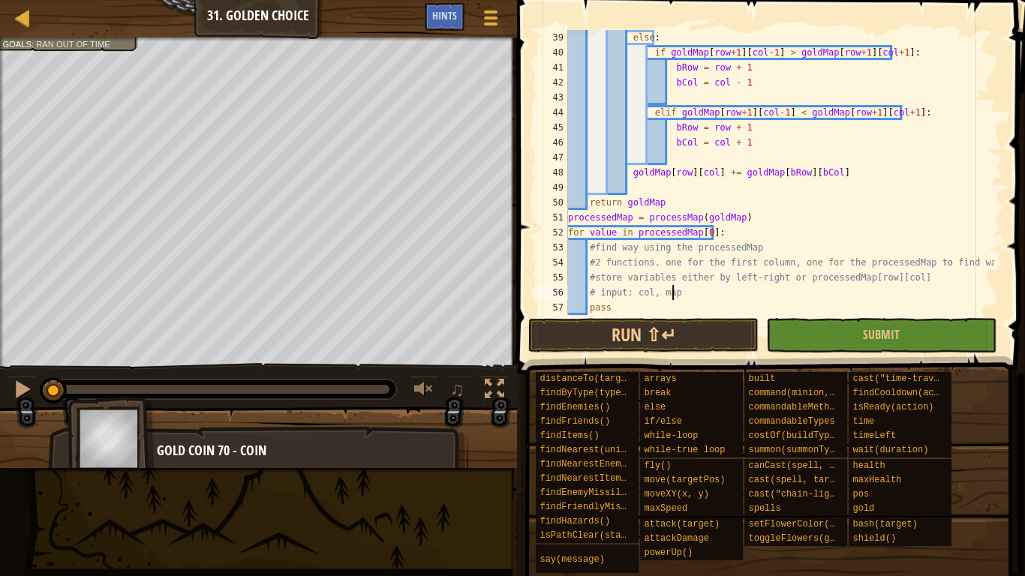
scroll to position [585, 0]
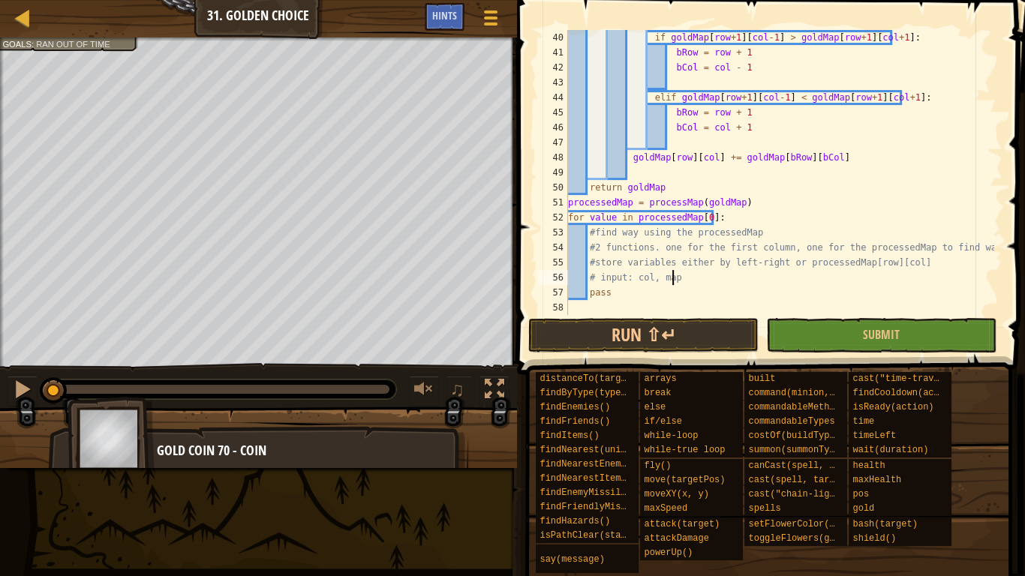
type textarea "# input: col, map"
click at [775, 232] on div "if goldMap [ row + 1 ] [ col - 1 ] > goldMap [ row + 1 ] [ col + 1 ] : bRow = r…" at bounding box center [779, 187] width 429 height 315
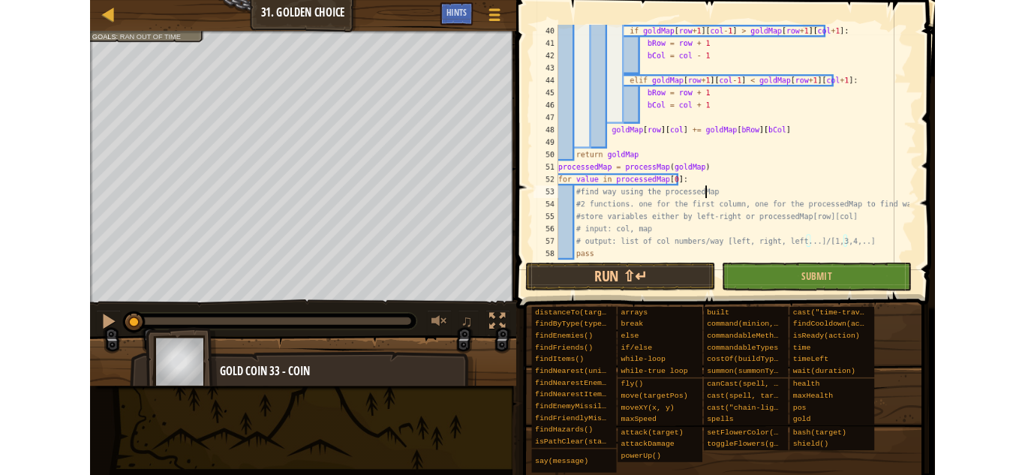
scroll to position [7, 14]
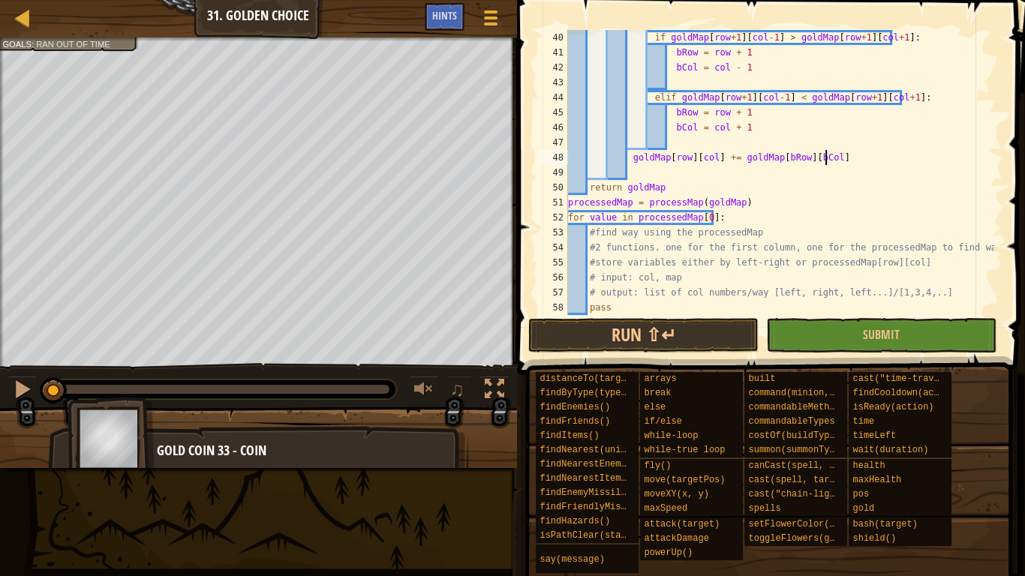
click at [875, 158] on div "if goldMap [ row + 1 ] [ col - 1 ] > goldMap [ row + 1 ] [ col + 1 ] : bRow = r…" at bounding box center [779, 187] width 429 height 315
type textarea "goldMap[row][col] += goldMap[bRow][bCol]"
